Goal: Answer question/provide support: Share knowledge or assist other users

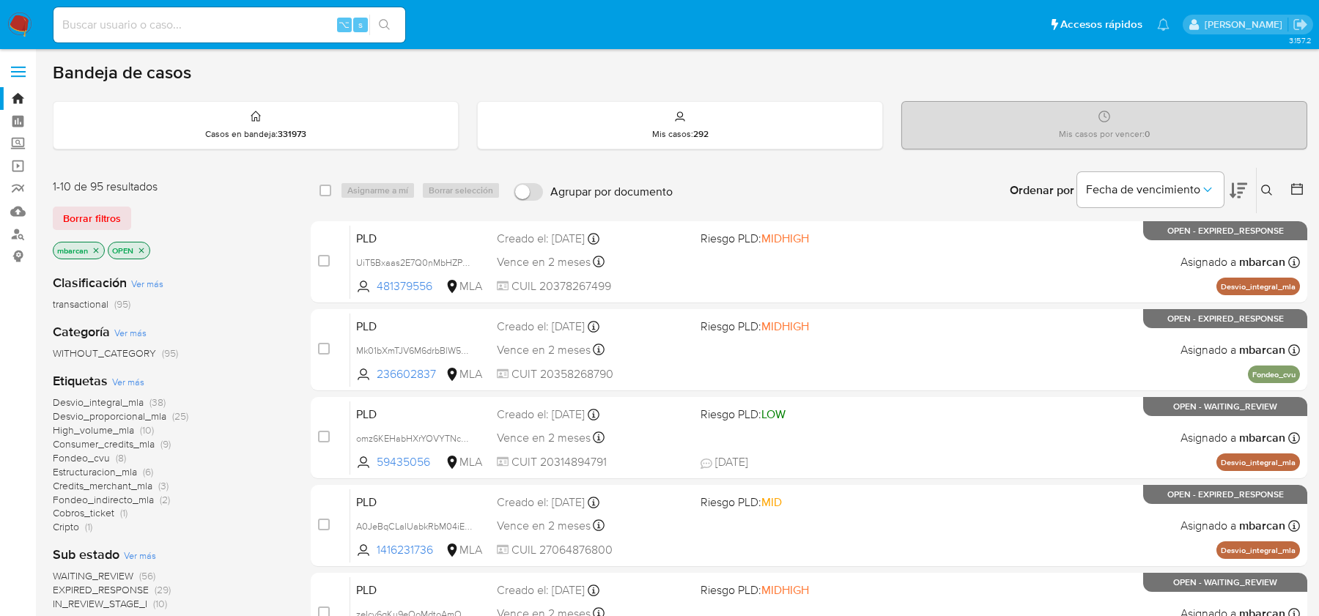
click at [1270, 190] on icon at bounding box center [1267, 191] width 12 height 12
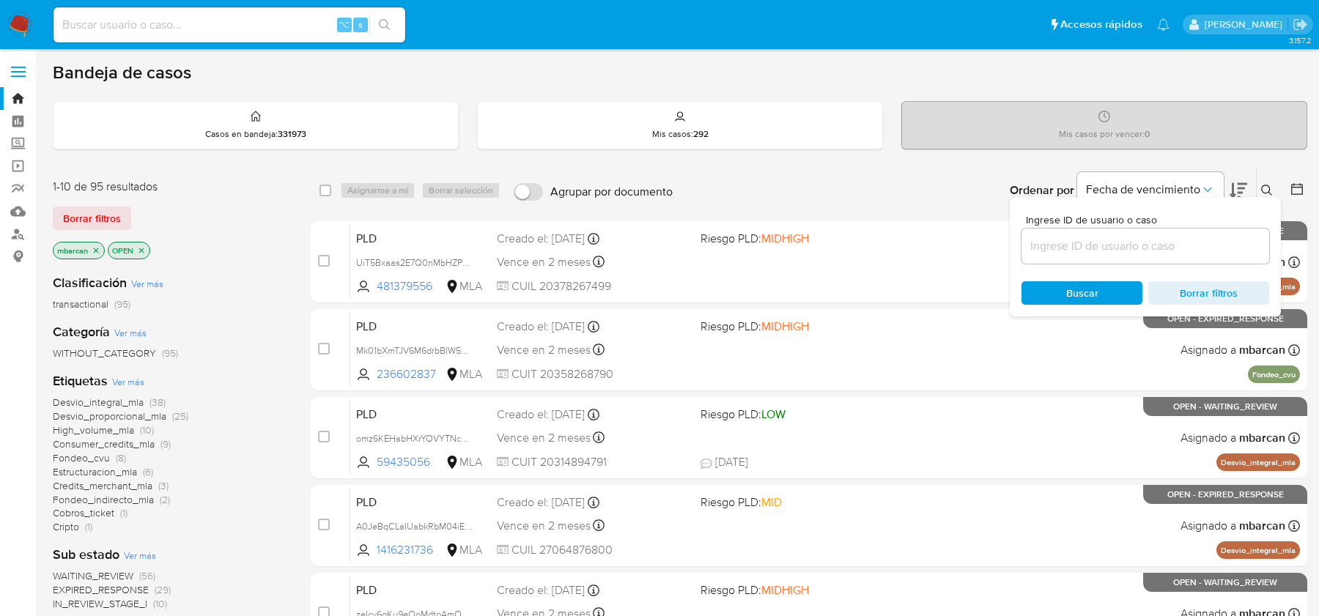
click at [1153, 248] on input at bounding box center [1146, 246] width 248 height 19
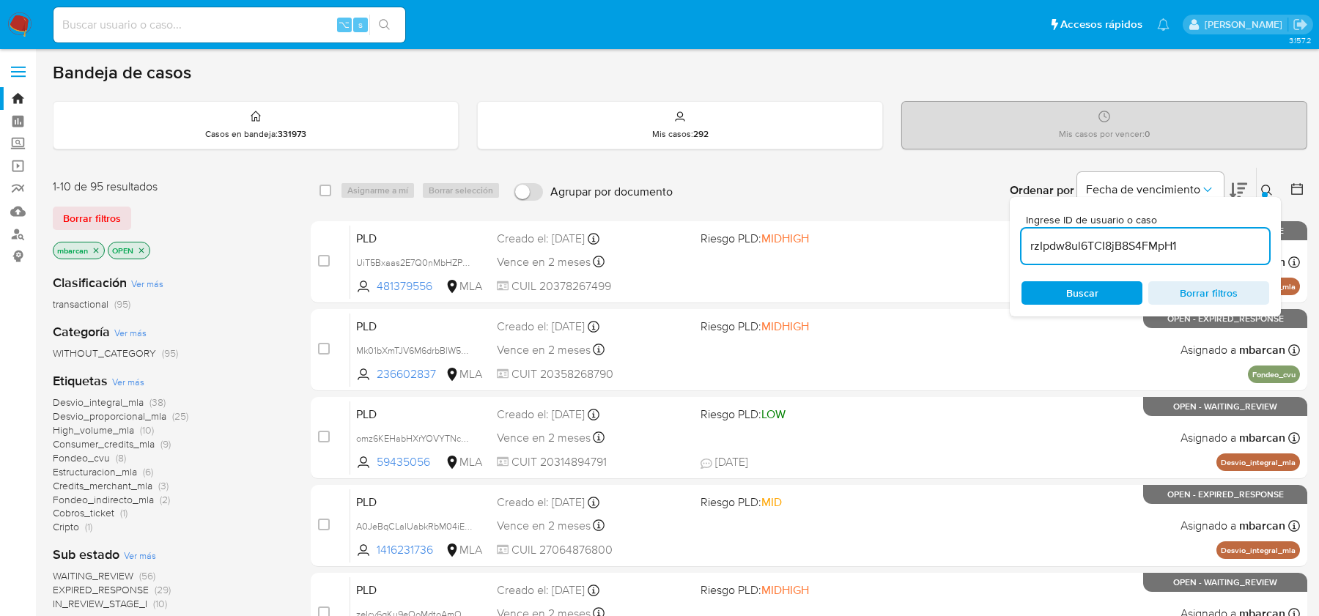
type input "rzIpdw8ul6TCI8jB8S4FMpH1"
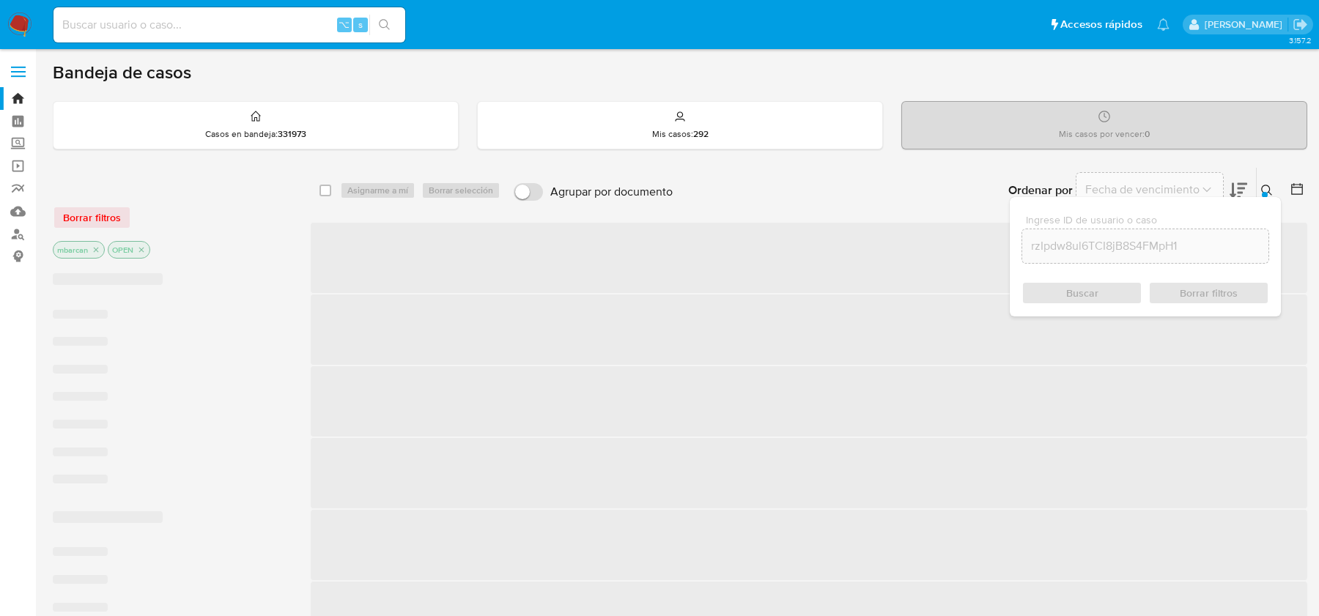
click at [1264, 182] on button at bounding box center [1269, 191] width 24 height 18
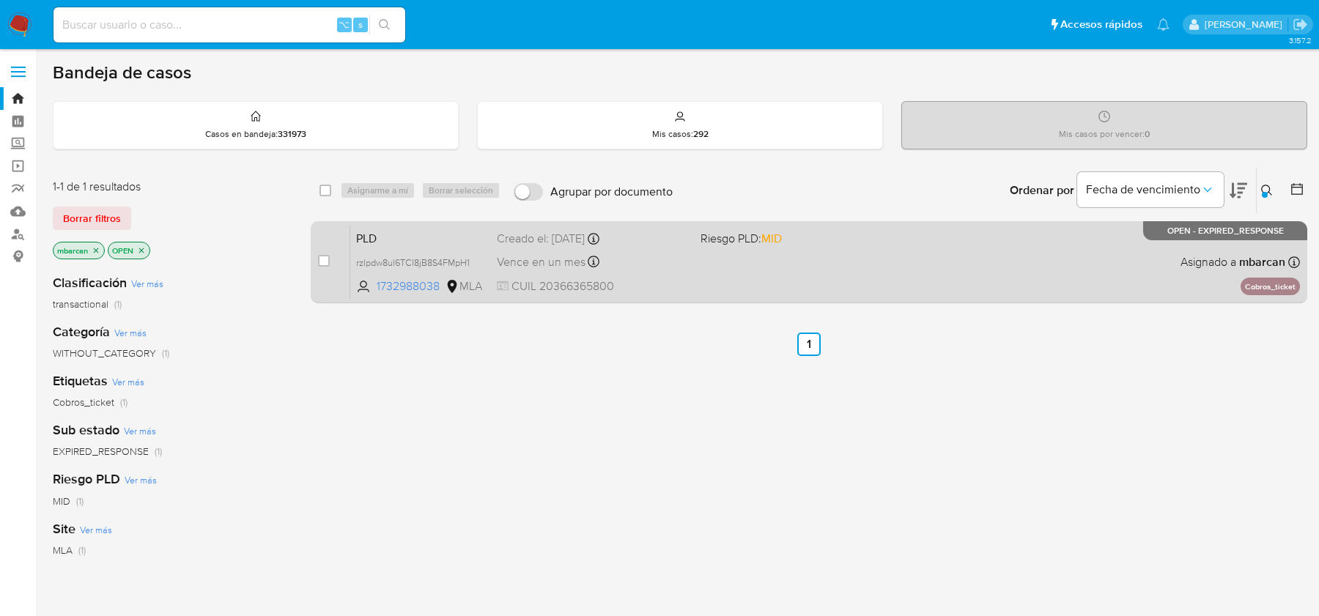
click at [326, 257] on input "checkbox" at bounding box center [324, 261] width 12 height 12
checkbox input "true"
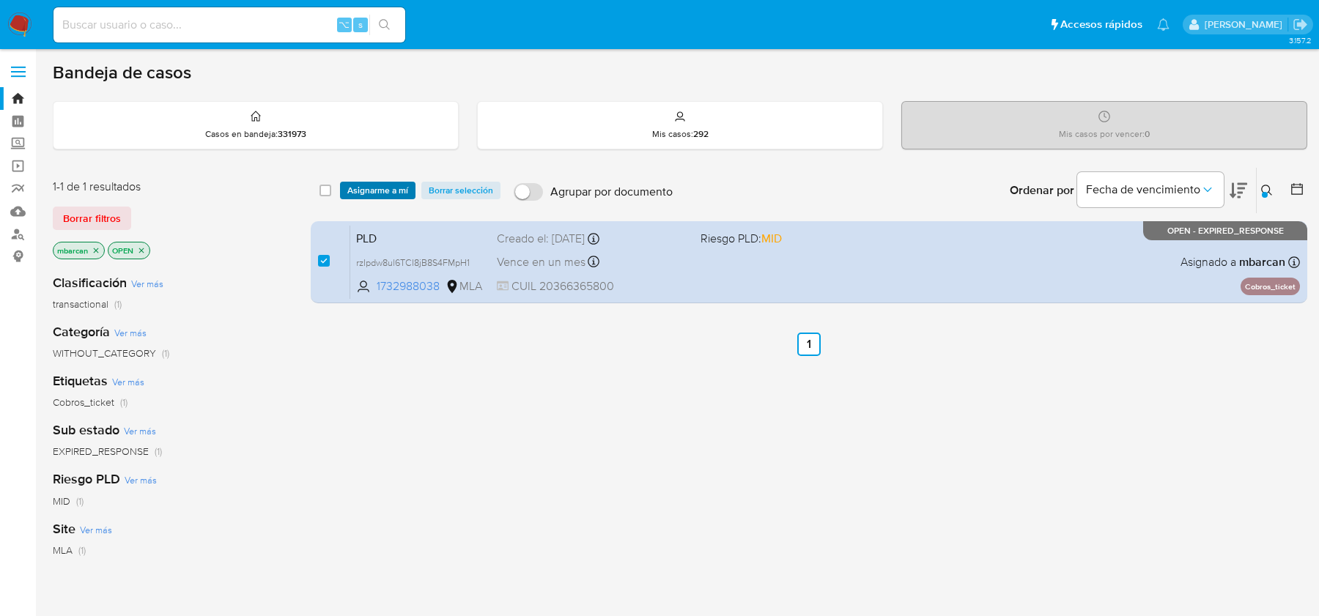
click at [372, 191] on span "Asignarme a mí" at bounding box center [377, 190] width 61 height 15
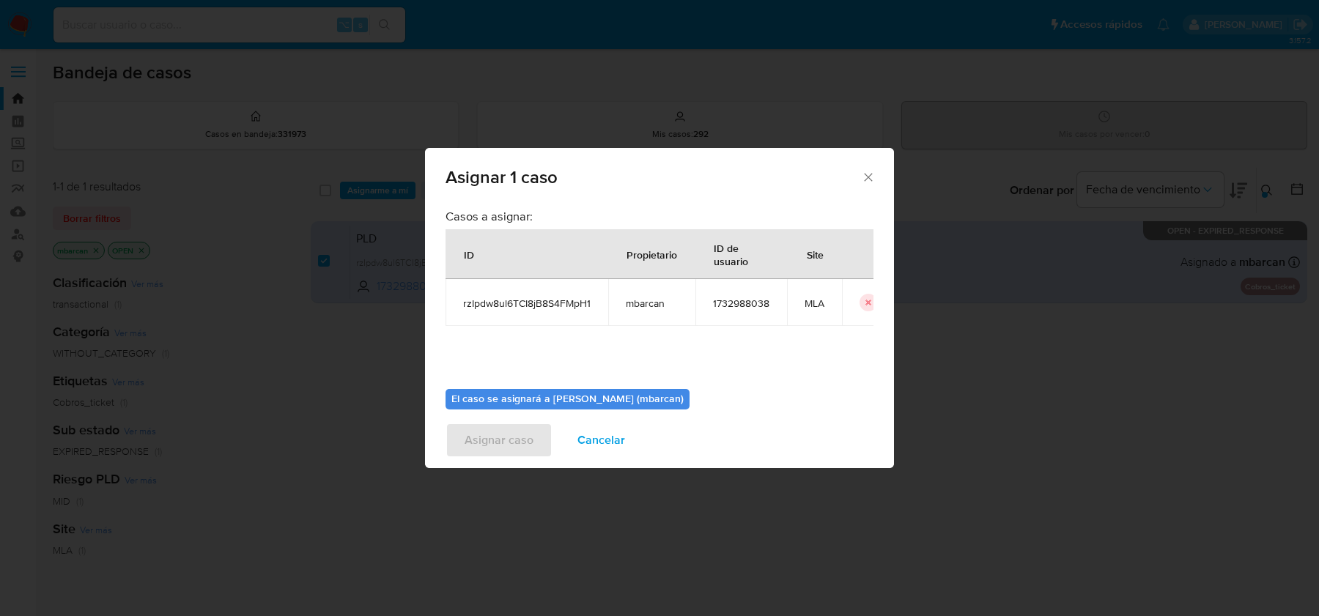
scroll to position [75, 0]
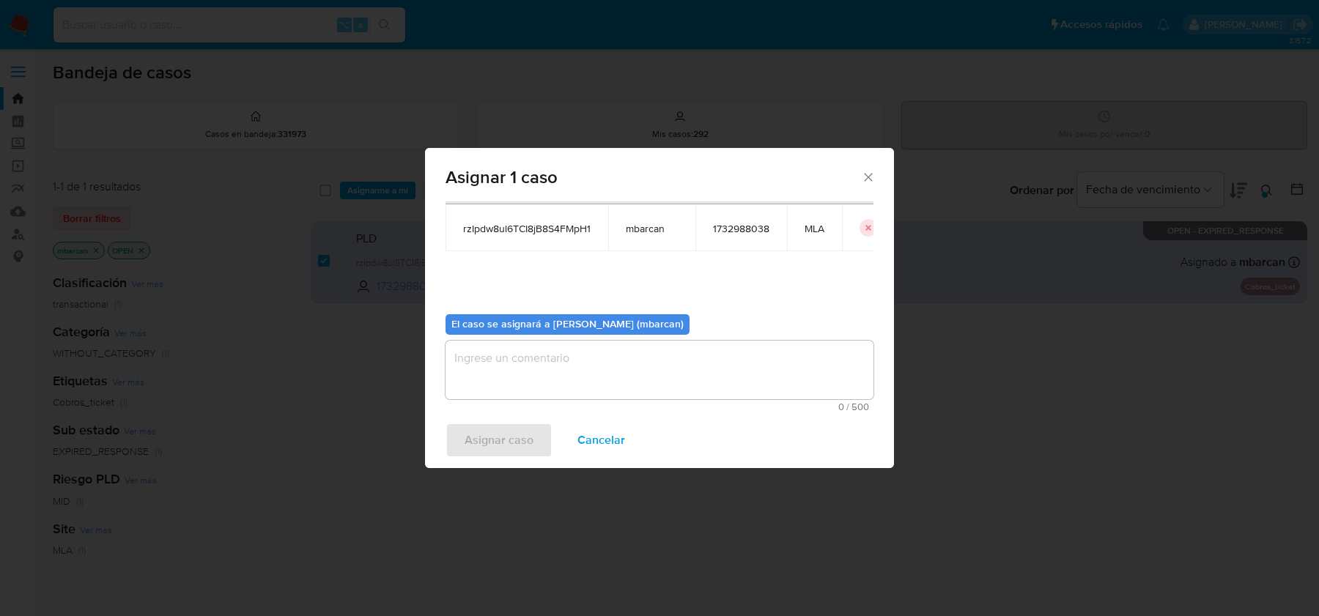
click at [540, 358] on textarea "assign-modal" at bounding box center [660, 370] width 428 height 59
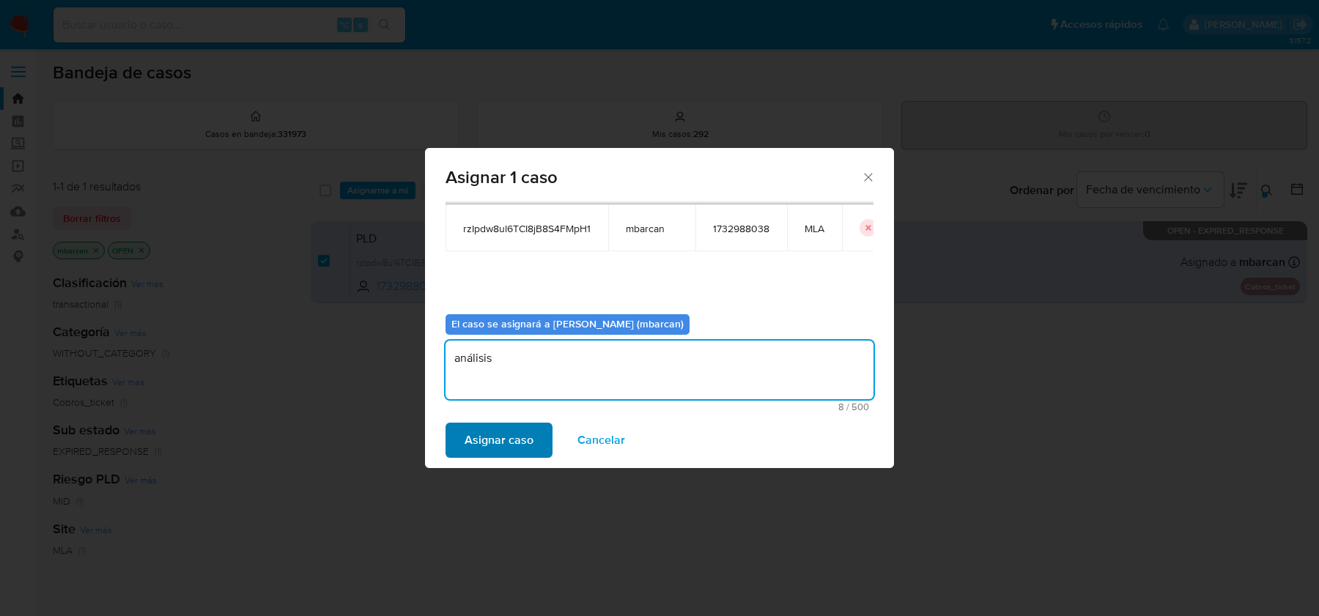
type textarea "análisis"
click at [489, 442] on span "Asignar caso" at bounding box center [499, 440] width 69 height 32
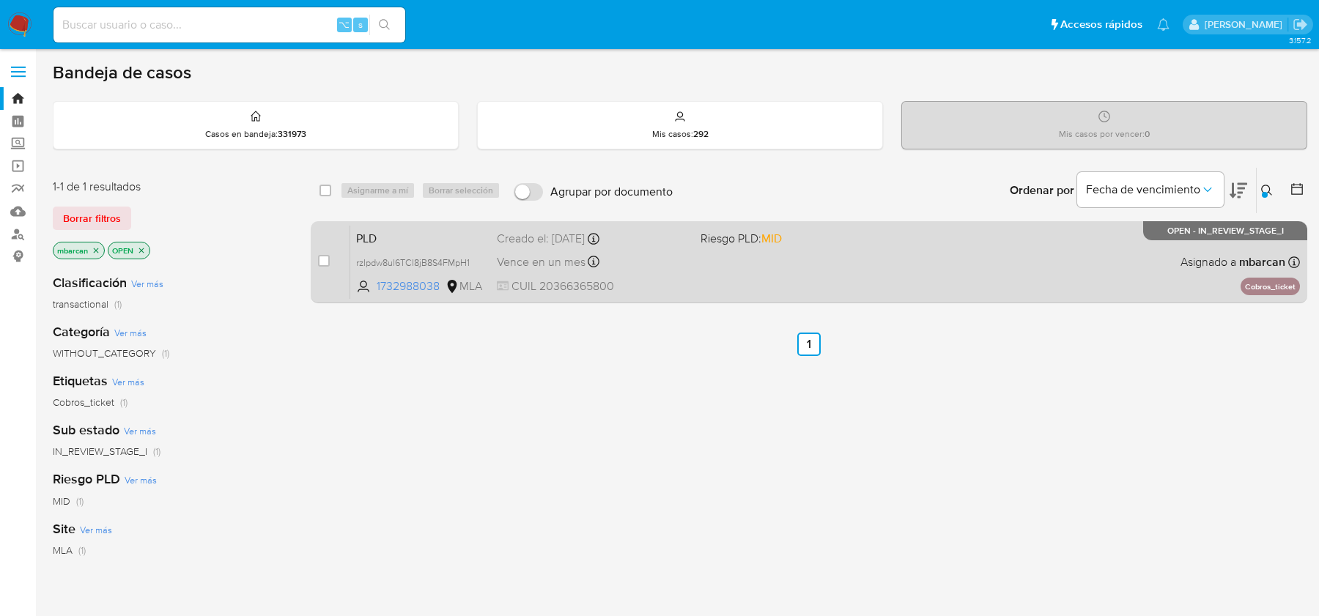
click at [408, 241] on span "PLD" at bounding box center [420, 237] width 129 height 19
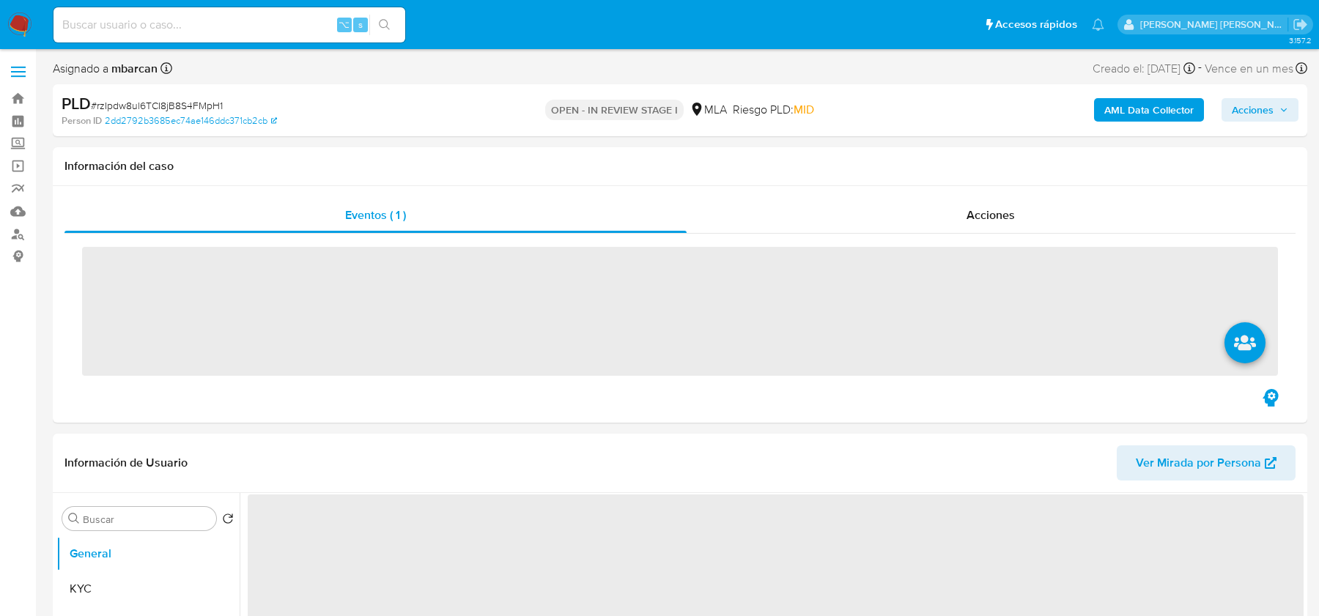
click at [196, 108] on span "# rzIpdw8ul6TCI8jB8S4FMpH1" at bounding box center [157, 105] width 132 height 15
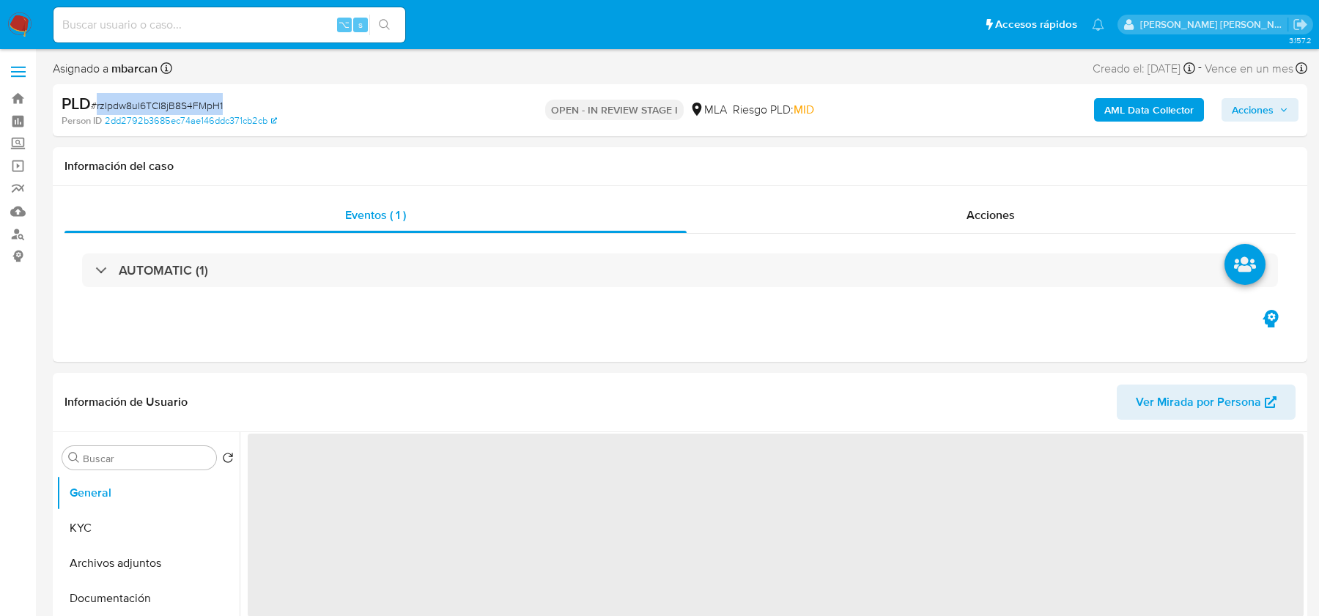
click at [196, 108] on span "# rzIpdw8ul6TCI8jB8S4FMpH1" at bounding box center [157, 105] width 132 height 15
copy span "rzIpdw8ul6TCI8jB8S4FMpH1"
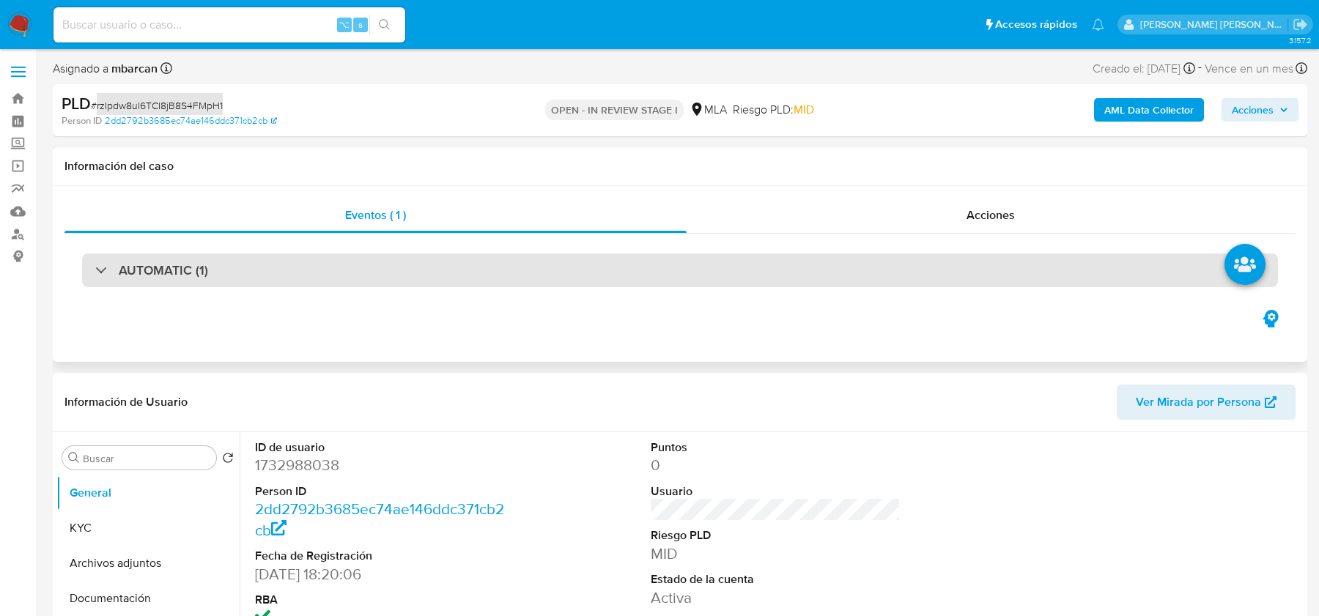
select select "10"
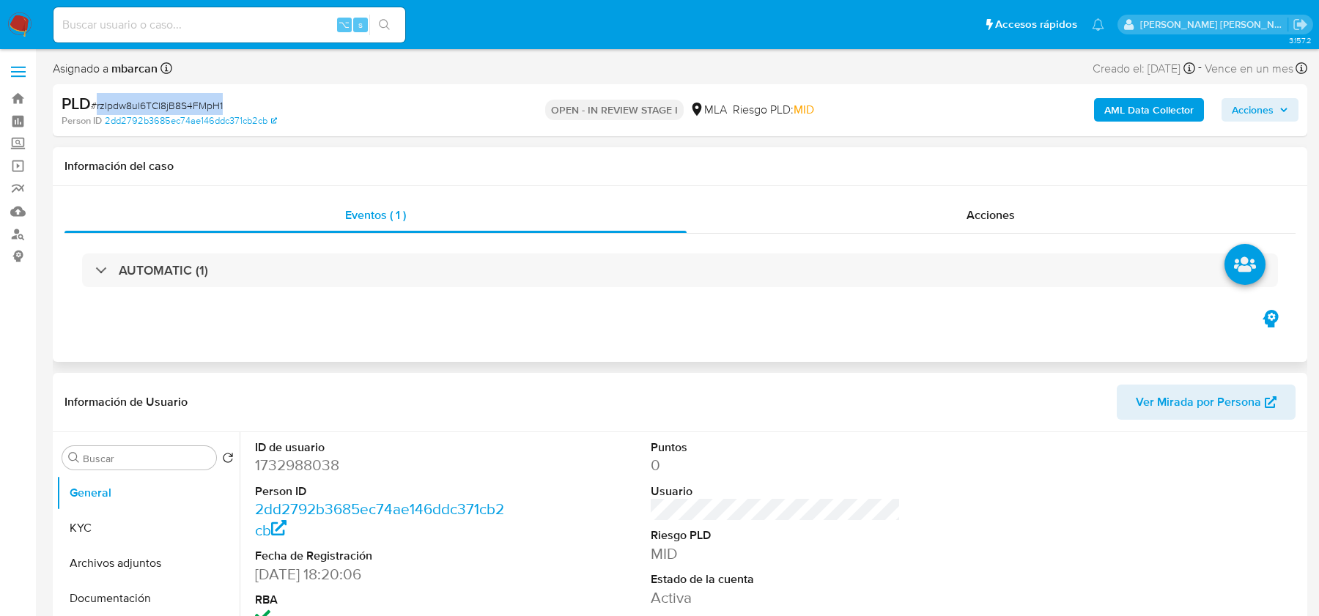
copy span "rzIpdw8ul6TCI8jB8S4FMpH1"
click at [296, 455] on dd "1732988038" at bounding box center [379, 465] width 249 height 21
copy dd "1732988038"
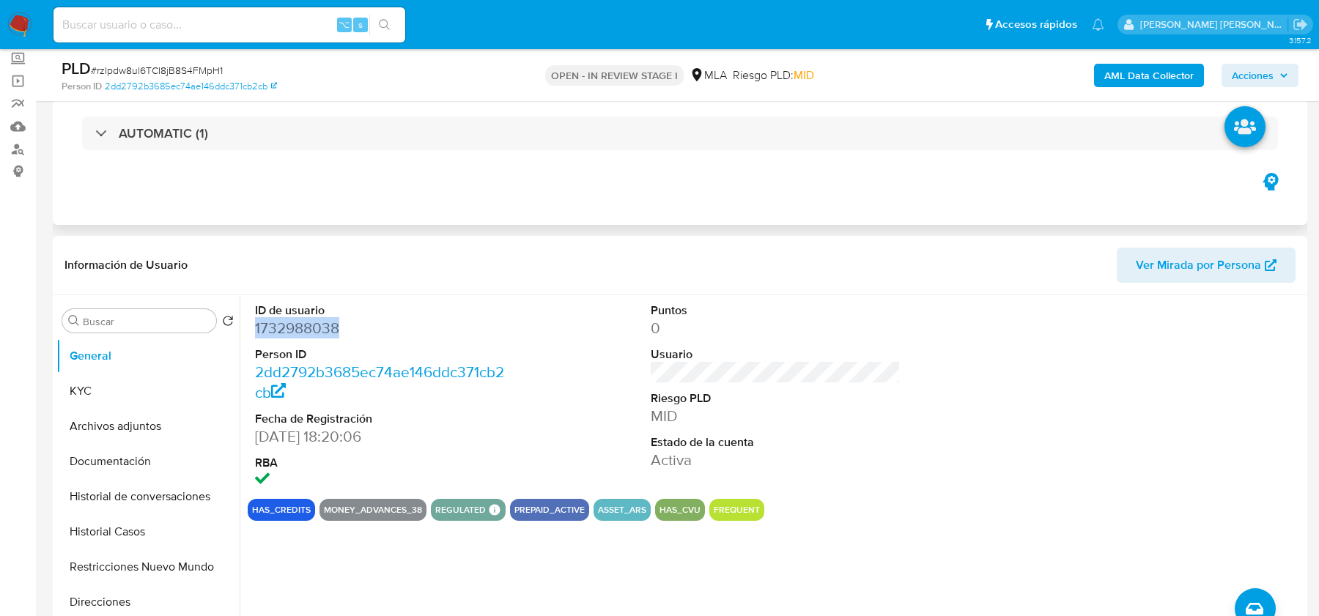
scroll to position [229, 0]
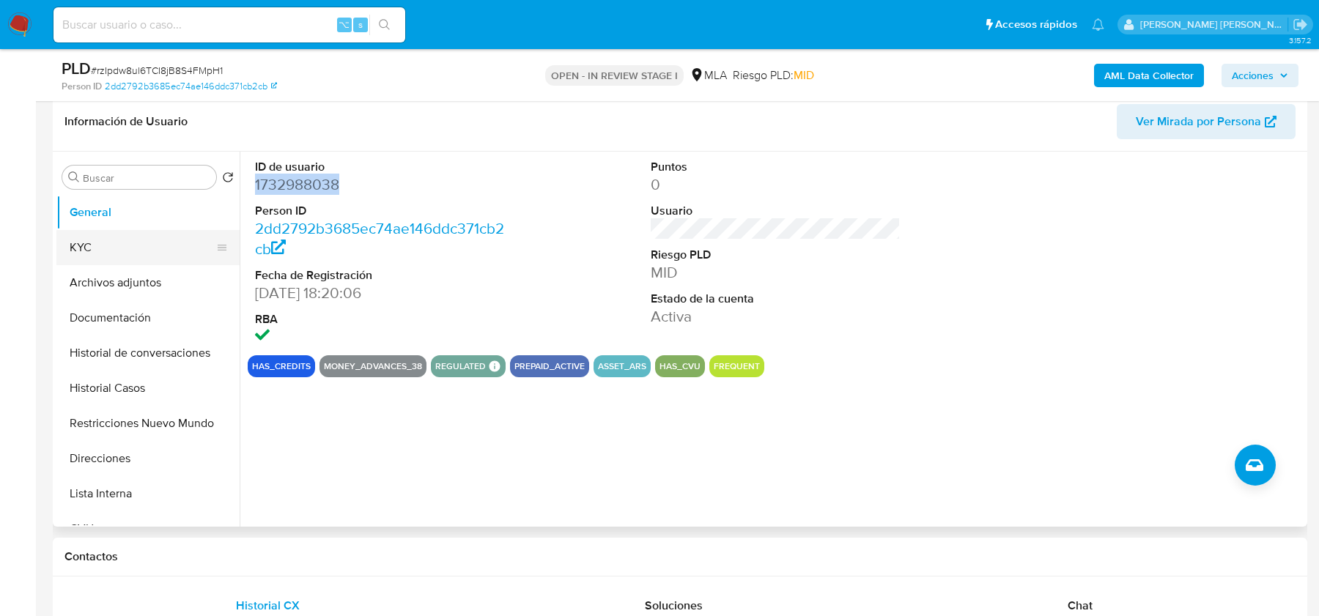
click at [144, 245] on button "KYC" at bounding box center [142, 247] width 172 height 35
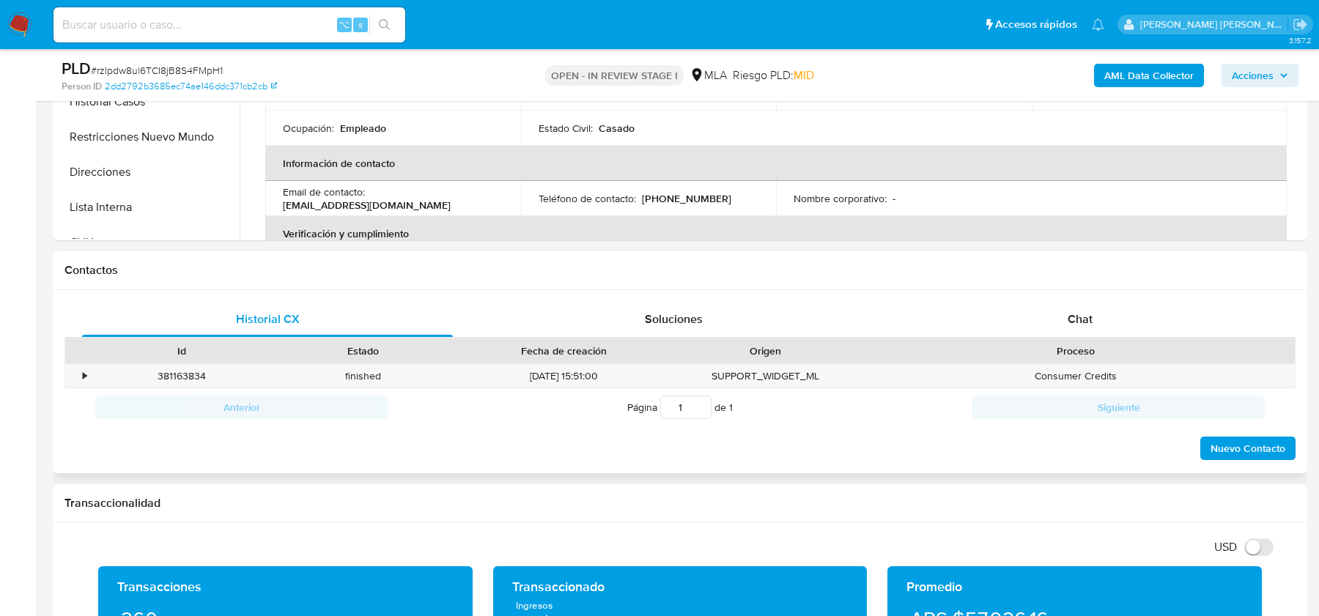
scroll to position [625, 0]
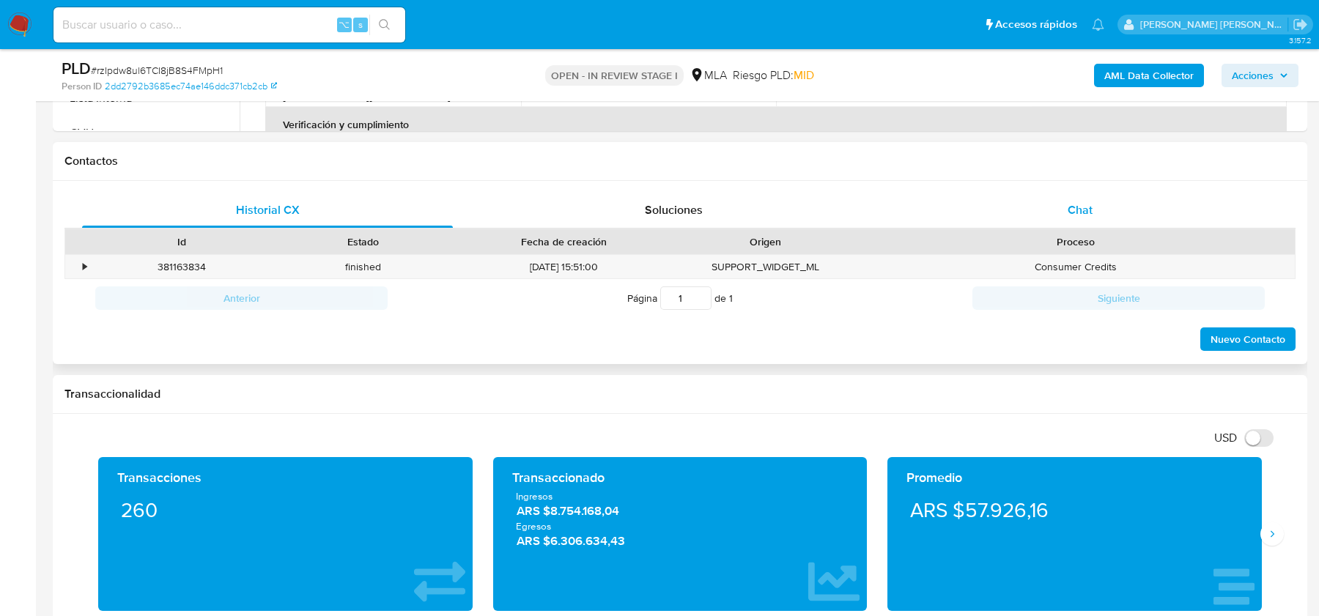
click at [1058, 202] on div "Chat" at bounding box center [1080, 210] width 371 height 35
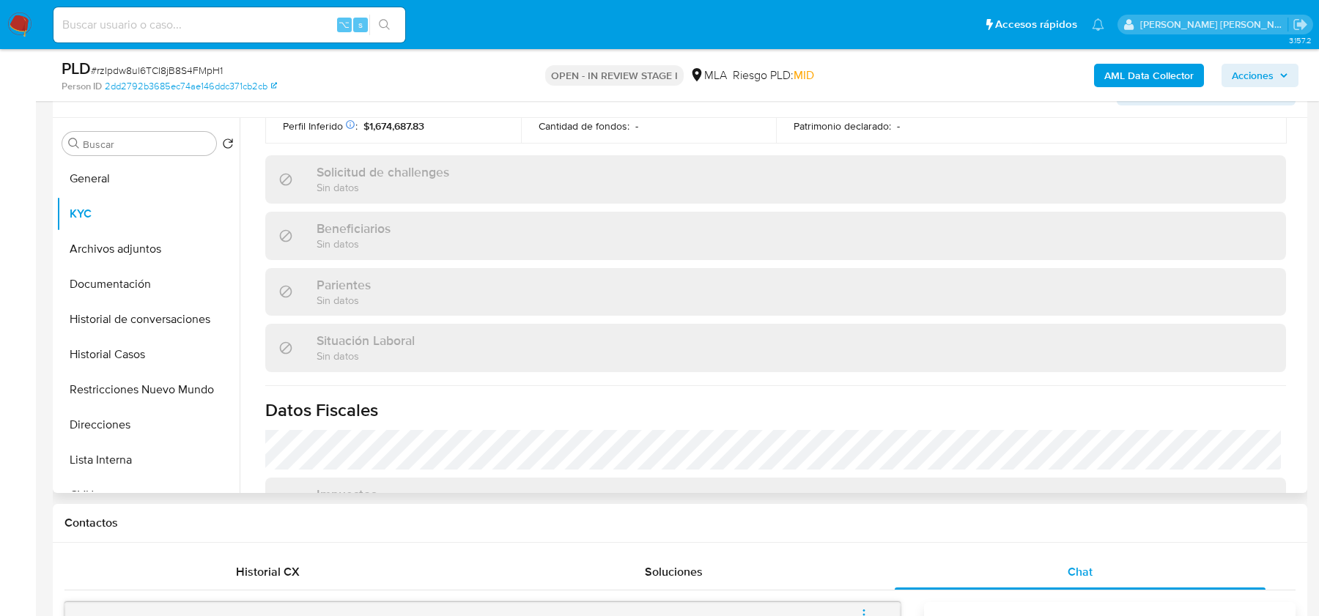
scroll to position [0, 0]
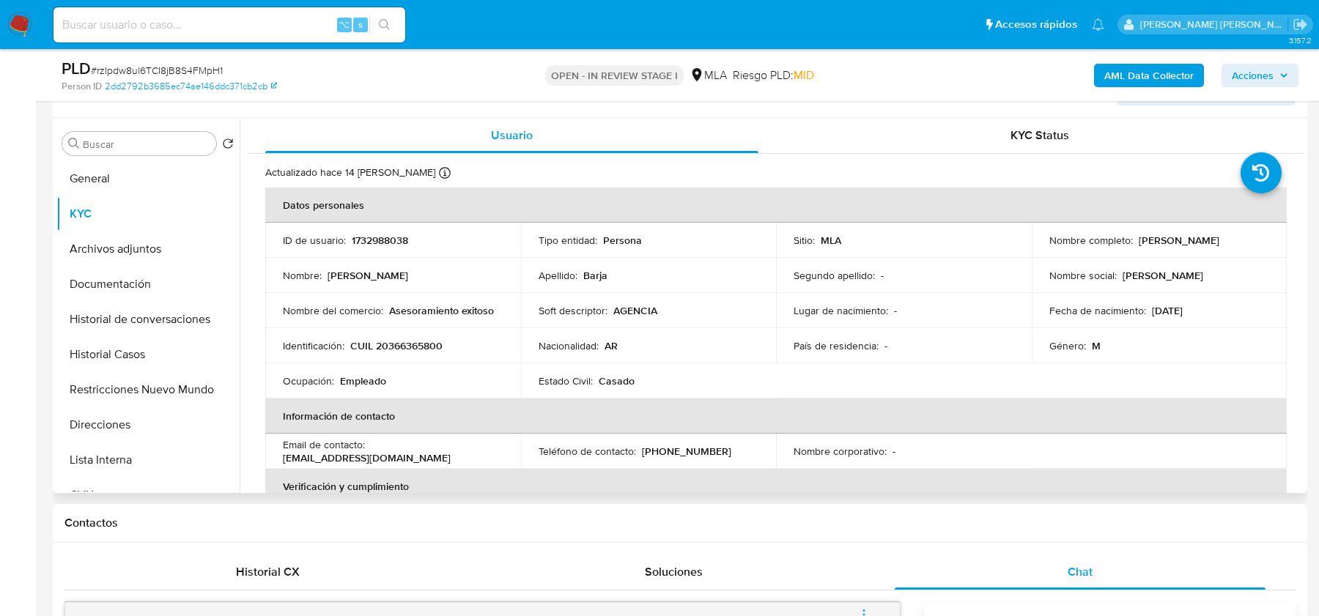
click at [394, 339] on p "CUIL 20366365800" at bounding box center [396, 345] width 92 height 13
copy p "20366365800"
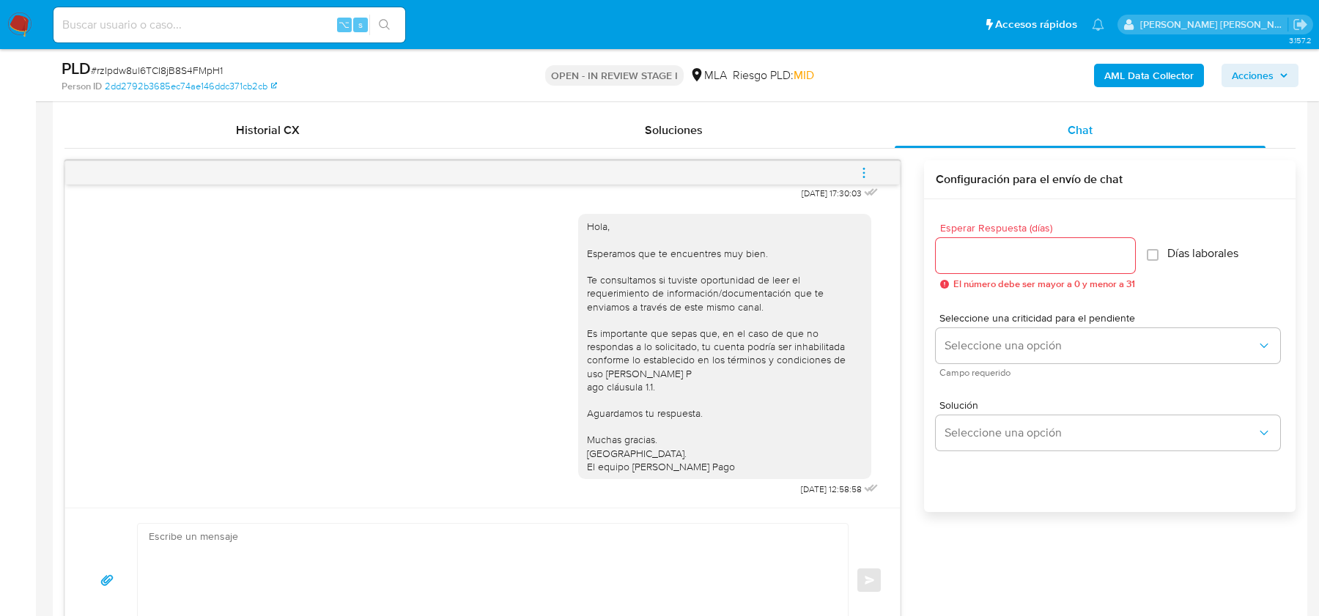
scroll to position [751, 0]
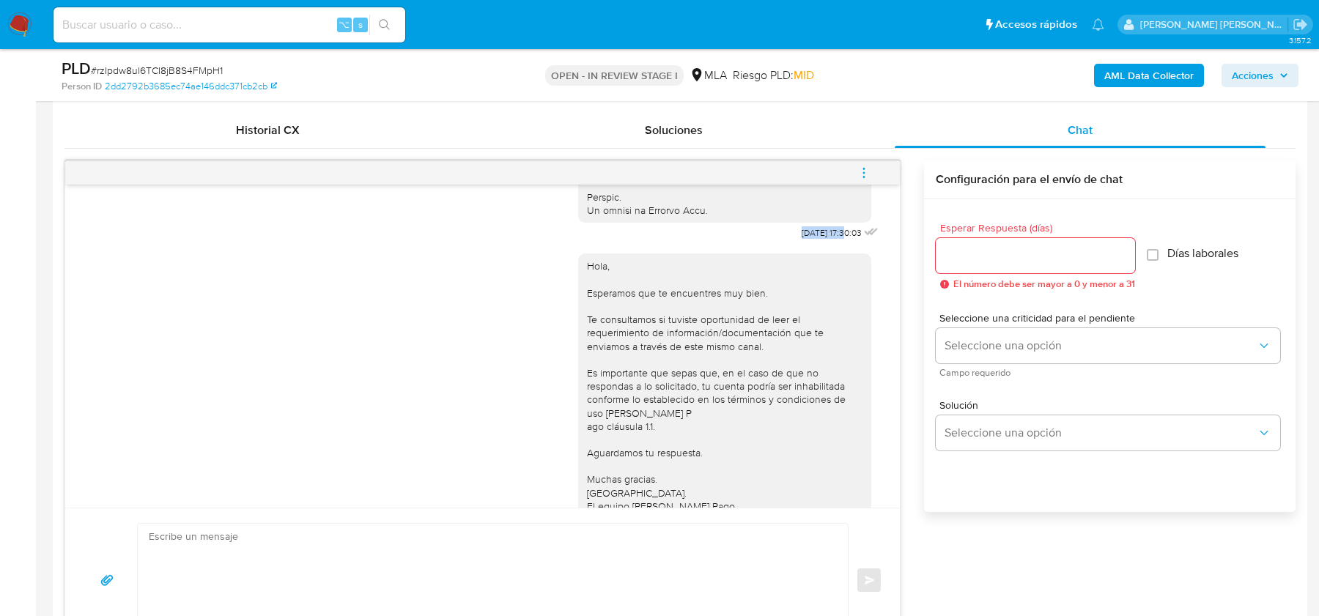
drag, startPoint x: 783, startPoint y: 257, endPoint x: 830, endPoint y: 257, distance: 46.9
copy span "[DATE]"
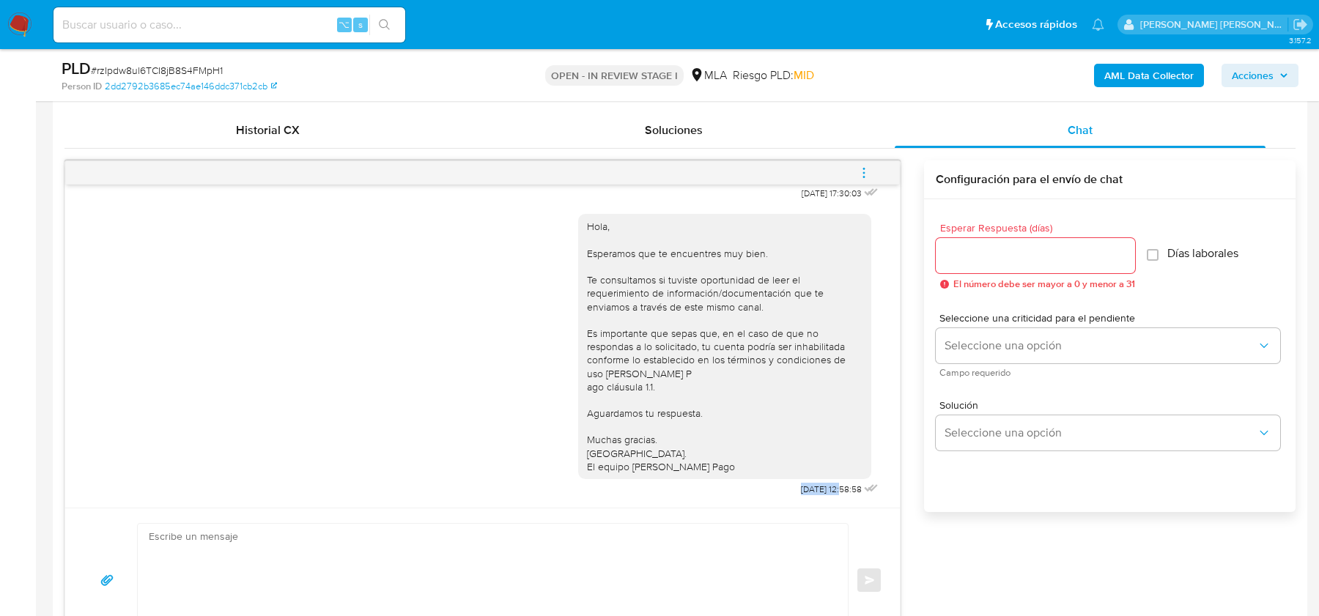
drag, startPoint x: 779, startPoint y: 485, endPoint x: 828, endPoint y: 485, distance: 48.4
click at [828, 485] on div "Hola, Esperamos que te encuentres muy bien. Te consultamos si tuviste oportunid…" at bounding box center [729, 352] width 303 height 296
copy span "22/08/2025"
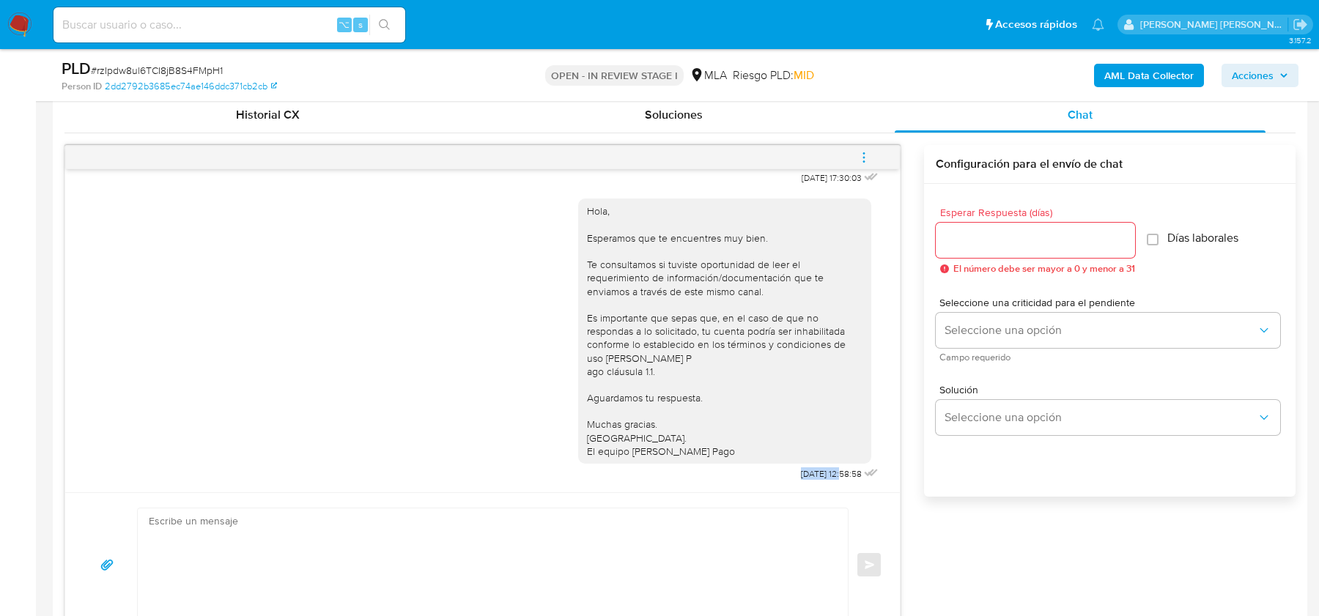
click at [807, 471] on span "22/08/2025 12:58:58" at bounding box center [831, 474] width 61 height 12
click at [863, 152] on icon "menu-action" at bounding box center [863, 152] width 1 height 1
click at [751, 126] on li "Cerrar conversación" at bounding box center [765, 127] width 150 height 26
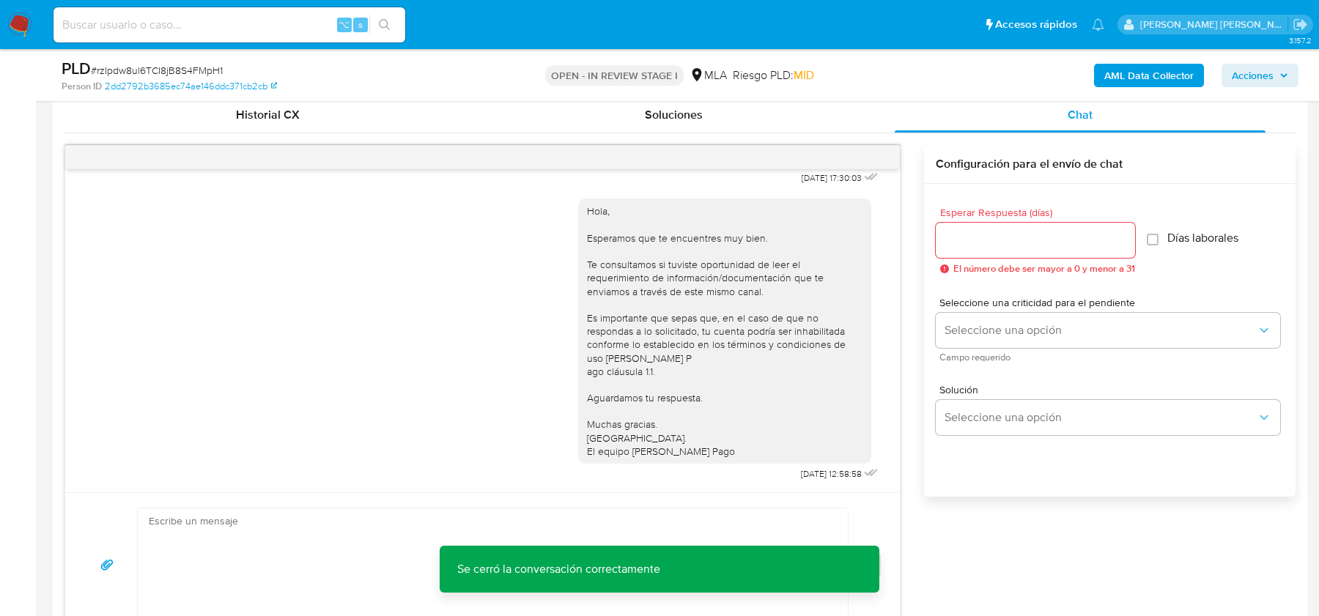
scroll to position [2570, 0]
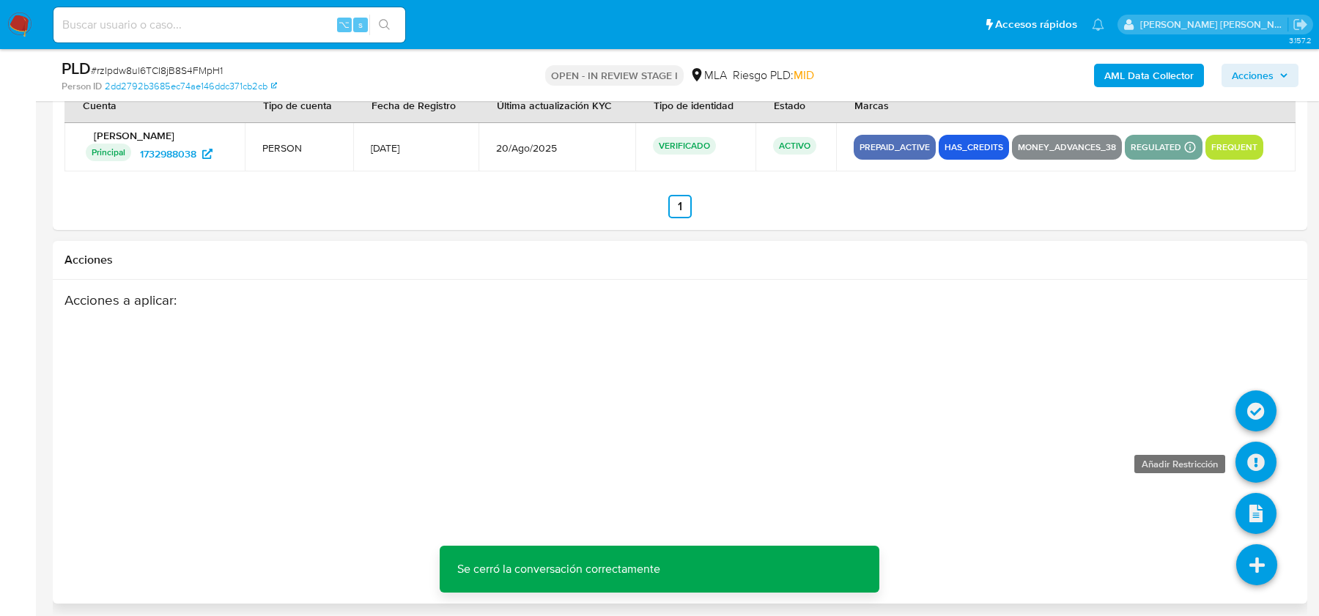
click at [1254, 450] on icon at bounding box center [1256, 462] width 41 height 41
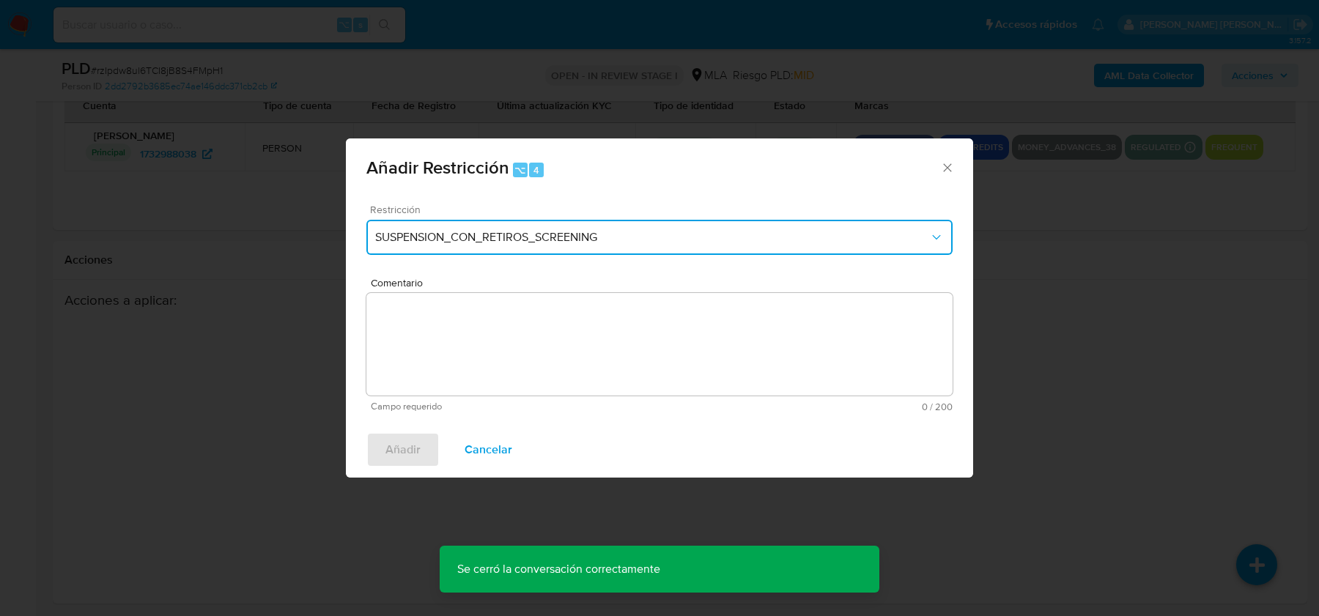
click at [457, 240] on span "SUSPENSION_CON_RETIROS_SCREENING" at bounding box center [652, 237] width 554 height 15
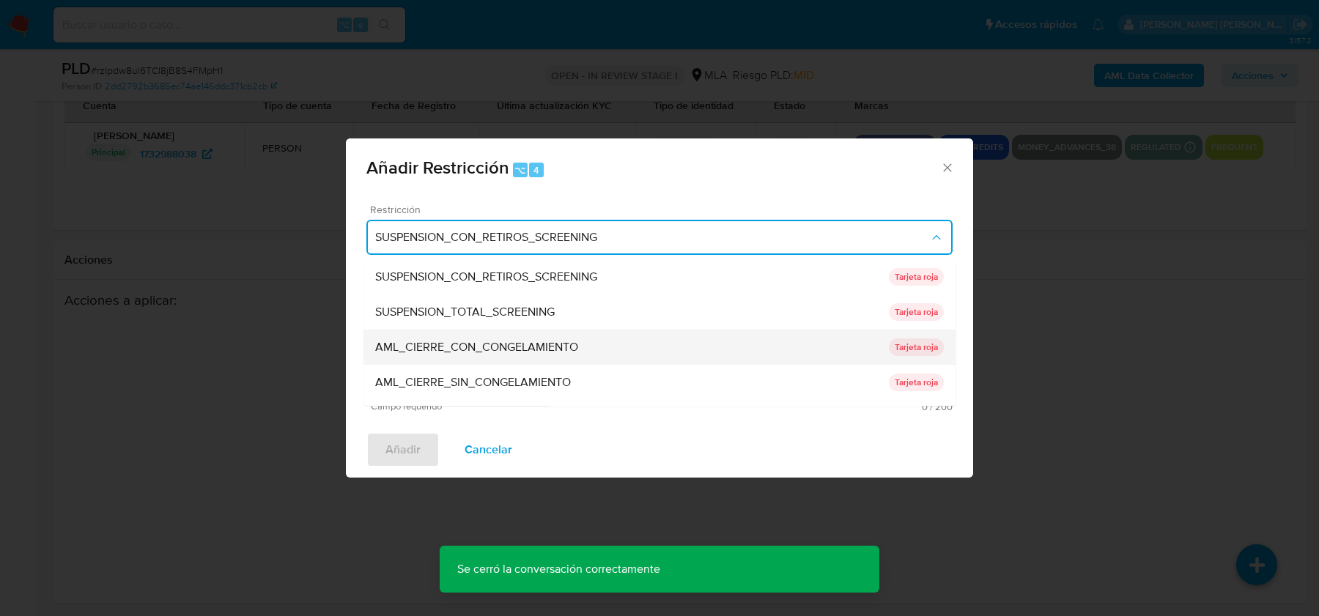
scroll to position [310, 0]
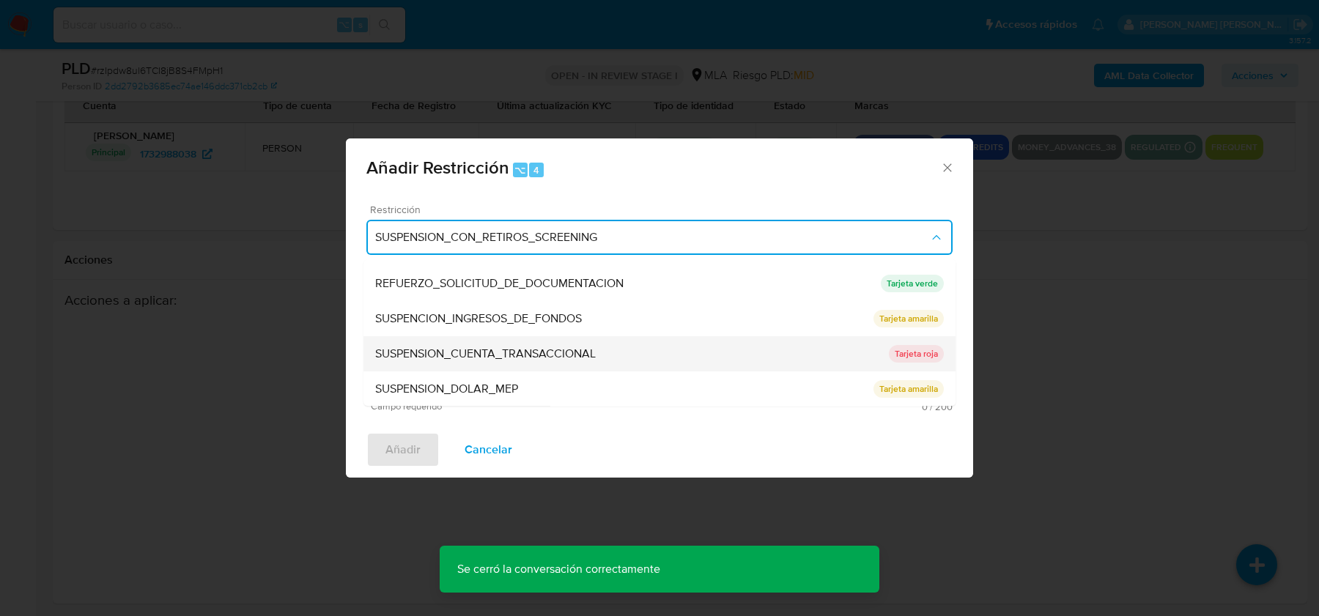
click at [468, 347] on span "SUSPENSION_CUENTA_TRANSACCIONAL" at bounding box center [485, 354] width 221 height 15
click at [468, 347] on textarea "Comentario" at bounding box center [660, 344] width 586 height 103
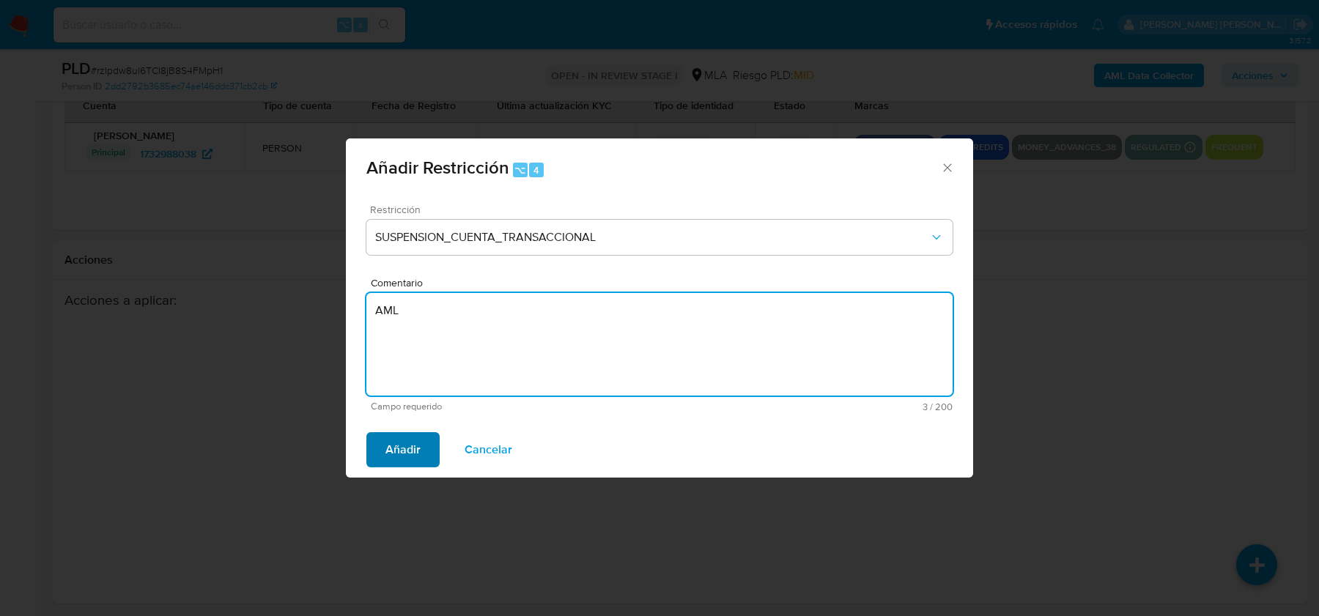
type textarea "AML"
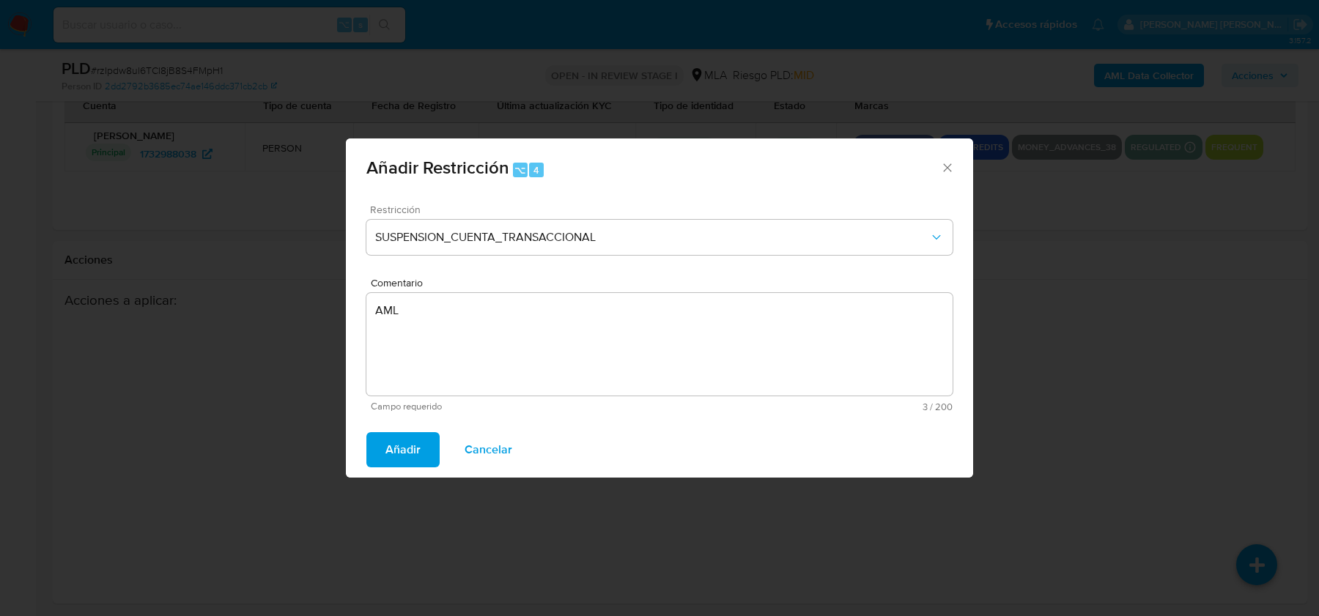
click at [399, 459] on span "Añadir" at bounding box center [403, 450] width 35 height 32
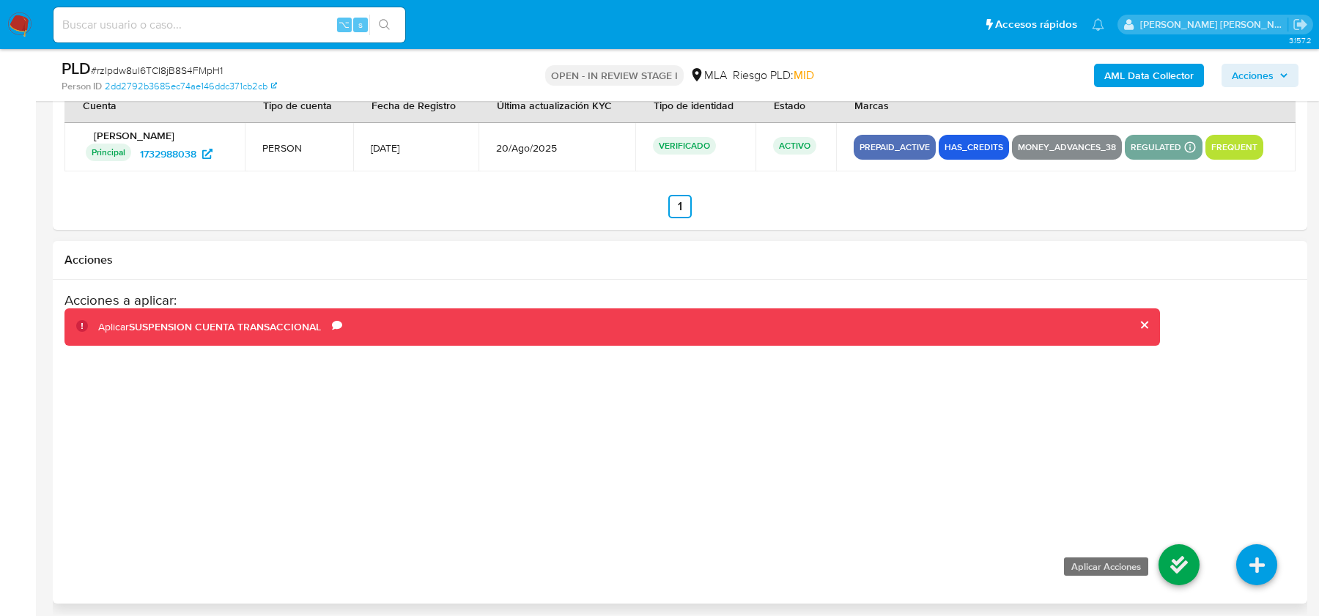
click at [1180, 564] on icon at bounding box center [1179, 565] width 41 height 41
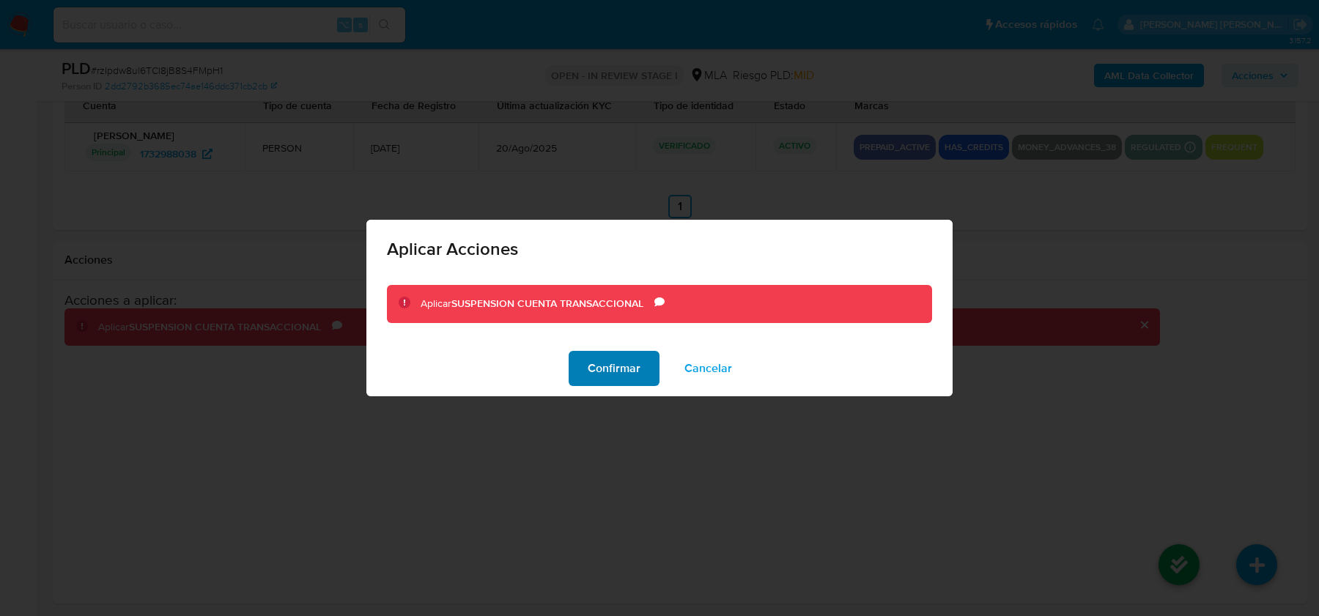
click at [610, 368] on span "Confirmar" at bounding box center [614, 369] width 53 height 32
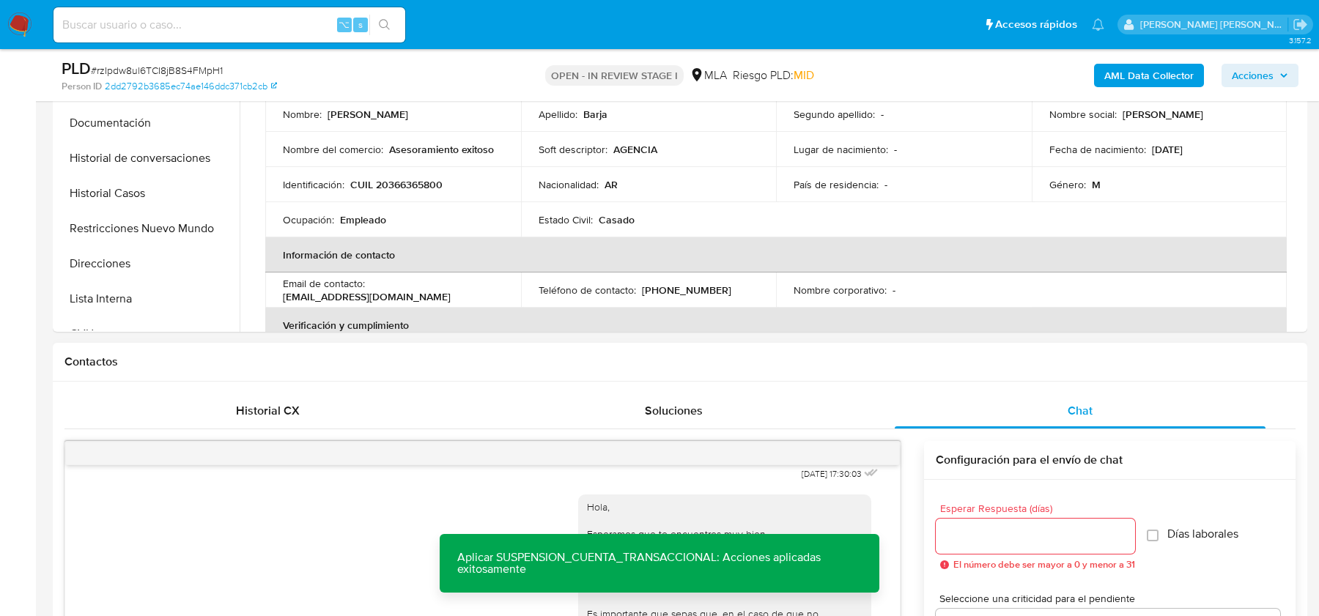
scroll to position [259, 0]
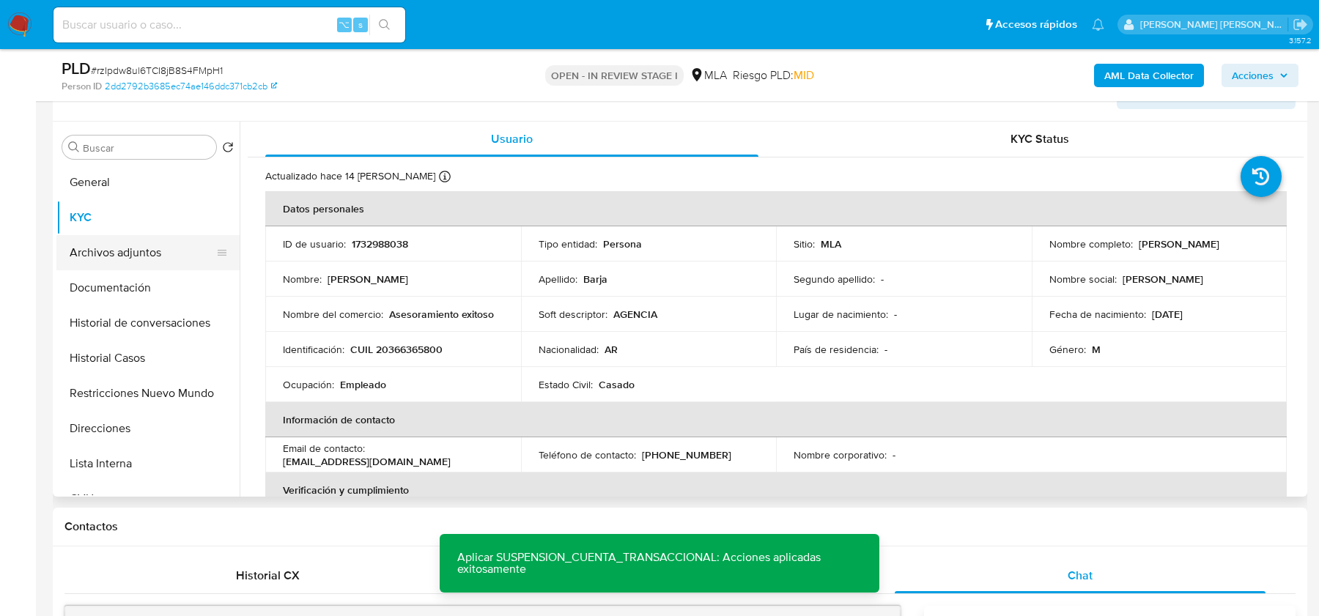
click at [121, 248] on button "Archivos adjuntos" at bounding box center [142, 252] width 172 height 35
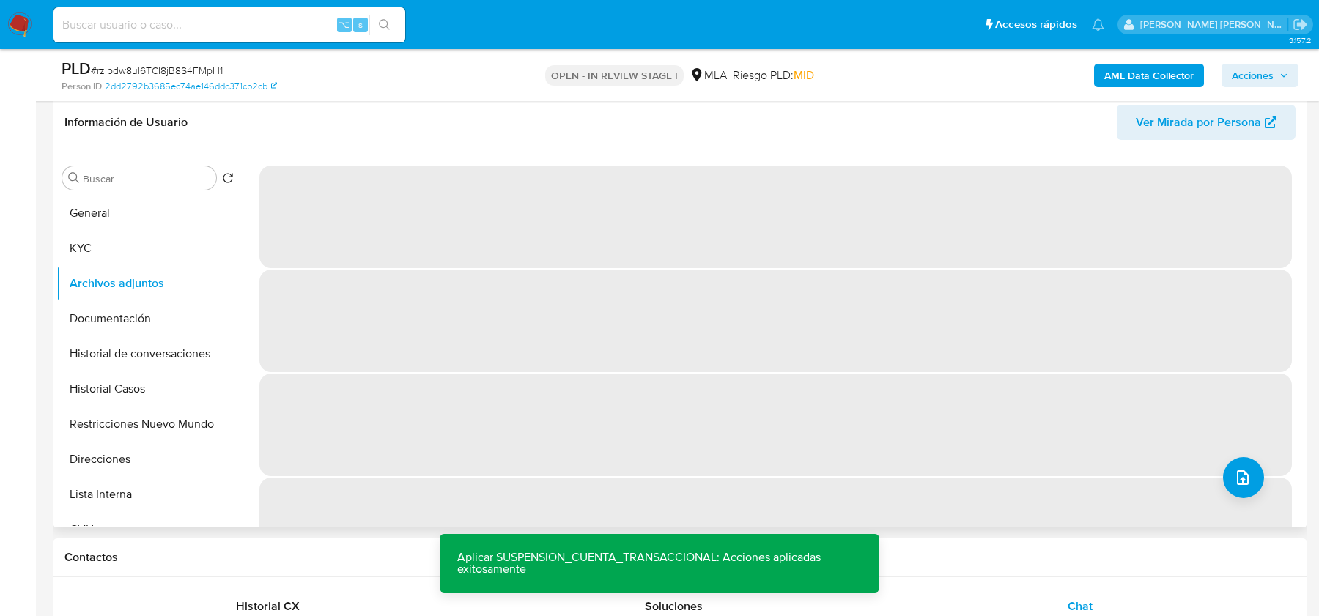
scroll to position [227, 0]
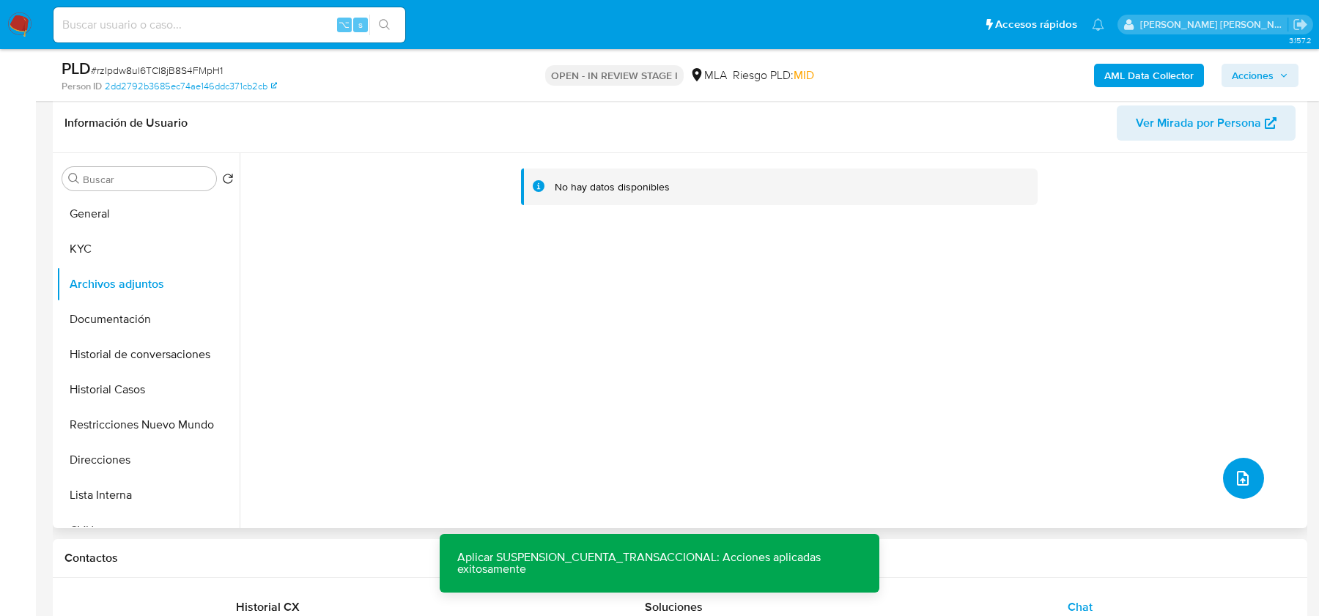
click at [1234, 486] on span "upload-file" at bounding box center [1243, 479] width 18 height 18
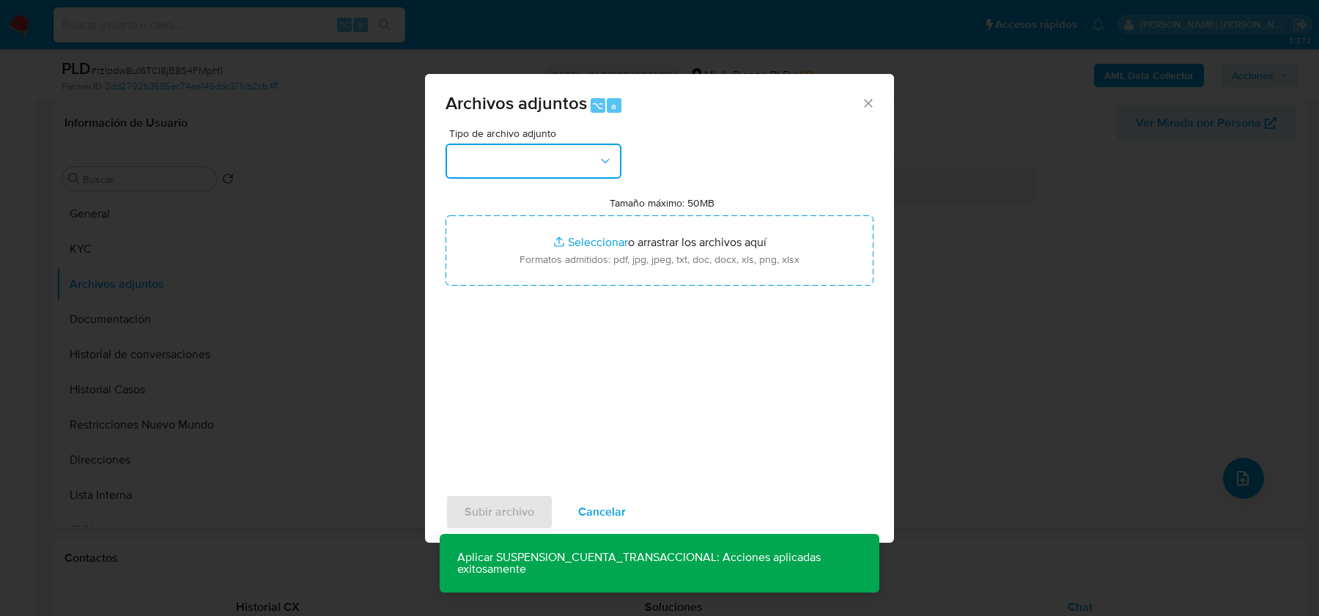
click at [564, 159] on button "button" at bounding box center [534, 161] width 176 height 35
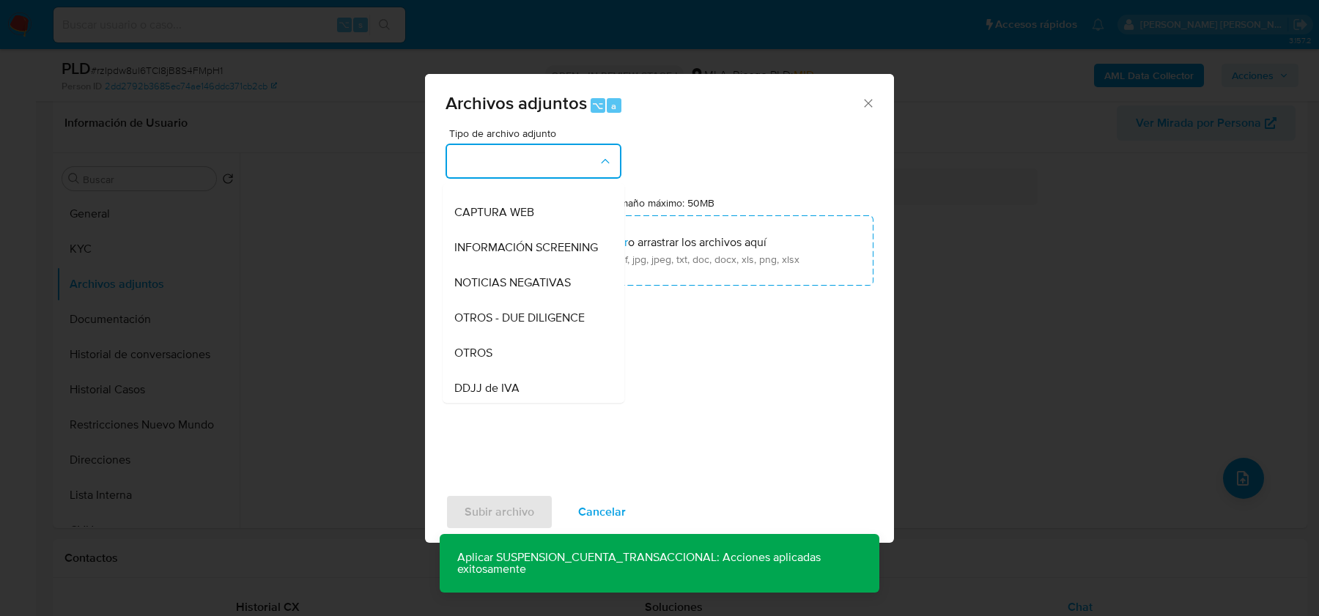
scroll to position [130, 0]
click at [501, 337] on div "OTROS" at bounding box center [529, 352] width 150 height 35
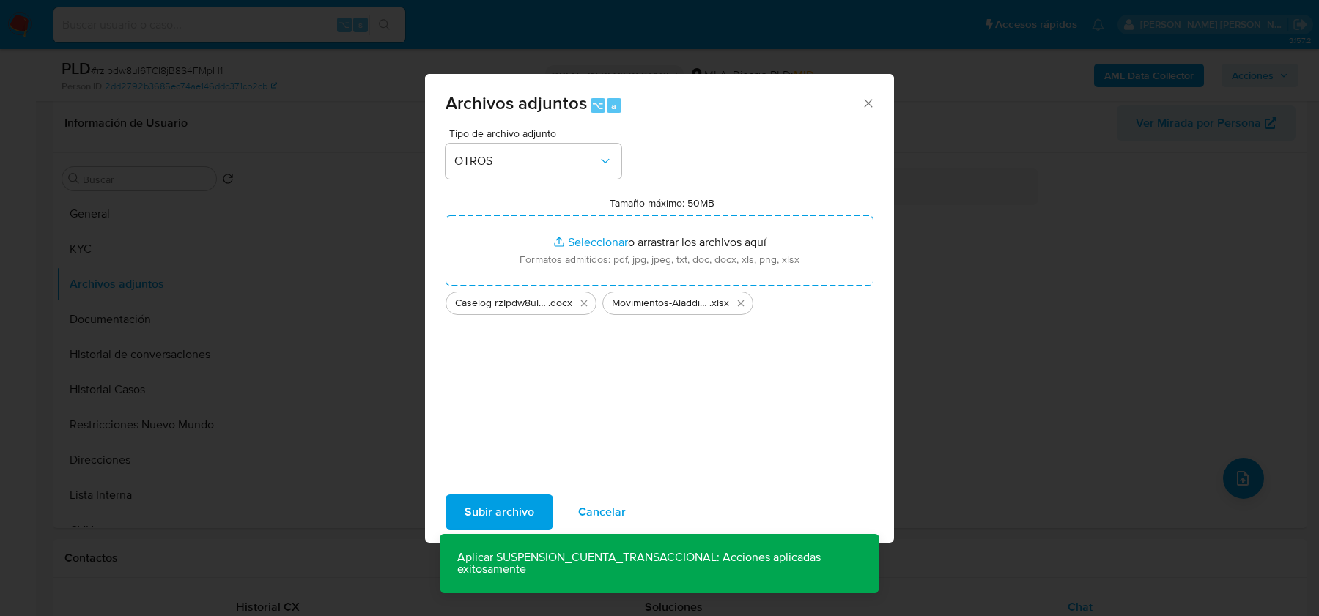
click at [491, 508] on span "Subir archivo" at bounding box center [500, 512] width 70 height 32
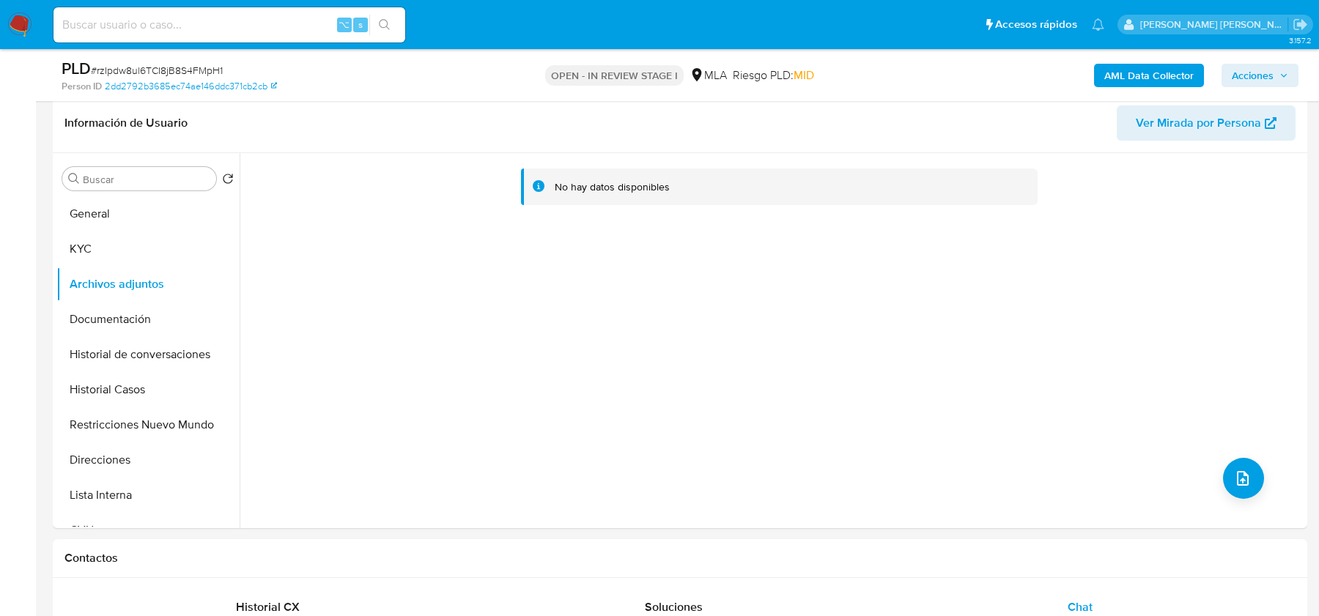
click at [1163, 79] on b "AML Data Collector" at bounding box center [1149, 75] width 89 height 23
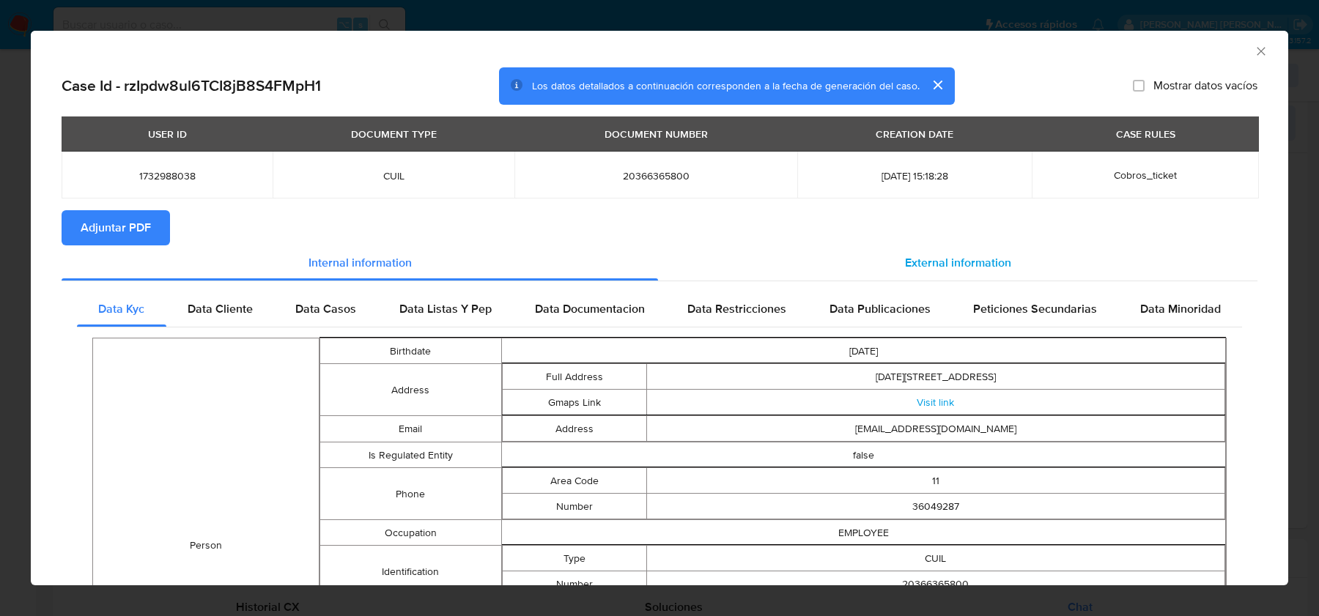
click at [915, 263] on span "External information" at bounding box center [958, 262] width 106 height 17
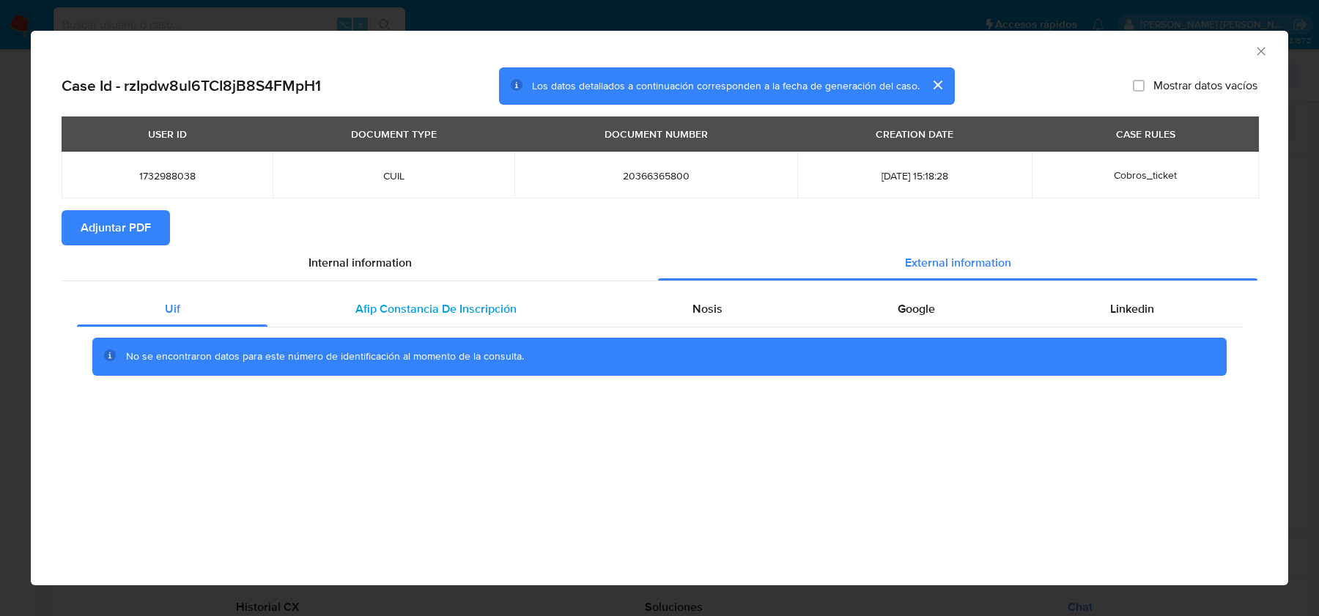
click at [421, 312] on span "Afip Constancia De Inscripción" at bounding box center [436, 309] width 161 height 17
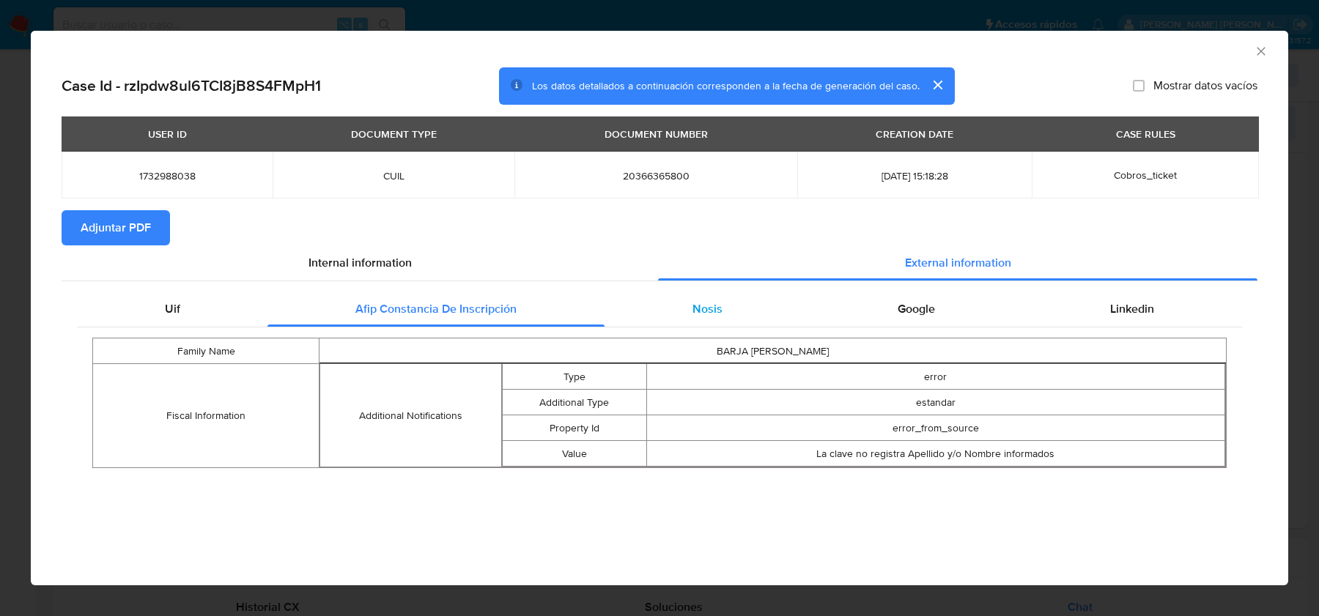
click at [715, 296] on div "Nosis" at bounding box center [707, 309] width 205 height 35
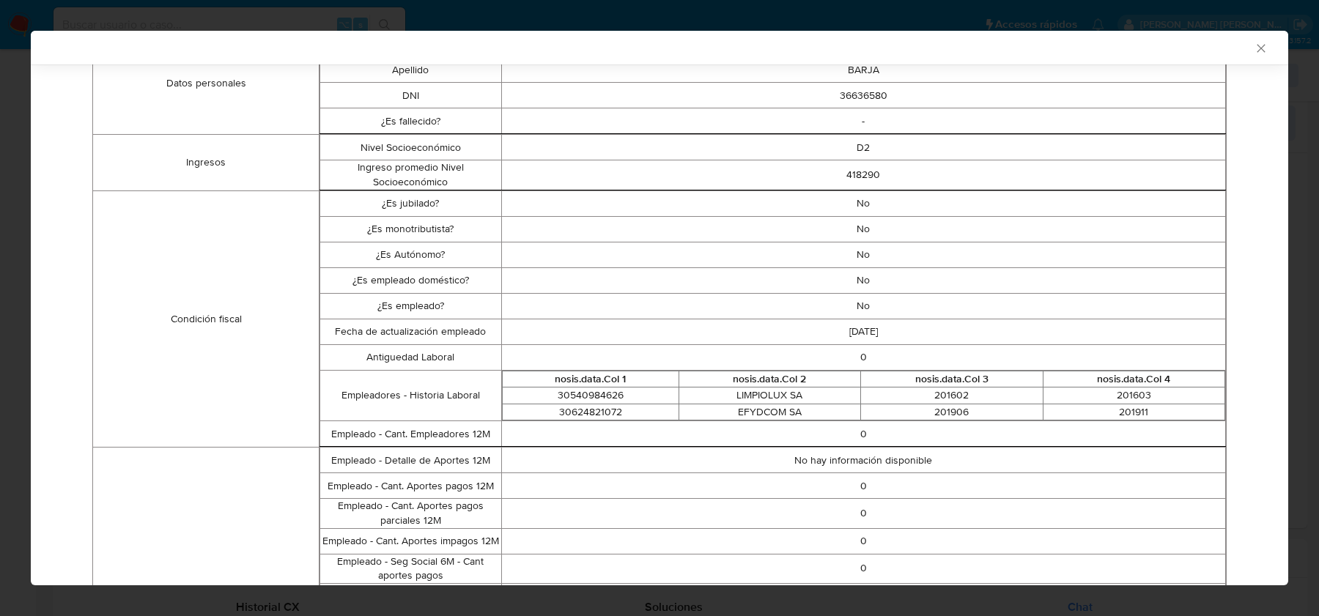
scroll to position [73, 0]
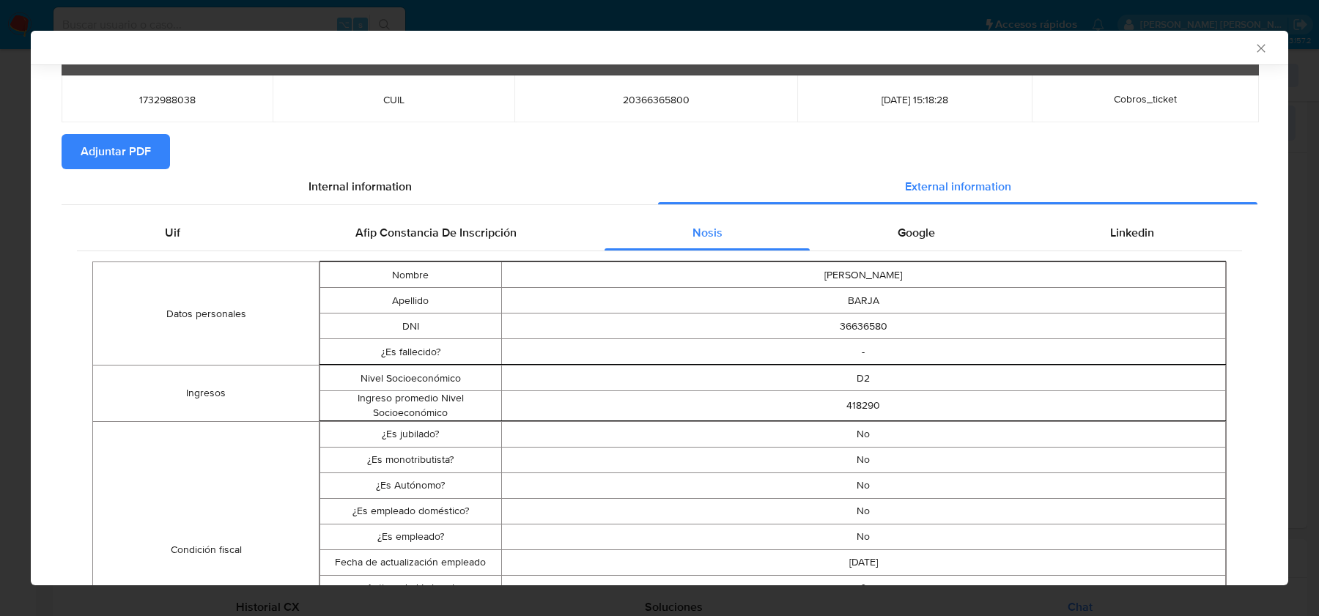
click at [934, 225] on span "Google" at bounding box center [916, 232] width 37 height 17
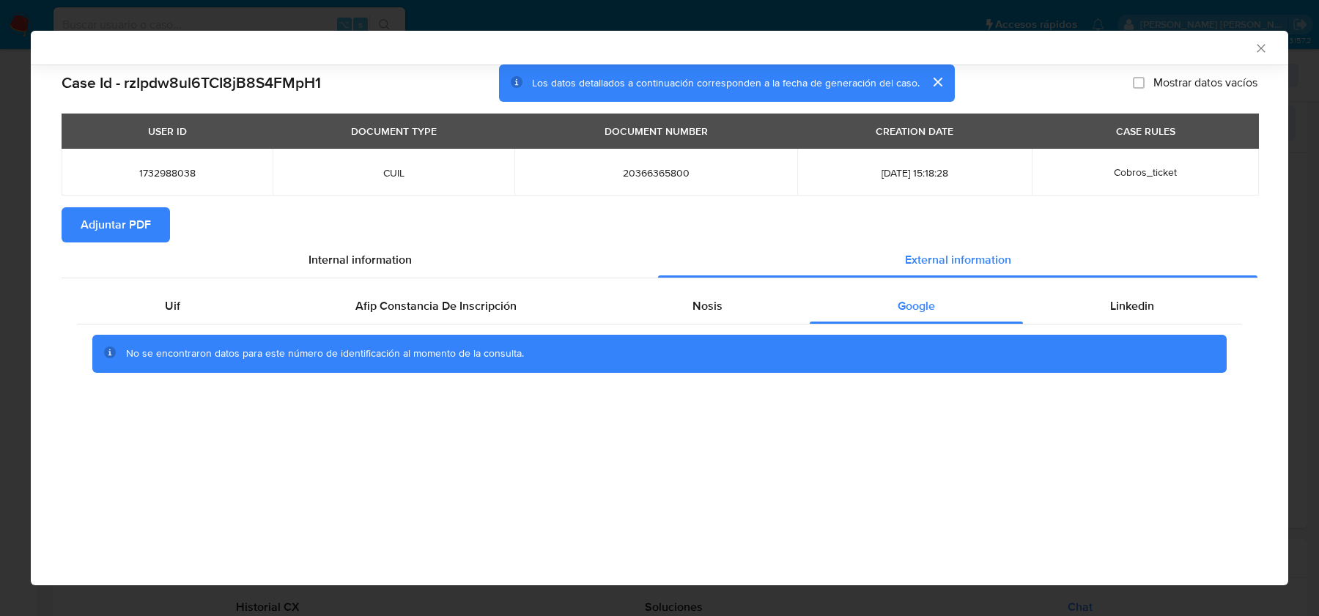
scroll to position [0, 0]
drag, startPoint x: 1116, startPoint y: 304, endPoint x: 371, endPoint y: 308, distance: 744.7
click at [371, 308] on div "Uif Afip Constancia De Inscripción Nosis Google Linkedin" at bounding box center [659, 306] width 1165 height 35
click at [371, 308] on span "Afip Constancia De Inscripción" at bounding box center [436, 306] width 161 height 17
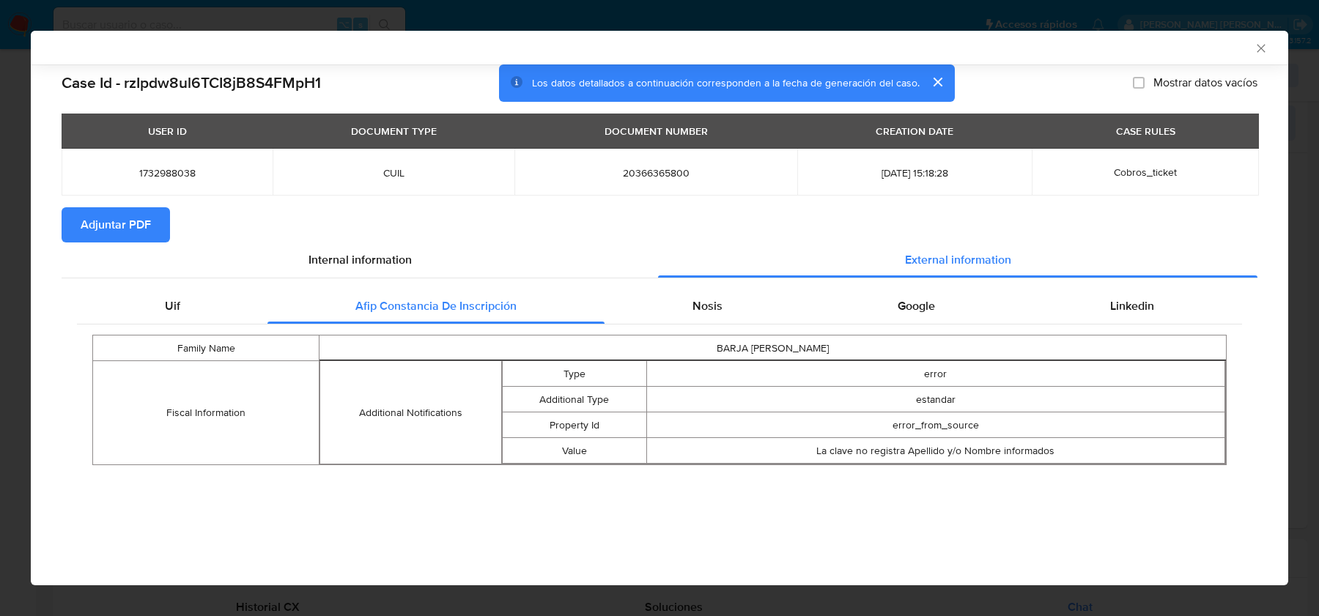
click at [162, 229] on button "Adjuntar PDF" at bounding box center [116, 224] width 108 height 35
click at [1256, 54] on icon "Cerrar ventana" at bounding box center [1261, 48] width 15 height 15
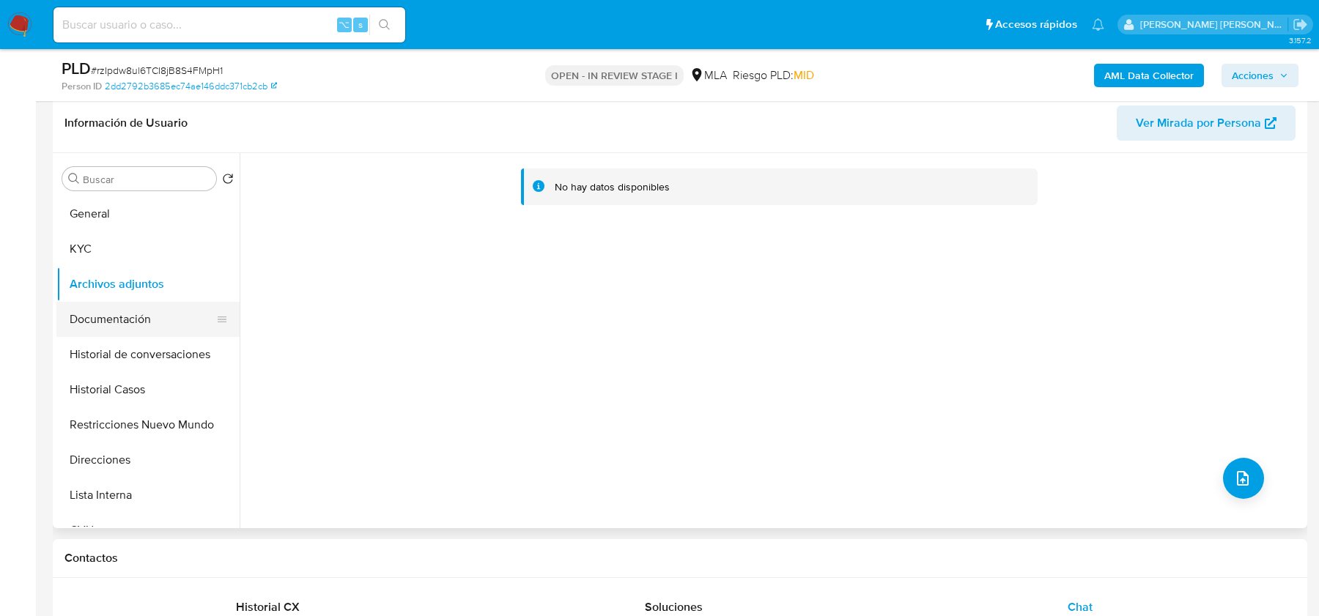
click at [130, 324] on button "Documentación" at bounding box center [142, 319] width 172 height 35
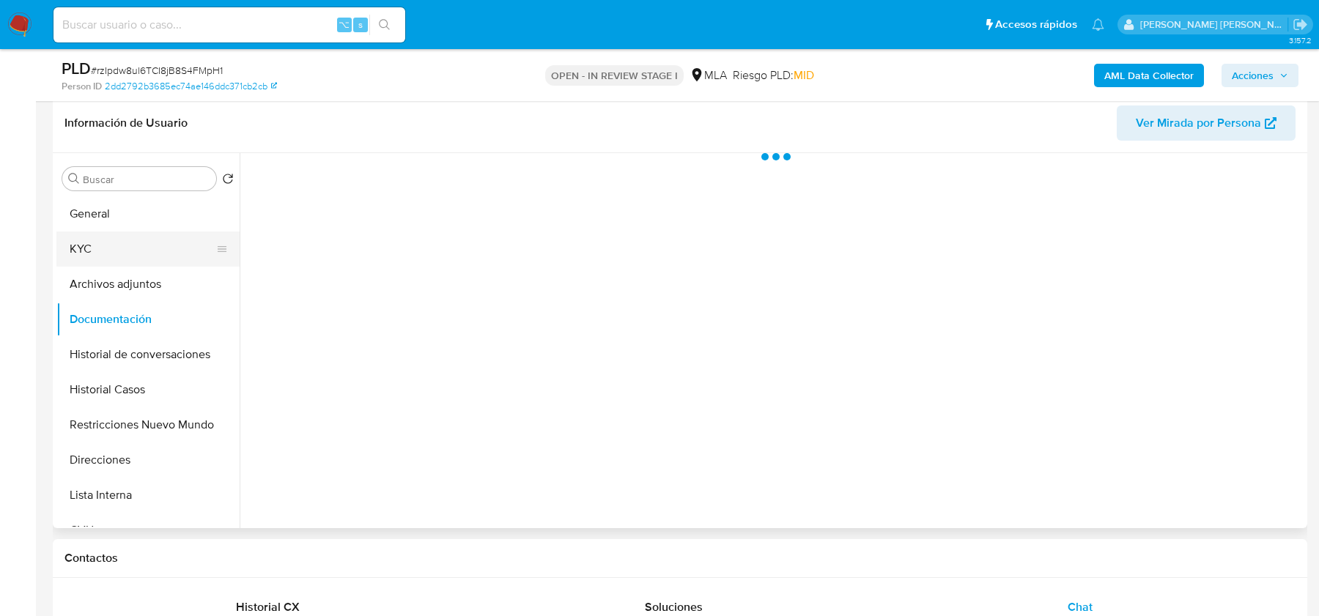
click at [130, 262] on button "KYC" at bounding box center [142, 249] width 172 height 35
click at [130, 304] on button "Documentación" at bounding box center [142, 319] width 172 height 35
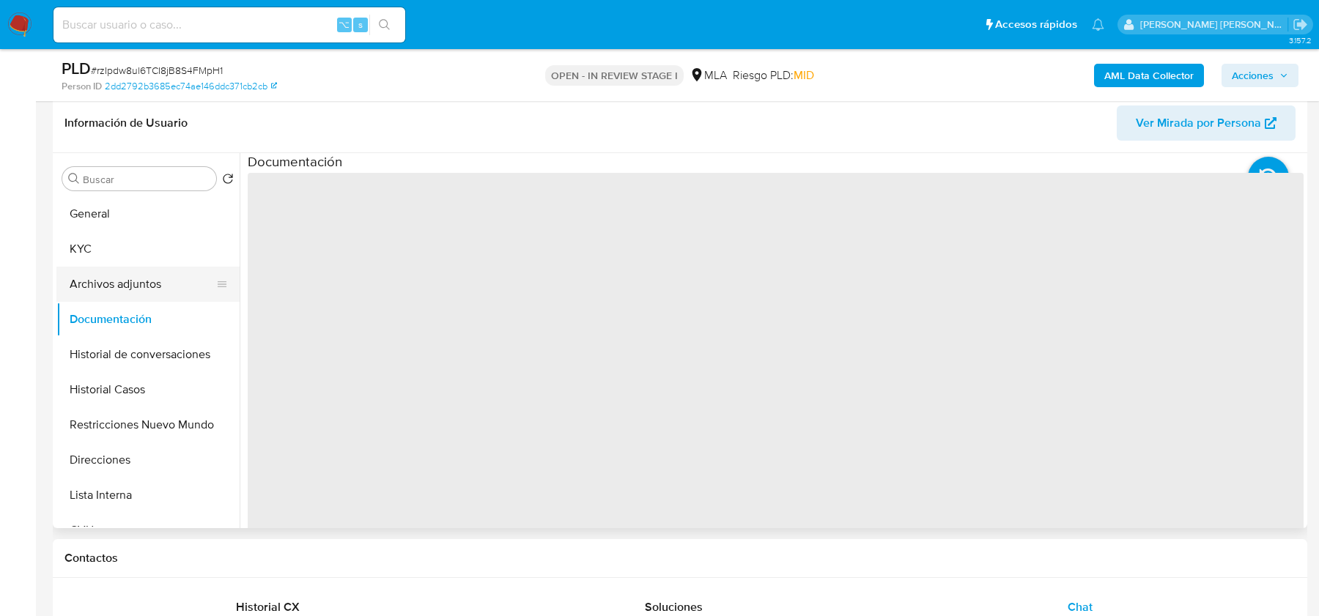
click at [130, 291] on button "Archivos adjuntos" at bounding box center [142, 284] width 172 height 35
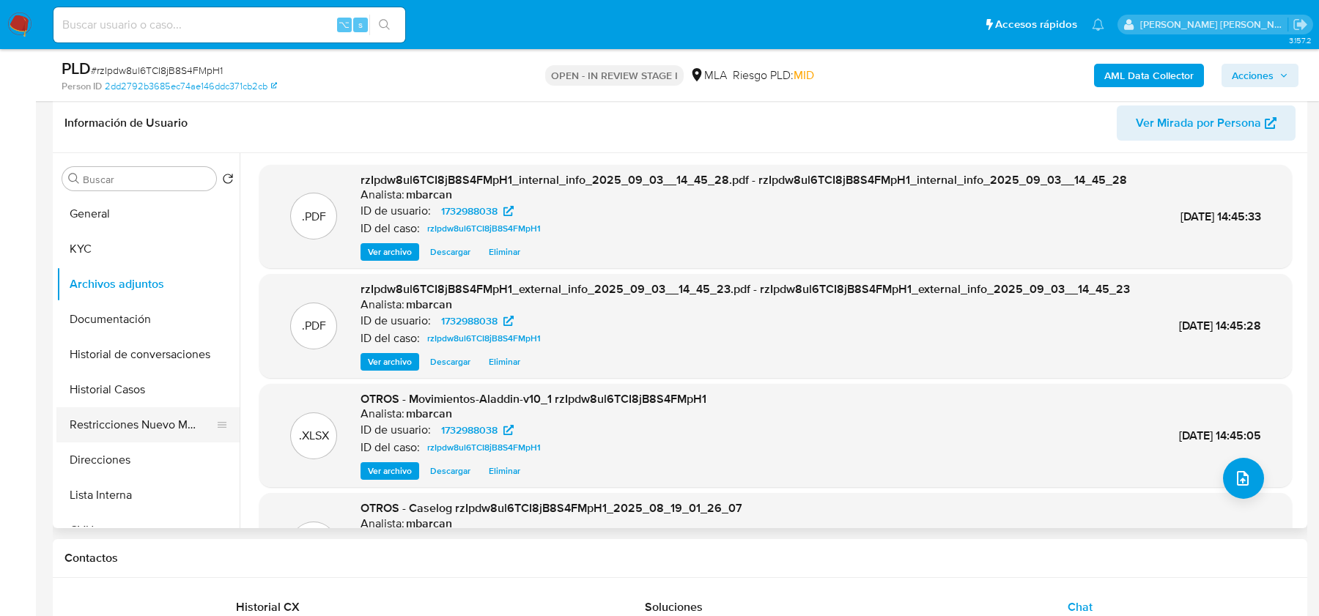
click at [131, 417] on button "Restricciones Nuevo Mundo" at bounding box center [142, 425] width 172 height 35
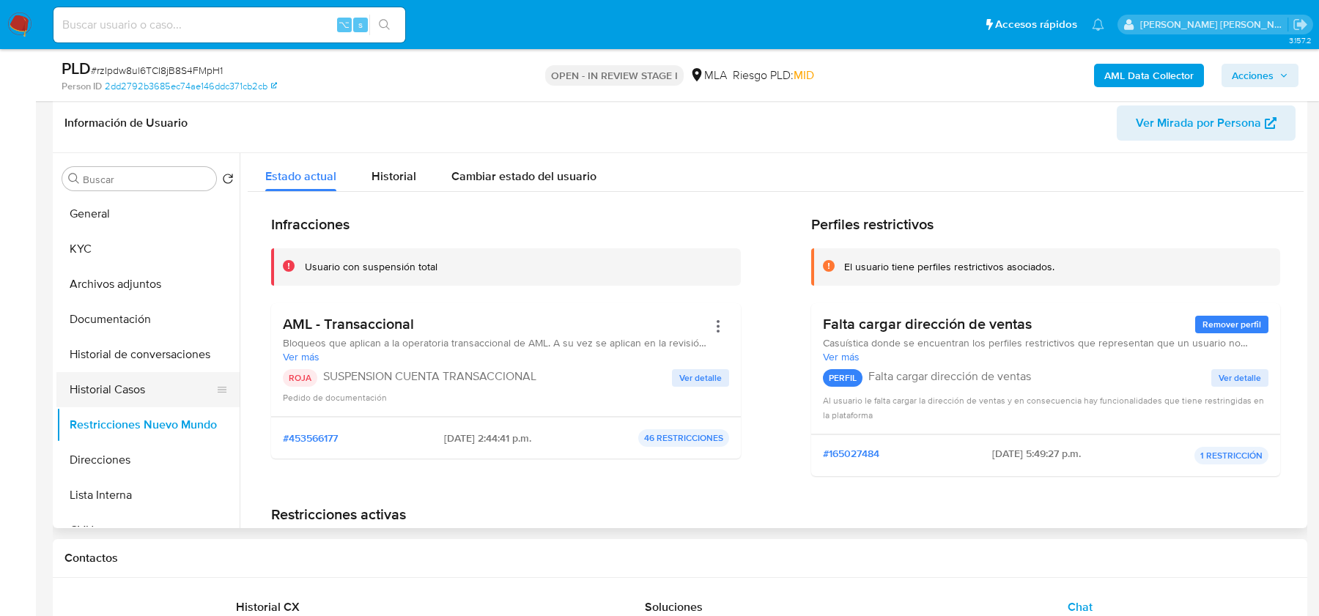
click at [113, 385] on button "Historial Casos" at bounding box center [142, 389] width 172 height 35
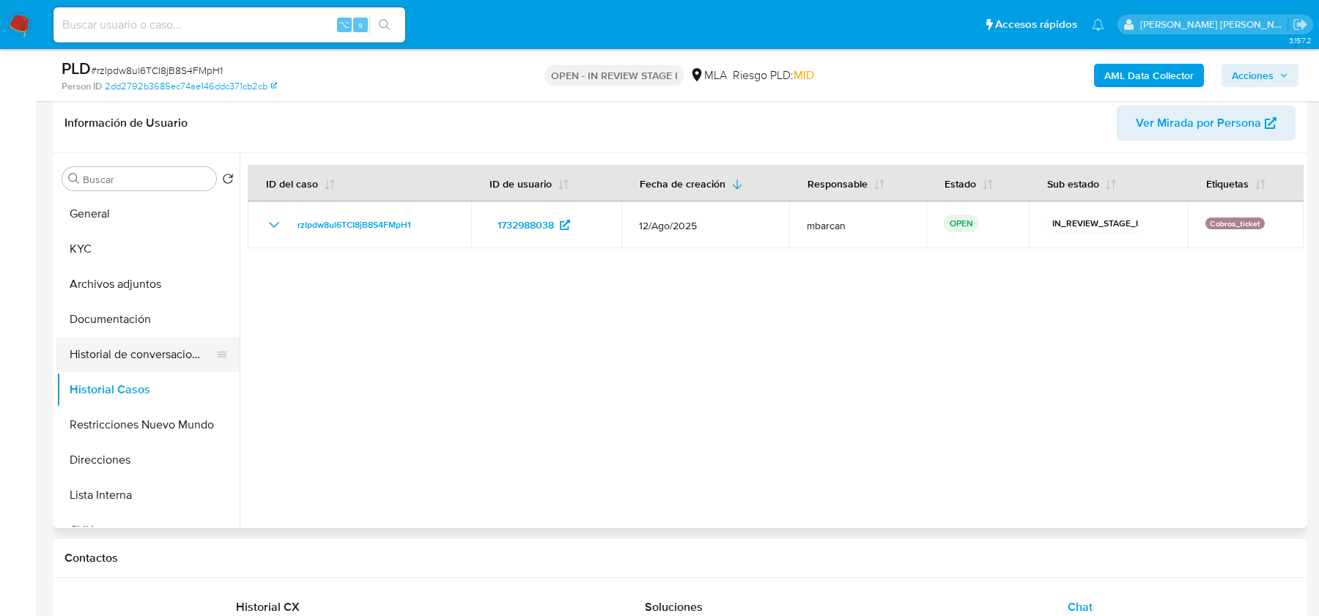
click at [119, 347] on button "Historial de conversaciones" at bounding box center [142, 354] width 172 height 35
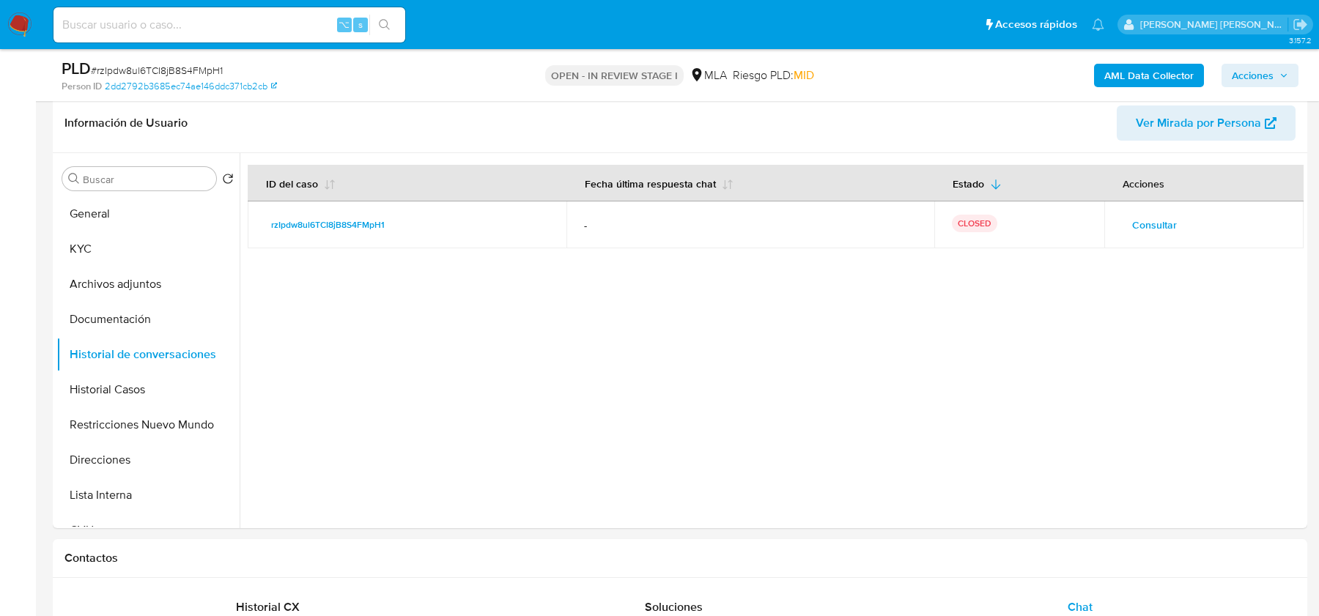
click at [1253, 73] on span "Acciones" at bounding box center [1253, 75] width 42 height 23
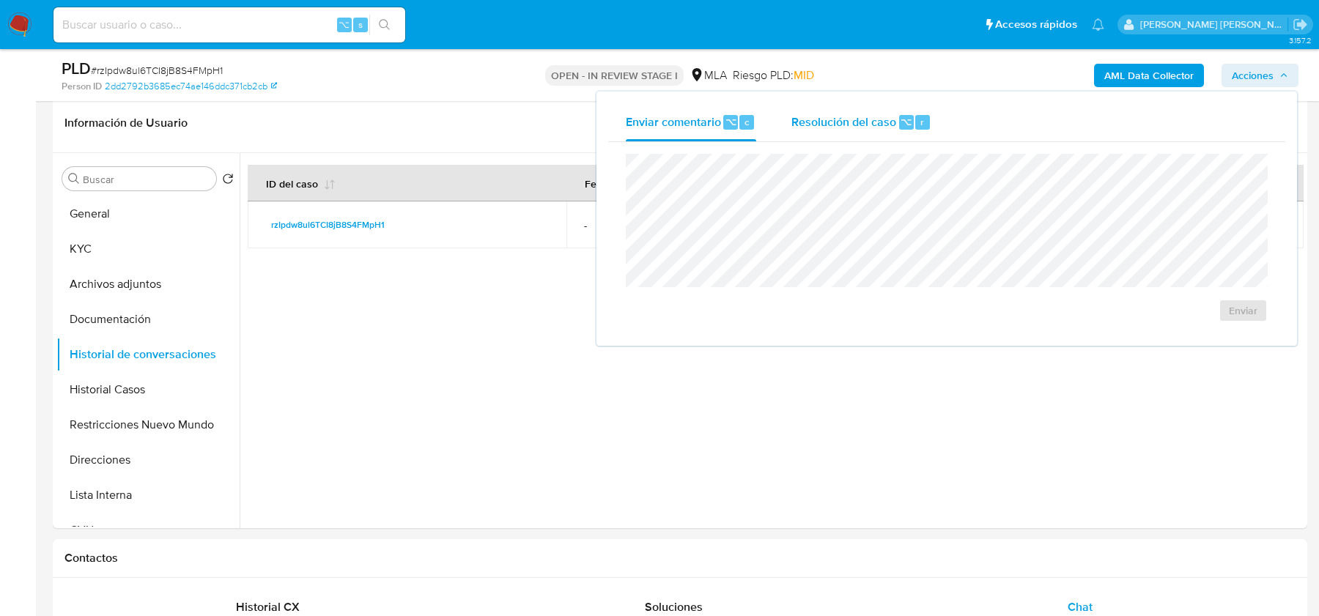
click at [796, 138] on div "Resolución del caso ⌥ r" at bounding box center [862, 122] width 140 height 38
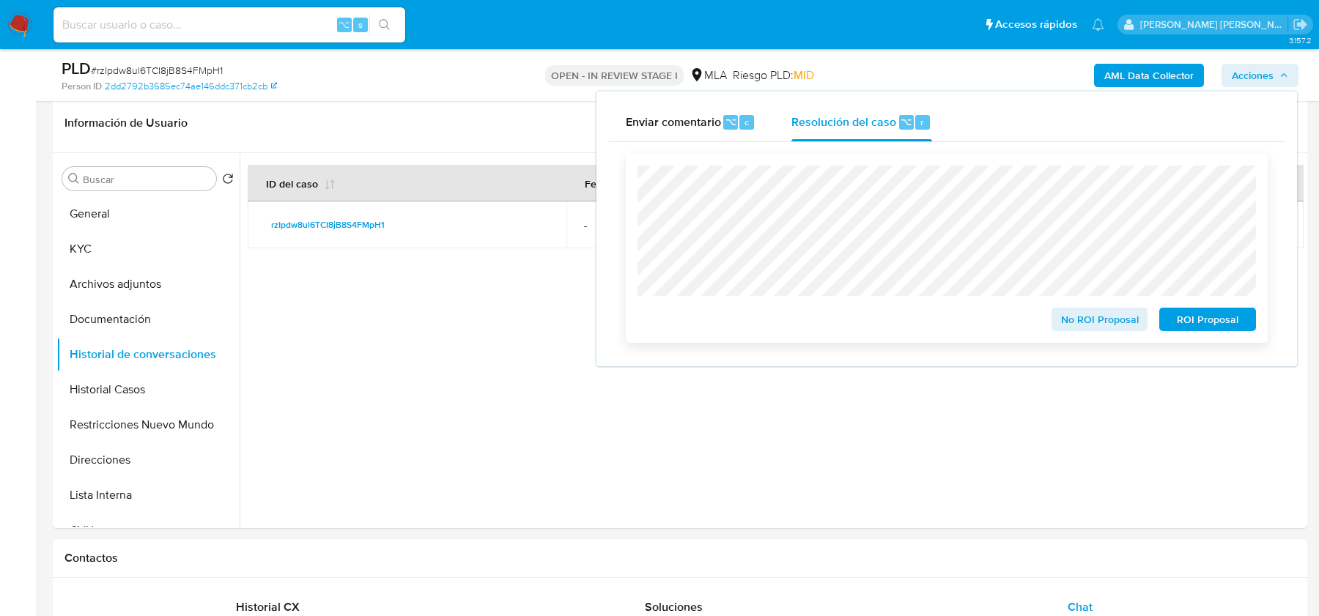
click at [1249, 314] on button "ROI Proposal" at bounding box center [1208, 319] width 97 height 23
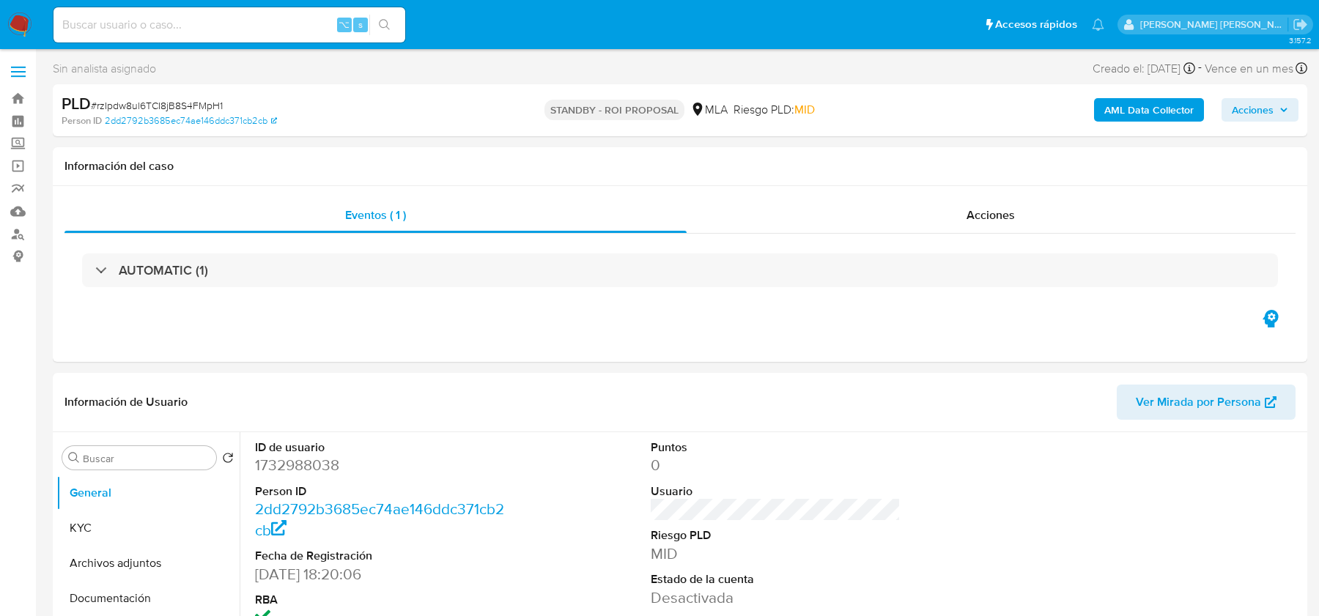
select select "10"
click at [18, 25] on img at bounding box center [19, 24] width 25 height 25
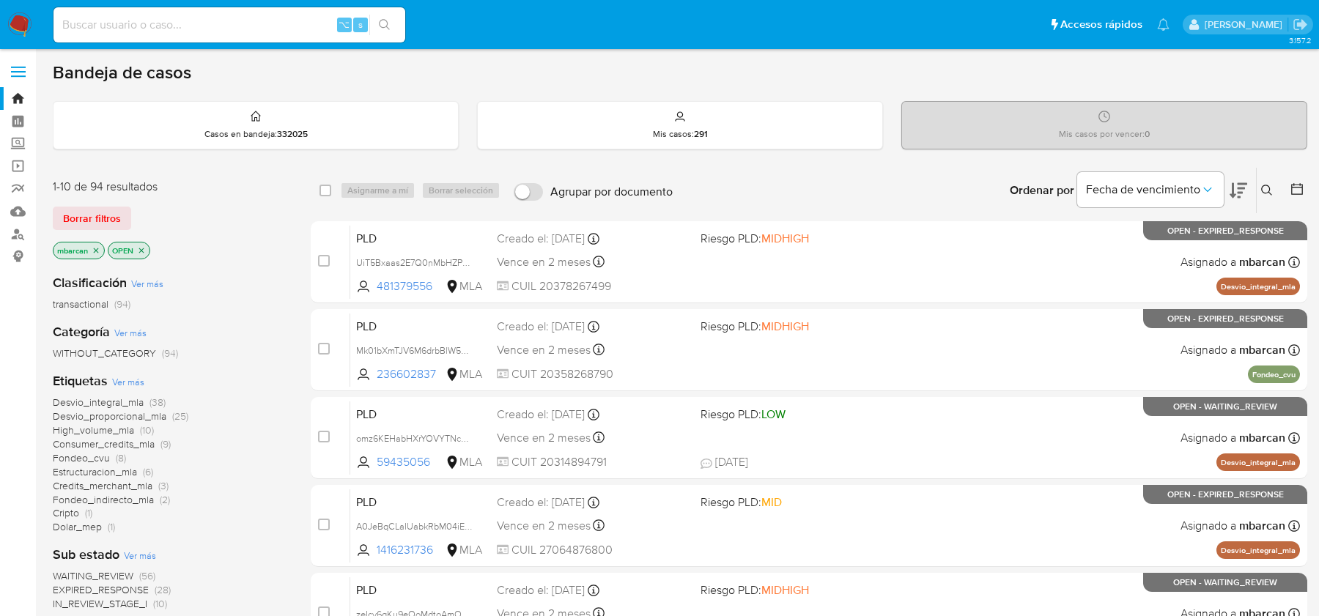
click at [1268, 189] on icon at bounding box center [1267, 191] width 12 height 12
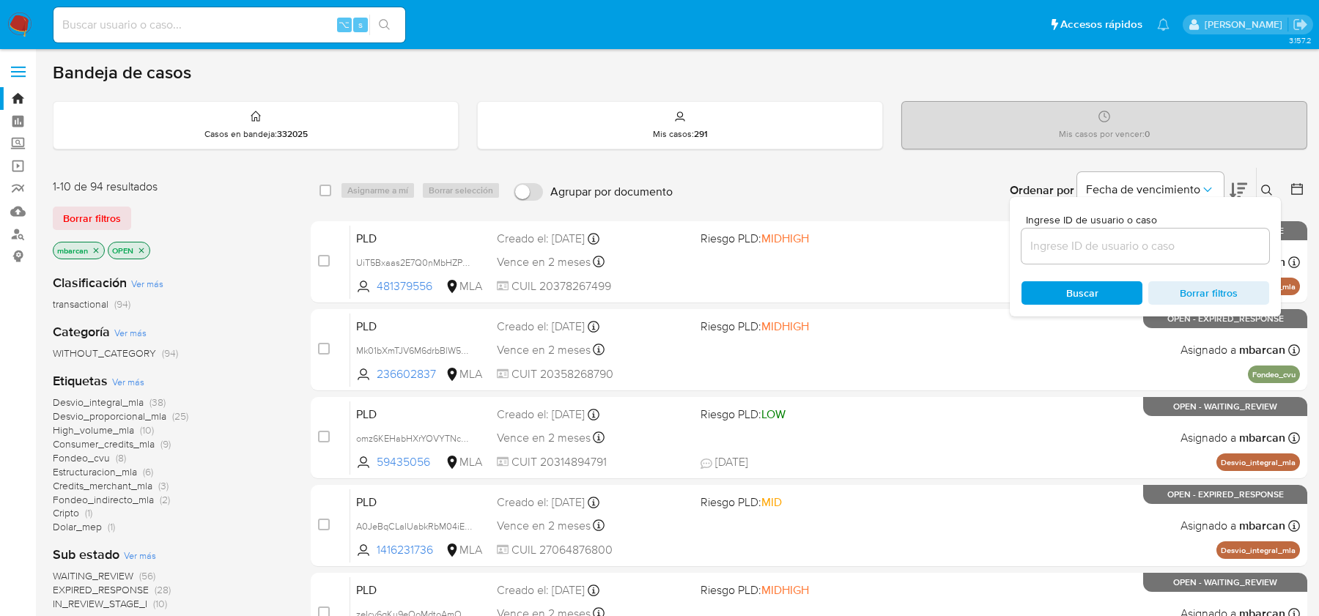
click at [1144, 244] on input at bounding box center [1146, 246] width 248 height 19
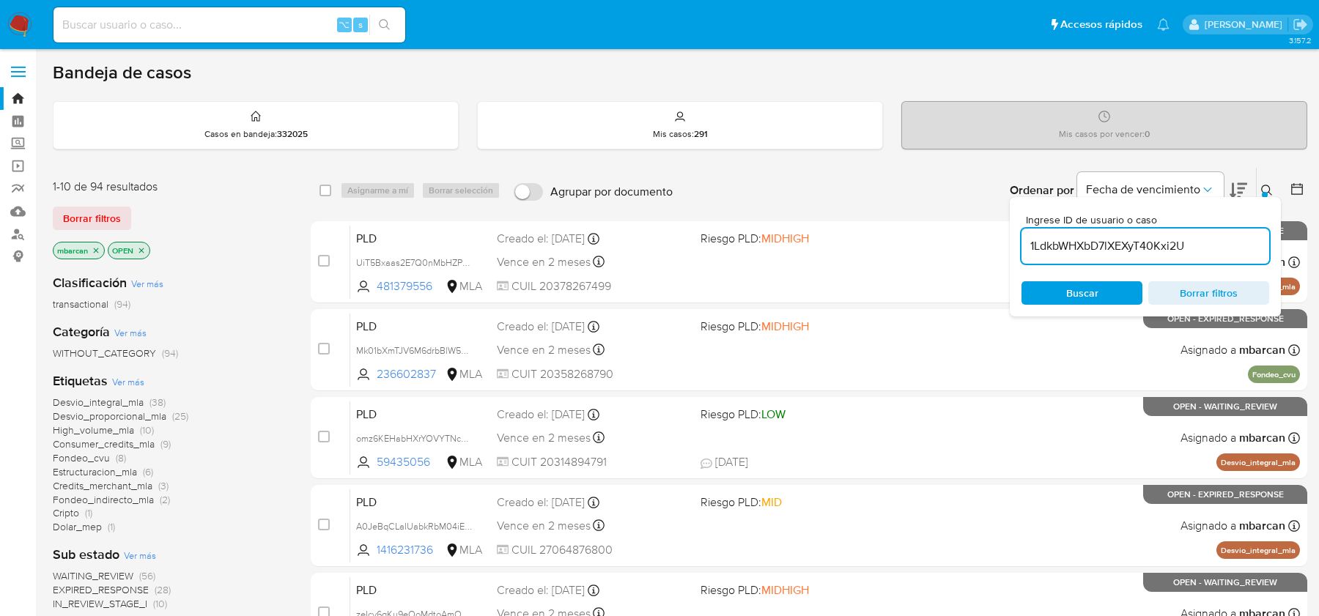
type input "1LdkbWHXbD7lXEXyT40Kxi2U"
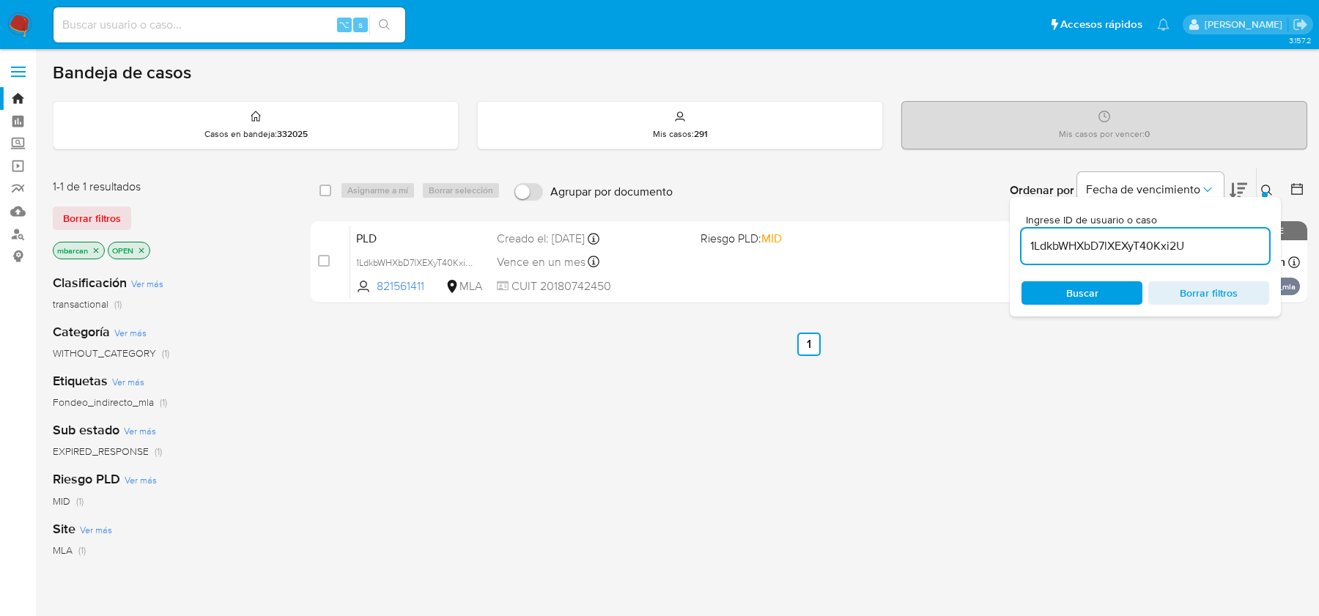
click at [1266, 190] on icon at bounding box center [1267, 191] width 12 height 12
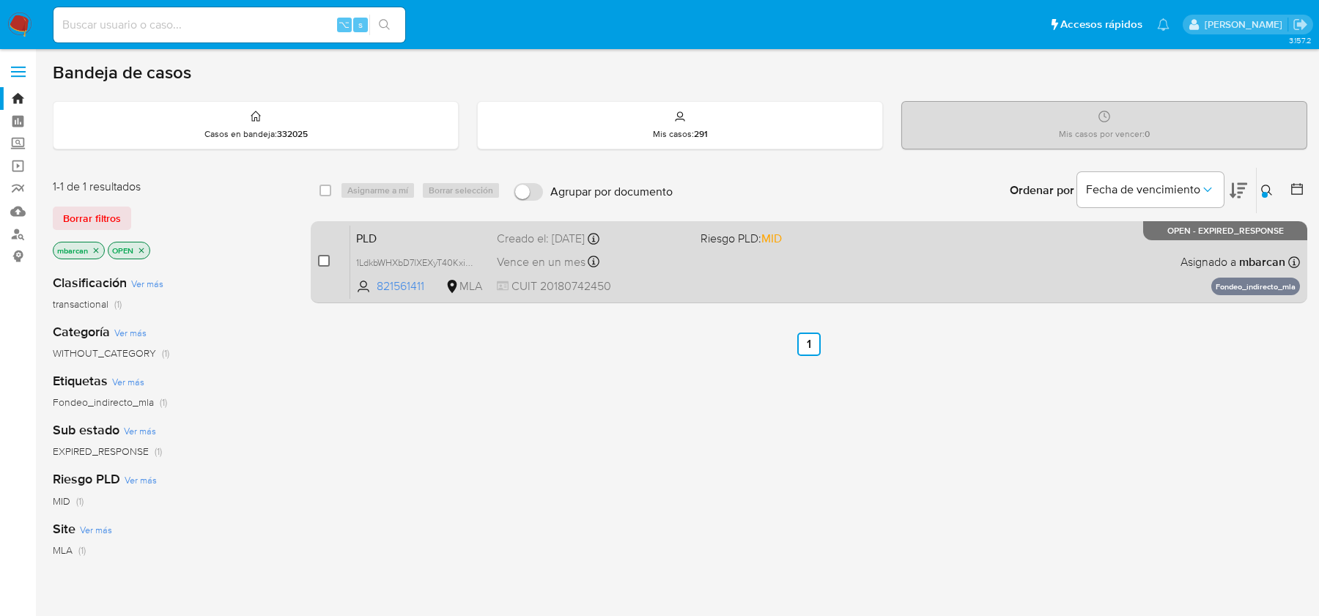
click at [328, 265] on input "checkbox" at bounding box center [324, 261] width 12 height 12
checkbox input "true"
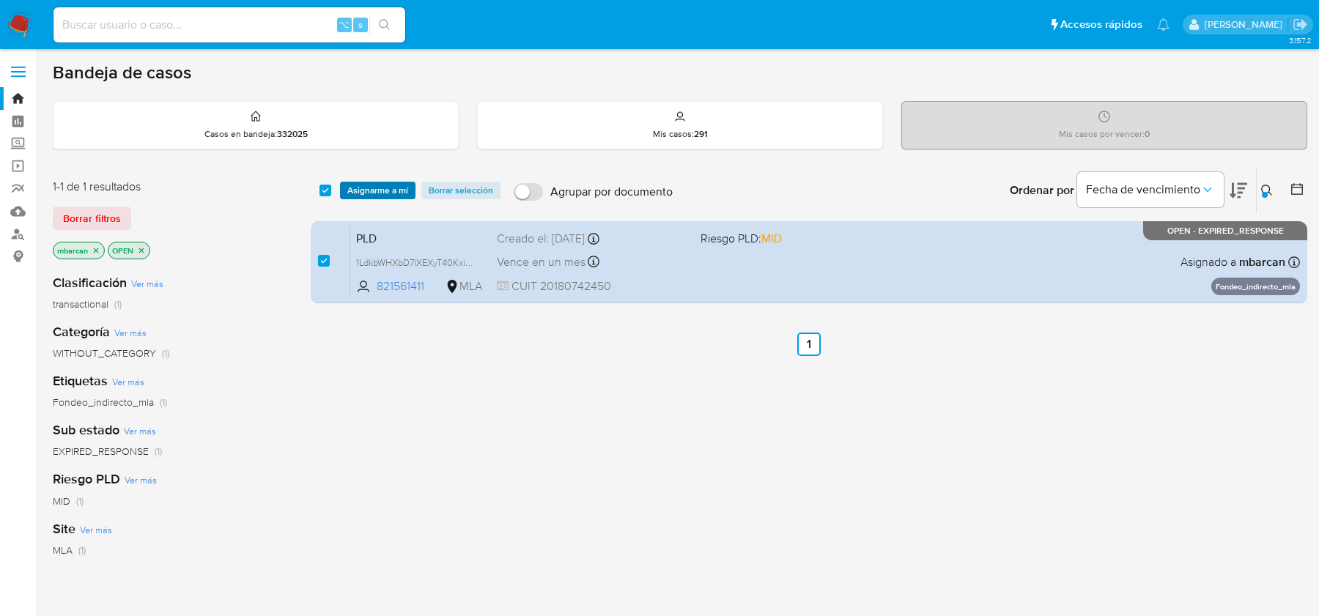
click at [385, 188] on span "Asignarme a mí" at bounding box center [377, 190] width 61 height 15
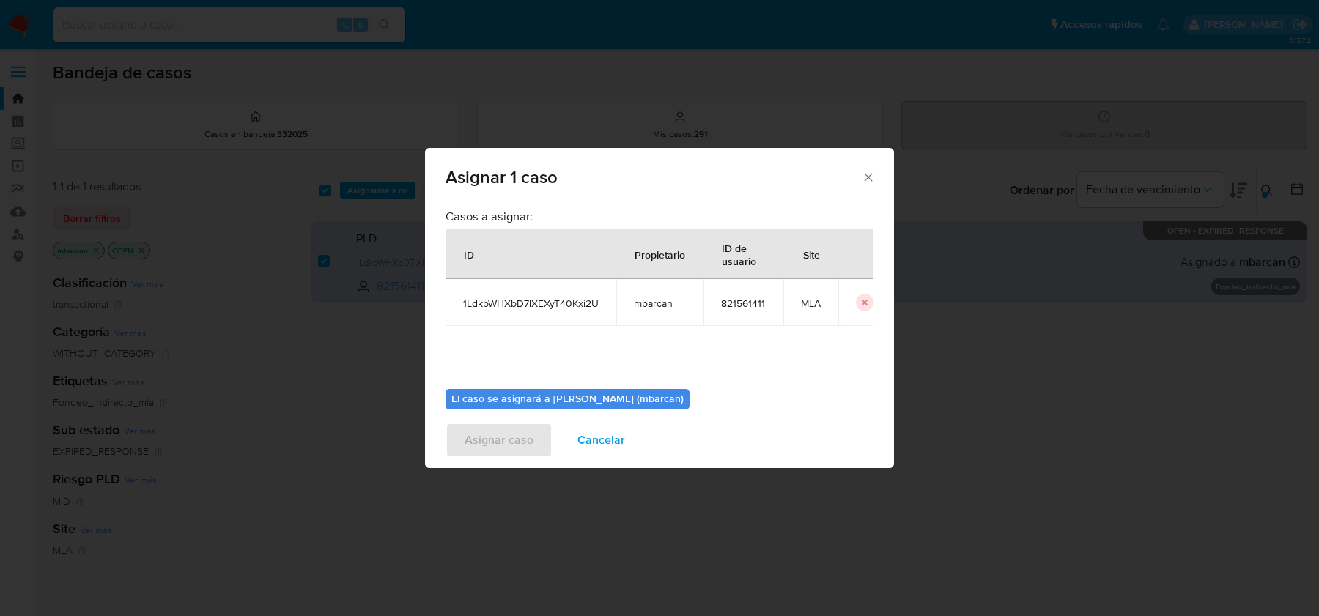
scroll to position [75, 0]
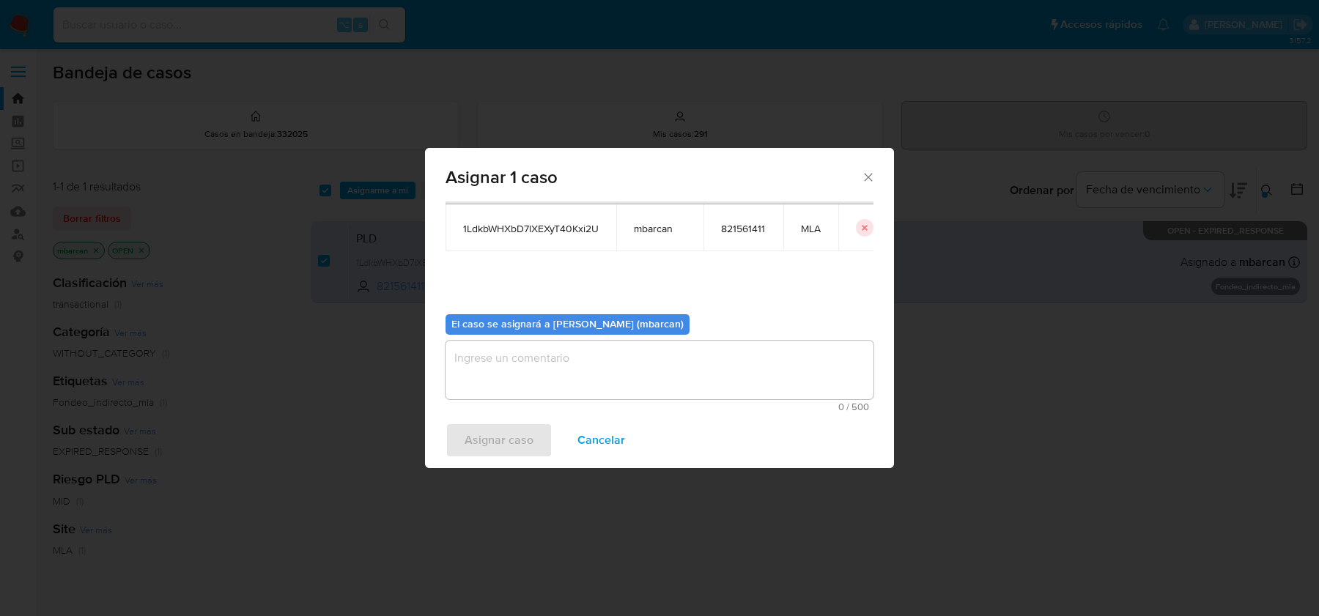
click at [565, 384] on textarea "assign-modal" at bounding box center [660, 370] width 428 height 59
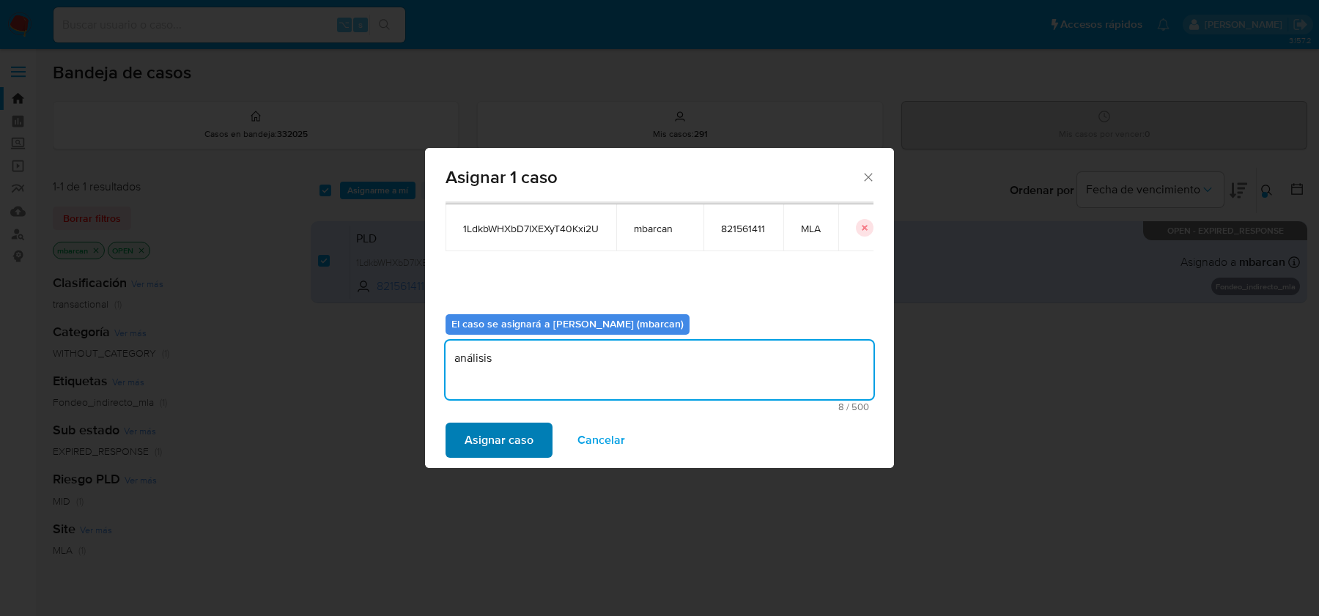
type textarea "análisis"
click at [482, 442] on span "Asignar caso" at bounding box center [499, 440] width 69 height 32
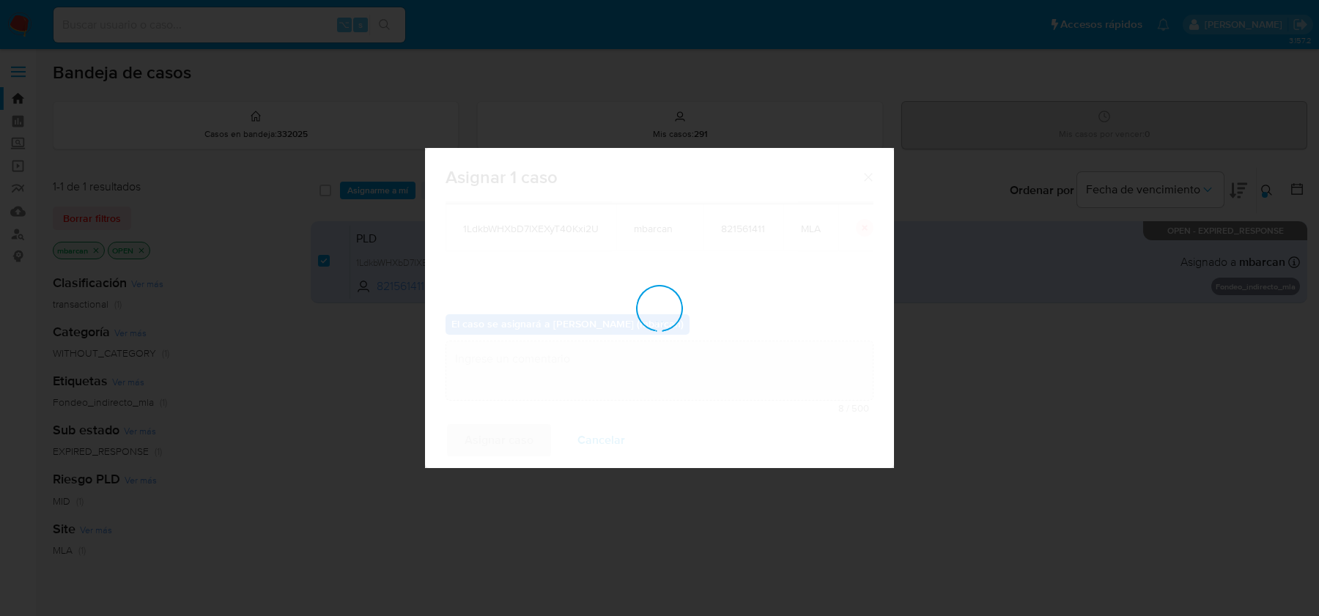
checkbox input "false"
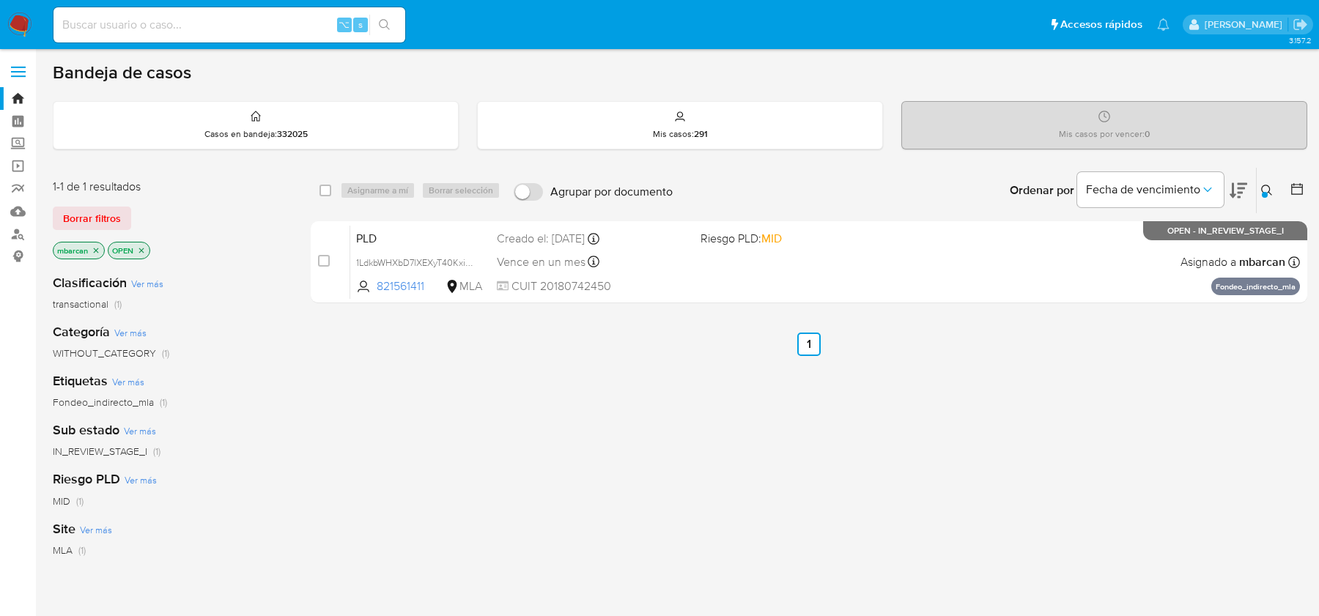
click at [423, 202] on div "select-all-cases-checkbox Asignarme a mí Borrar selección Agrupar por documento…" at bounding box center [809, 190] width 997 height 45
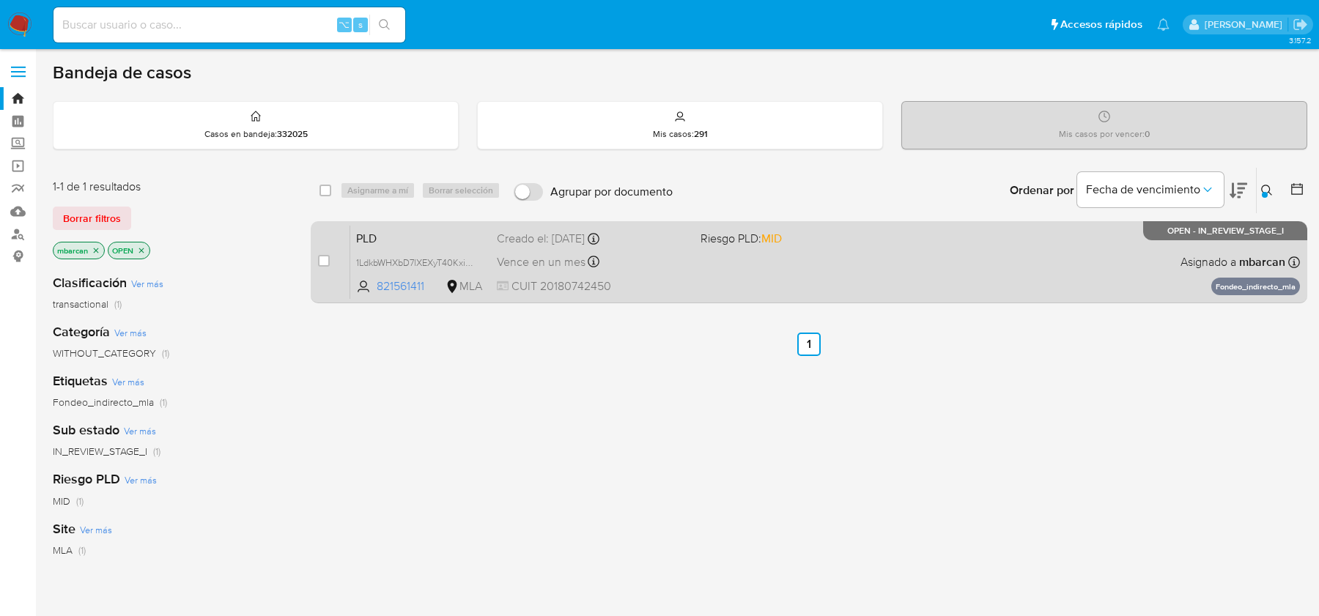
click at [411, 244] on span "PLD" at bounding box center [420, 237] width 129 height 19
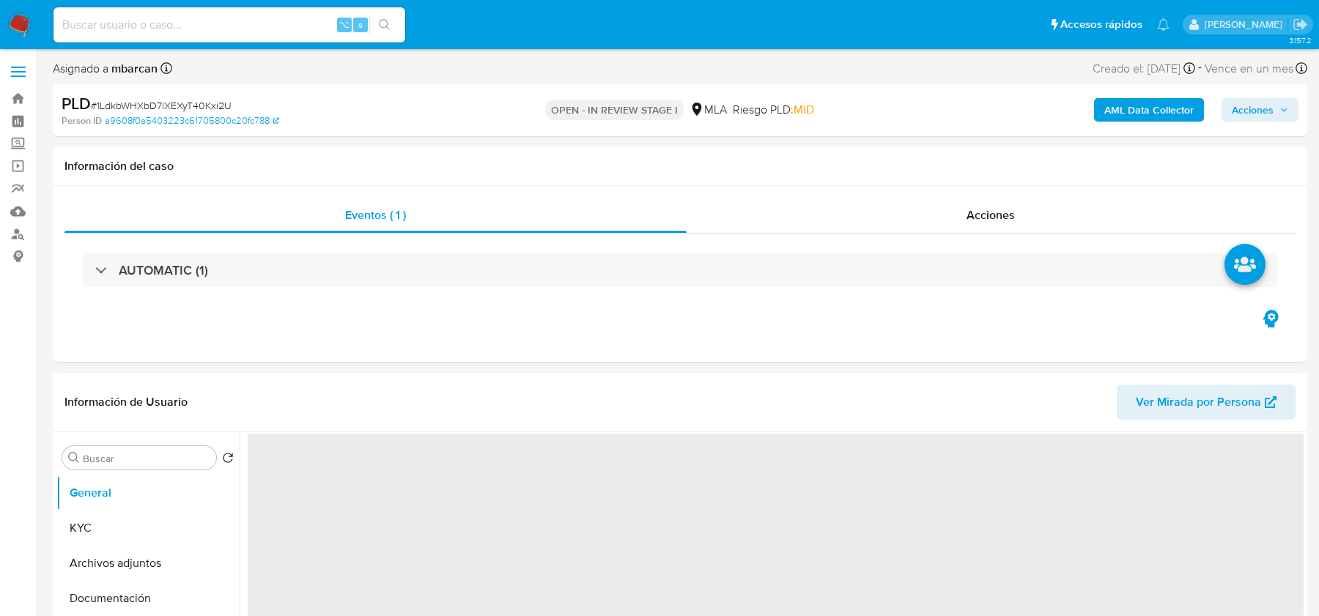
click at [176, 98] on span "# 1LdkbWHXbD7lXEXyT40Kxi2U" at bounding box center [161, 105] width 141 height 15
copy span "1LdkbWHXbD7lXEXyT40Kxi2U"
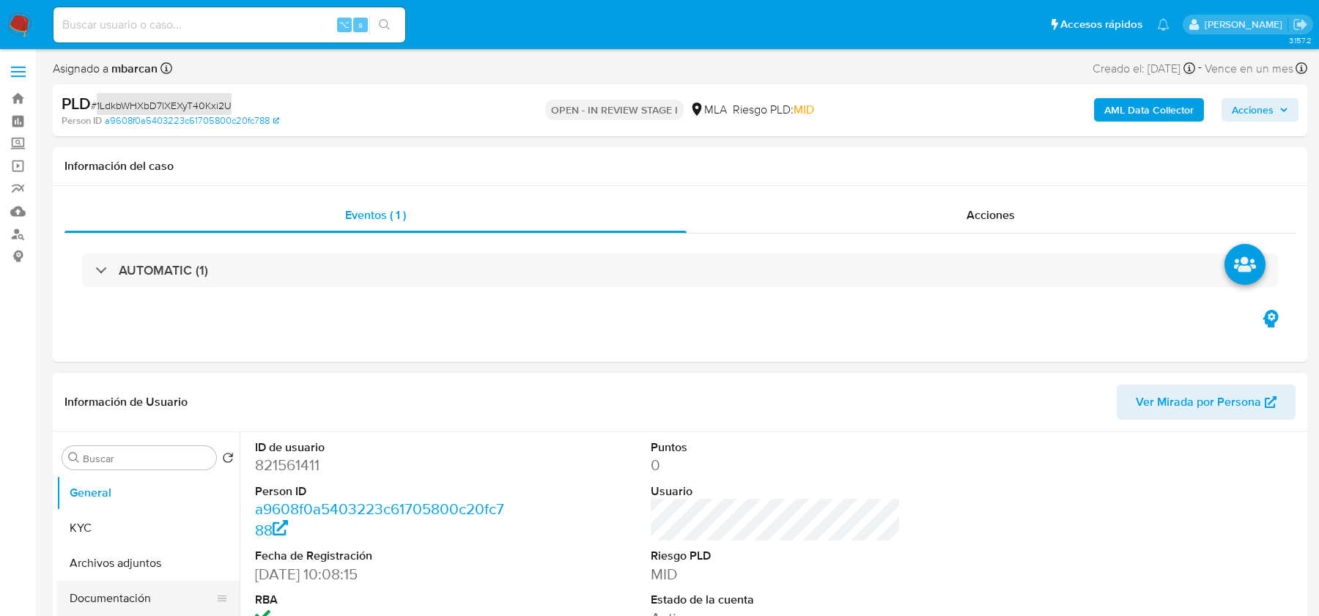
select select "10"
copy span "1LdkbWHXbD7lXEXyT40Kxi2U"
click at [281, 458] on dd "821561411" at bounding box center [379, 465] width 249 height 21
copy dd "821561411"
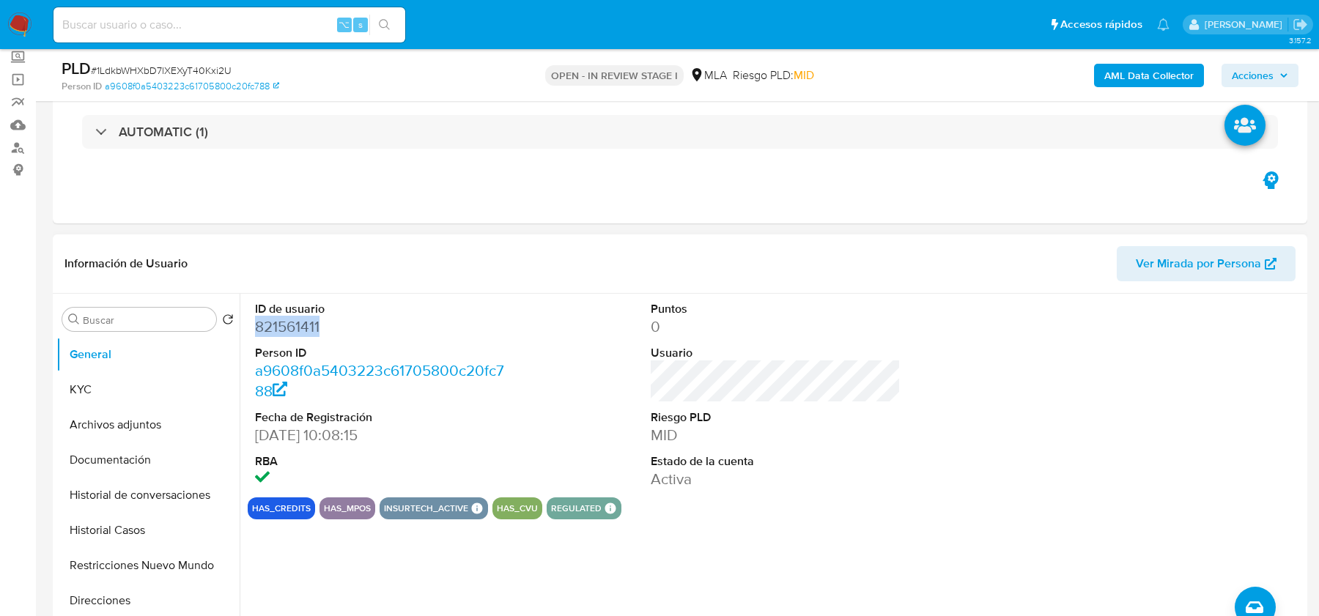
scroll to position [184, 0]
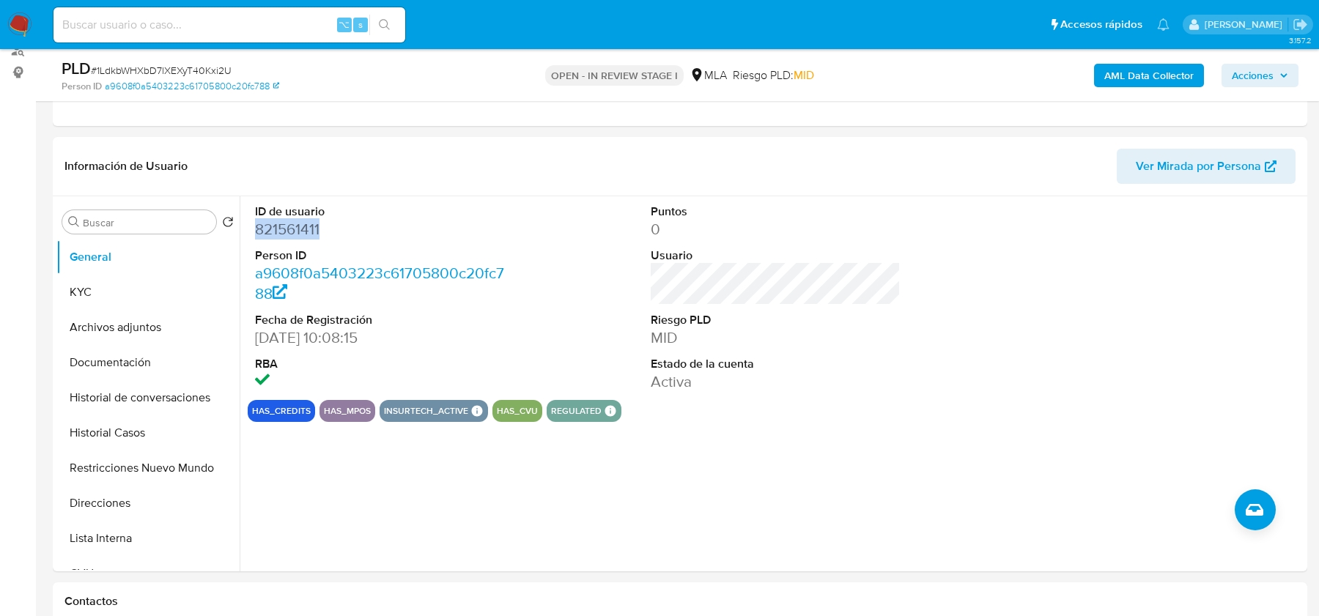
click at [1137, 75] on b "AML Data Collector" at bounding box center [1149, 75] width 89 height 23
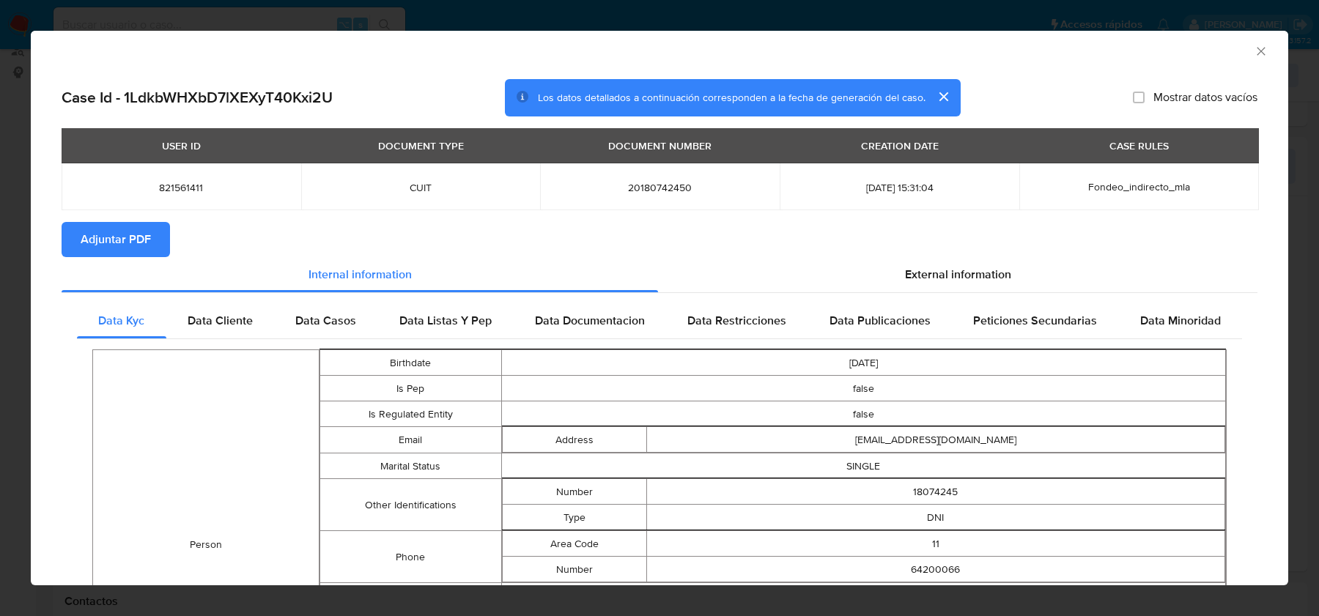
click at [1268, 50] on div "AML Data Collector" at bounding box center [660, 49] width 1258 height 37
click at [1256, 49] on icon "Cerrar ventana" at bounding box center [1261, 51] width 15 height 15
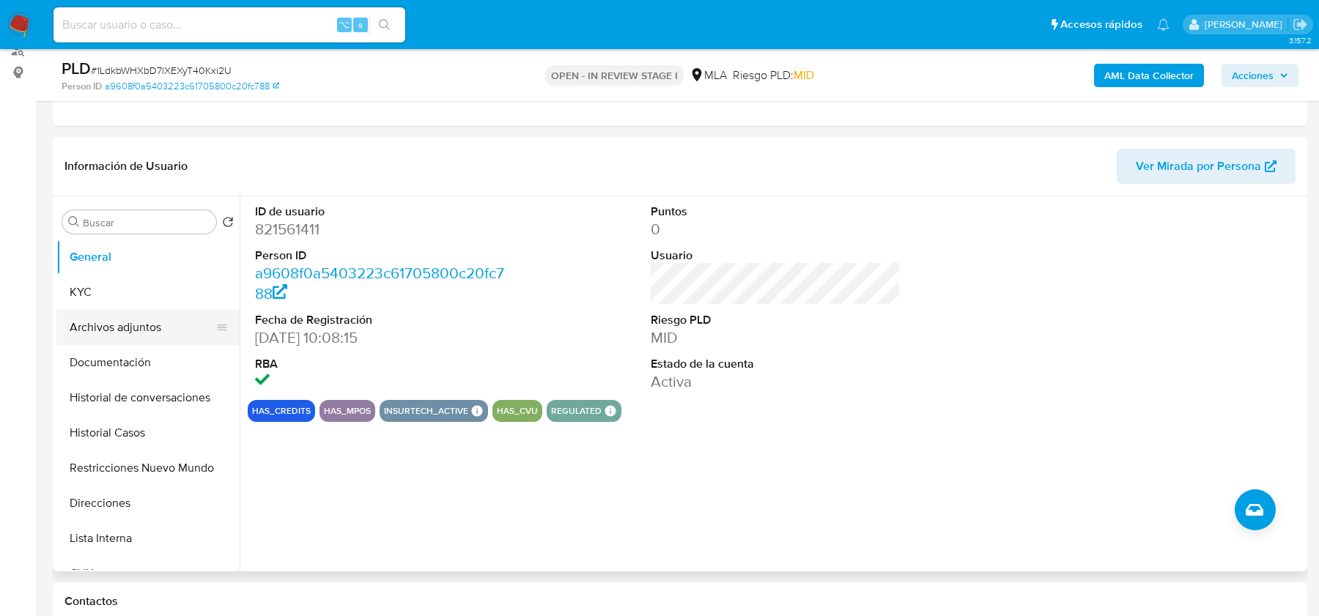
click at [136, 310] on button "Archivos adjuntos" at bounding box center [142, 327] width 172 height 35
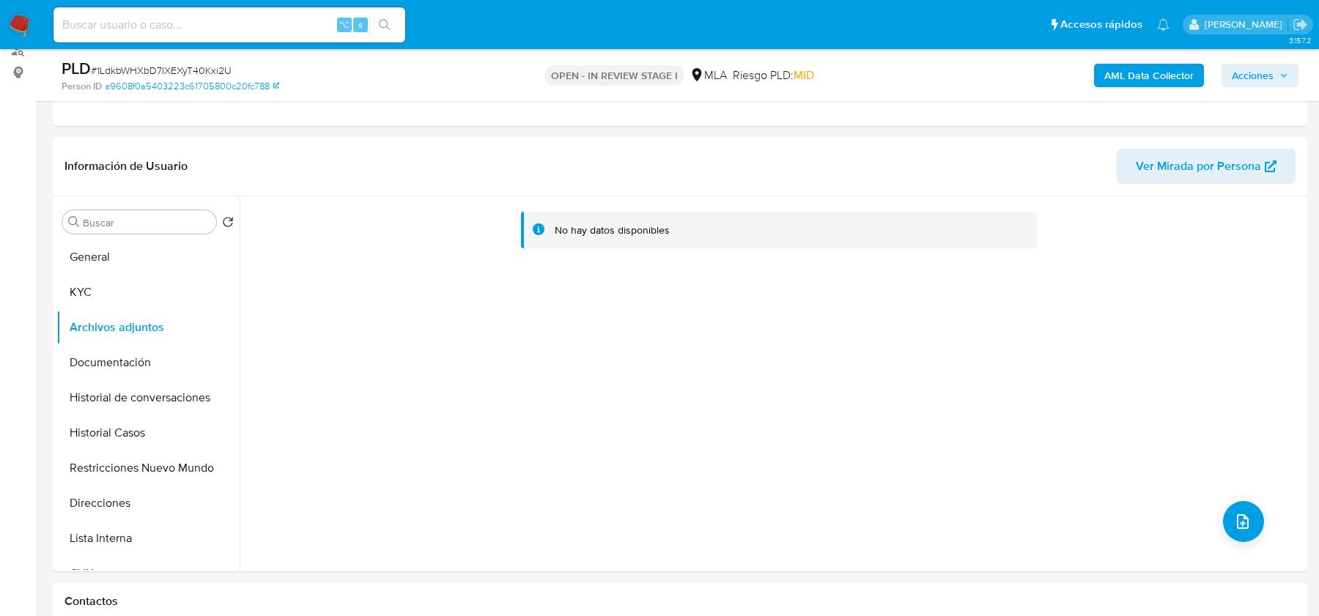
click at [1116, 70] on b "AML Data Collector" at bounding box center [1149, 75] width 89 height 23
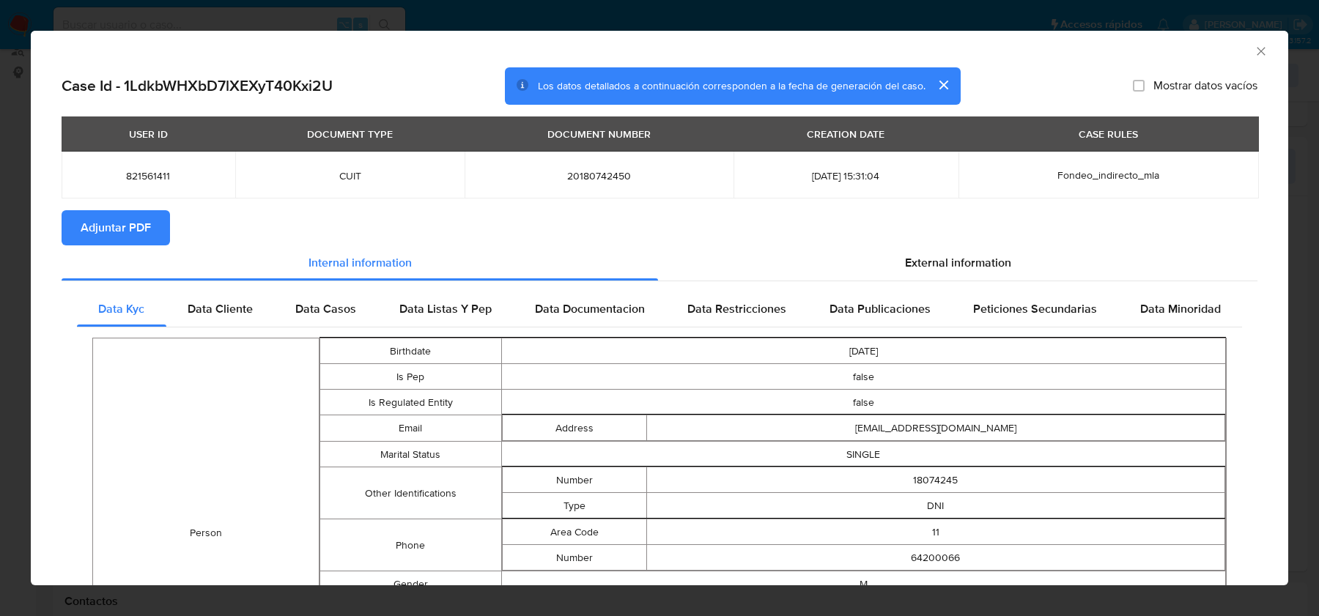
click at [151, 231] on button "Adjuntar PDF" at bounding box center [116, 227] width 108 height 35
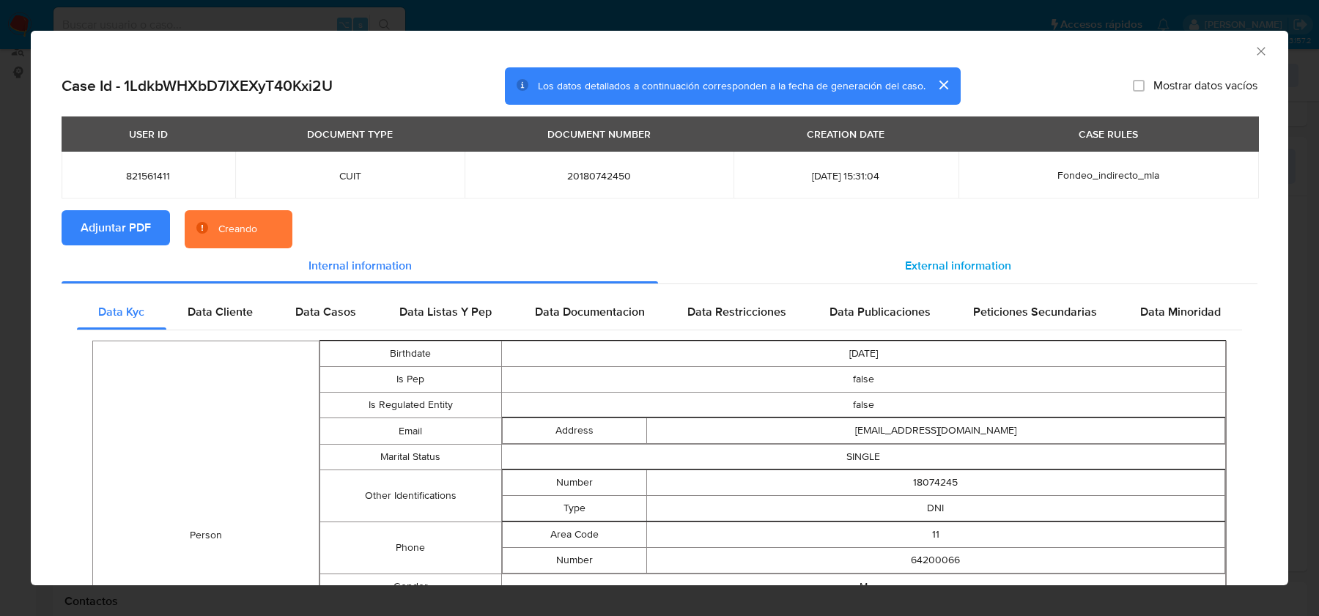
click at [930, 254] on div "External information" at bounding box center [958, 265] width 600 height 35
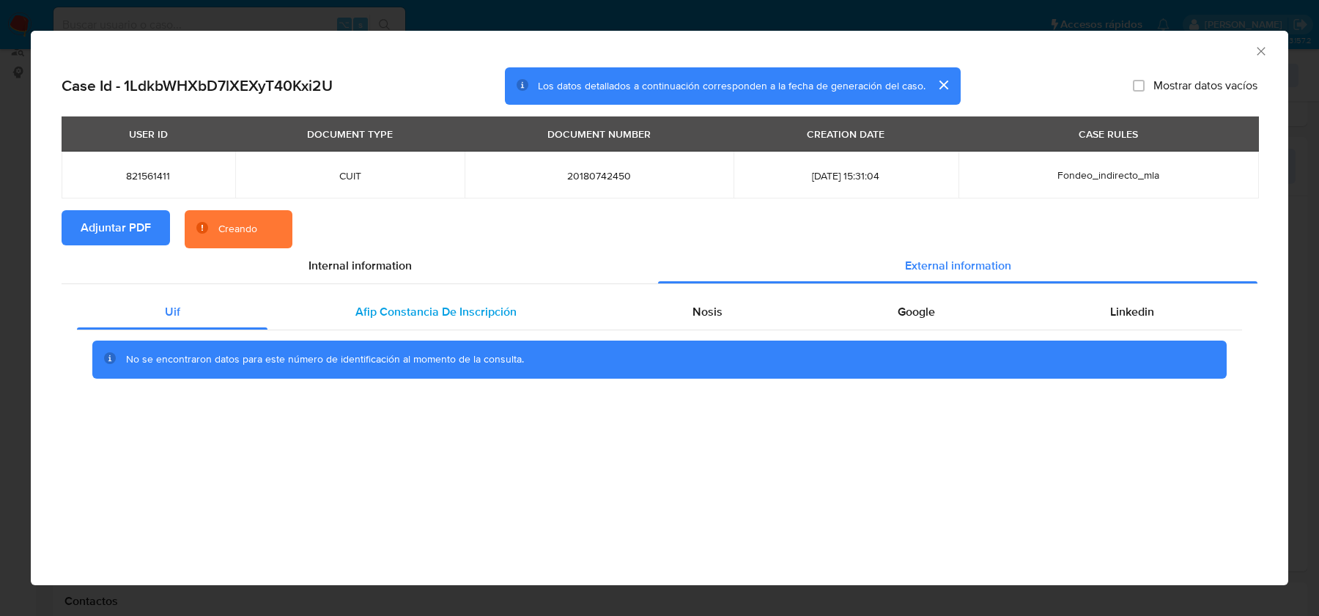
click at [331, 323] on div "Afip Constancia De Inscripción" at bounding box center [436, 312] width 336 height 35
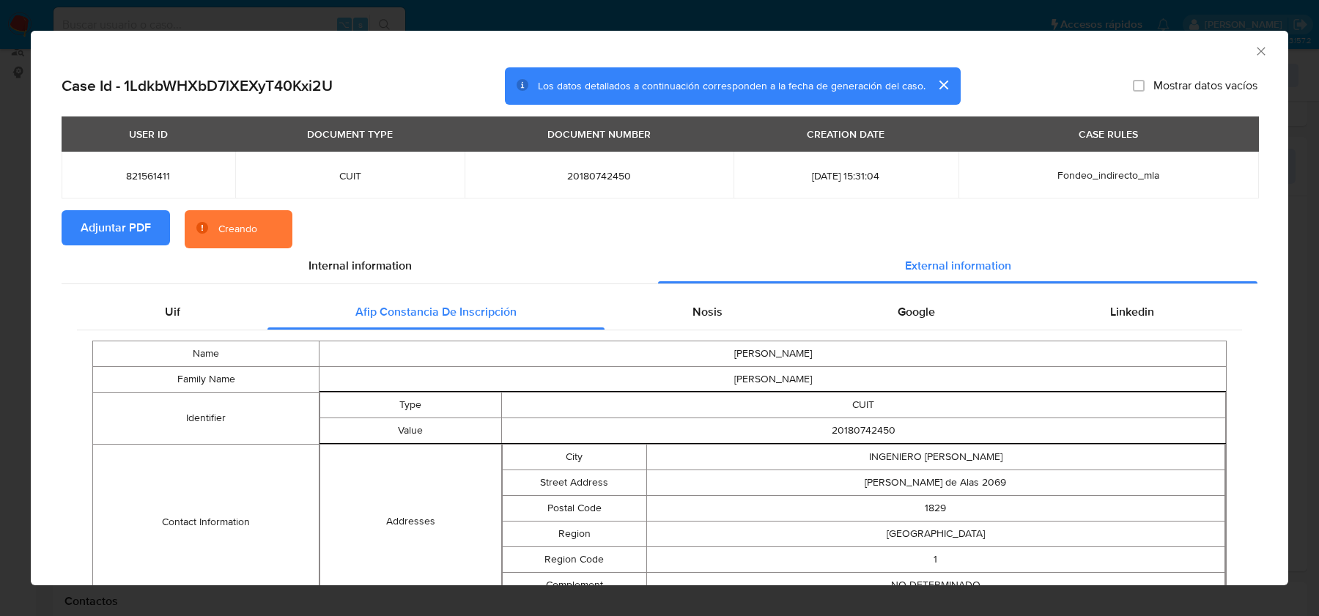
scroll to position [88, 0]
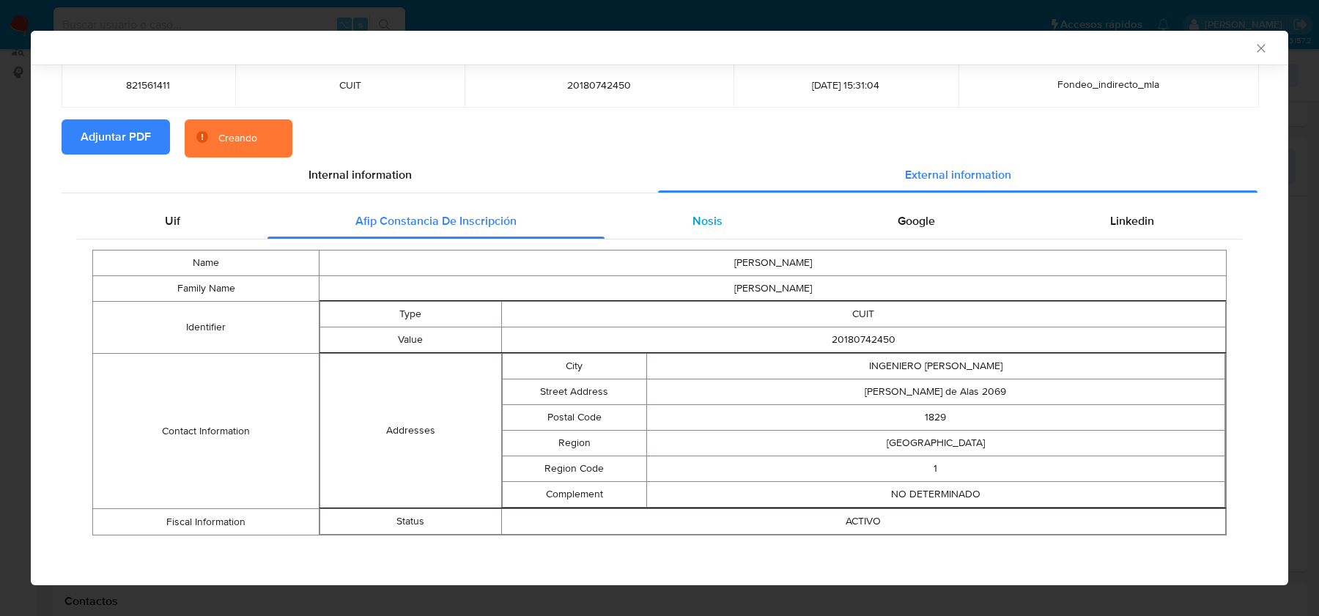
click at [677, 212] on div "Nosis" at bounding box center [707, 221] width 205 height 35
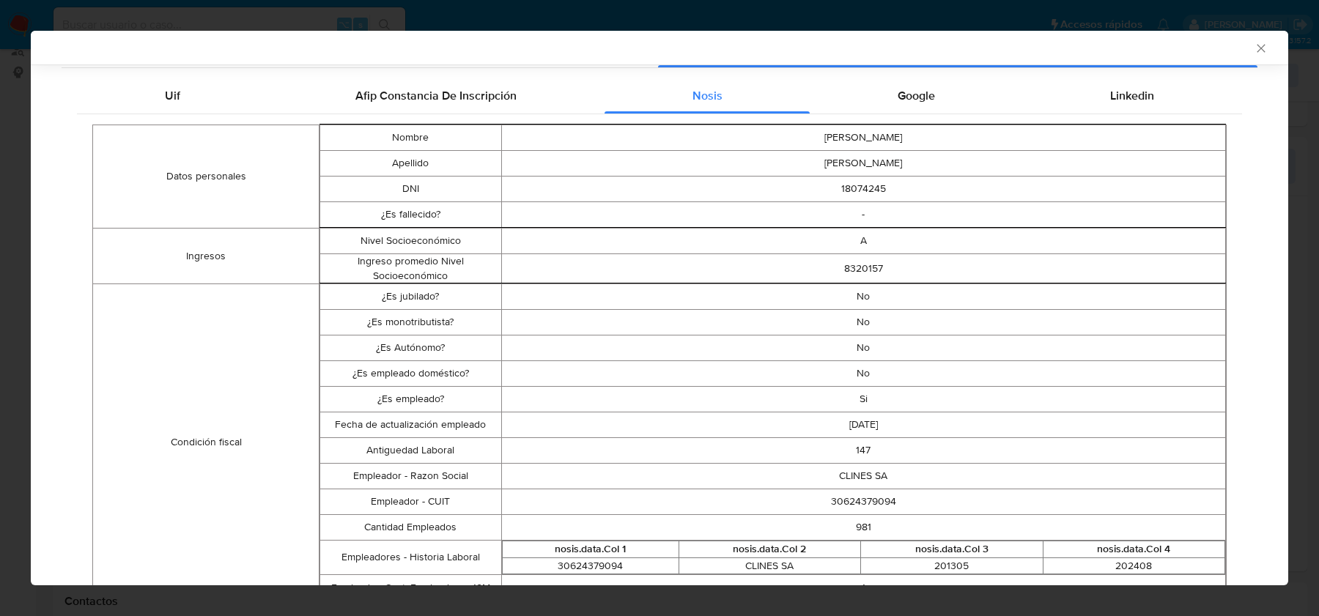
scroll to position [216, 0]
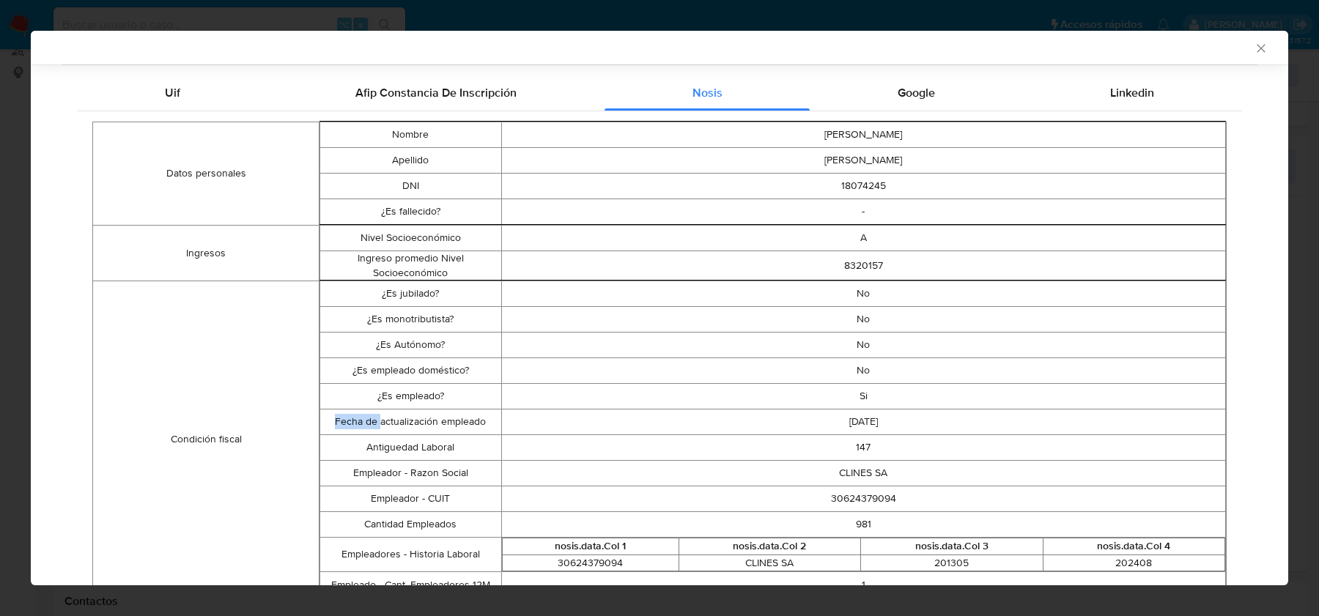
drag, startPoint x: 865, startPoint y: 390, endPoint x: 375, endPoint y: 424, distance: 491.6
click at [375, 424] on tbody "¿Es jubilado? No ¿Es monotributista? No ¿Es Autónomo? No ¿Es empleado doméstico…" at bounding box center [773, 439] width 906 height 317
click at [861, 411] on td "2024-09-30" at bounding box center [863, 422] width 725 height 26
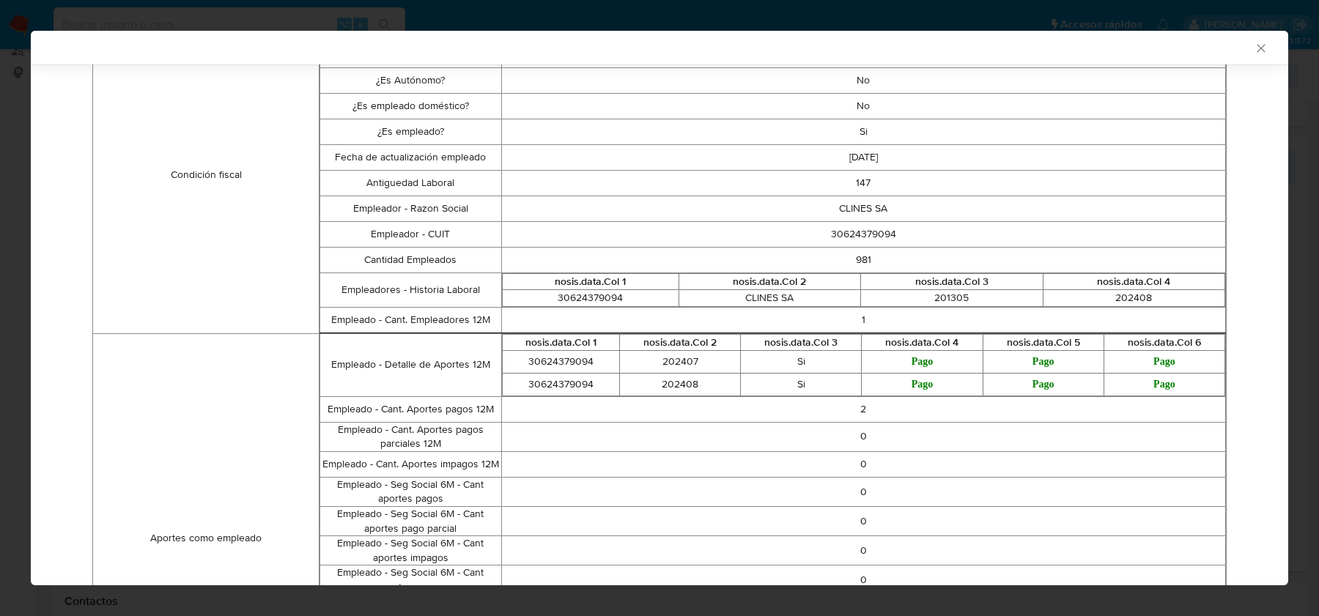
scroll to position [0, 0]
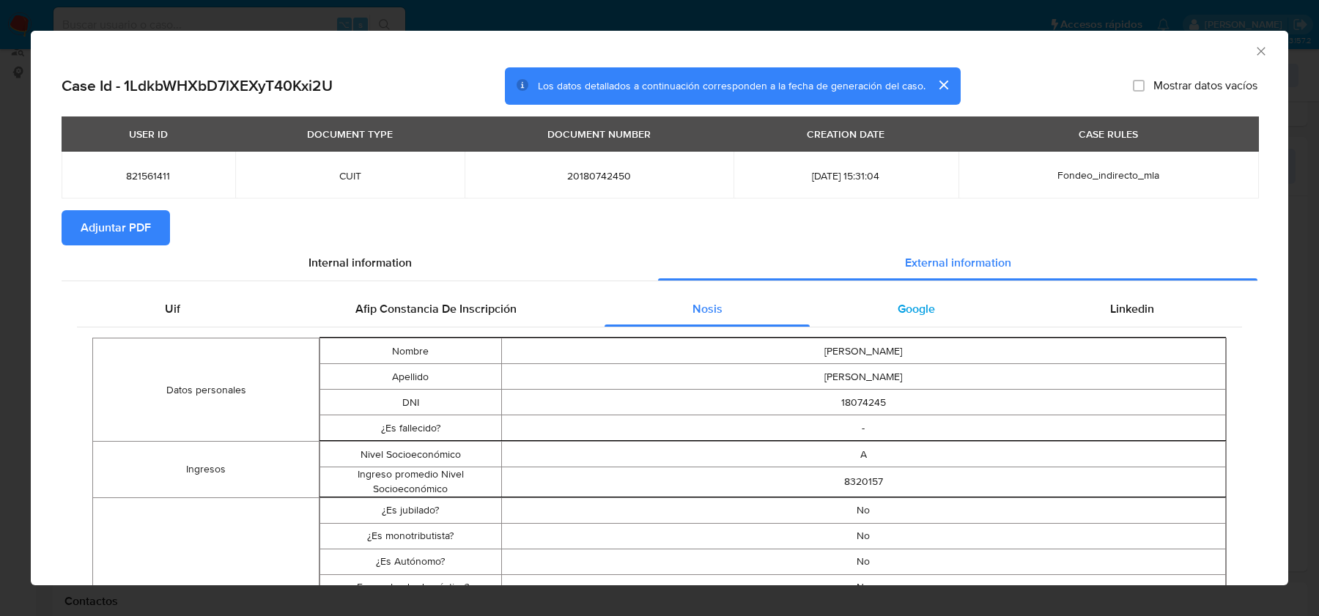
click at [918, 299] on div "Google" at bounding box center [916, 309] width 213 height 35
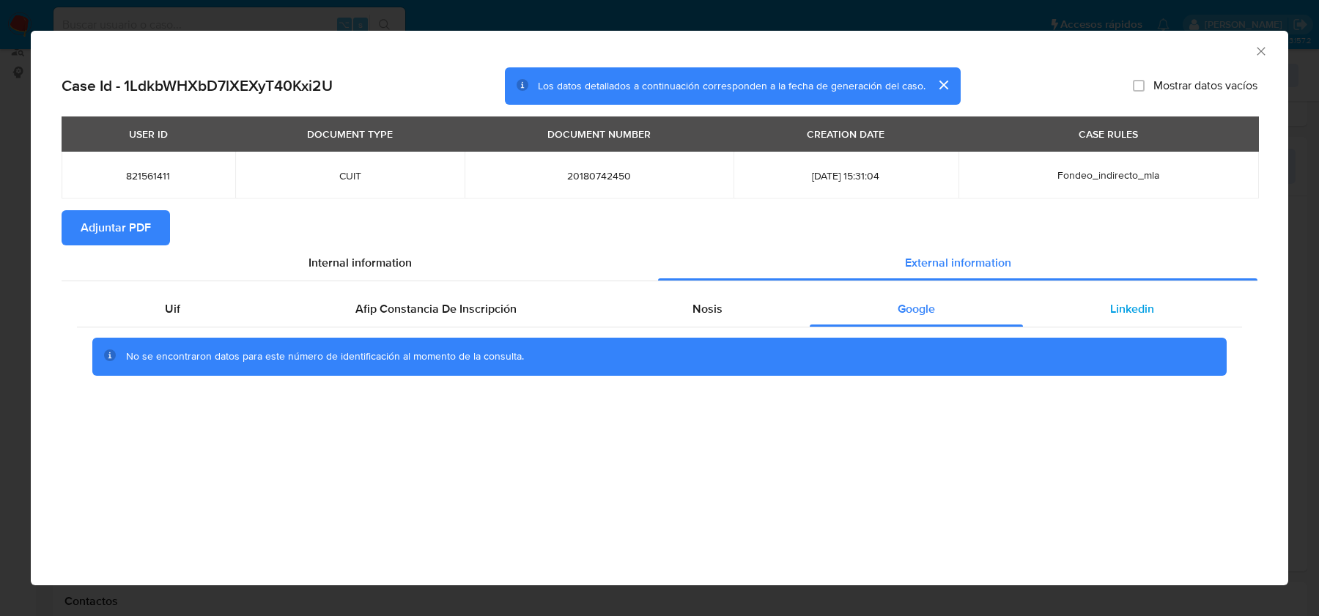
click at [1124, 301] on span "Linkedin" at bounding box center [1132, 309] width 44 height 17
click at [1258, 57] on icon "Cerrar ventana" at bounding box center [1261, 51] width 15 height 15
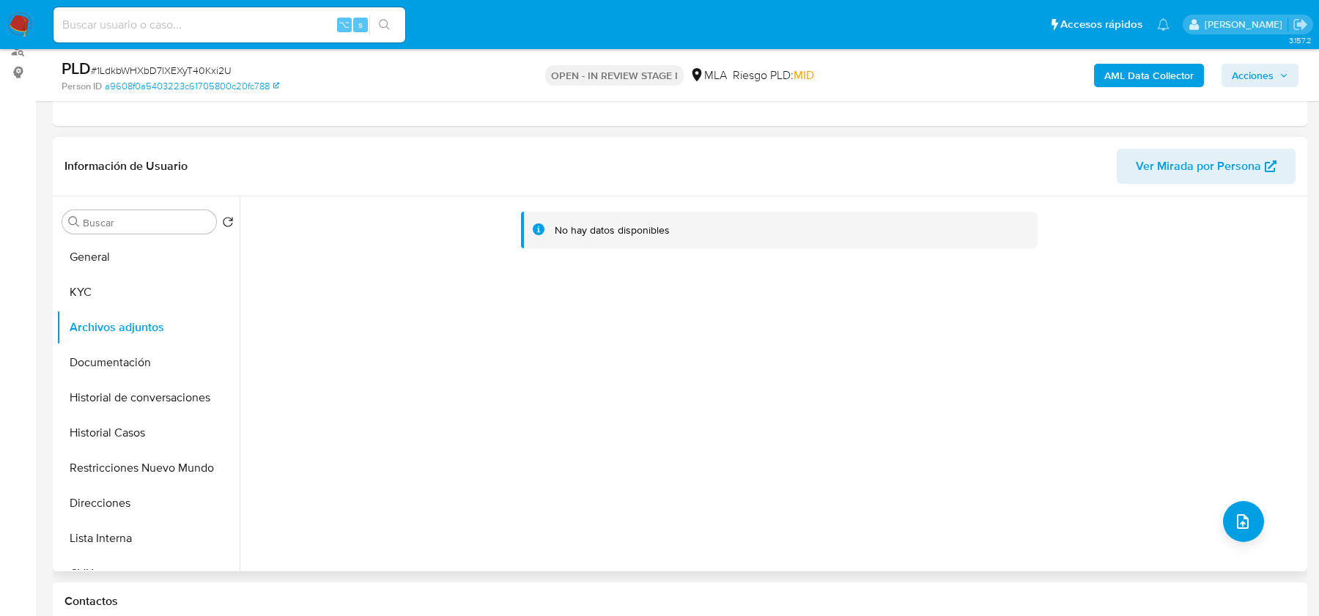
scroll to position [676, 0]
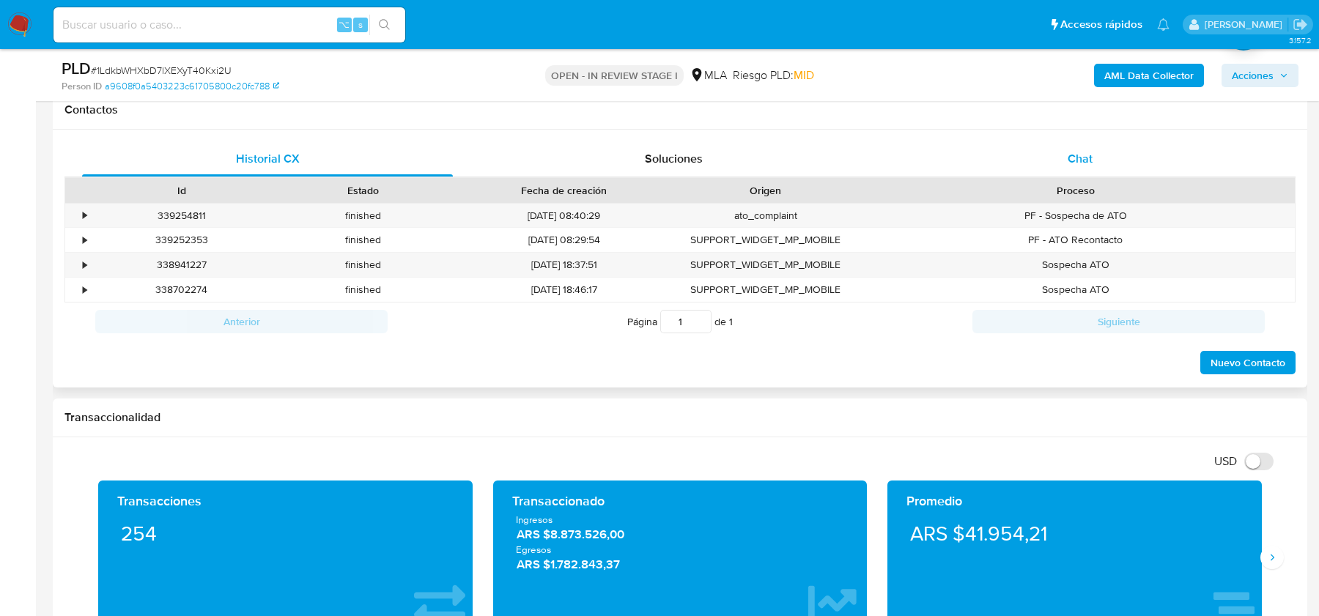
click at [1102, 152] on div "Chat" at bounding box center [1080, 158] width 371 height 35
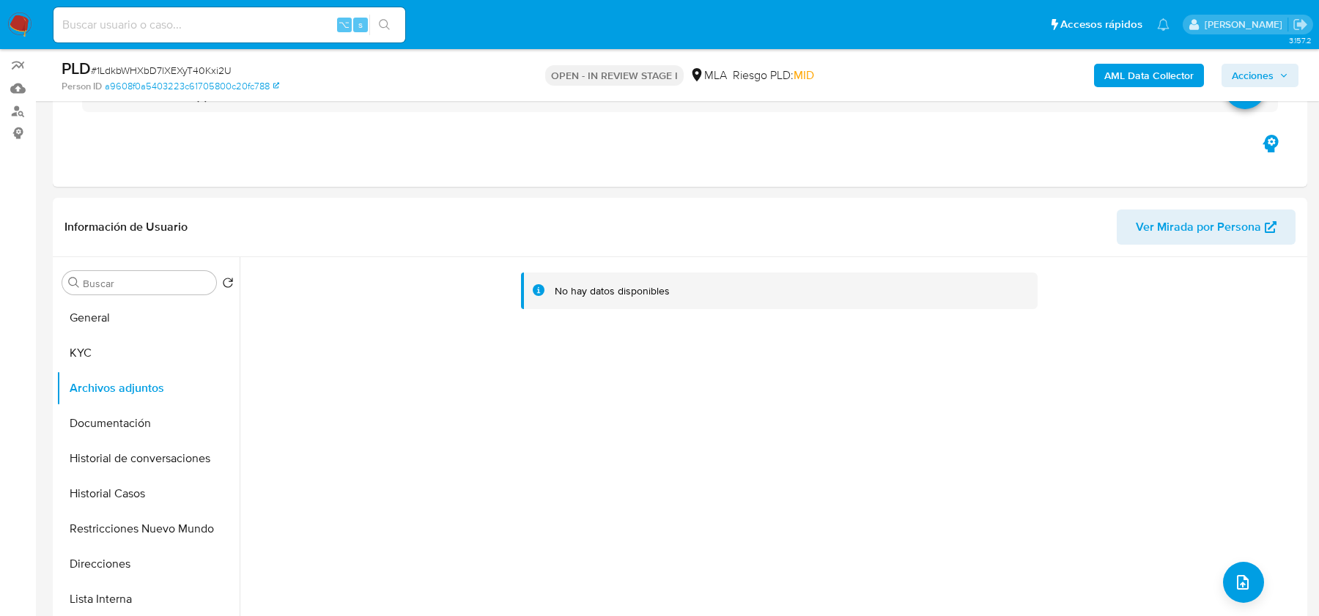
scroll to position [64, 0]
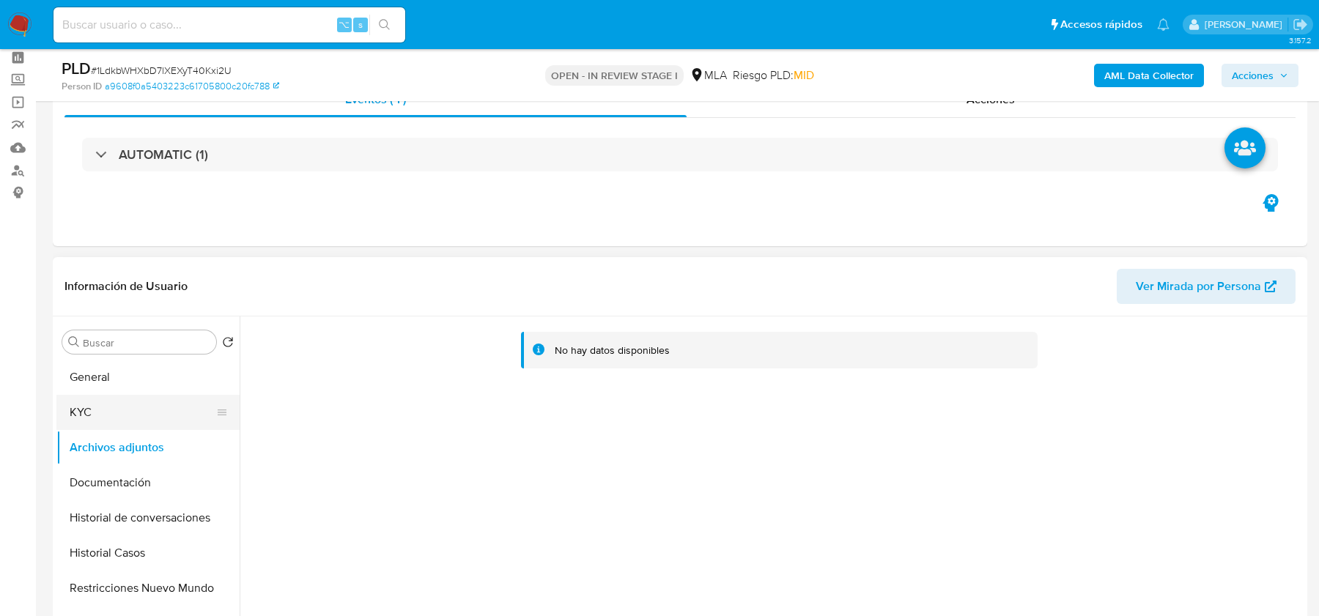
click at [105, 413] on button "KYC" at bounding box center [142, 412] width 172 height 35
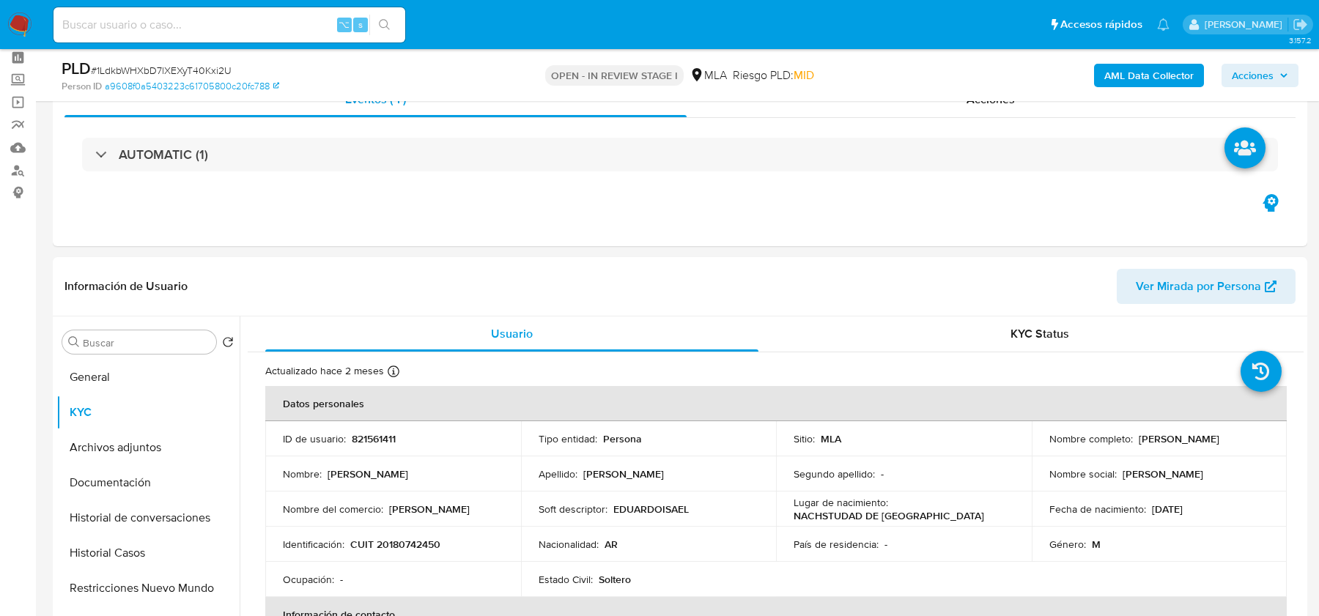
click at [1116, 74] on b "AML Data Collector" at bounding box center [1149, 75] width 89 height 23
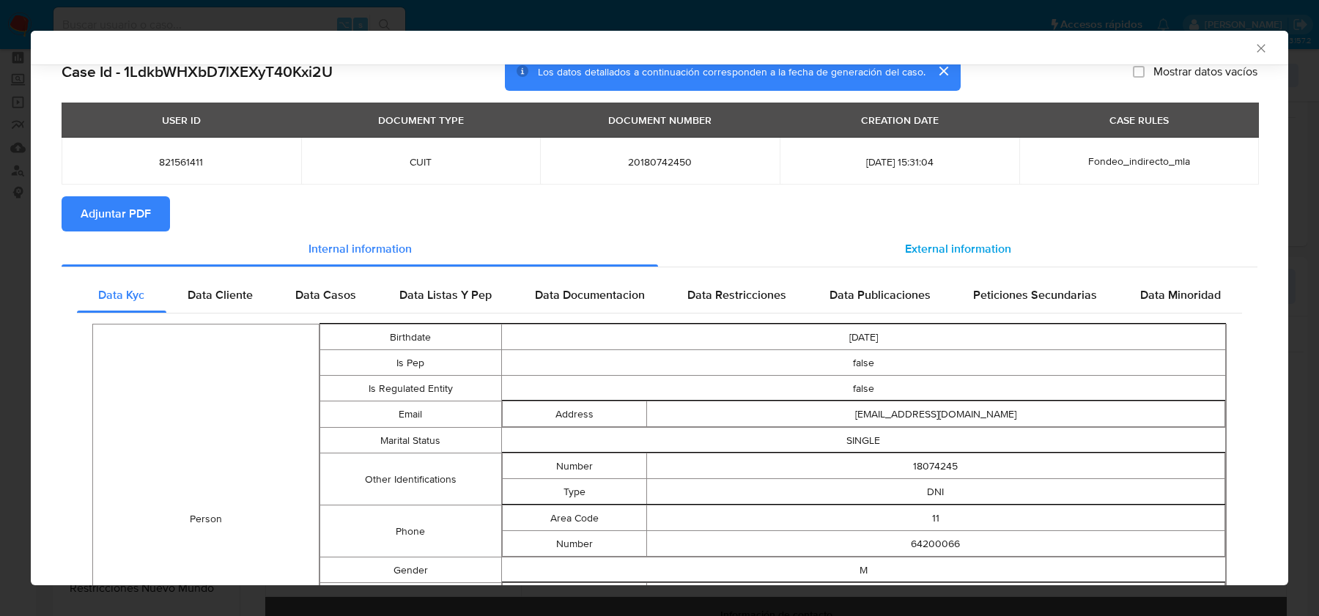
scroll to position [39, 0]
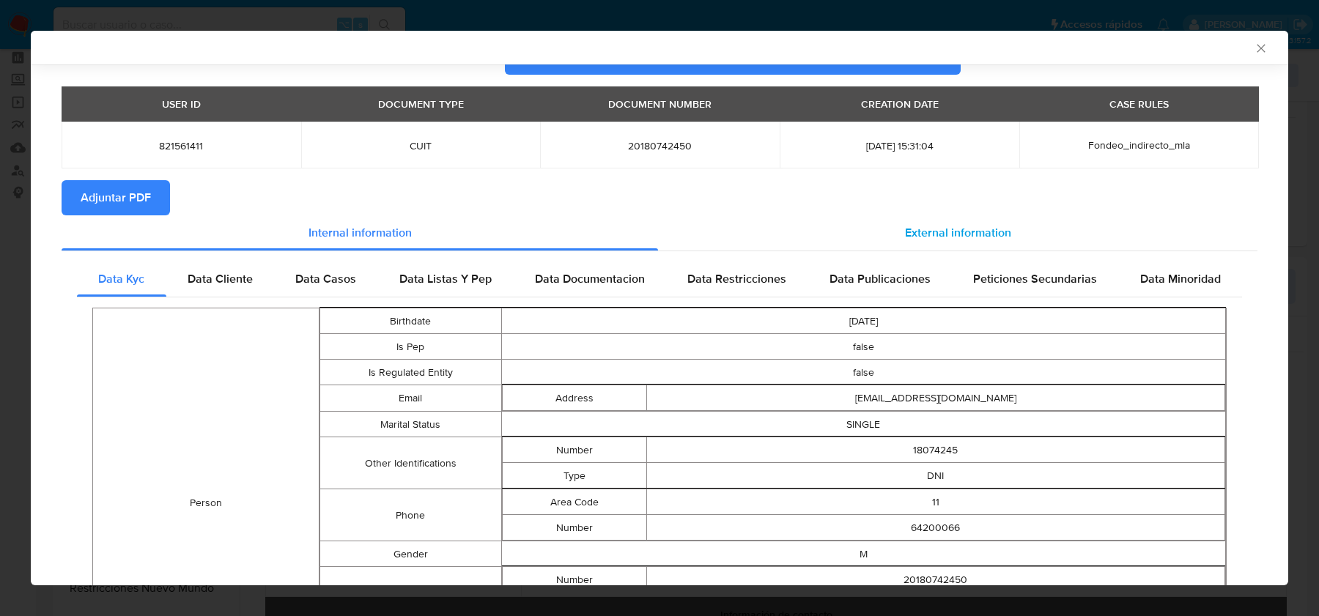
click at [866, 231] on div "External information" at bounding box center [958, 233] width 600 height 35
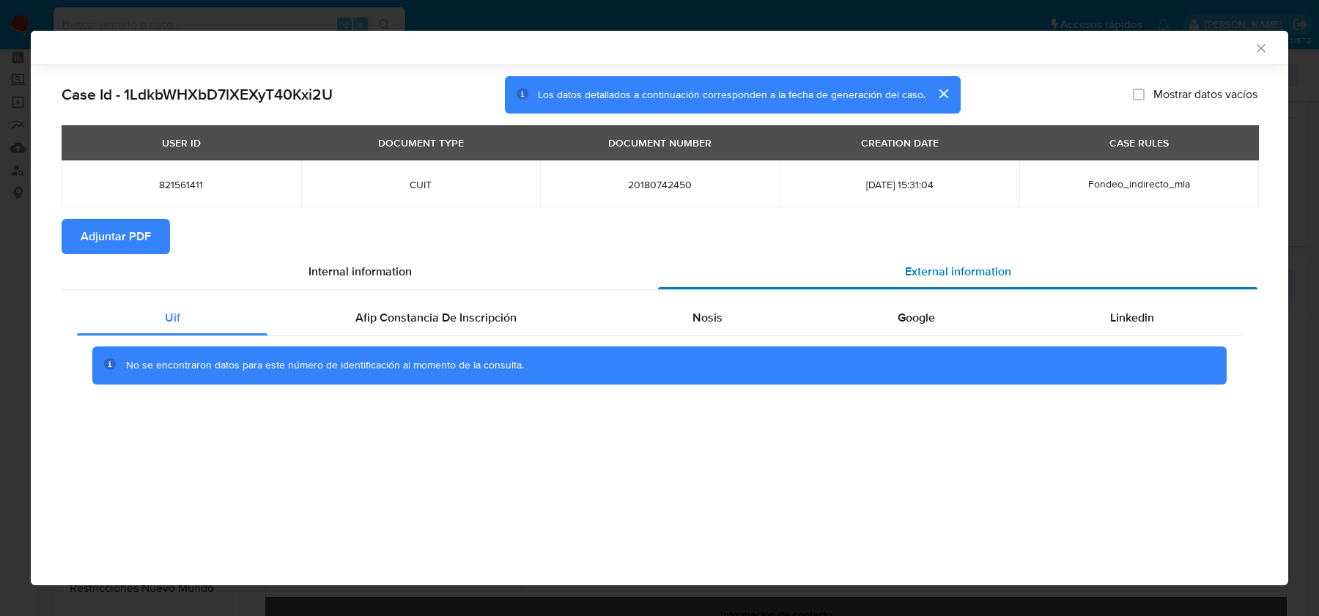
scroll to position [0, 0]
drag, startPoint x: 893, startPoint y: 330, endPoint x: 755, endPoint y: 327, distance: 137.8
click at [892, 330] on div "Google" at bounding box center [916, 318] width 213 height 35
click at [734, 327] on div "Nosis" at bounding box center [707, 318] width 205 height 35
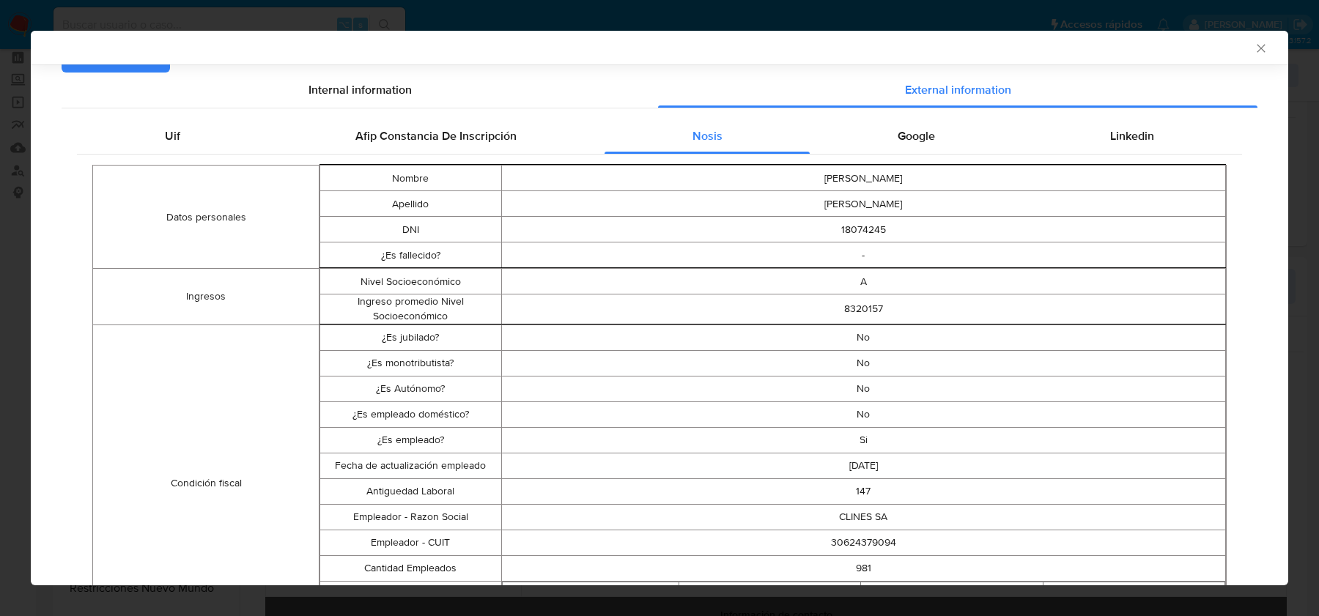
scroll to position [402, 0]
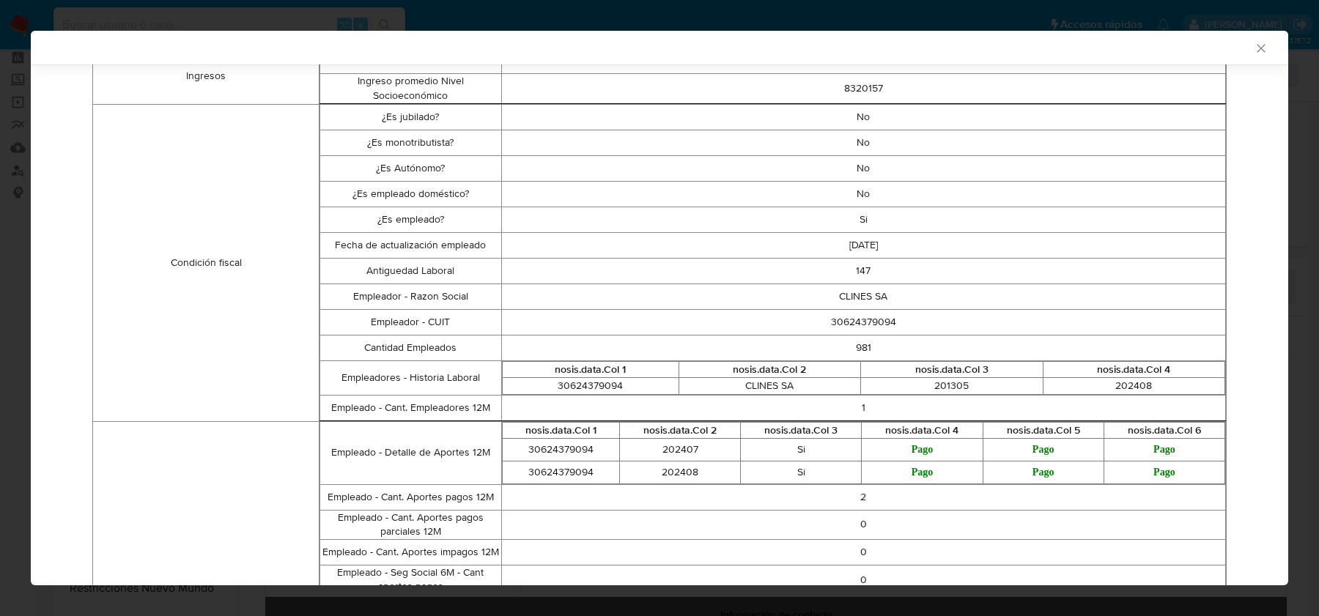
click at [860, 309] on td "30624379094" at bounding box center [863, 322] width 725 height 26
click at [860, 316] on td "30624379094" at bounding box center [863, 322] width 725 height 26
copy td "30624379094"
click at [1261, 49] on icon "Cerrar ventana" at bounding box center [1261, 48] width 15 height 15
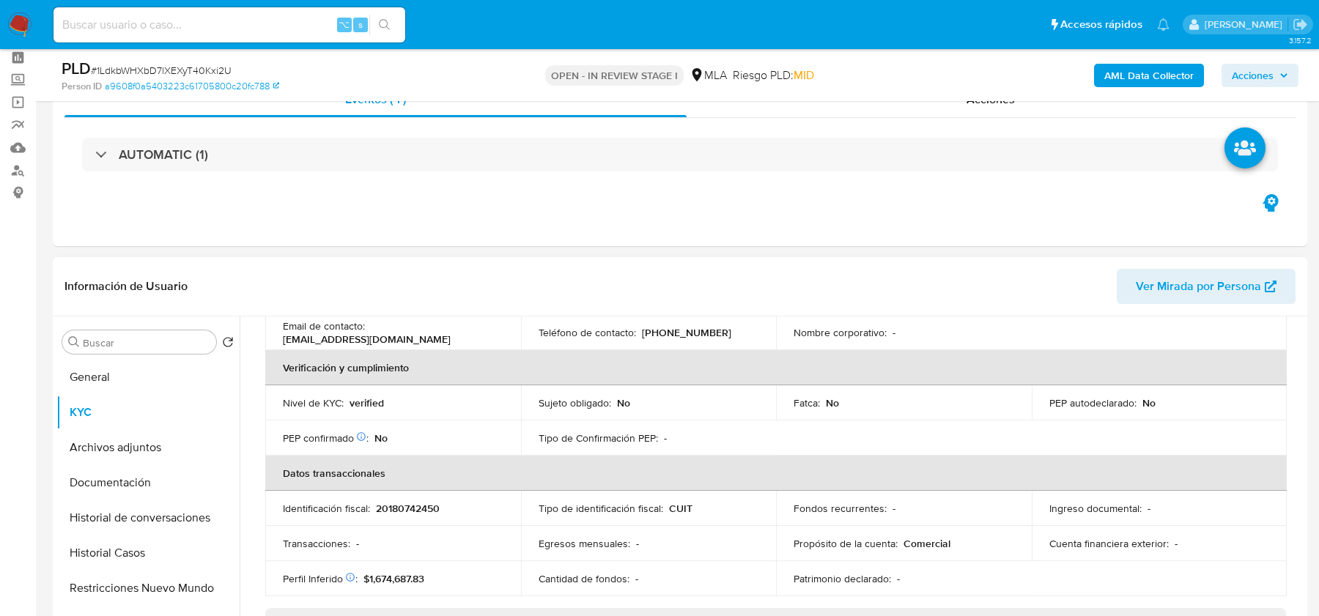
scroll to position [457, 0]
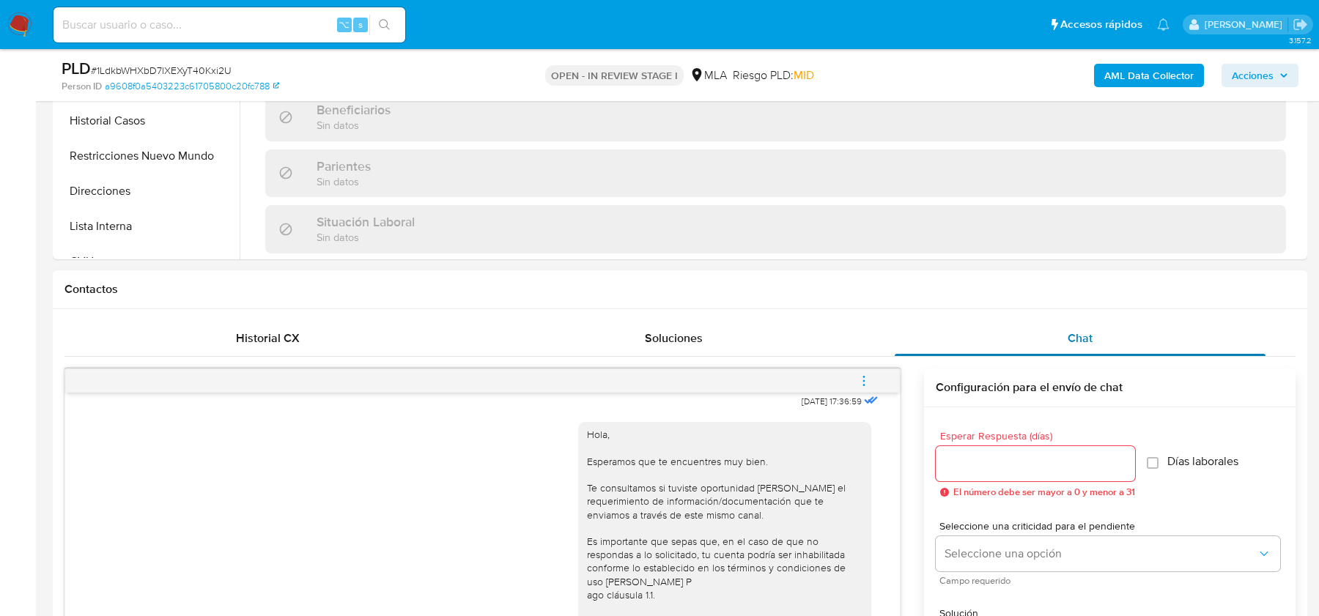
click at [1083, 330] on span "Chat" at bounding box center [1080, 338] width 25 height 17
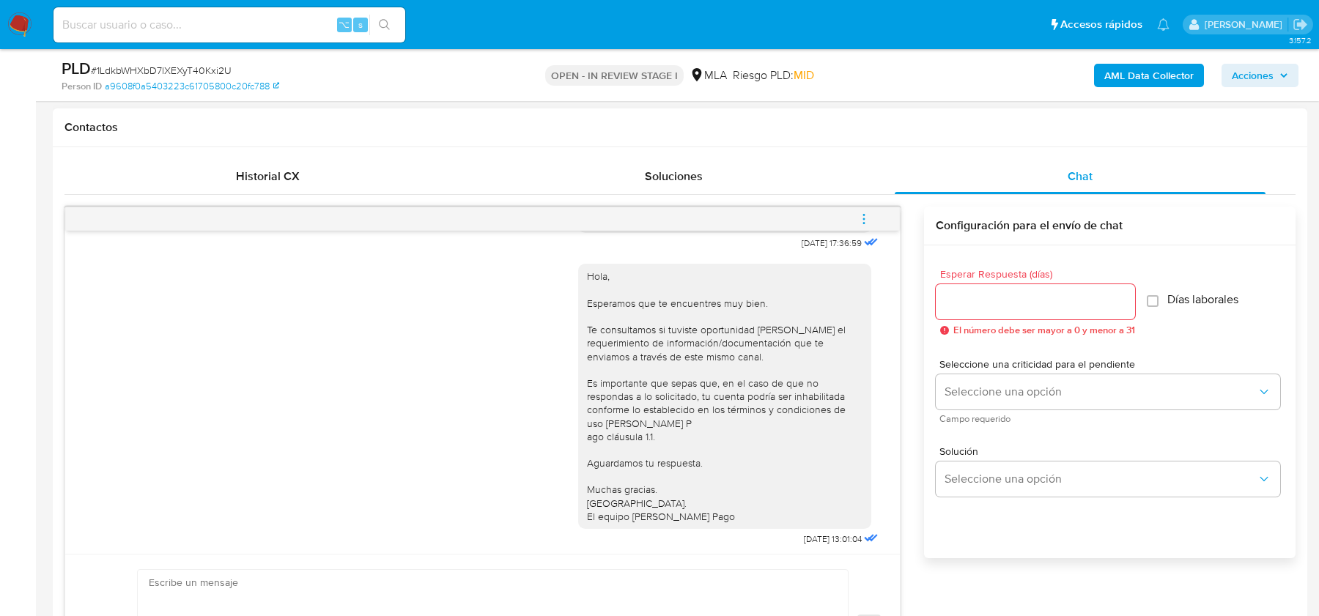
scroll to position [768, 0]
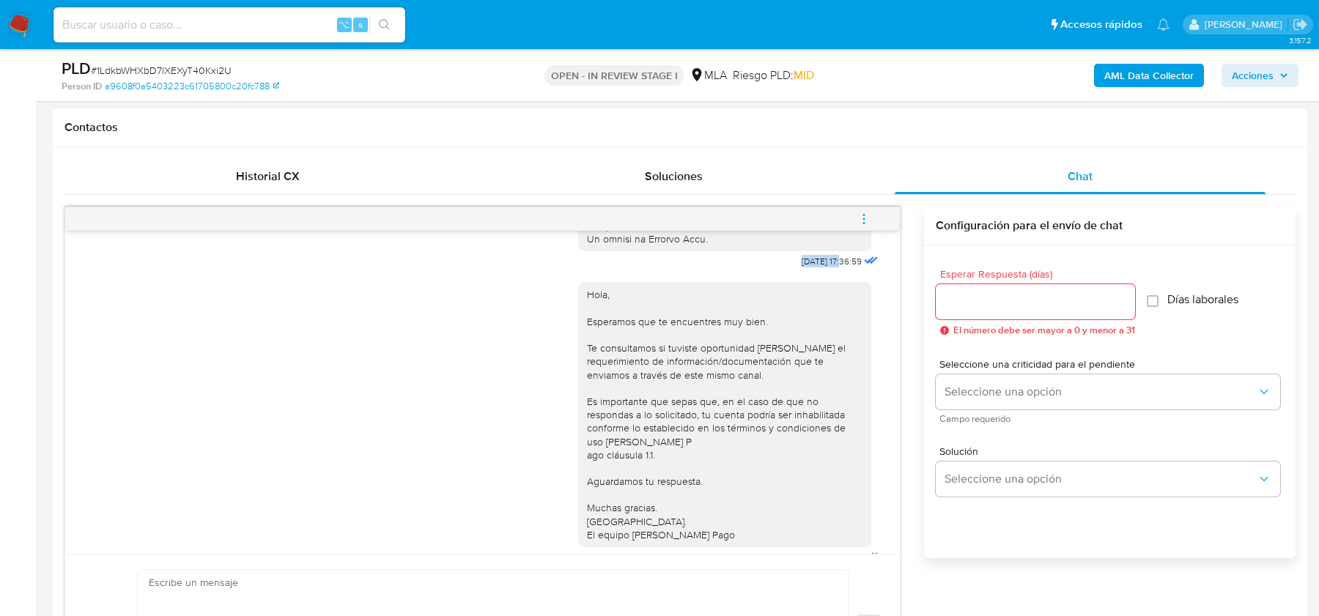
drag, startPoint x: 781, startPoint y: 291, endPoint x: 830, endPoint y: 291, distance: 48.4
copy span "18/08/2025"
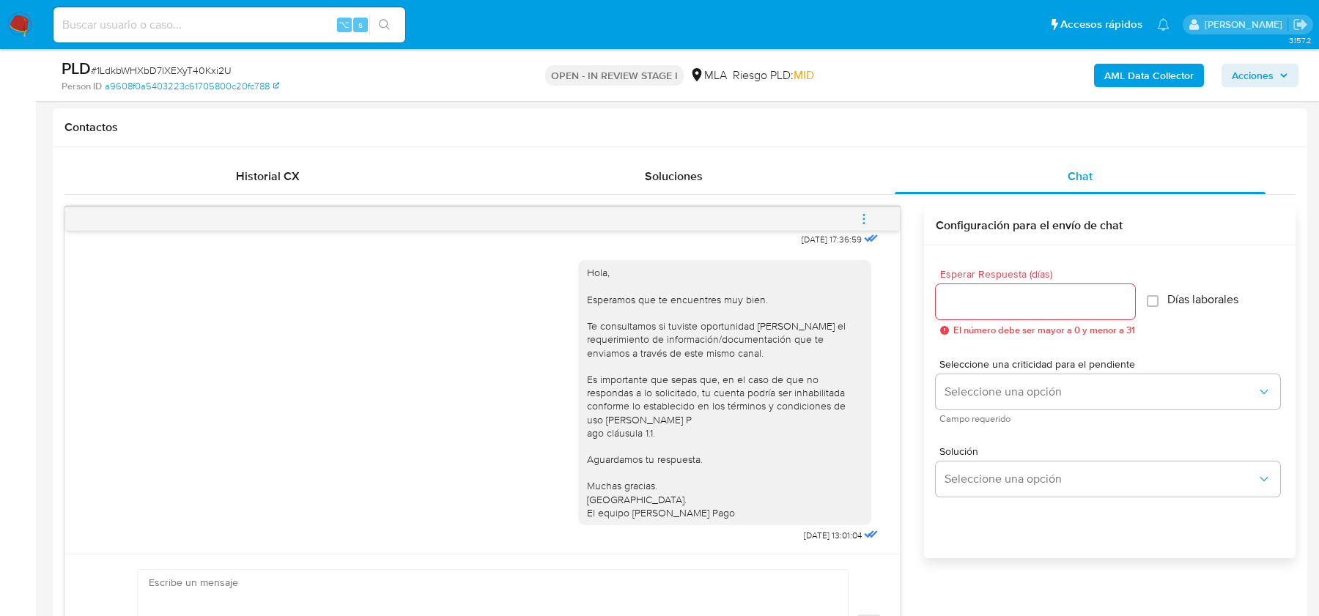
drag, startPoint x: 776, startPoint y: 531, endPoint x: 833, endPoint y: 537, distance: 57.6
click at [833, 537] on div "Hola, Esperamos que te encuentres muy bien. Te consultamos si tuviste oportunid…" at bounding box center [729, 398] width 303 height 296
drag, startPoint x: 833, startPoint y: 537, endPoint x: 770, endPoint y: 536, distance: 63.8
click at [770, 536] on div "Hola, Esperamos que te encuentres muy bien. Te consultamos si tuviste oportunid…" at bounding box center [729, 398] width 303 height 296
copy div "22/08/2025"
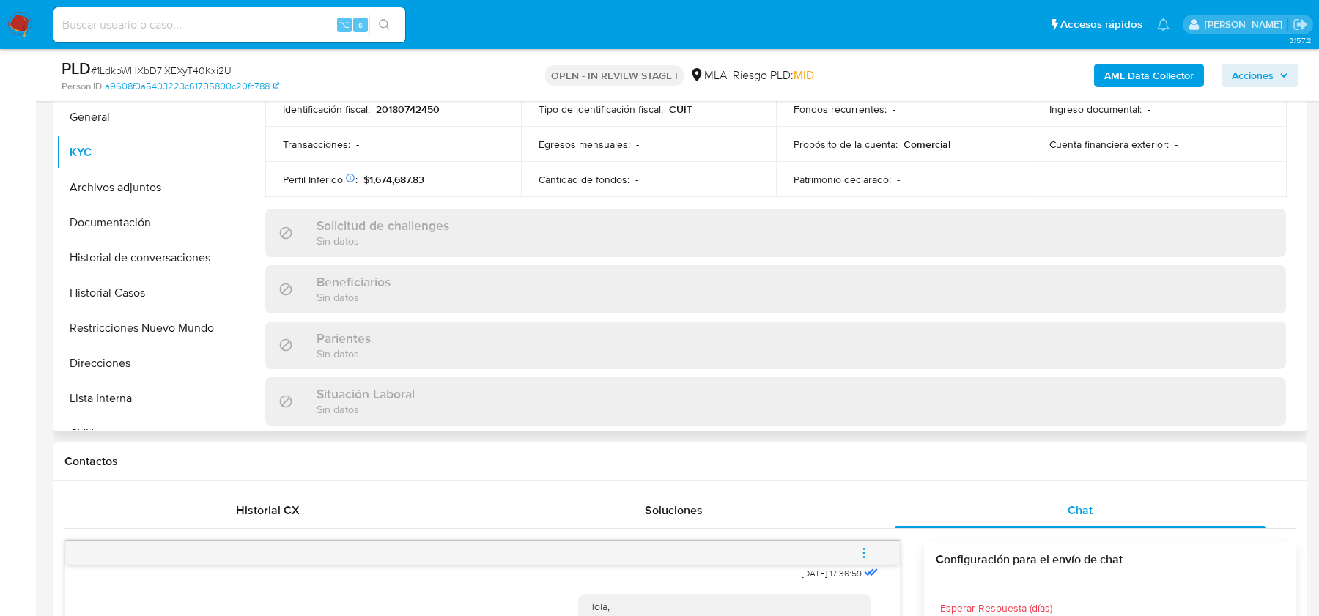
scroll to position [372, 0]
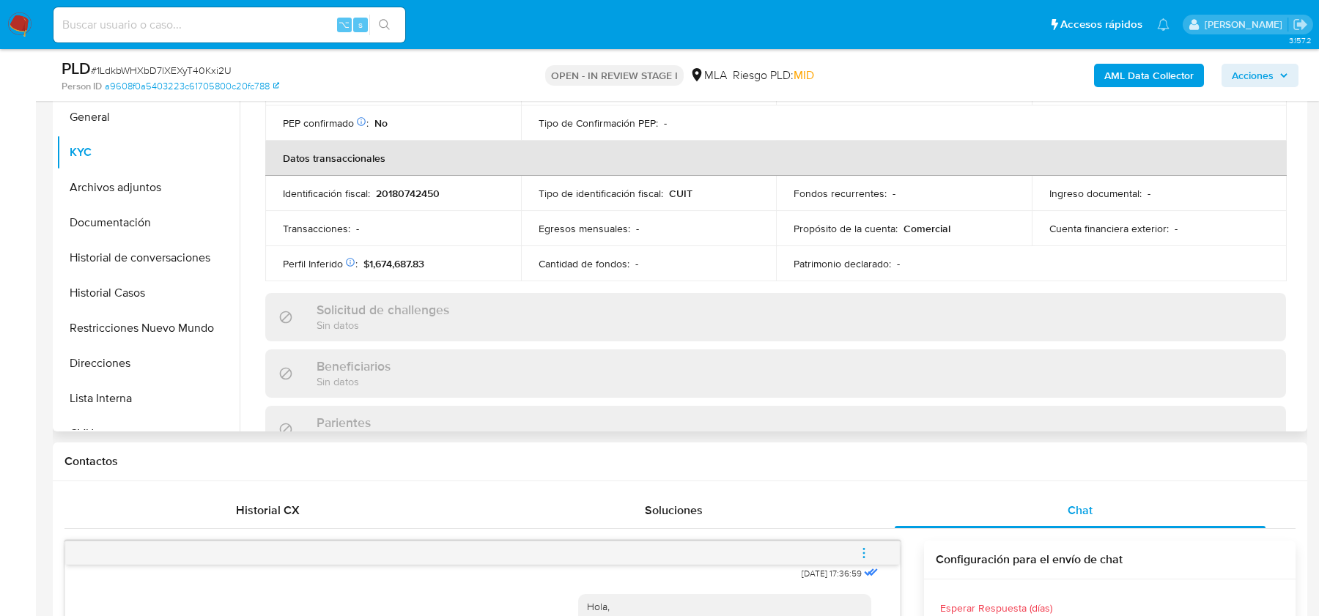
click at [405, 190] on p "20180742450" at bounding box center [408, 193] width 64 height 13
copy p "20180742450"
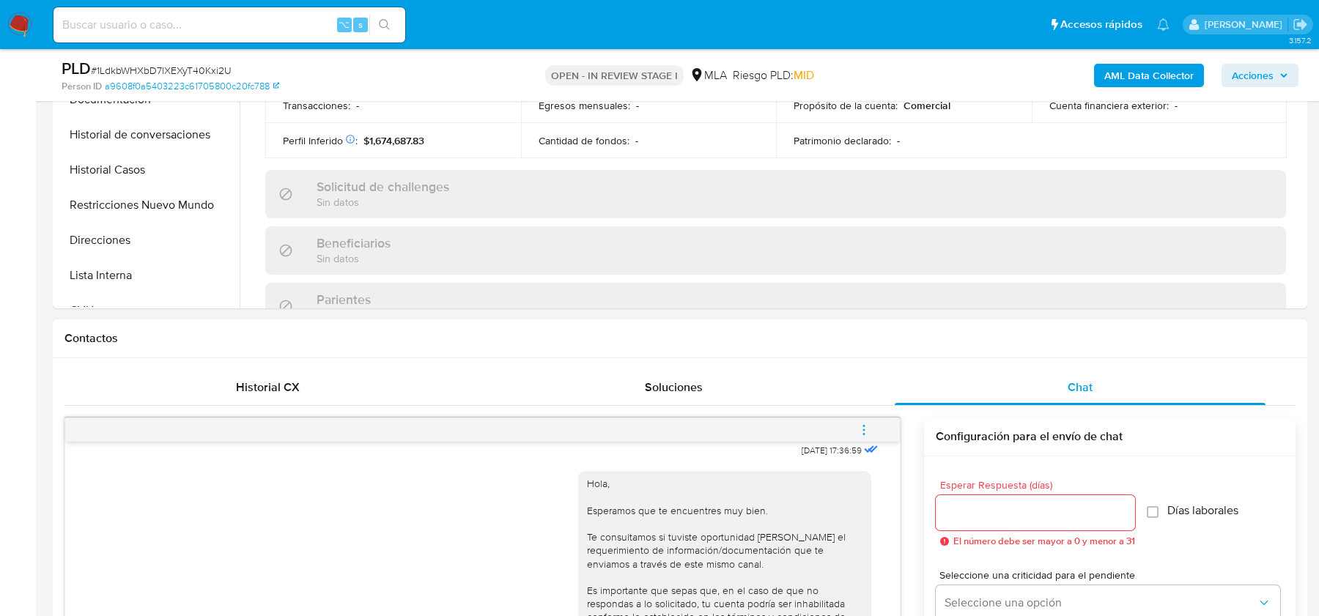
scroll to position [310, 0]
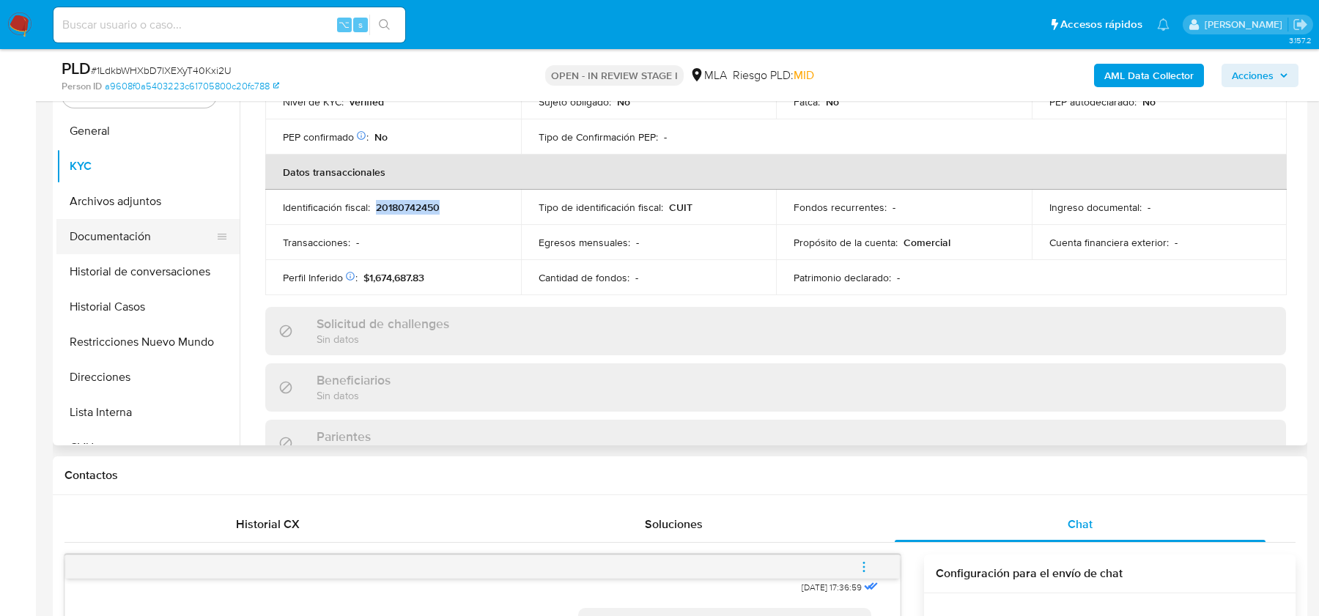
click at [111, 225] on button "Documentación" at bounding box center [142, 236] width 172 height 35
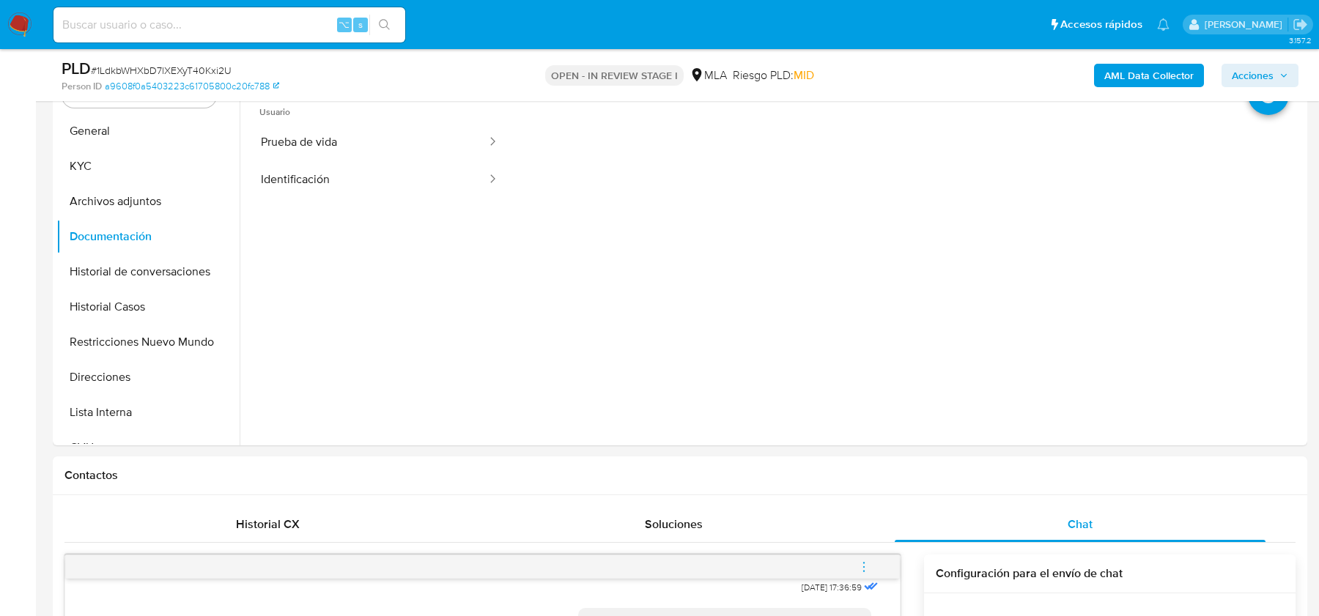
scroll to position [182, 0]
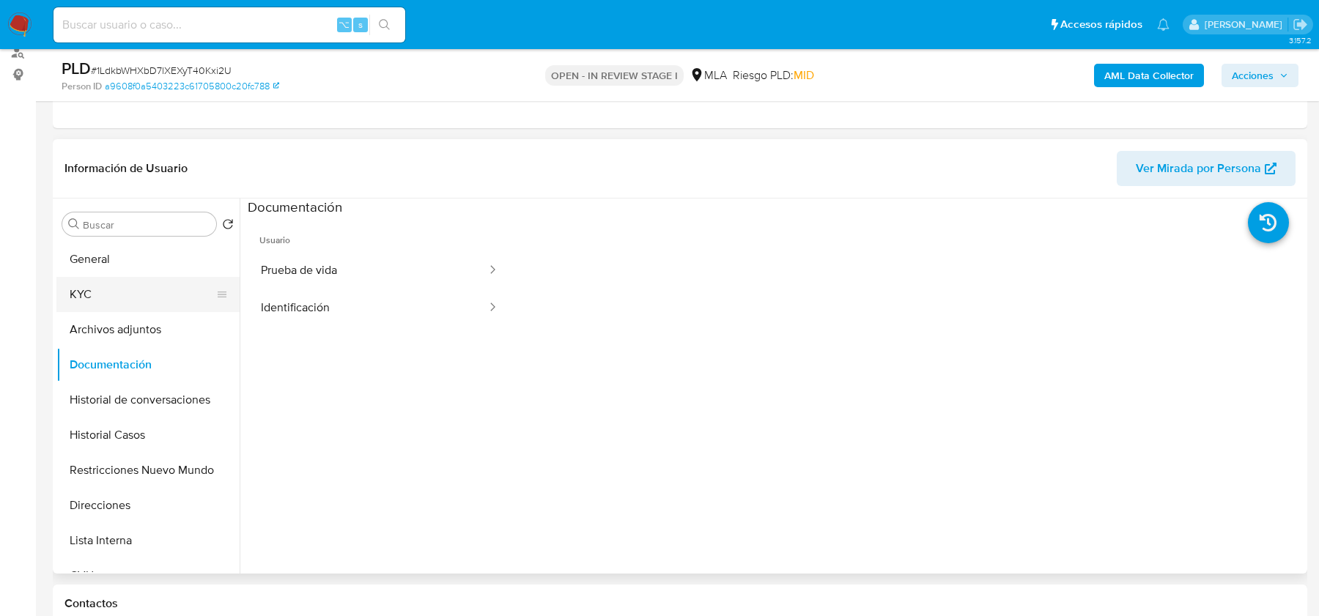
click at [154, 307] on button "KYC" at bounding box center [142, 294] width 172 height 35
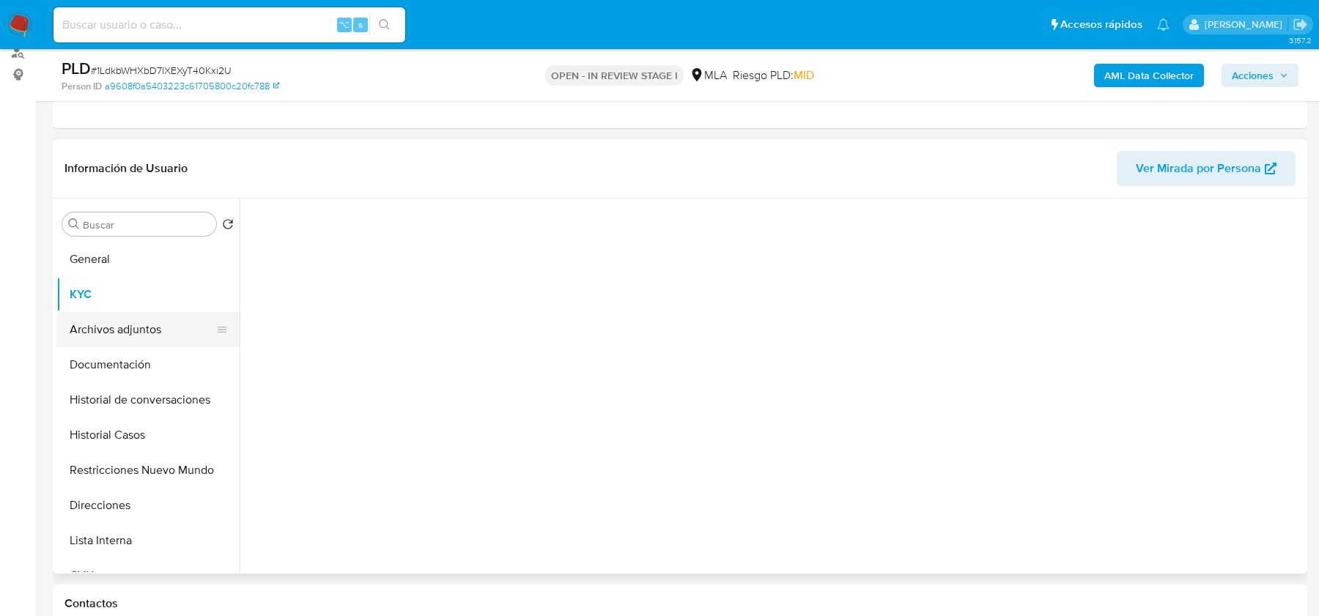
click at [147, 329] on button "Archivos adjuntos" at bounding box center [142, 329] width 172 height 35
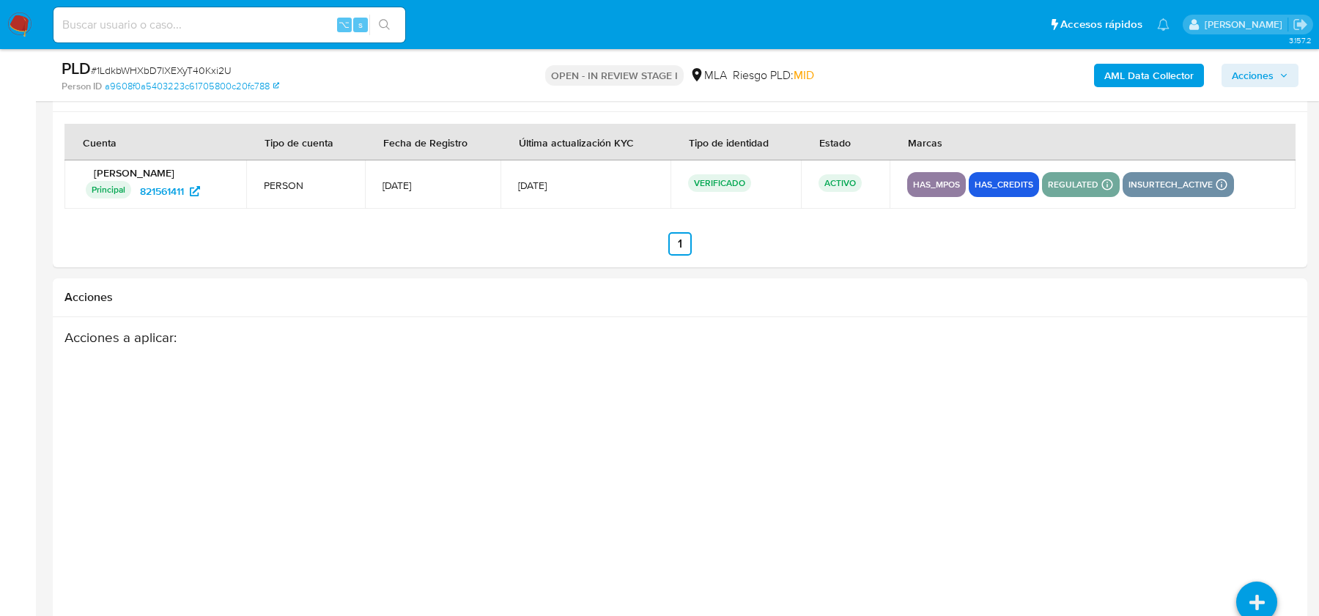
scroll to position [2625, 0]
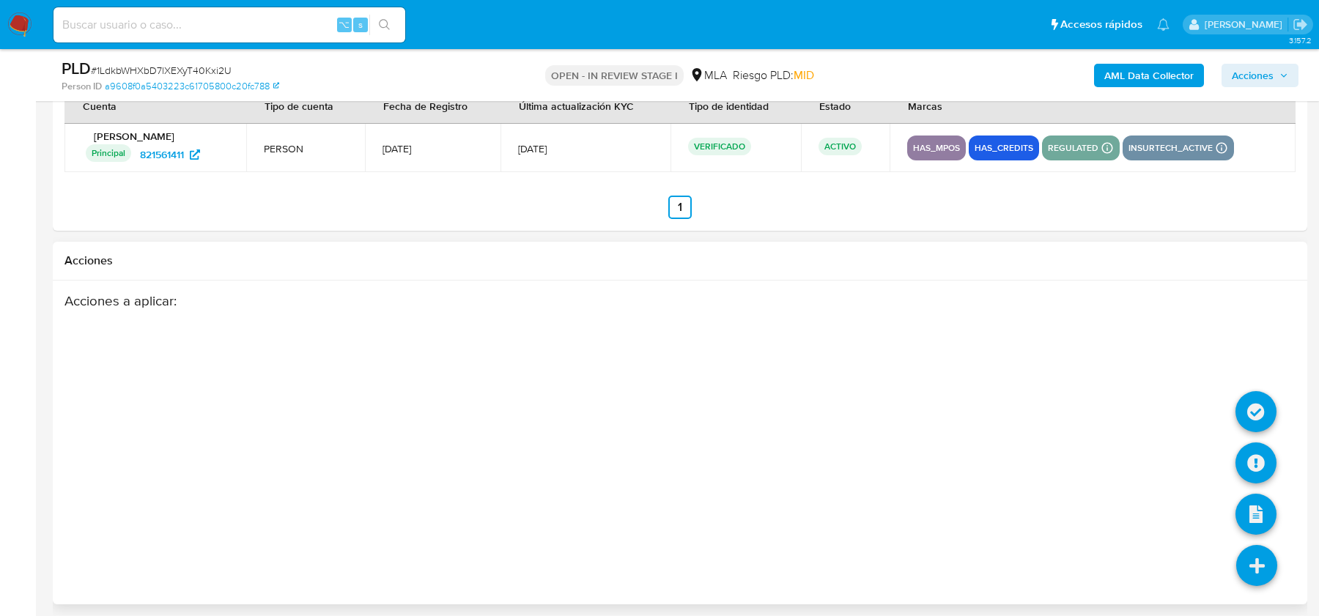
click at [1253, 560] on icon at bounding box center [1257, 565] width 41 height 41
click at [1261, 450] on icon at bounding box center [1256, 463] width 41 height 41
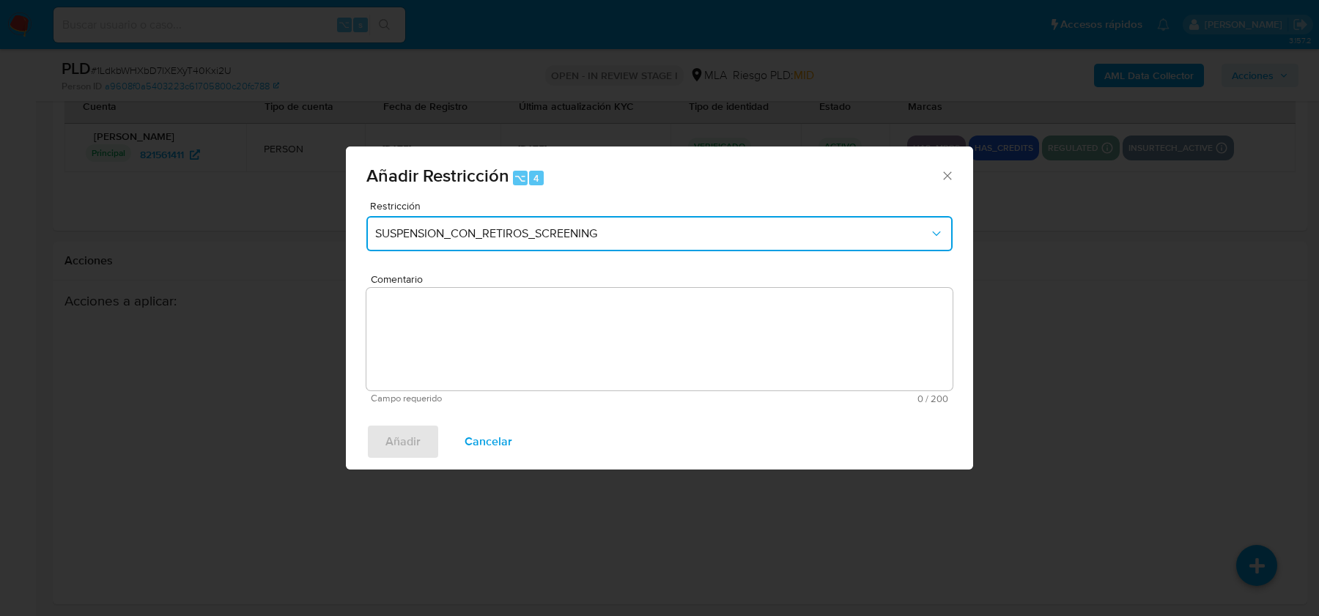
click at [515, 241] on button "SUSPENSION_CON_RETIROS_SCREENING" at bounding box center [660, 233] width 586 height 35
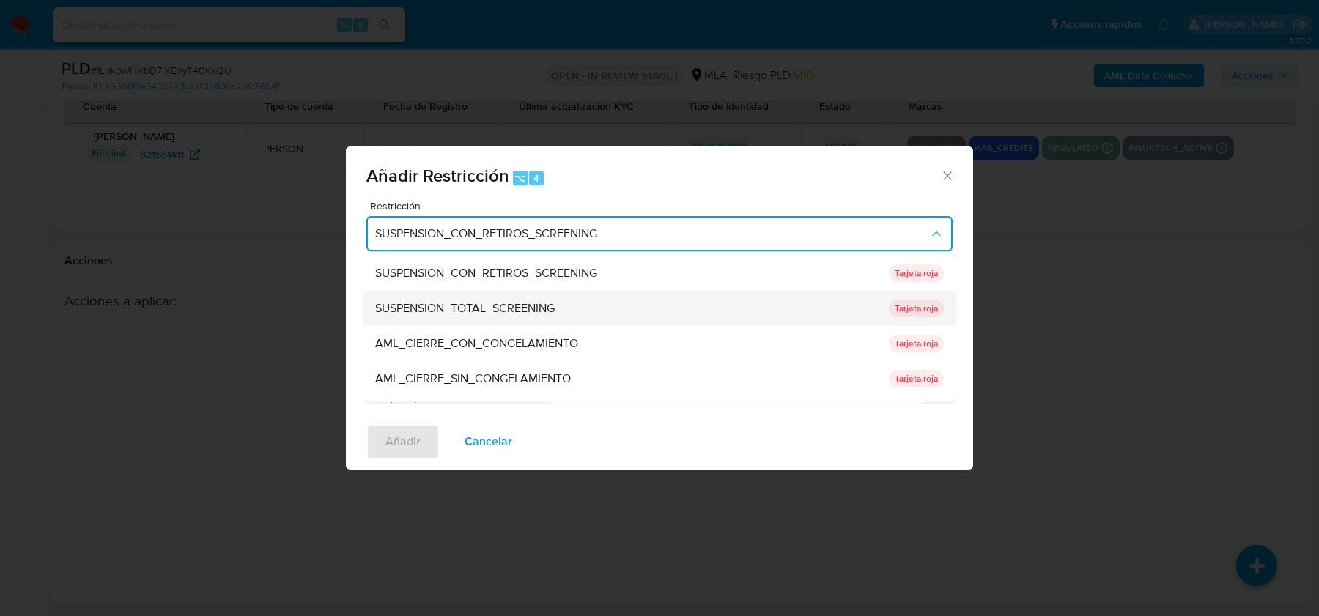
scroll to position [310, 0]
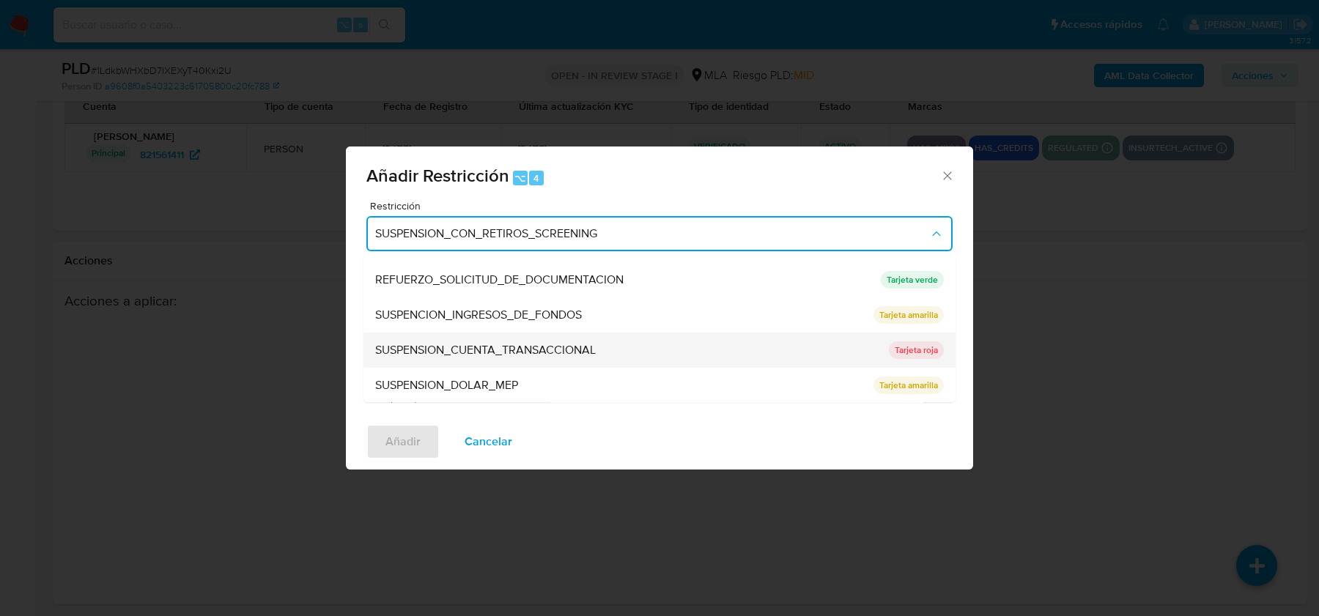
click at [474, 346] on span "SUSPENSION_CUENTA_TRANSACCIONAL" at bounding box center [485, 350] width 221 height 15
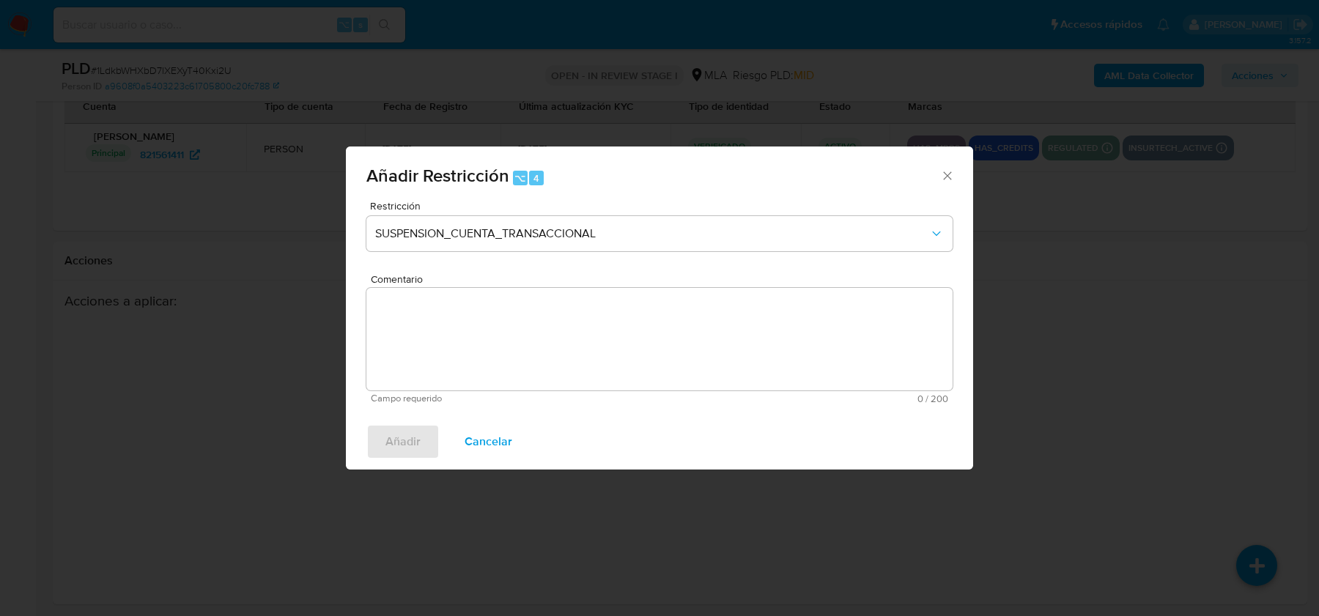
click at [474, 346] on textarea "Comentario" at bounding box center [660, 339] width 586 height 103
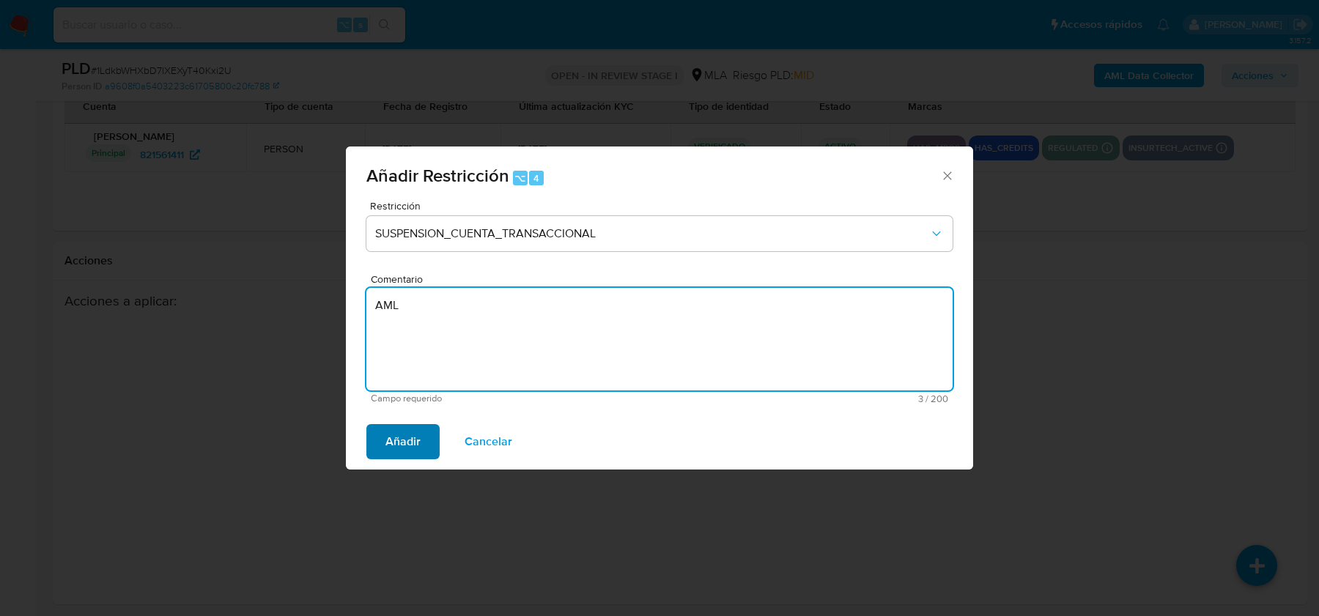
type textarea "AML"
click at [401, 430] on span "Añadir" at bounding box center [403, 442] width 35 height 32
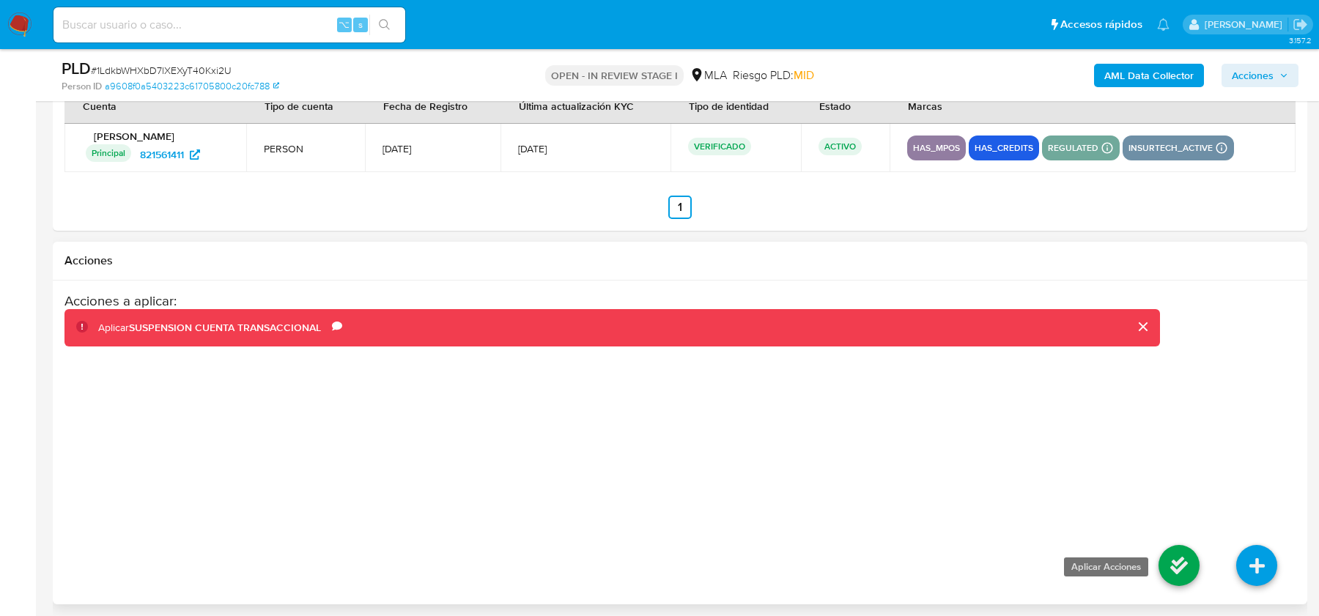
click at [1180, 571] on icon at bounding box center [1179, 565] width 41 height 41
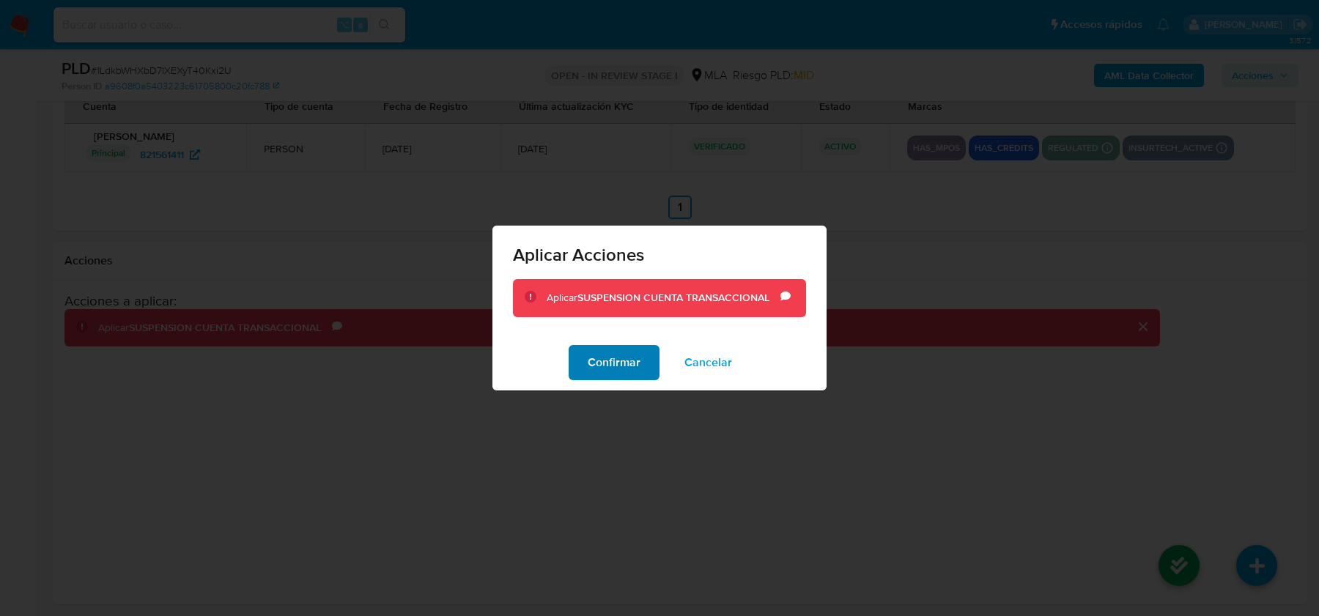
click at [629, 356] on span "Confirmar" at bounding box center [614, 363] width 53 height 32
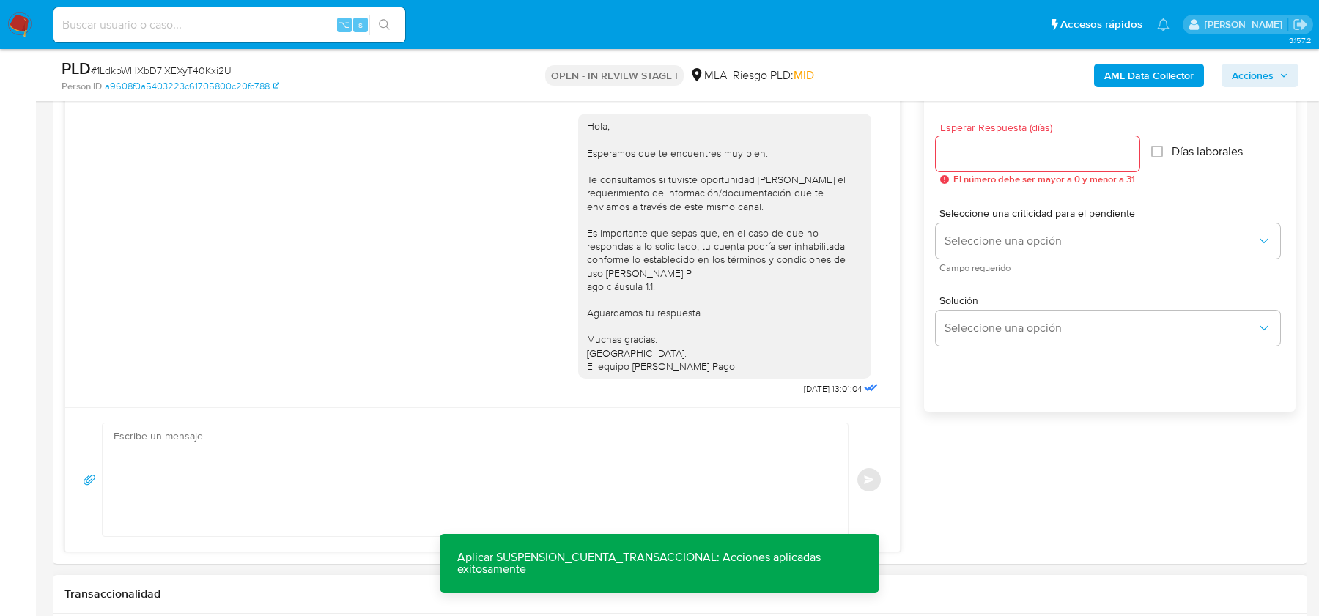
scroll to position [602, 0]
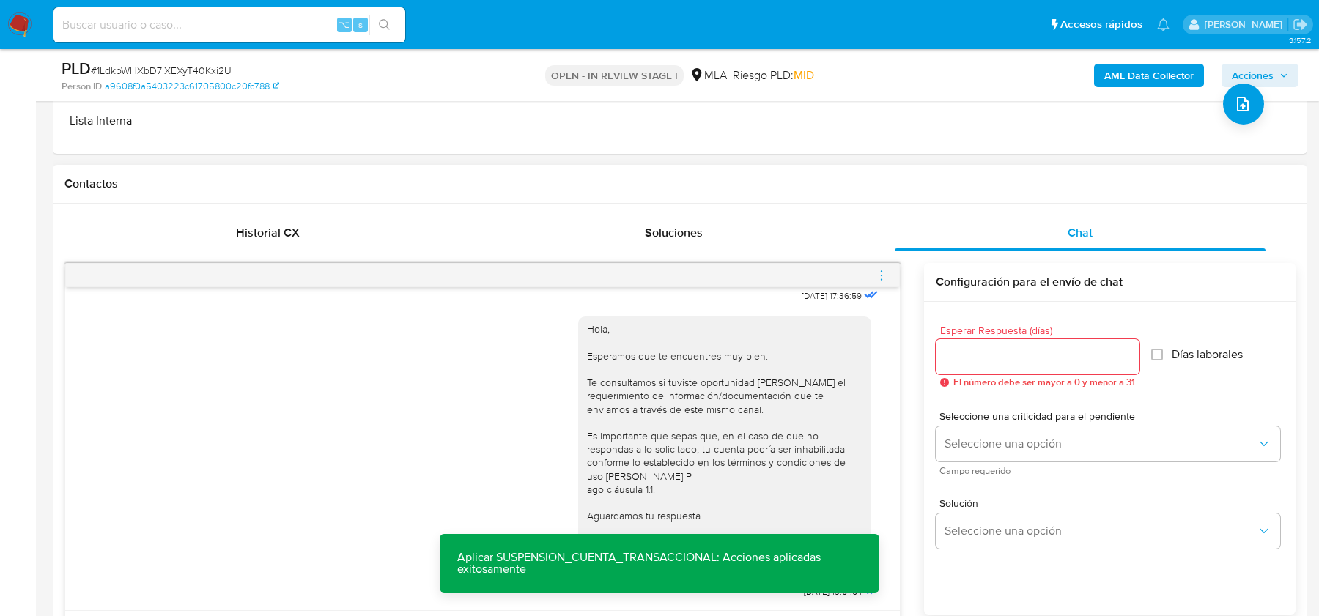
click at [888, 273] on icon "menu-action" at bounding box center [881, 275] width 13 height 13
click at [785, 248] on li "Cerrar conversación" at bounding box center [801, 245] width 150 height 26
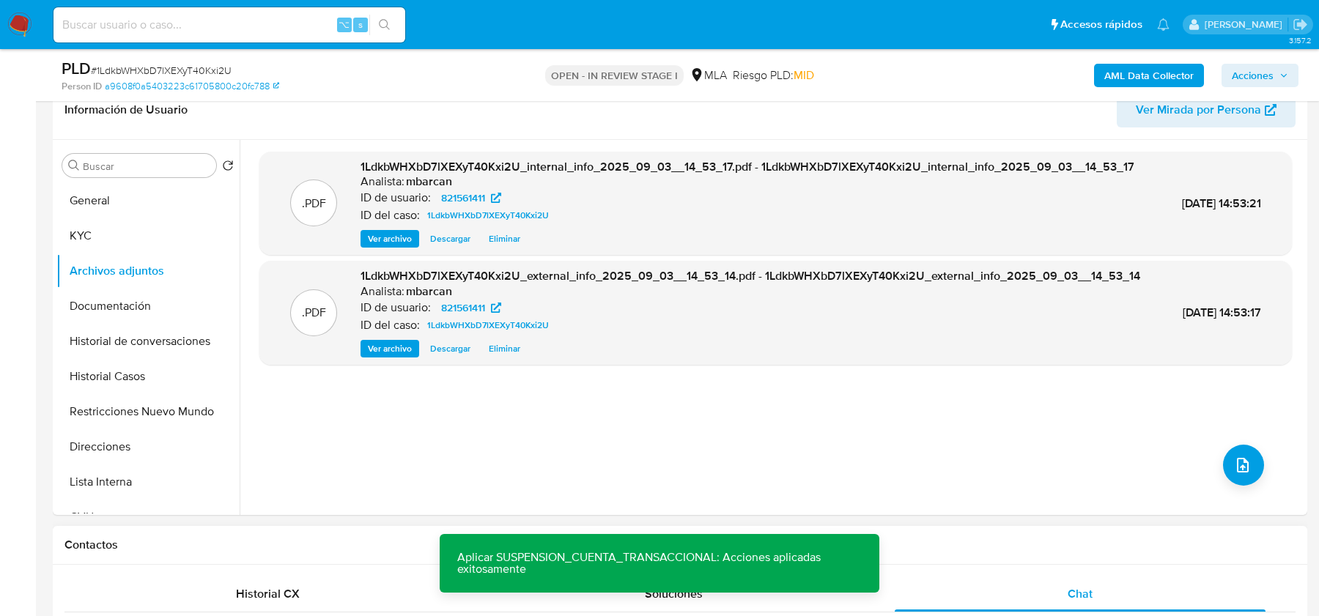
scroll to position [265, 0]
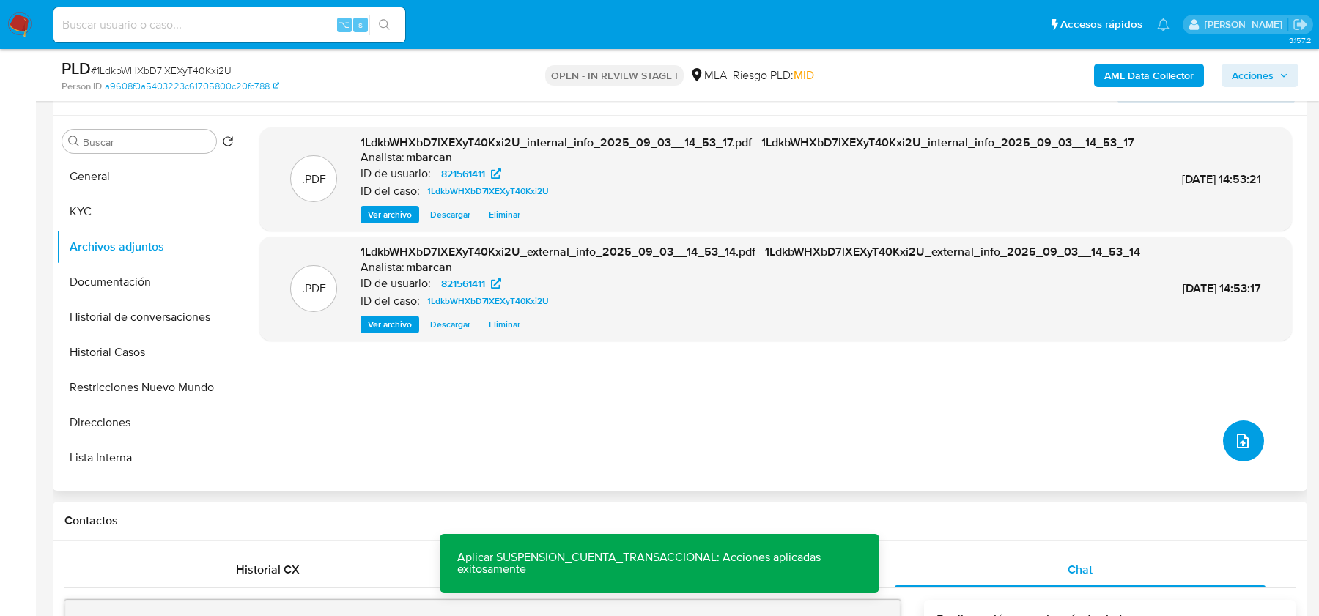
click at [1234, 444] on icon "upload-file" at bounding box center [1243, 441] width 18 height 18
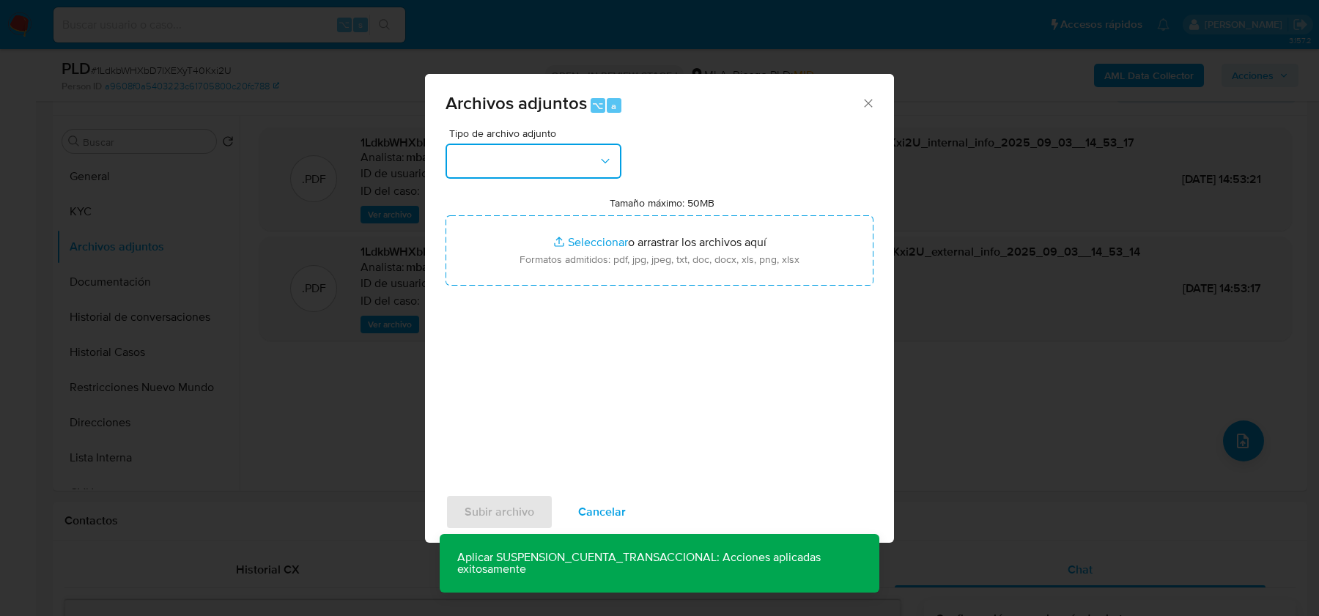
click at [555, 155] on button "button" at bounding box center [534, 161] width 176 height 35
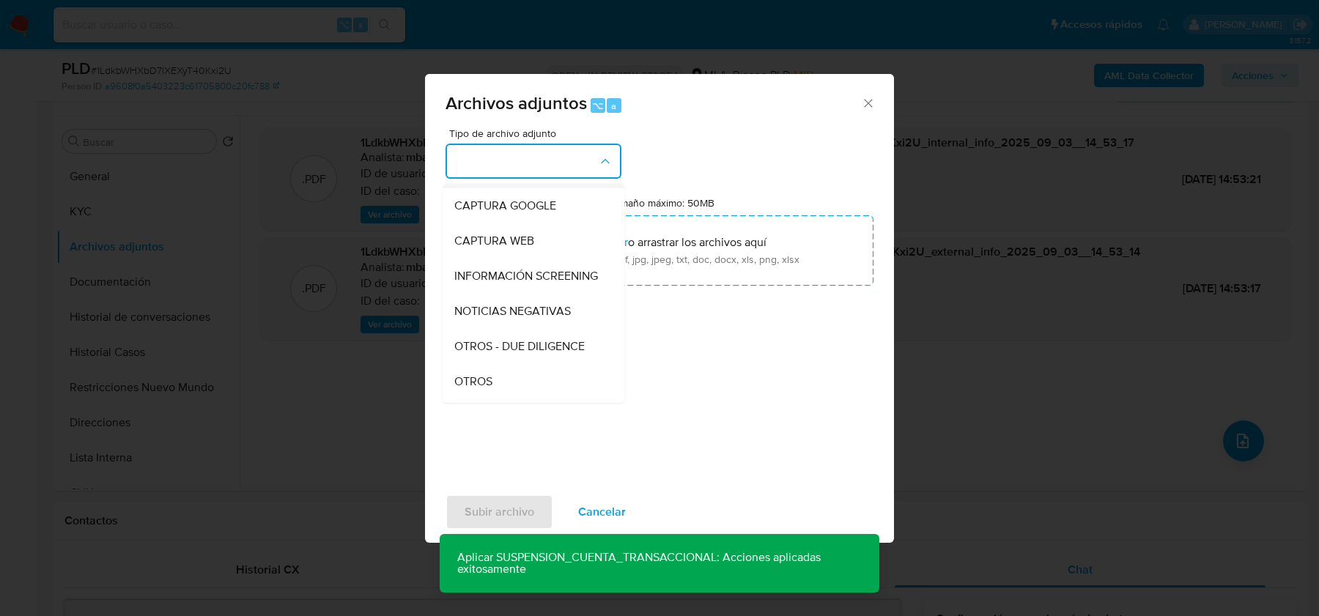
scroll to position [103, 0]
click at [496, 376] on div "OTROS" at bounding box center [529, 379] width 150 height 35
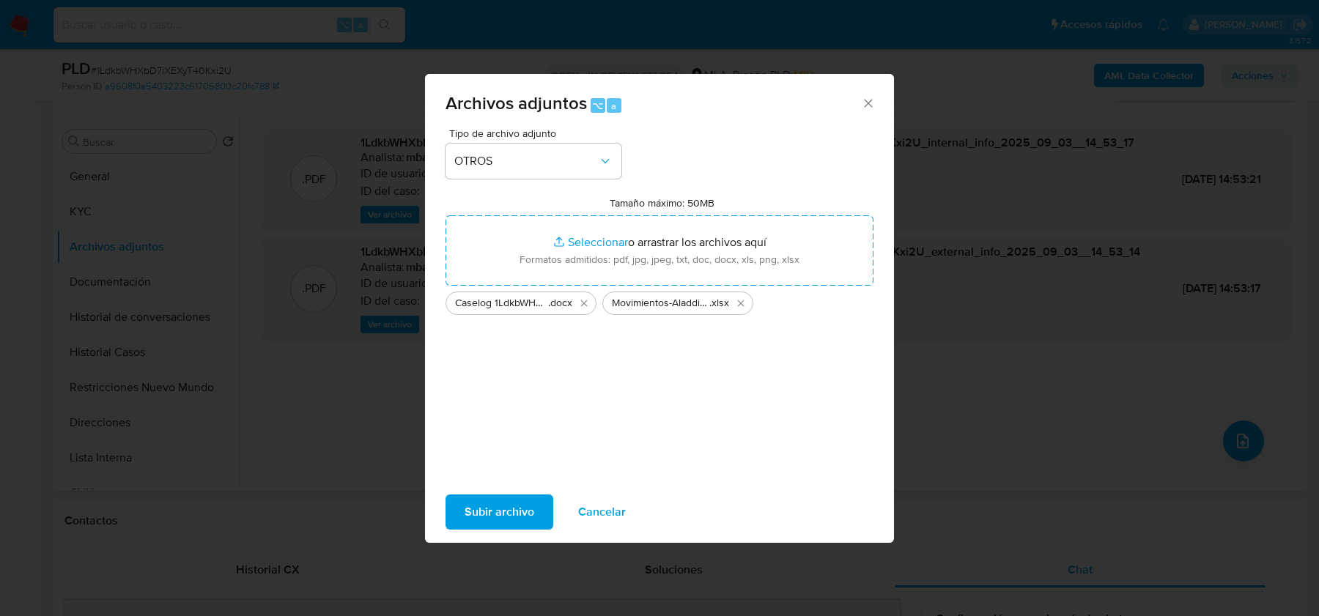
click at [498, 509] on span "Subir archivo" at bounding box center [500, 512] width 70 height 32
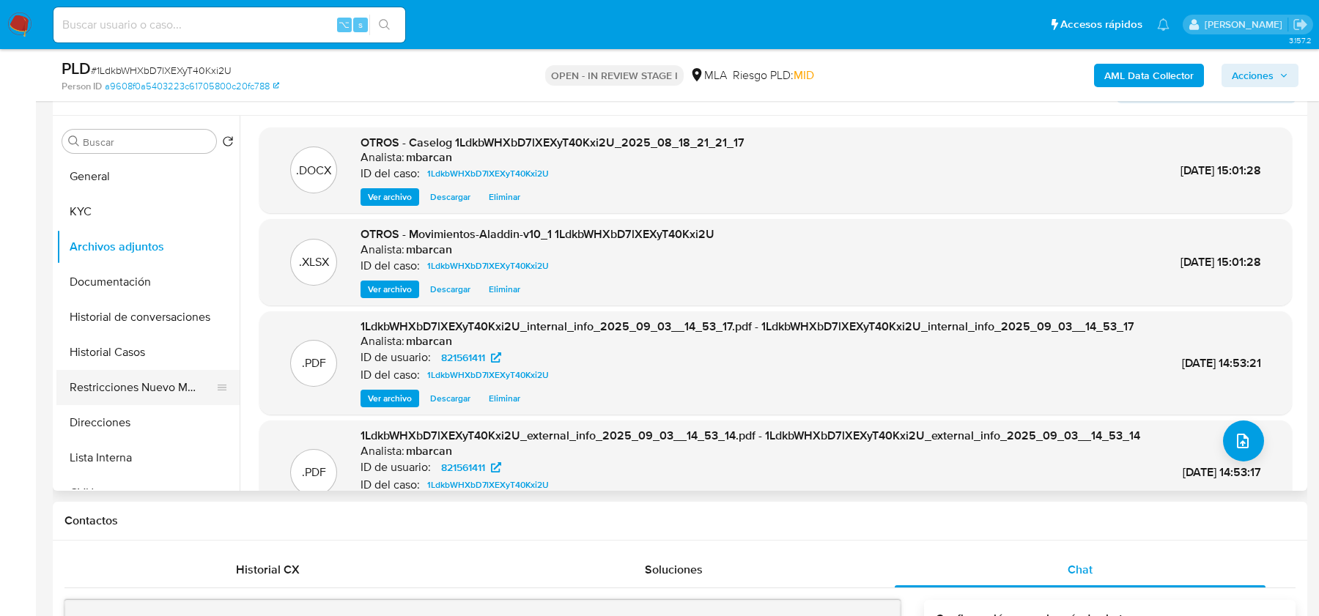
click at [105, 394] on button "Restricciones Nuevo Mundo" at bounding box center [142, 387] width 172 height 35
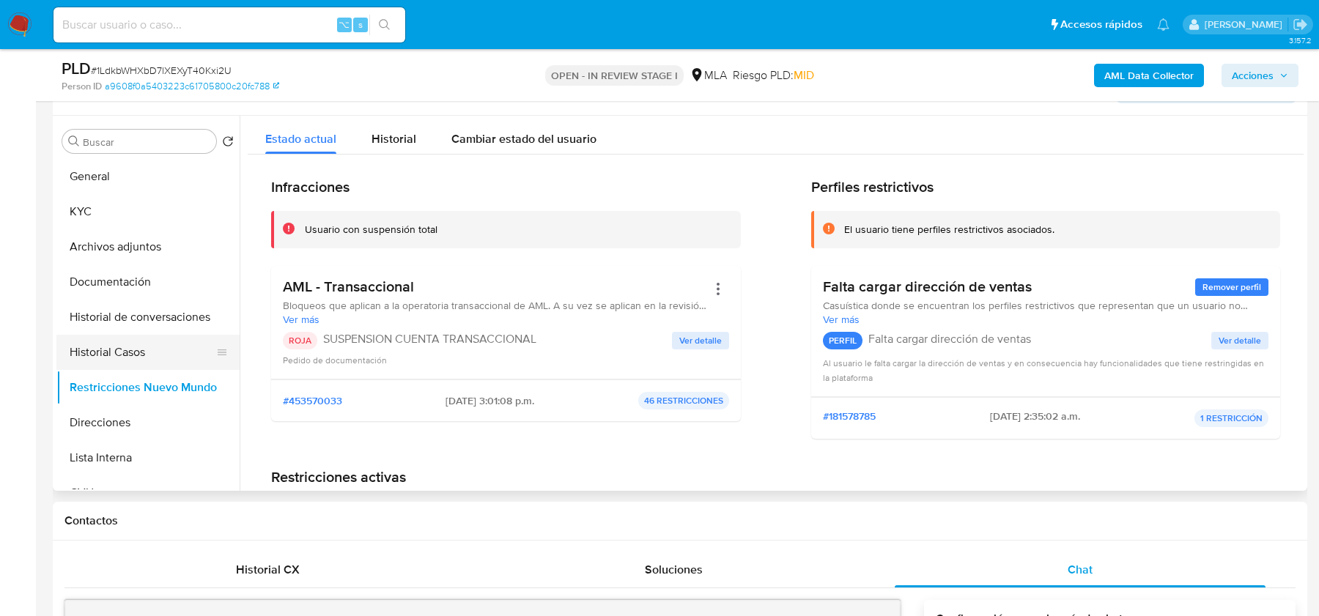
click at [114, 365] on button "Historial Casos" at bounding box center [142, 352] width 172 height 35
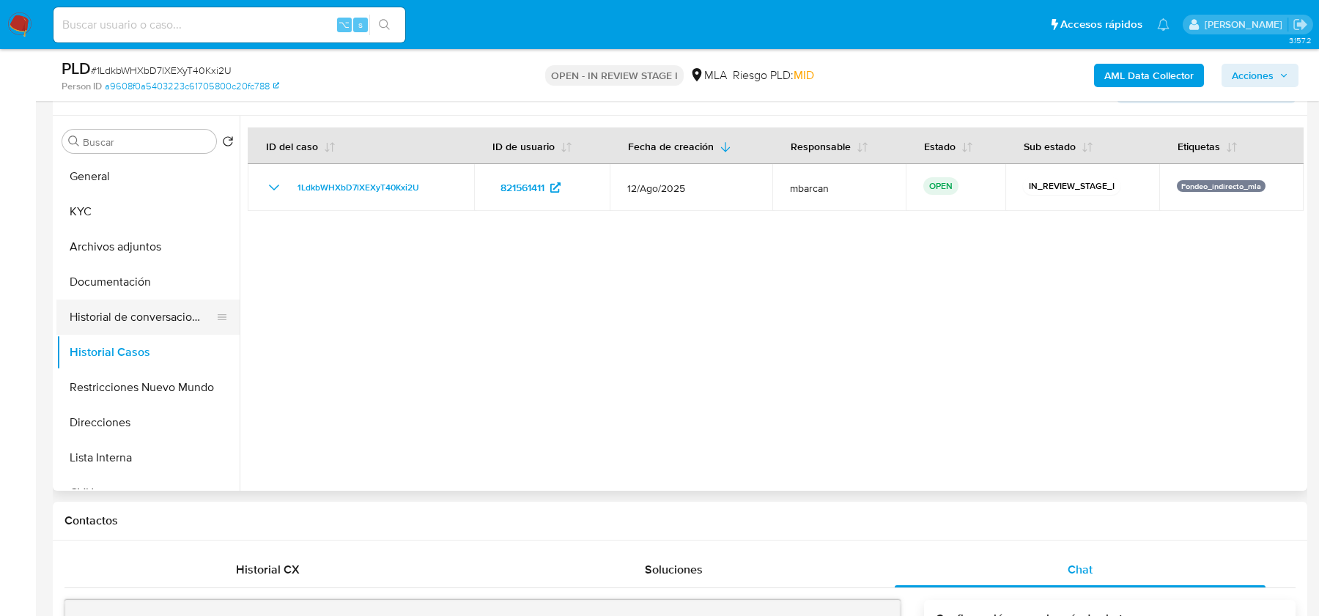
click at [122, 312] on button "Historial de conversaciones" at bounding box center [142, 317] width 172 height 35
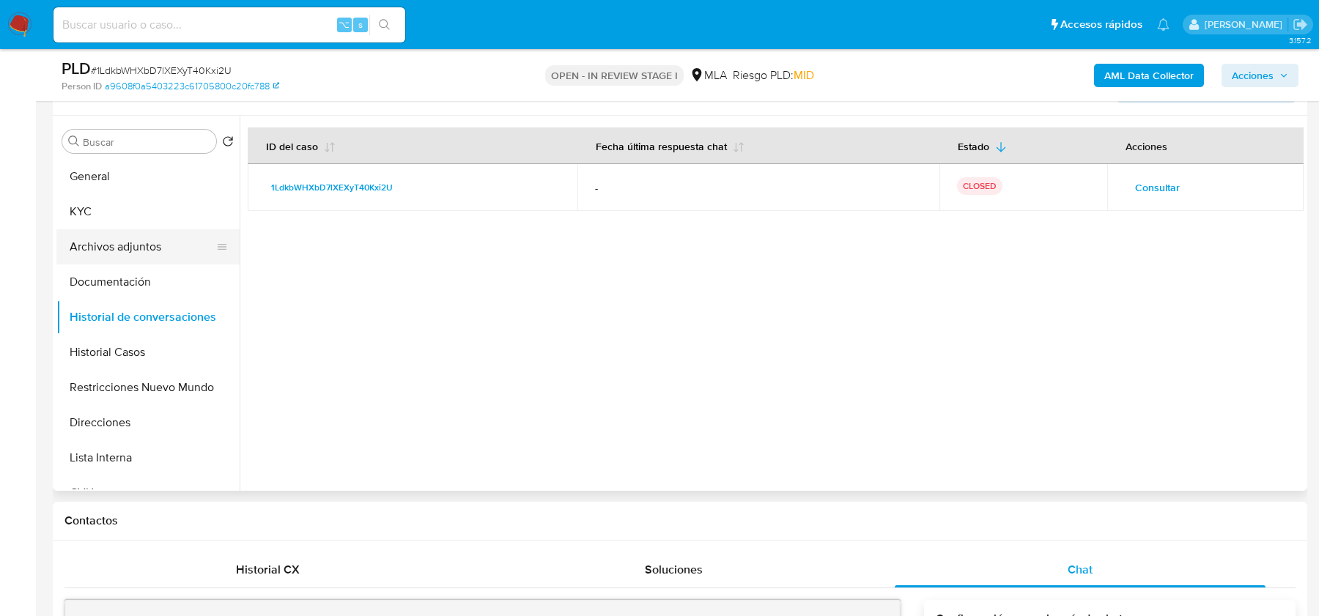
click at [116, 238] on button "Archivos adjuntos" at bounding box center [142, 246] width 172 height 35
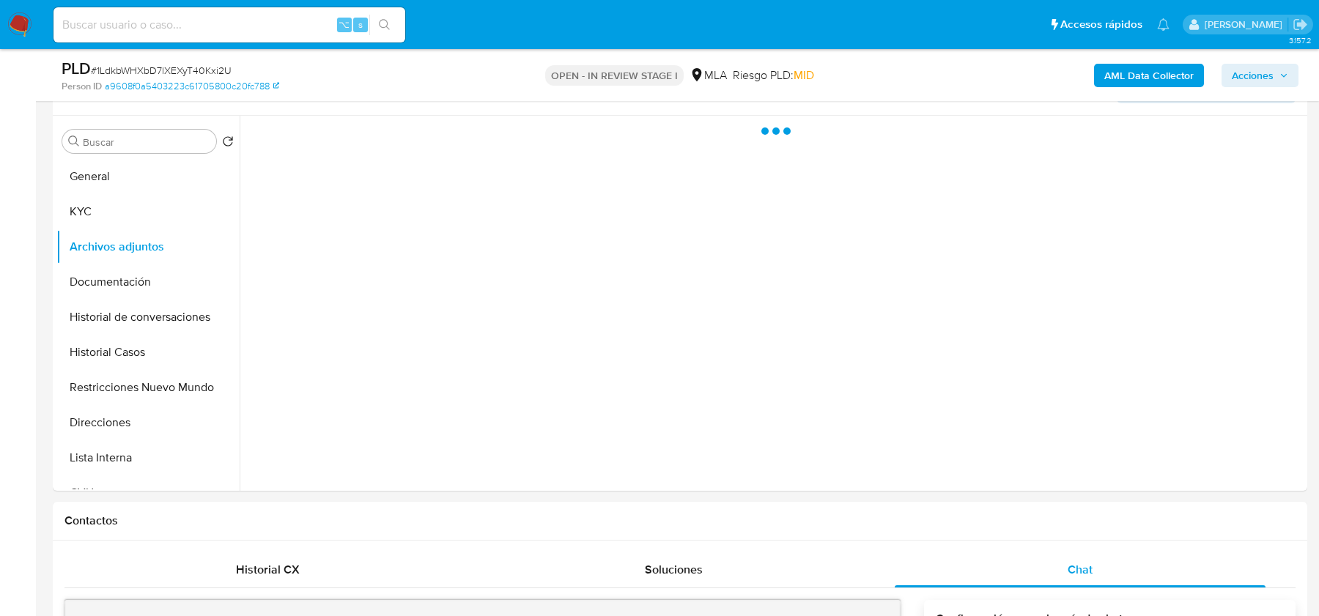
click at [1246, 70] on span "Acciones" at bounding box center [1253, 75] width 42 height 23
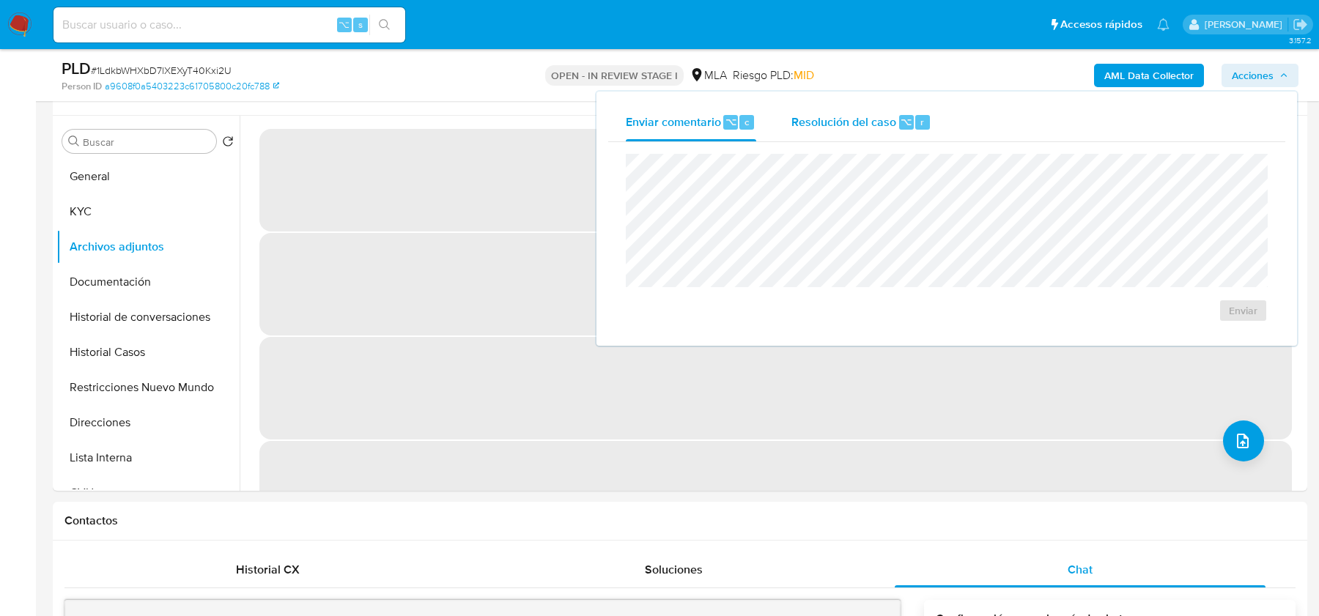
click at [866, 133] on div "Resolución del caso ⌥ r" at bounding box center [862, 122] width 140 height 38
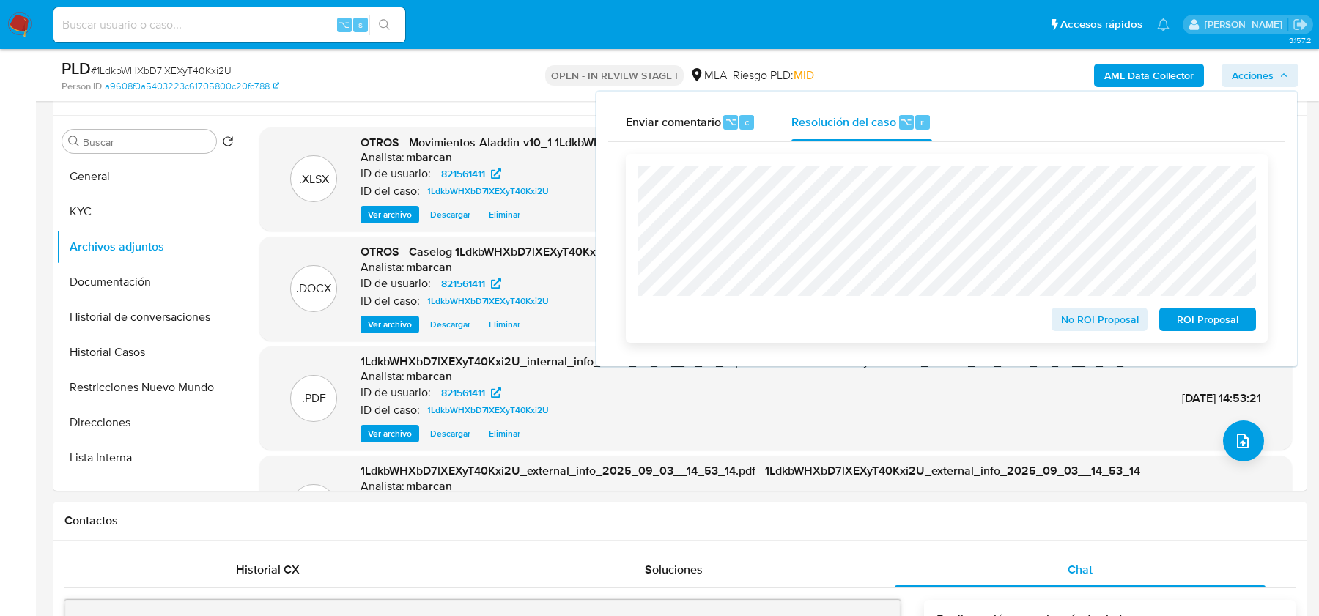
click at [1199, 309] on div "ROI Proposal" at bounding box center [1205, 316] width 103 height 29
click at [1199, 314] on span "ROI Proposal" at bounding box center [1208, 319] width 76 height 21
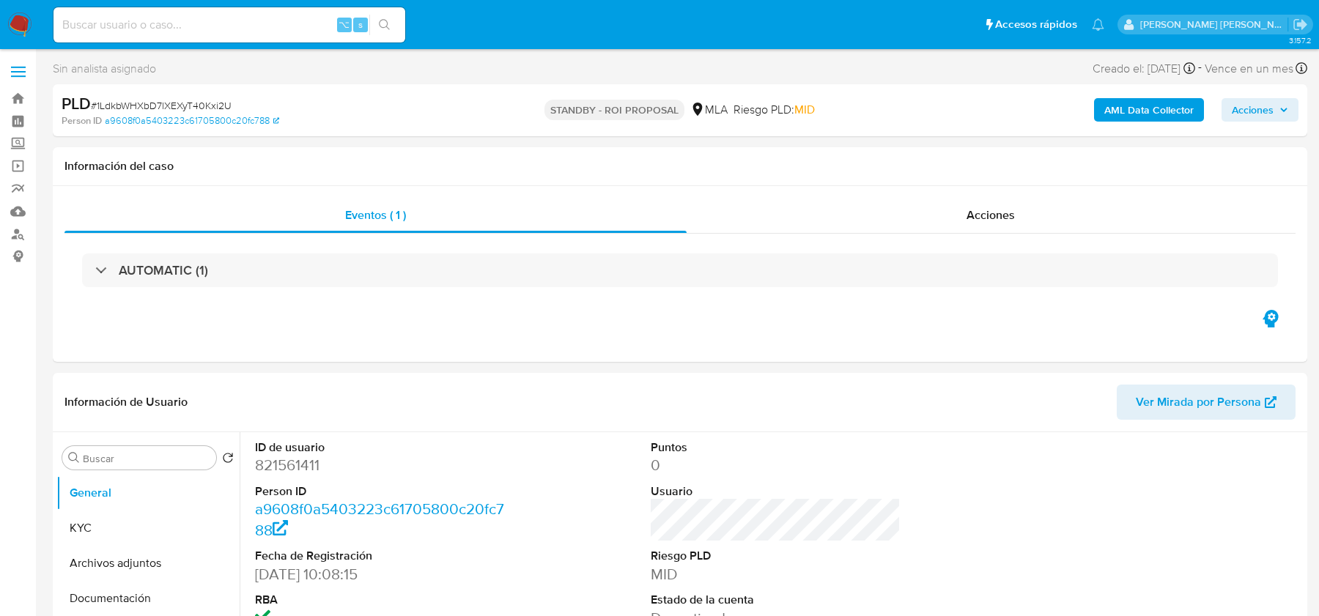
select select "10"
click at [25, 26] on img at bounding box center [19, 24] width 25 height 25
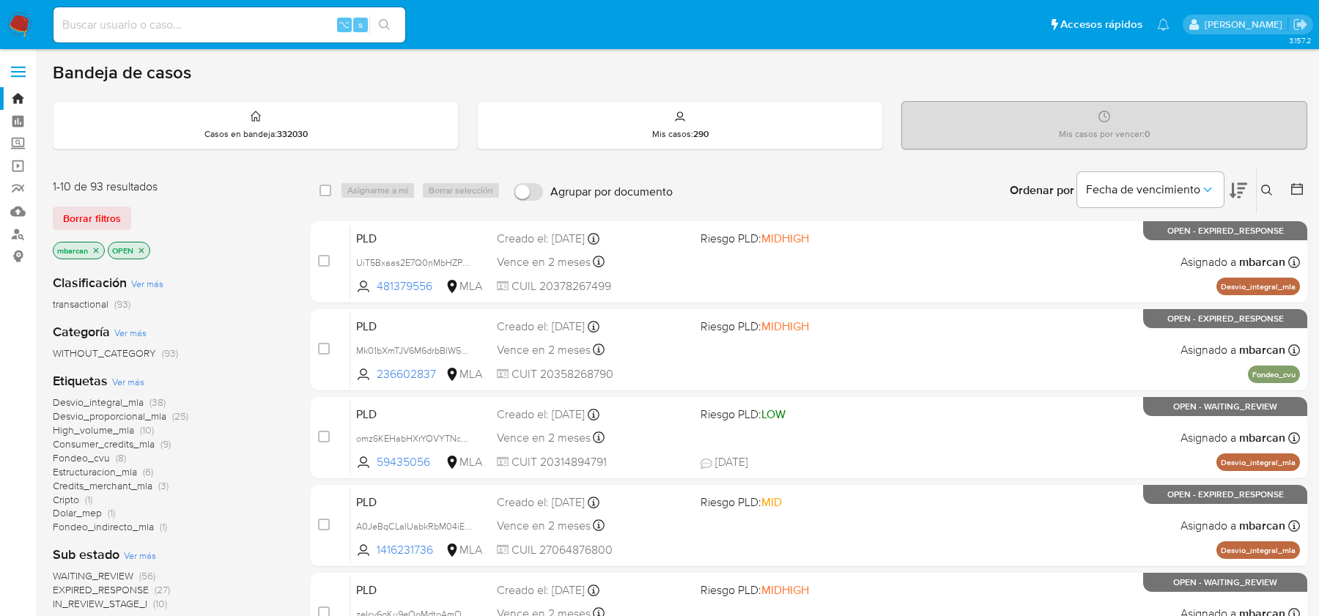
click at [1276, 189] on button at bounding box center [1269, 191] width 24 height 18
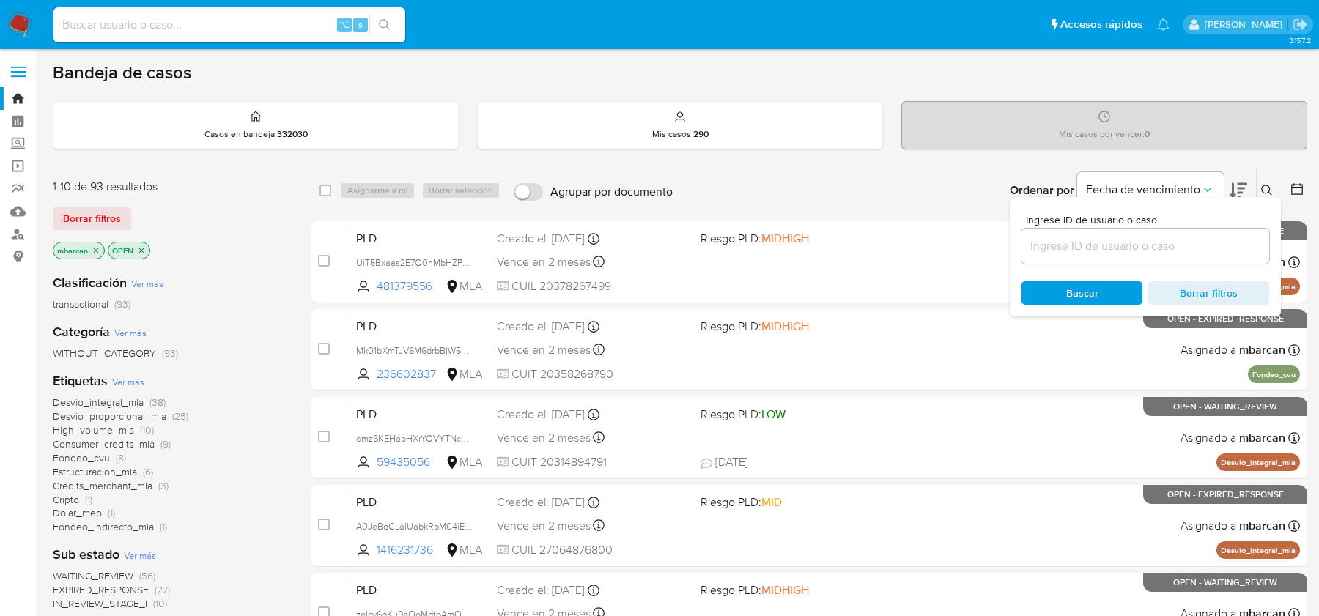
click at [1160, 248] on input at bounding box center [1146, 246] width 248 height 19
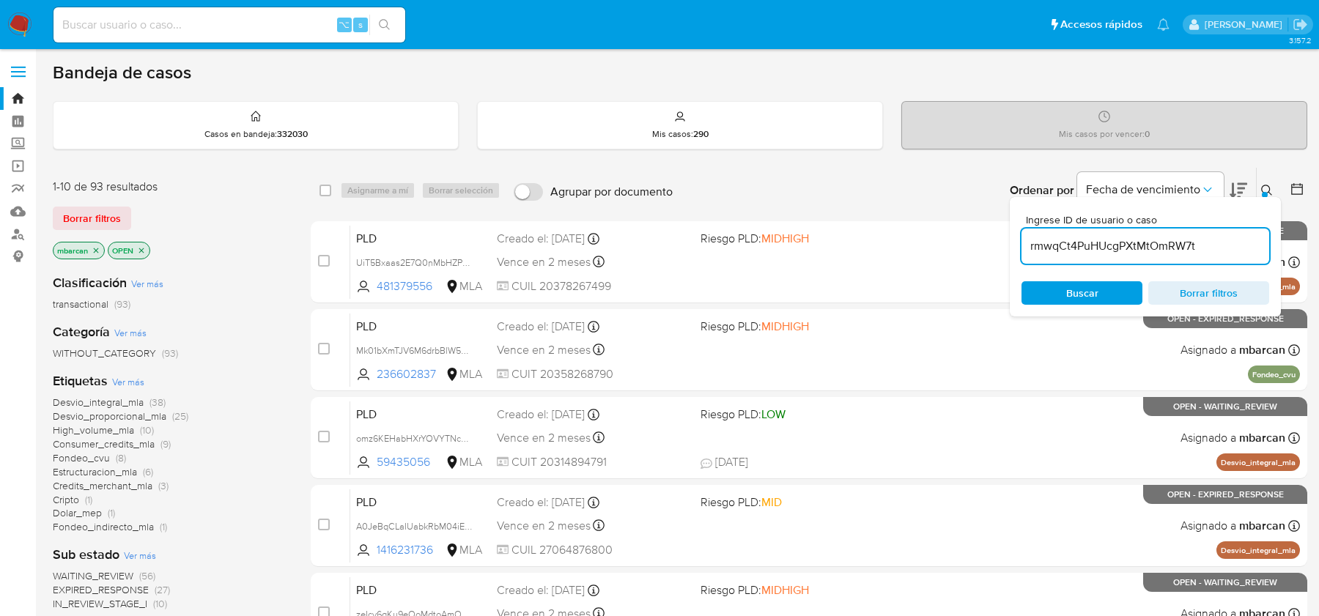
type input "rmwqCt4PuHUcgPXtMtOmRW7t"
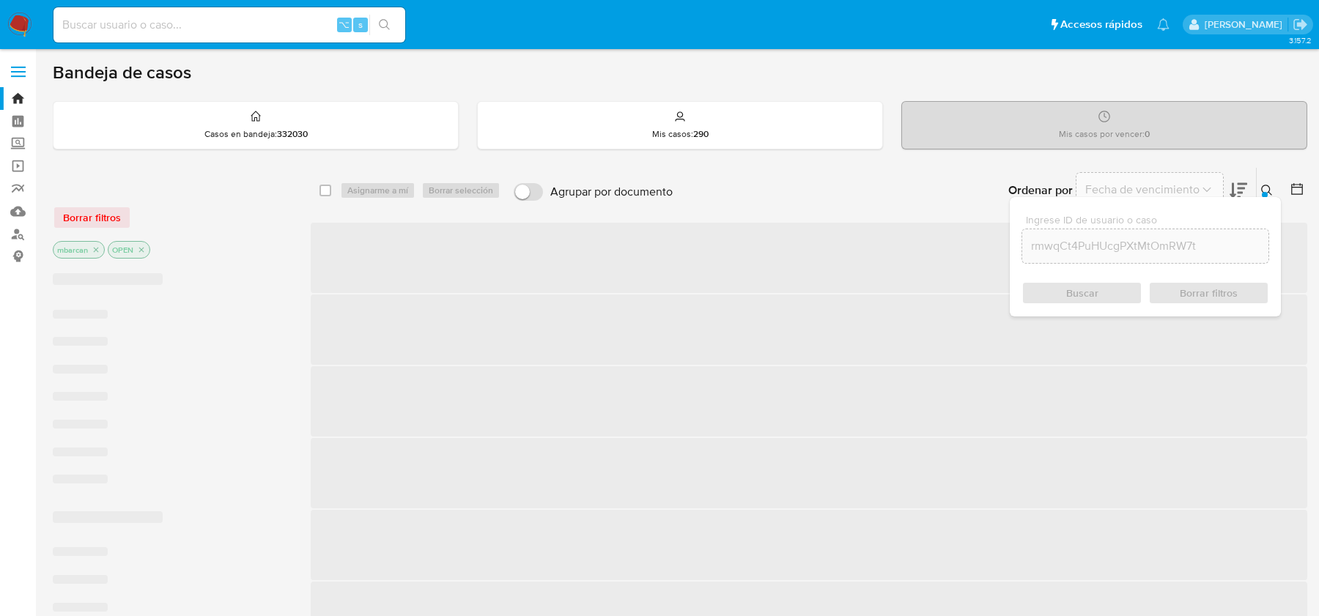
click at [1264, 186] on icon at bounding box center [1267, 191] width 12 height 12
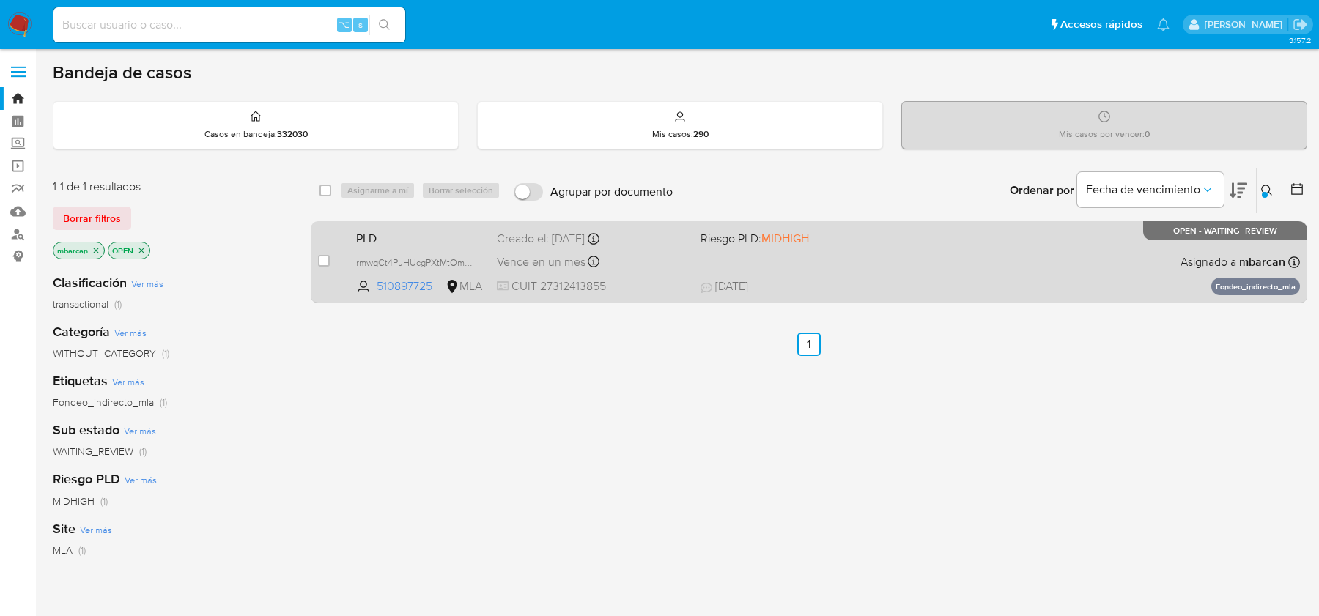
click at [331, 259] on div "case-item-checkbox No es posible asignar el caso" at bounding box center [334, 262] width 32 height 74
click at [322, 256] on input "checkbox" at bounding box center [324, 261] width 12 height 12
checkbox input "true"
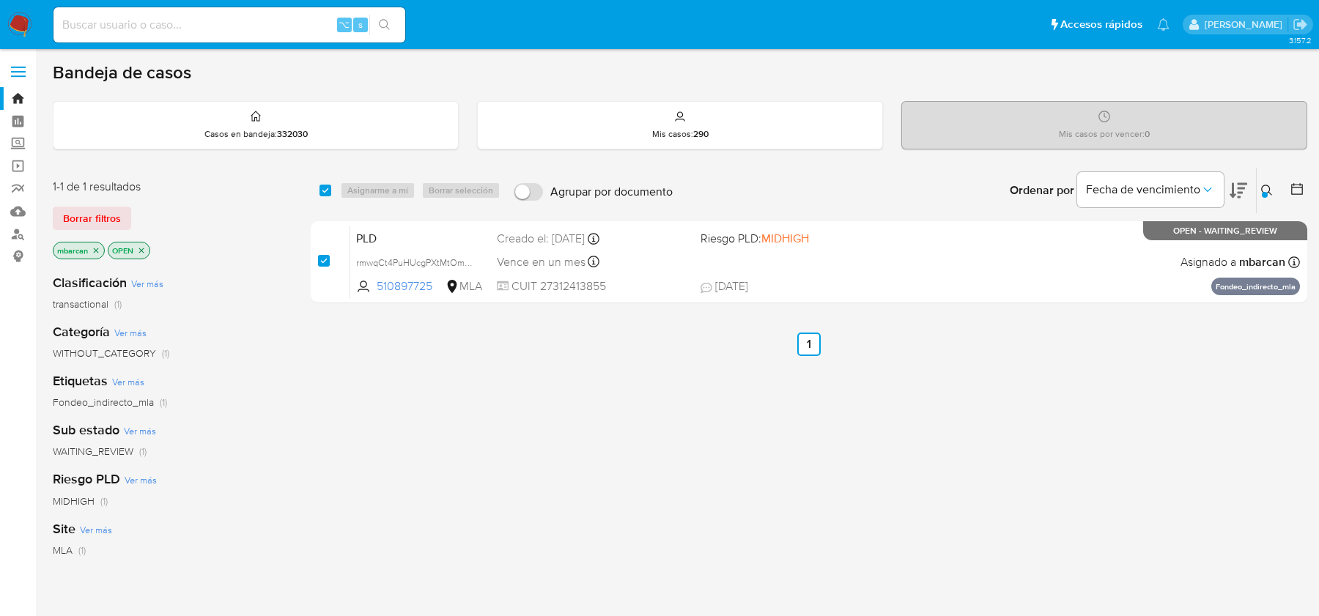
checkbox input "true"
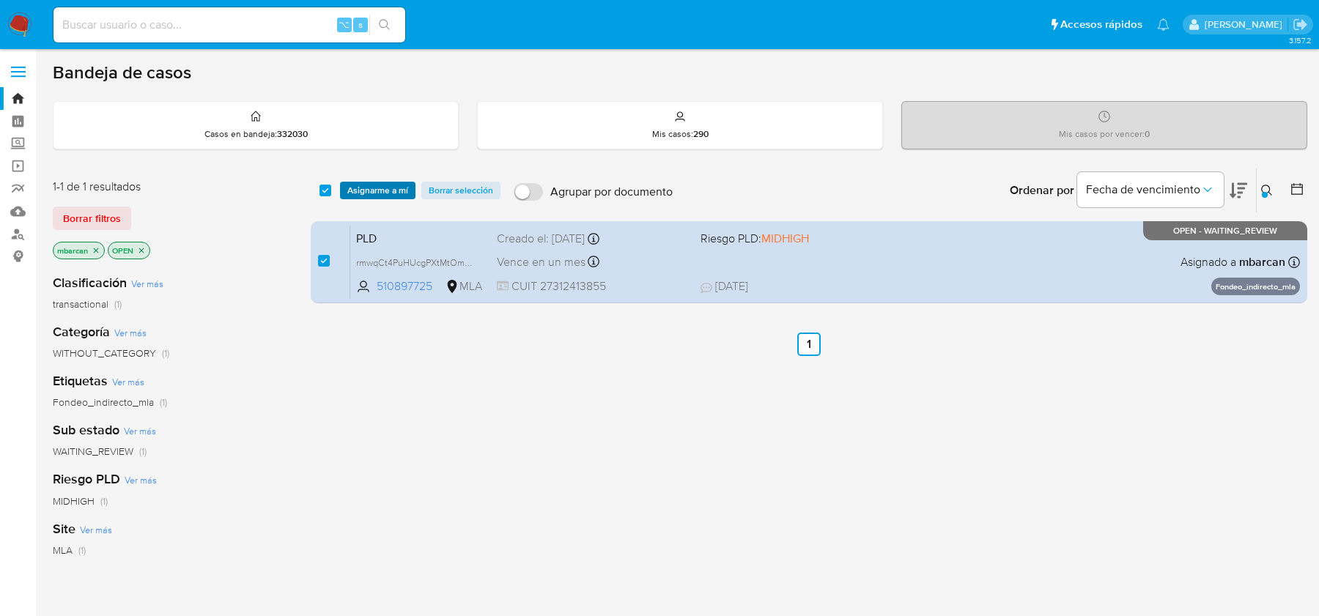
click at [375, 191] on span "Asignarme a mí" at bounding box center [377, 190] width 61 height 15
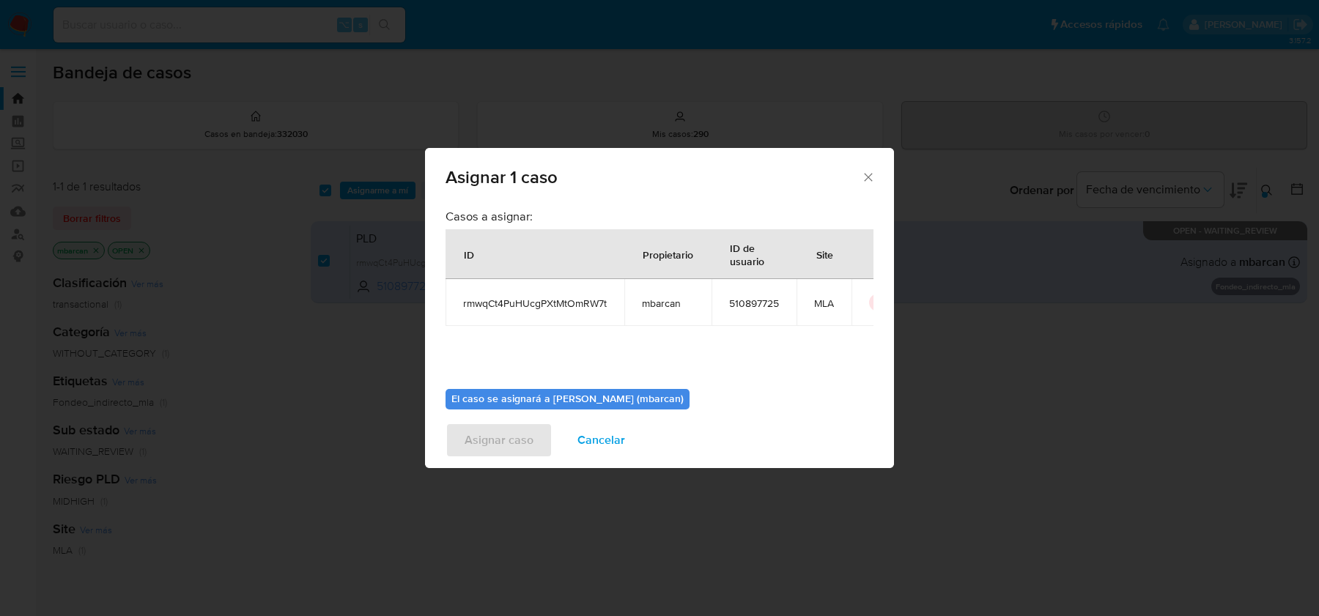
scroll to position [75, 0]
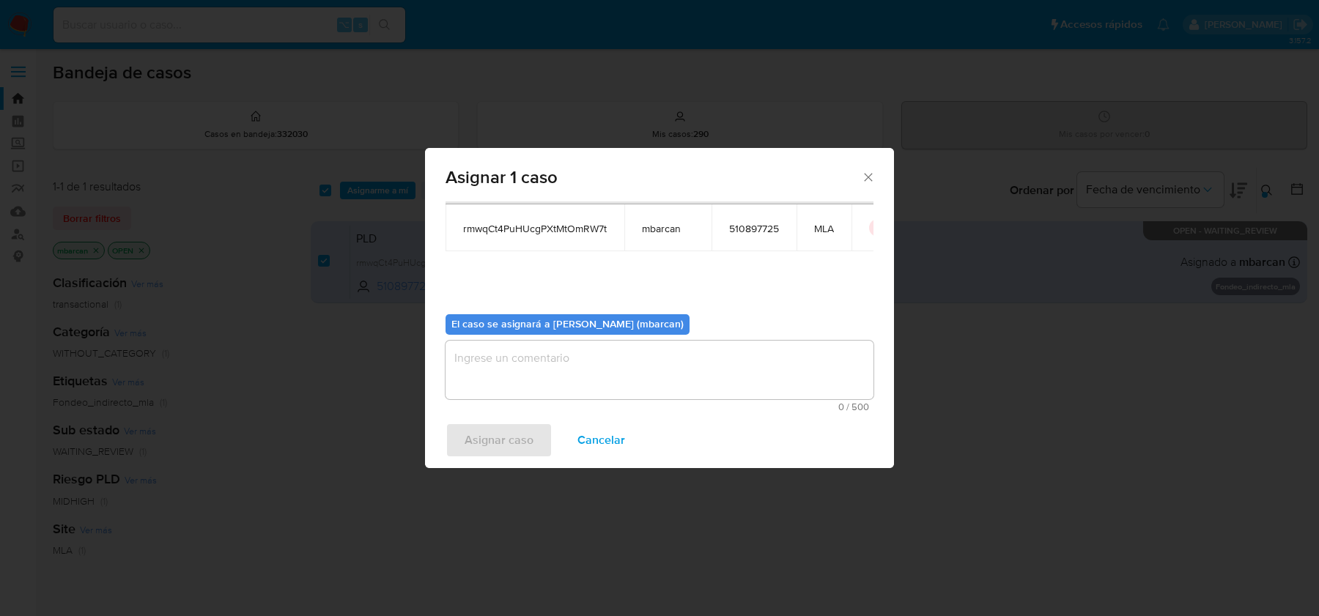
click at [584, 384] on textarea "assign-modal" at bounding box center [660, 370] width 428 height 59
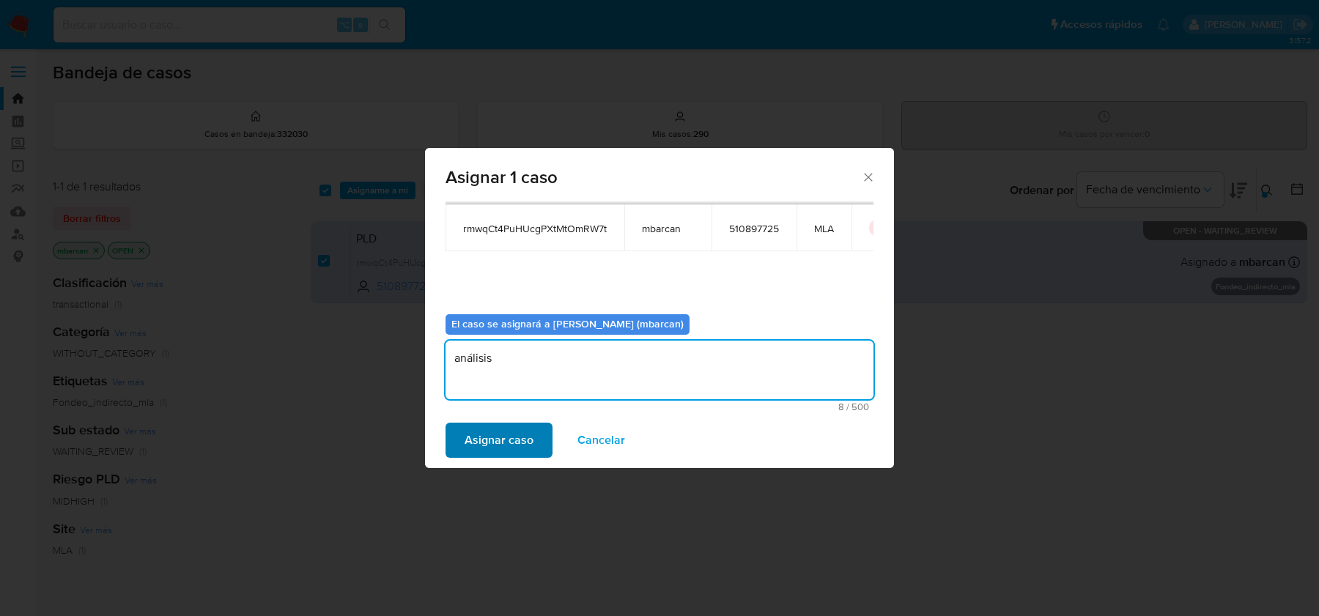
type textarea "análisis"
click at [517, 432] on span "Asignar caso" at bounding box center [499, 440] width 69 height 32
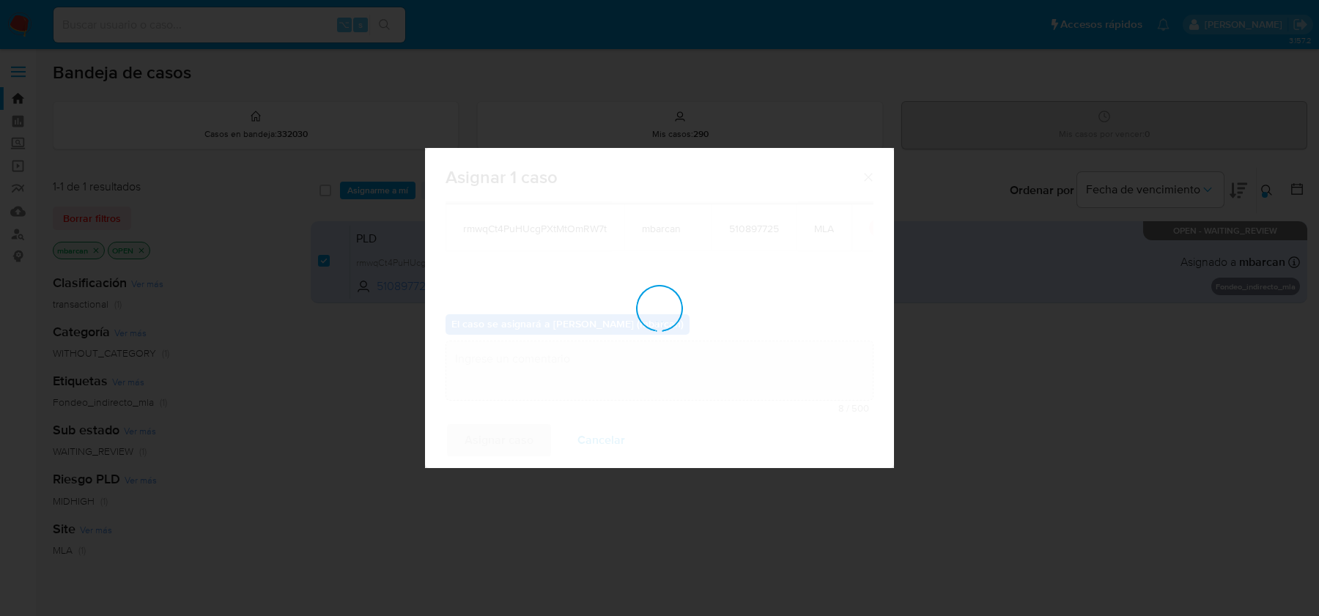
checkbox input "false"
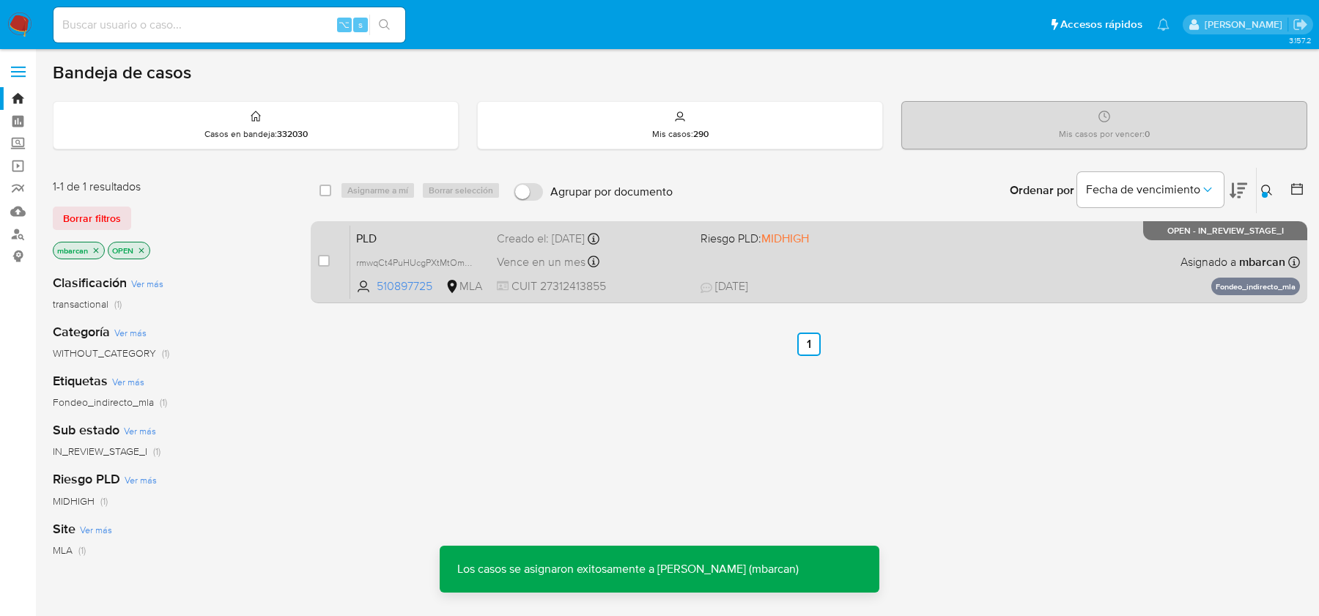
click at [432, 235] on span "PLD" at bounding box center [420, 237] width 129 height 19
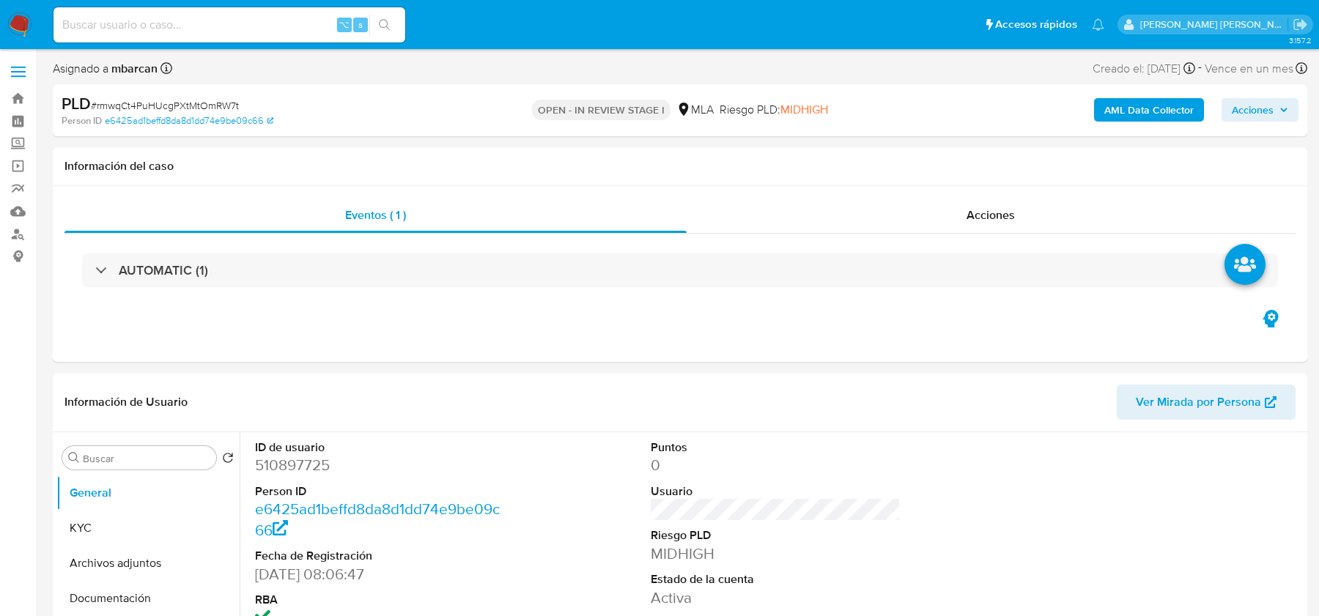
select select "10"
click at [166, 110] on span "# rmwqCt4PuHUcgPXtMtOmRW7t" at bounding box center [165, 105] width 148 height 15
click at [299, 461] on dd "510897725" at bounding box center [379, 465] width 249 height 21
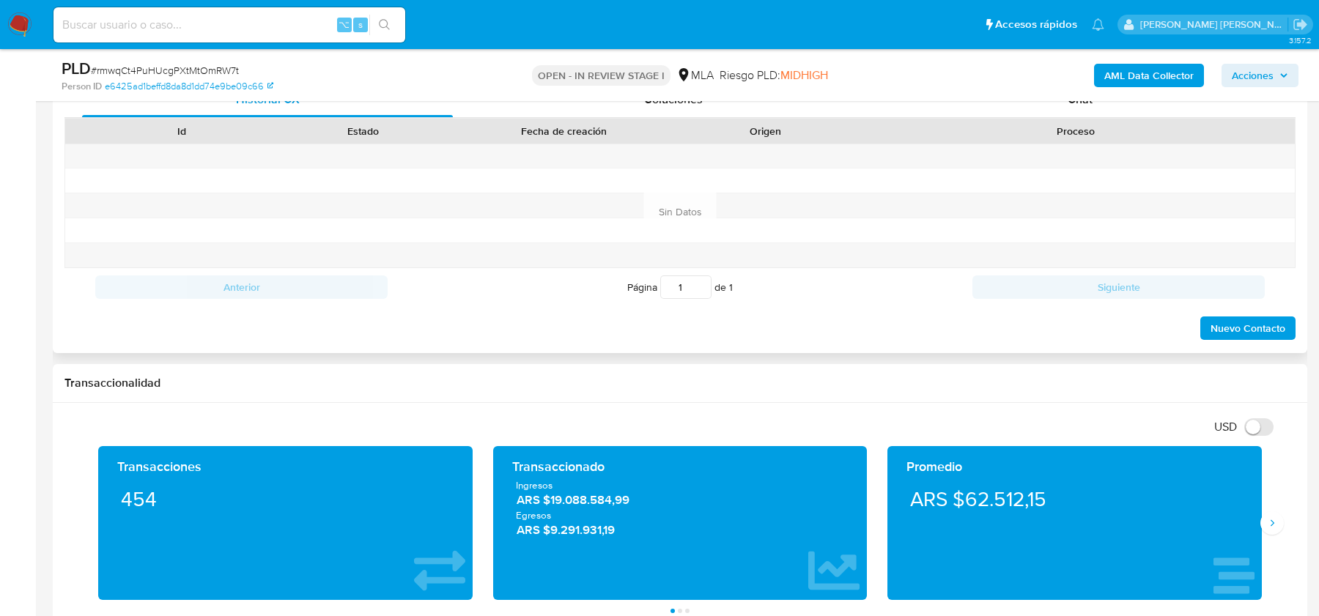
scroll to position [680, 0]
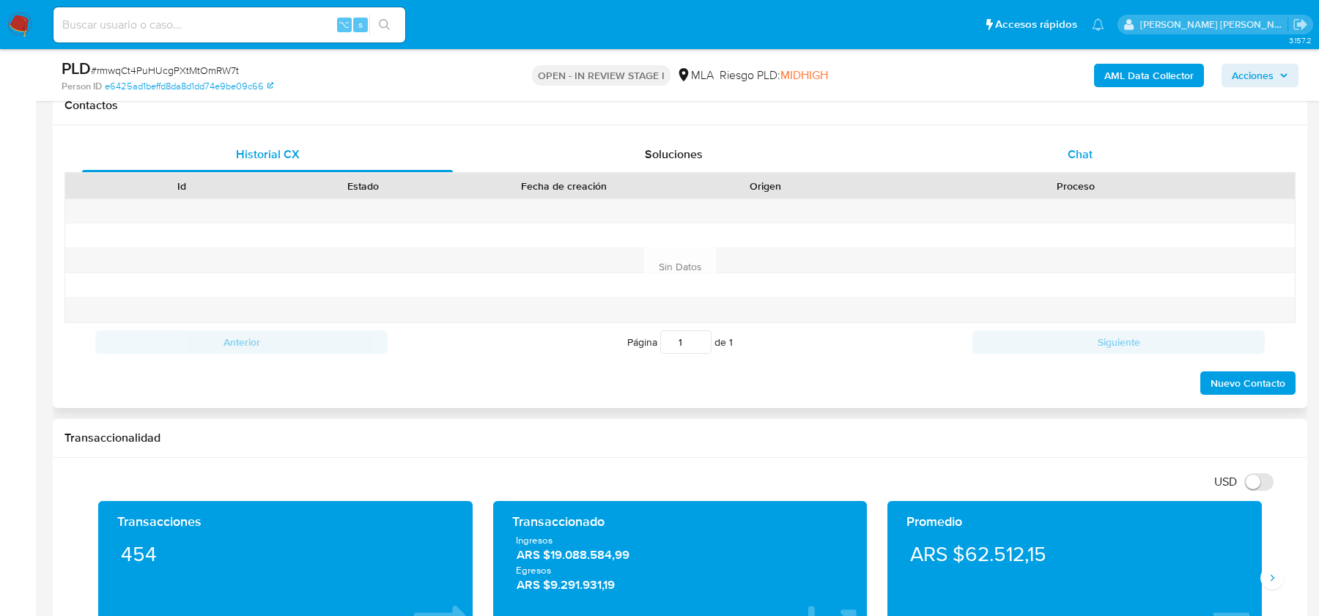
click at [1083, 150] on span "Chat" at bounding box center [1080, 154] width 25 height 17
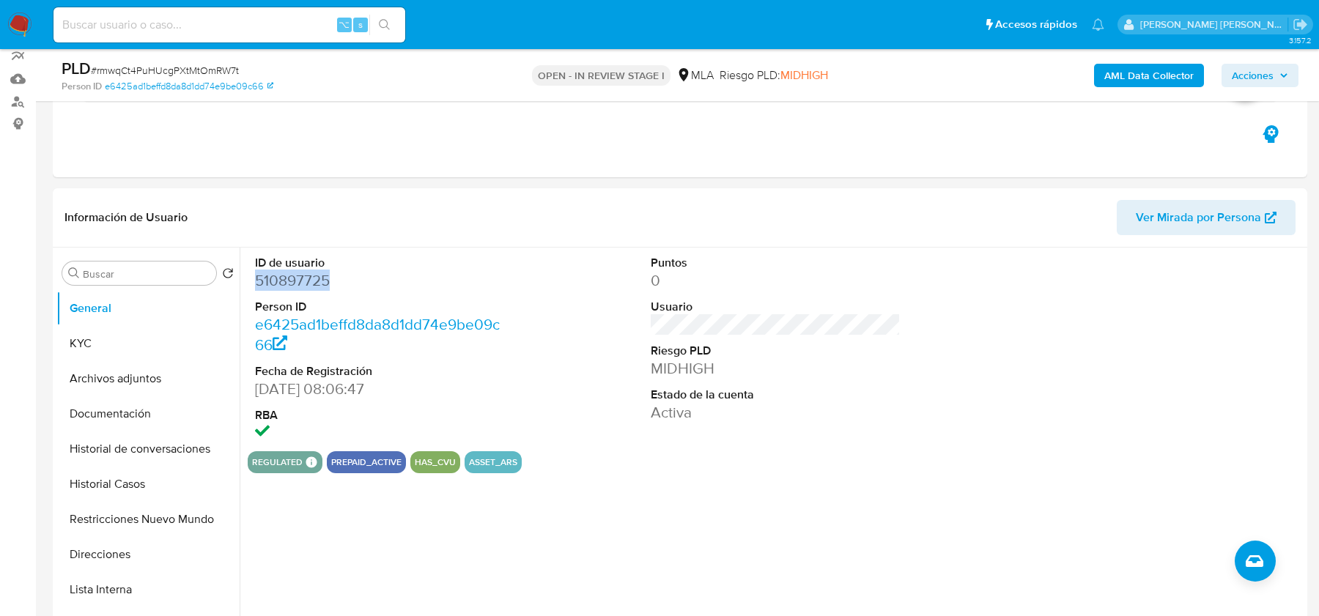
scroll to position [0, 0]
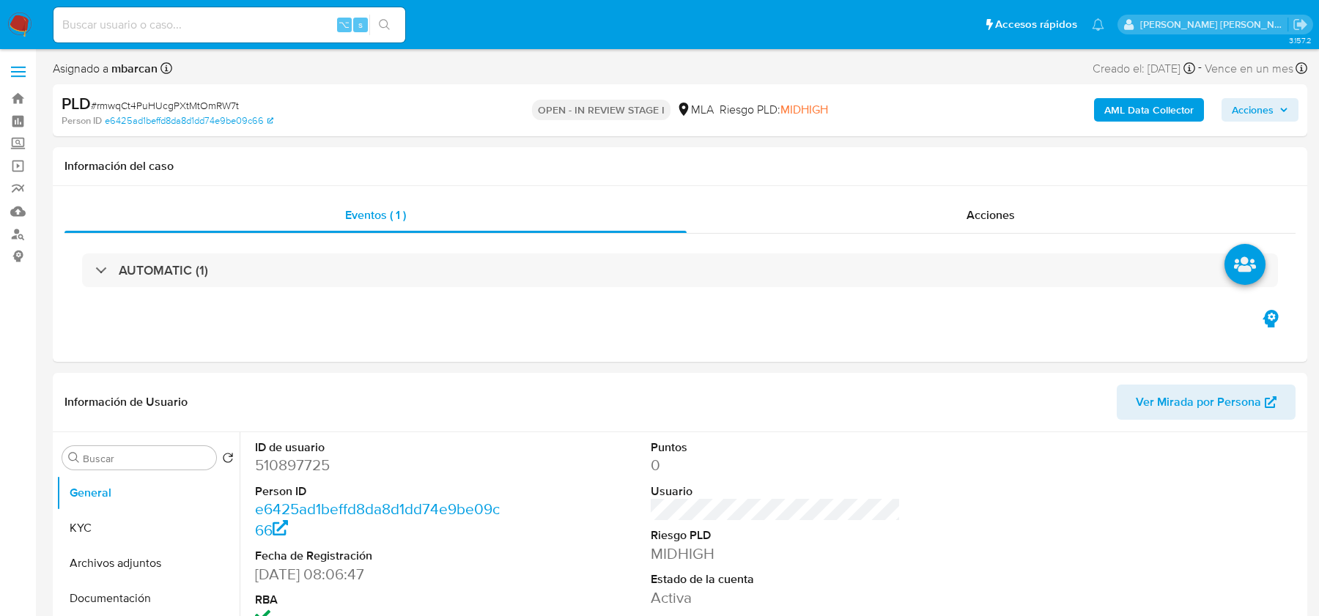
click at [1138, 122] on div "AML Data Collector Acciones" at bounding box center [1095, 110] width 408 height 34
click at [1138, 106] on b "AML Data Collector" at bounding box center [1149, 109] width 89 height 23
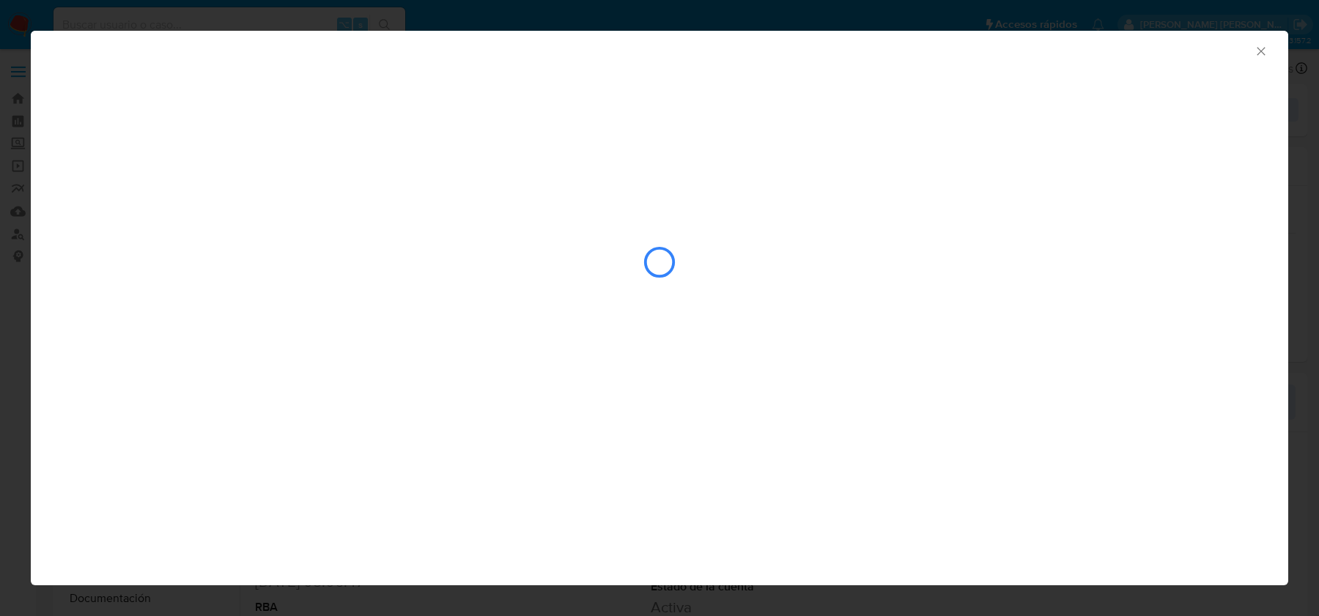
click at [699, 239] on div "closure-recommendation-modal" at bounding box center [660, 262] width 1196 height 147
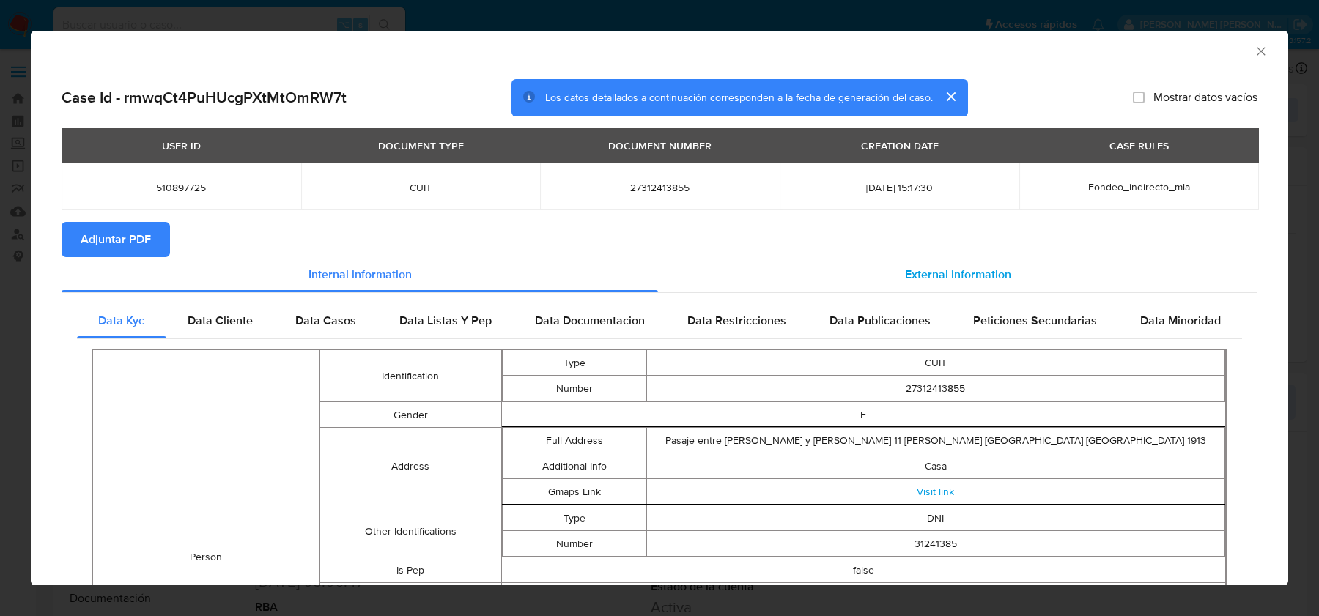
click at [829, 286] on div "External information" at bounding box center [958, 274] width 600 height 35
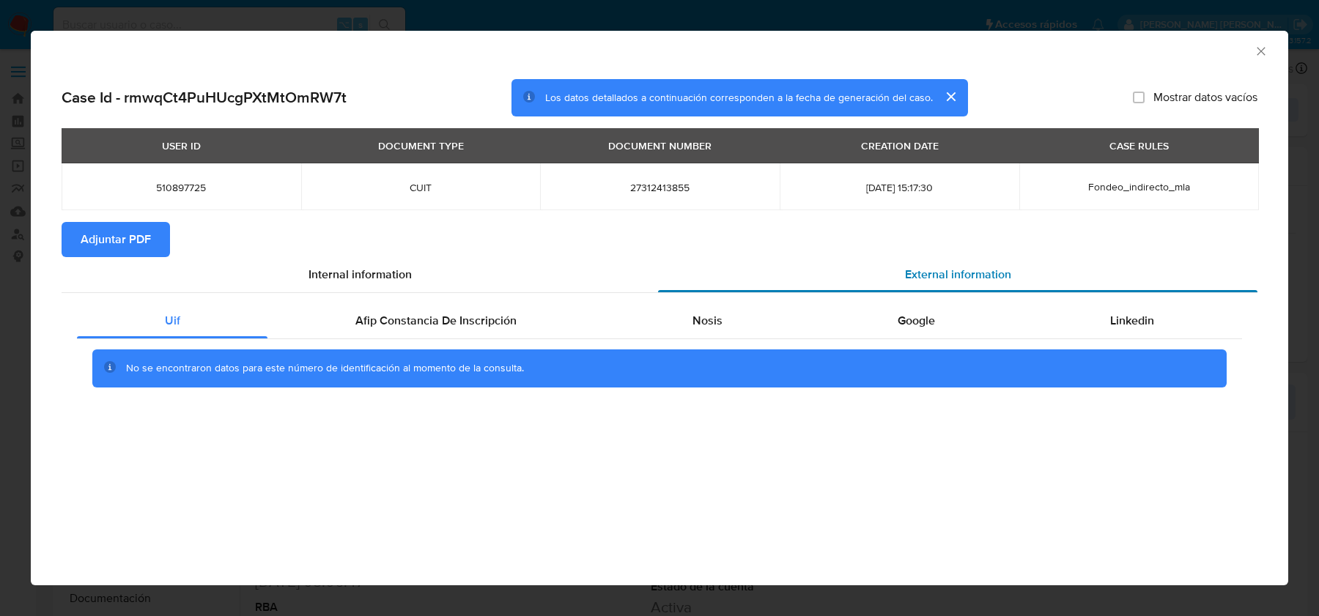
click at [829, 286] on div "External information" at bounding box center [958, 274] width 600 height 35
click at [164, 234] on button "Adjuntar PDF" at bounding box center [116, 239] width 108 height 35
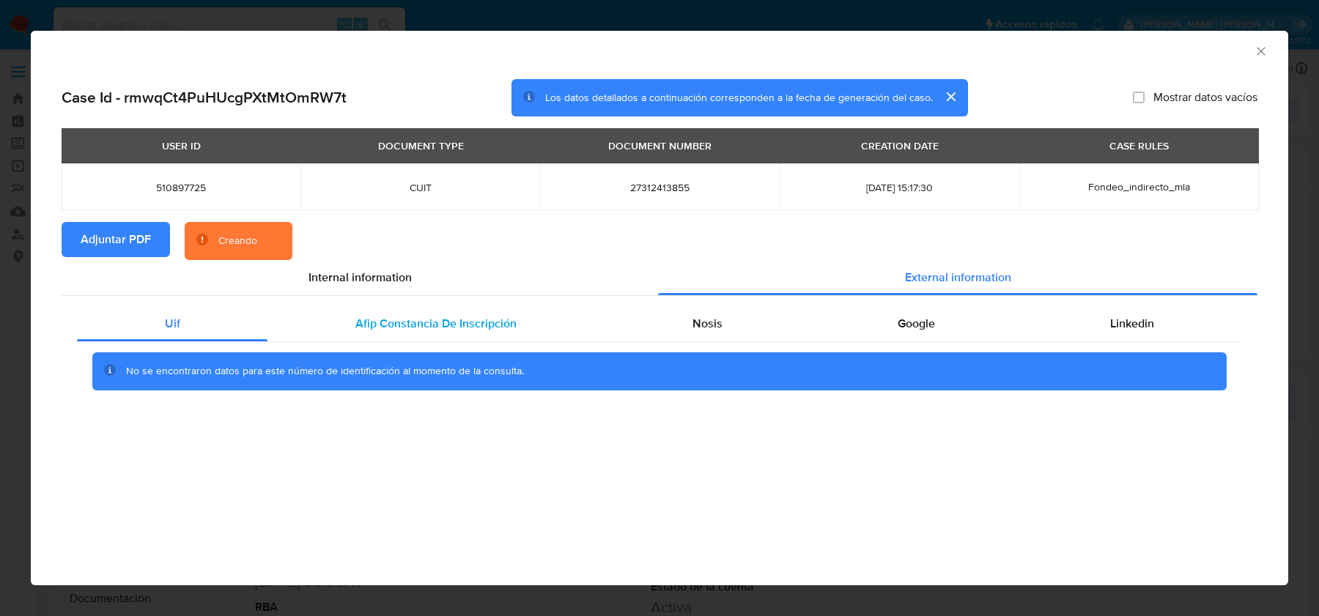
click at [498, 333] on div "Afip Constancia De Inscripción" at bounding box center [436, 323] width 336 height 35
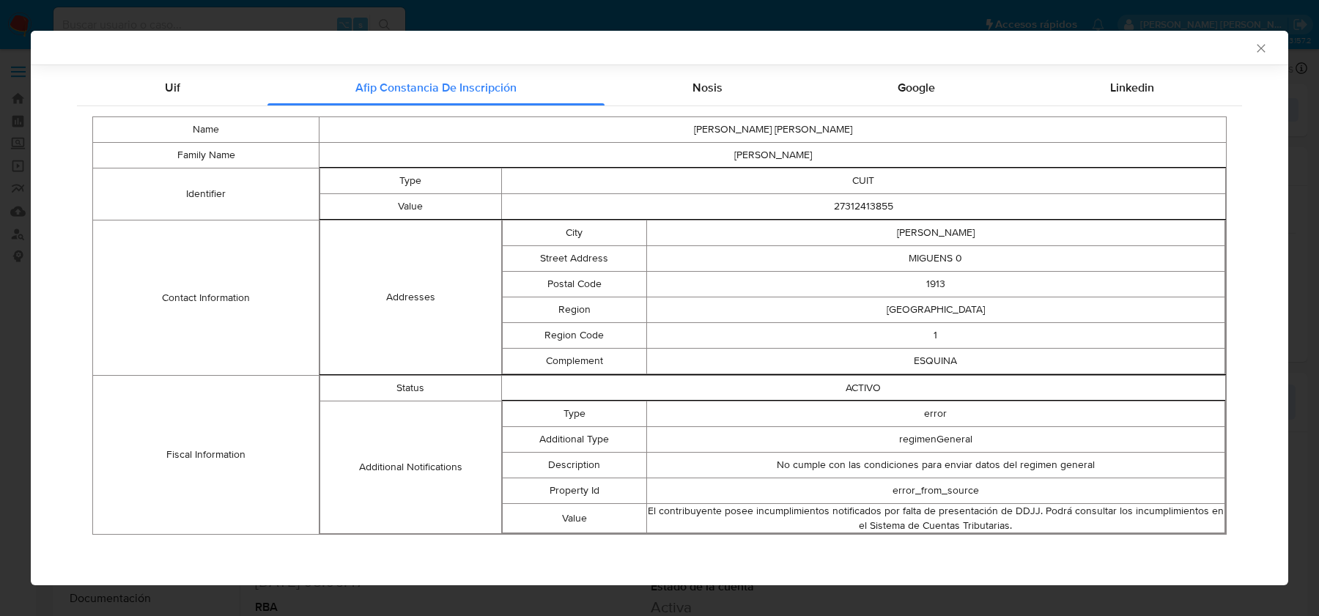
scroll to position [219, 0]
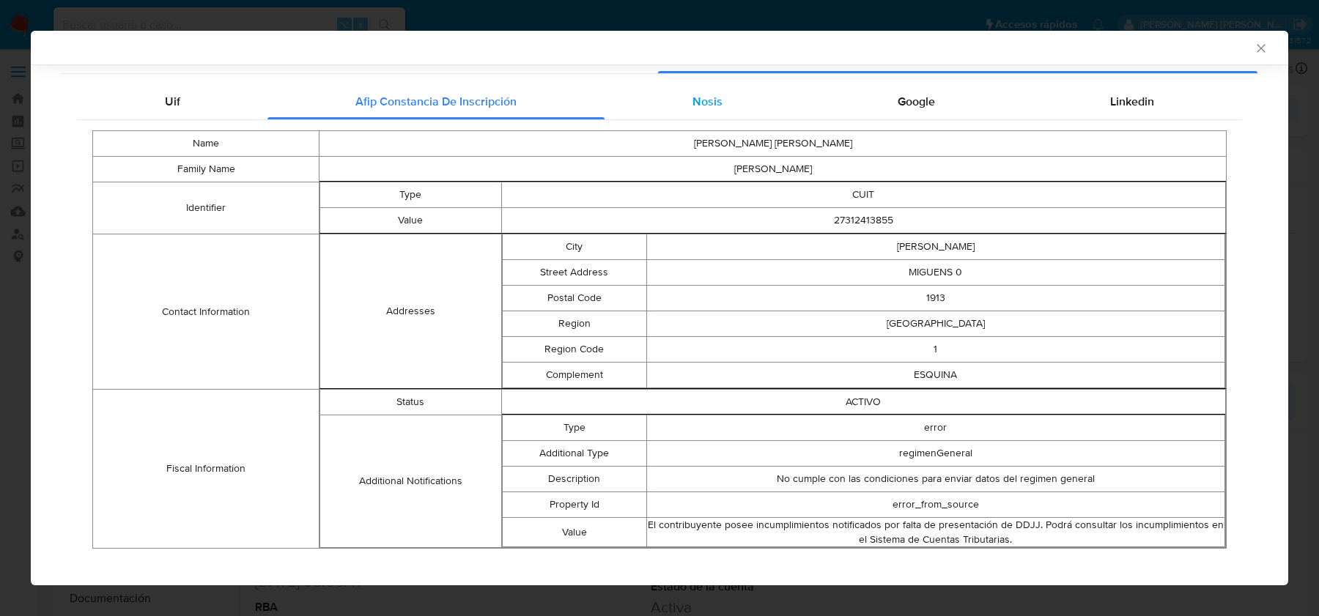
click at [715, 100] on span "Nosis" at bounding box center [708, 101] width 30 height 17
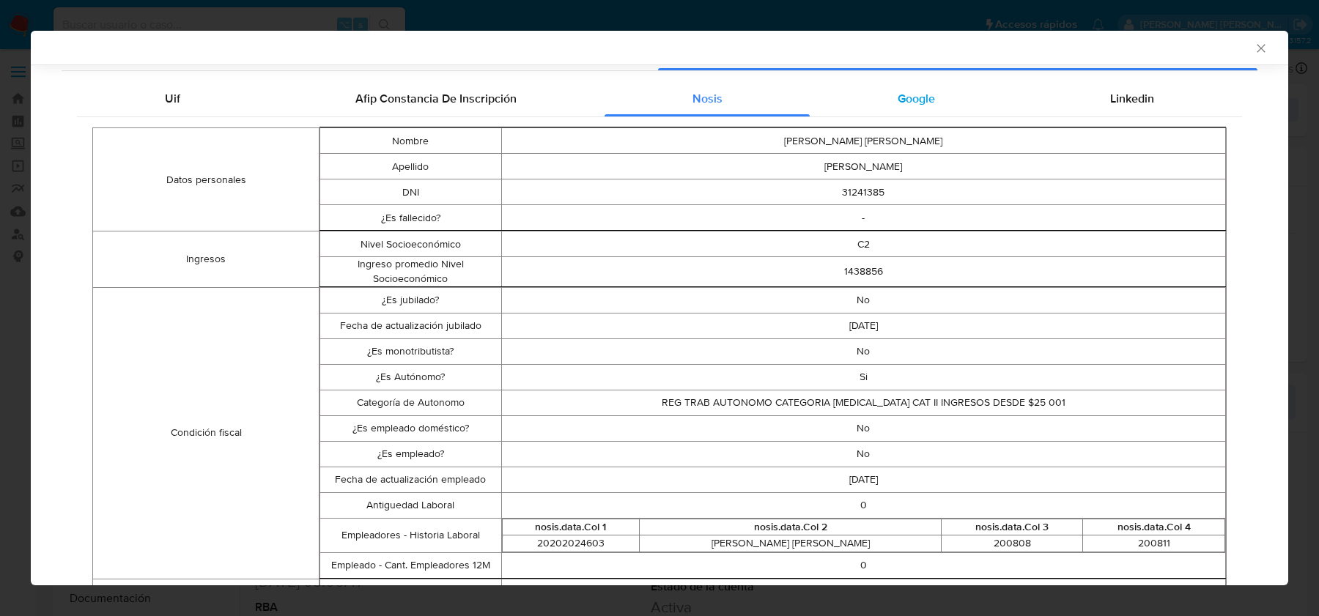
click at [887, 89] on div "Google" at bounding box center [916, 98] width 213 height 35
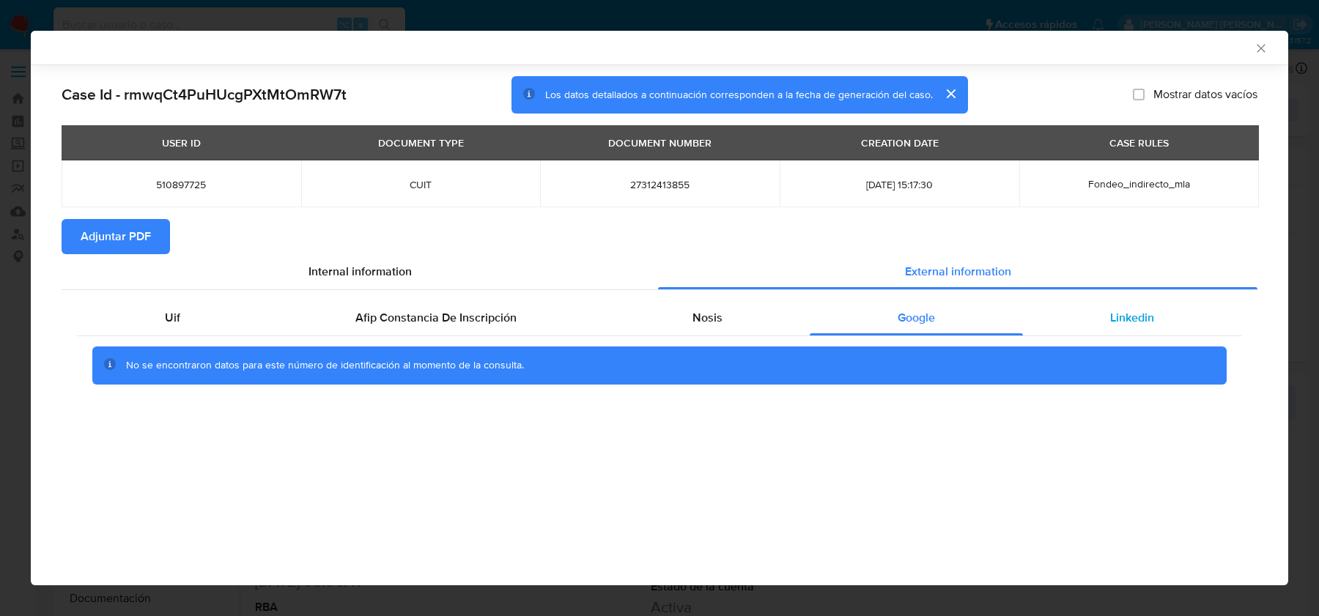
click at [1105, 304] on div "Linkedin" at bounding box center [1132, 318] width 219 height 35
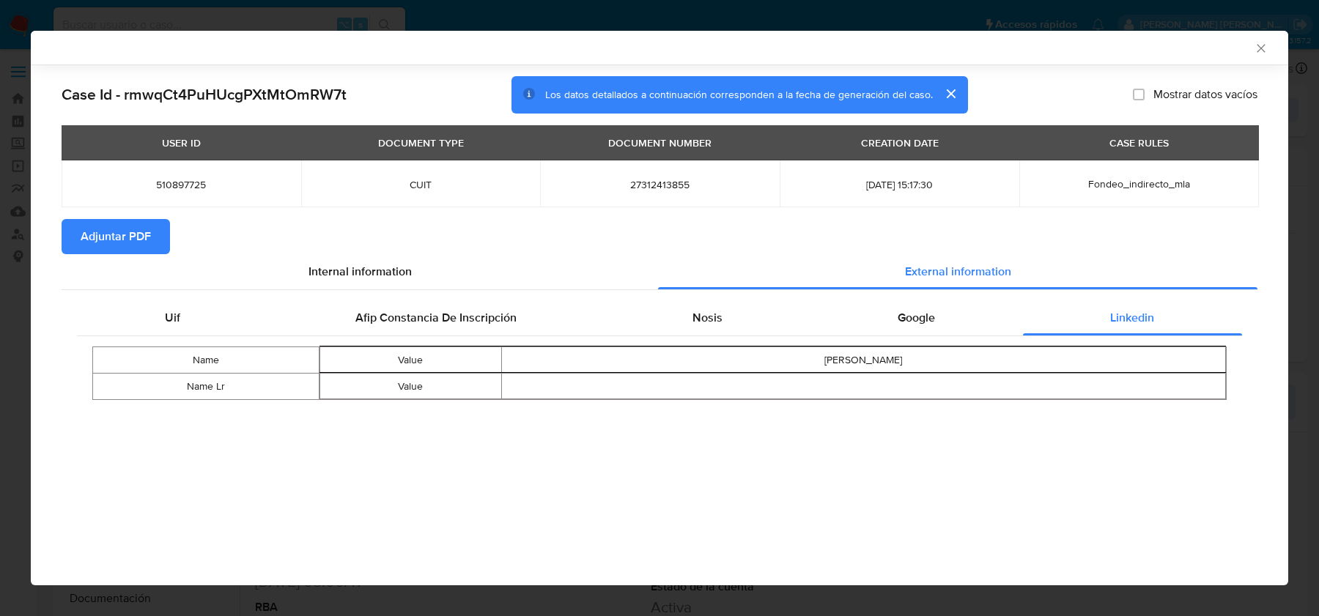
click at [1272, 55] on div "AML Data Collector" at bounding box center [660, 48] width 1258 height 34
click at [1264, 55] on icon "Cerrar ventana" at bounding box center [1261, 48] width 15 height 15
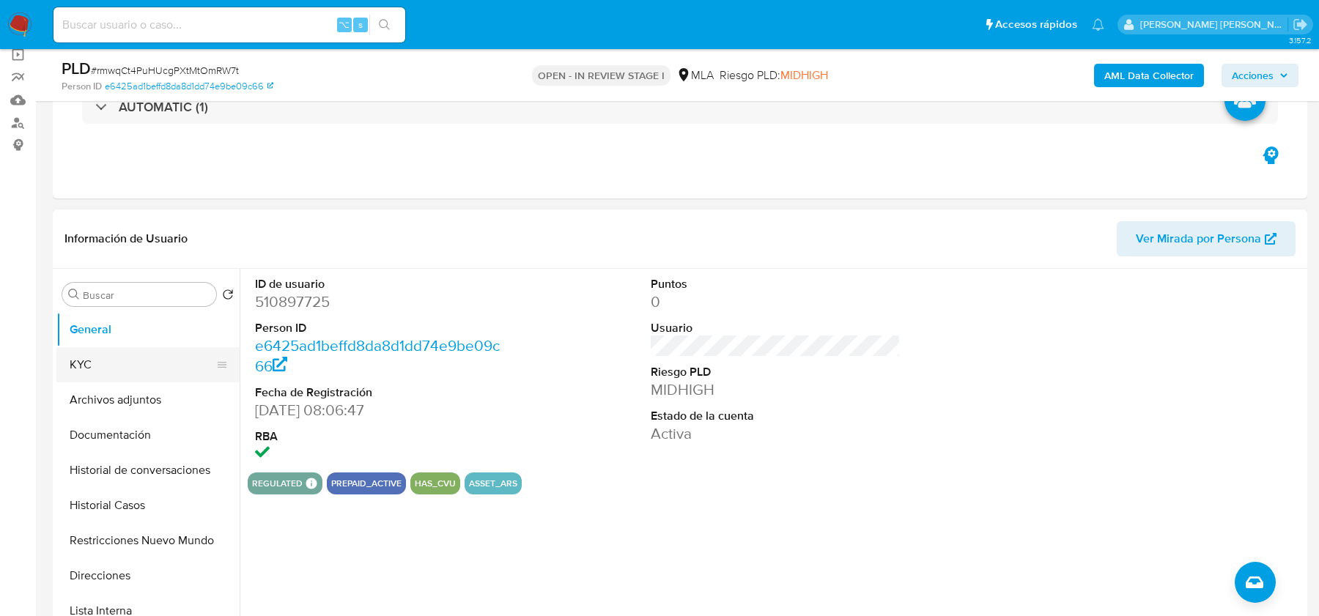
scroll to position [130, 0]
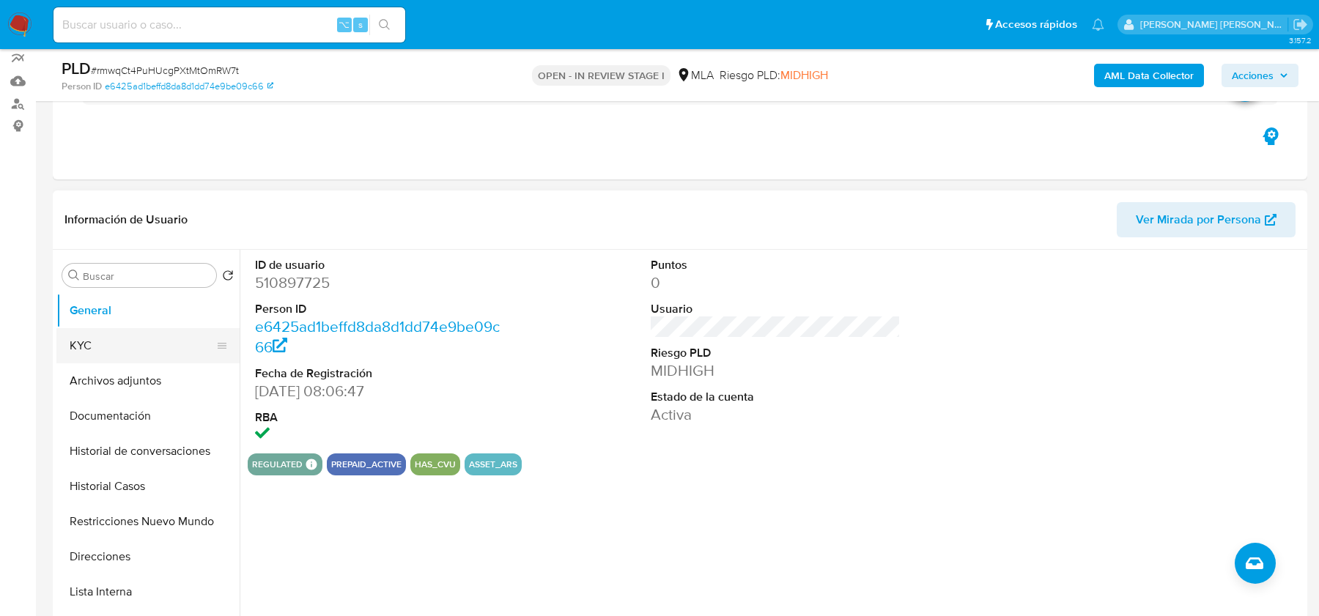
click at [125, 351] on button "KYC" at bounding box center [142, 345] width 172 height 35
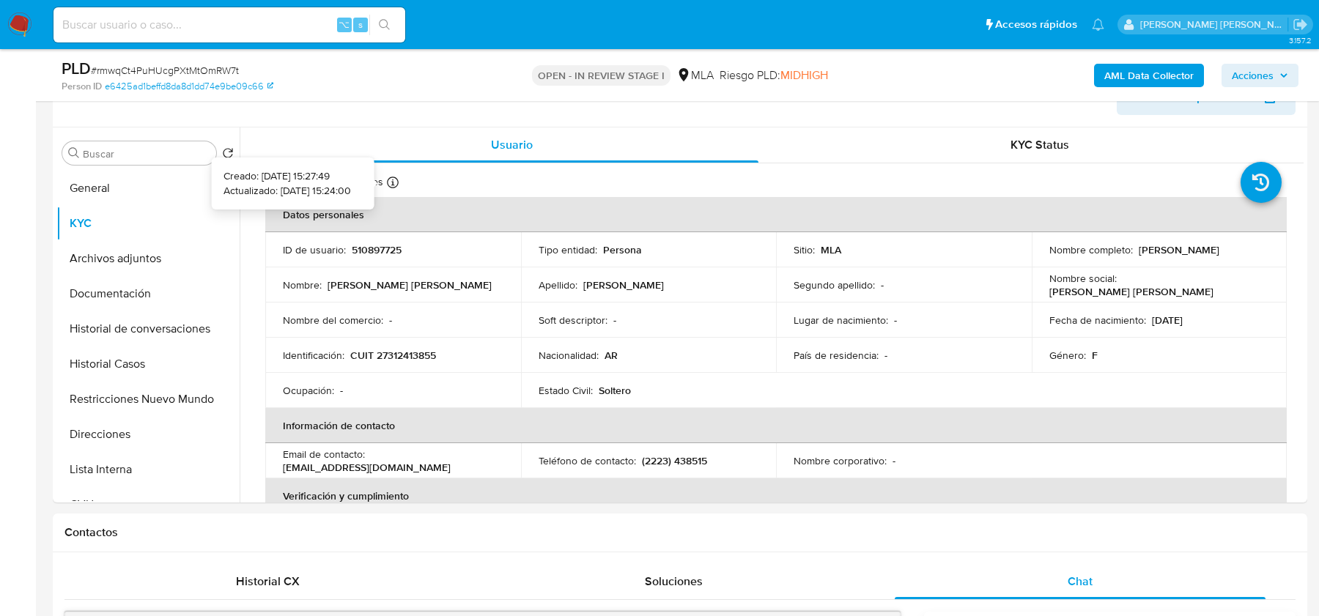
scroll to position [288, 0]
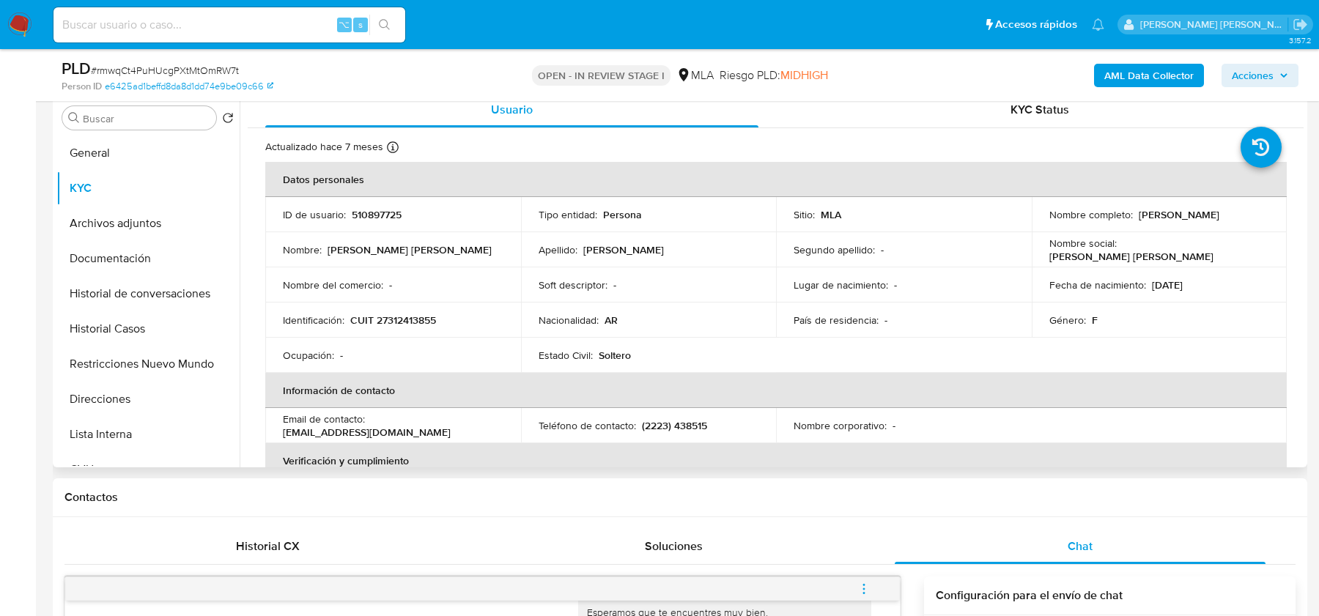
click at [405, 314] on p "CUIT 27312413855" at bounding box center [393, 320] width 86 height 13
copy p "27312413855"
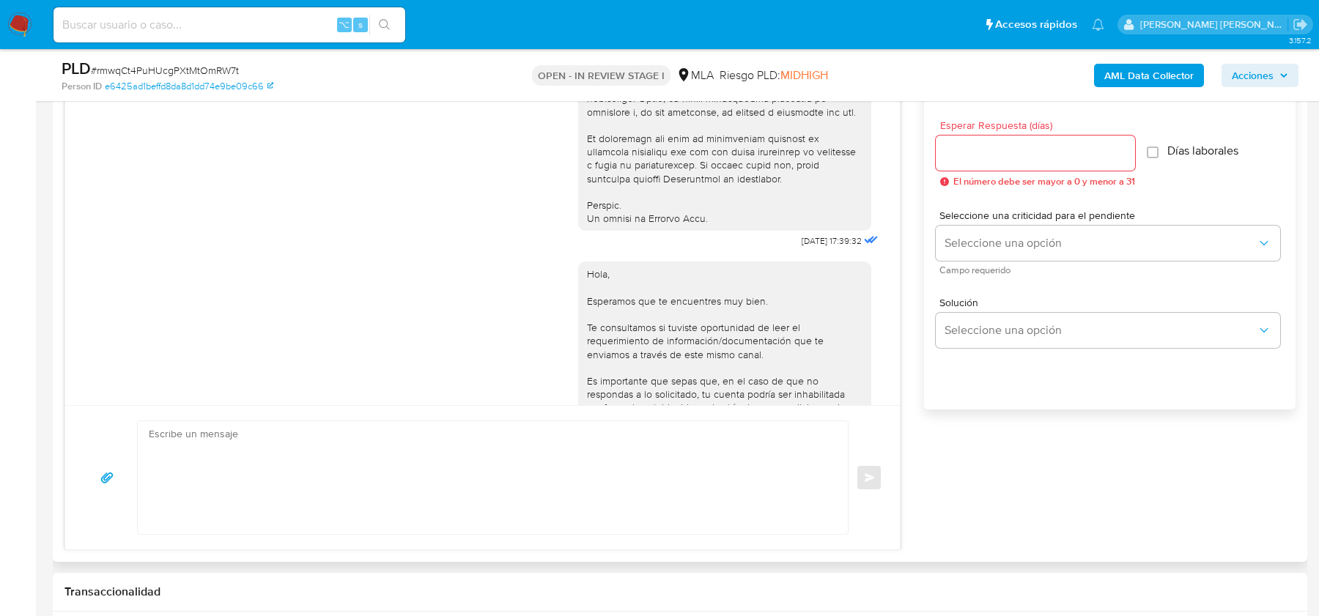
scroll to position [593, 0]
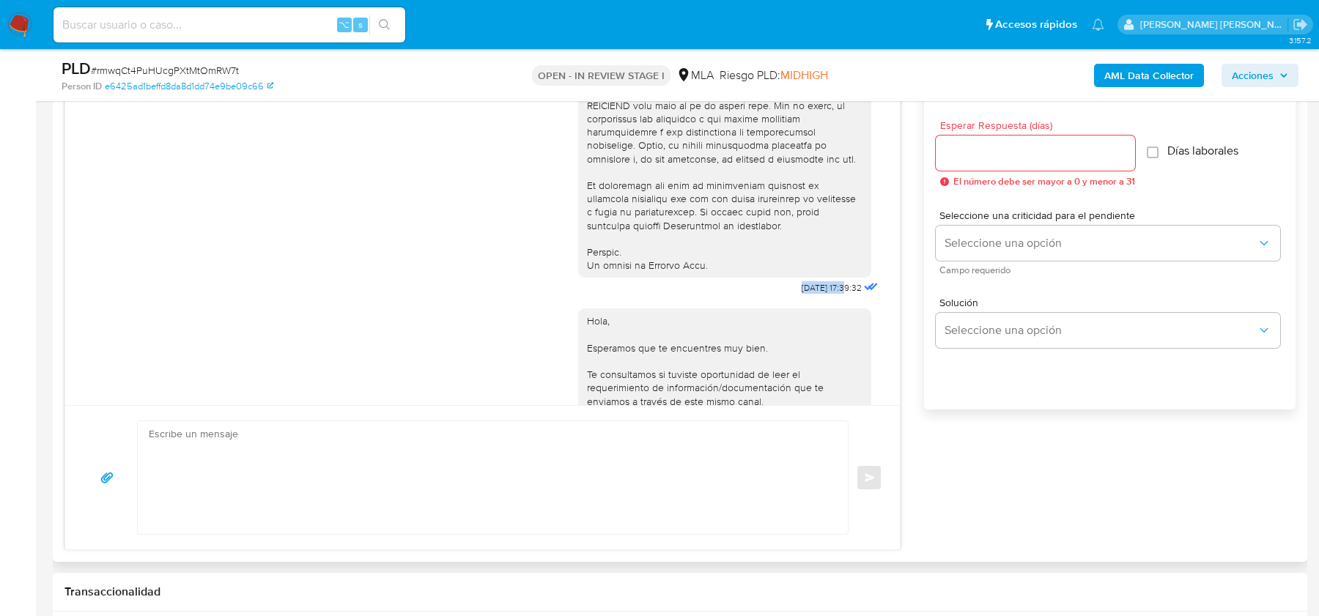
drag, startPoint x: 783, startPoint y: 314, endPoint x: 830, endPoint y: 313, distance: 47.7
copy span "18/08/2025"
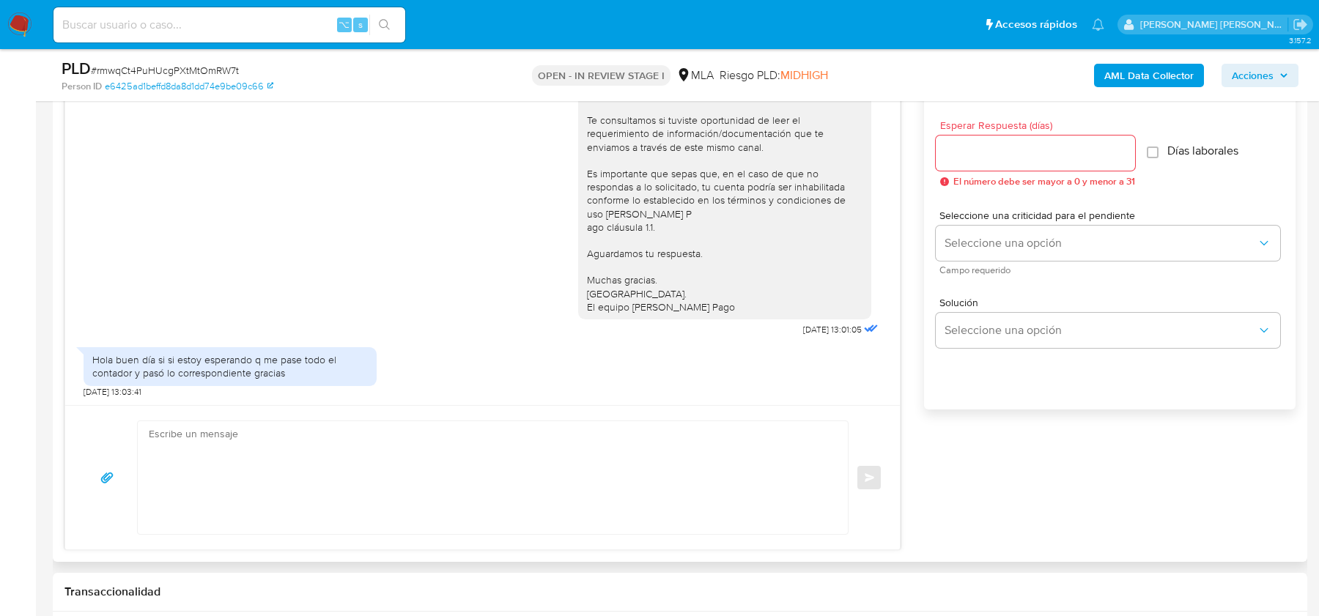
click at [136, 374] on div "Hola buen día si si estoy esperando q me pase todo el contador y pasó lo corres…" at bounding box center [230, 366] width 276 height 26
copy div "Hola buen día si si estoy esperando q me pase todo el contador y pasó lo corres…"
click at [466, 284] on div "Hola, Esperamos que te encuentres muy bien. Te consultamos si tuviste oportunid…" at bounding box center [483, 192] width 798 height 296
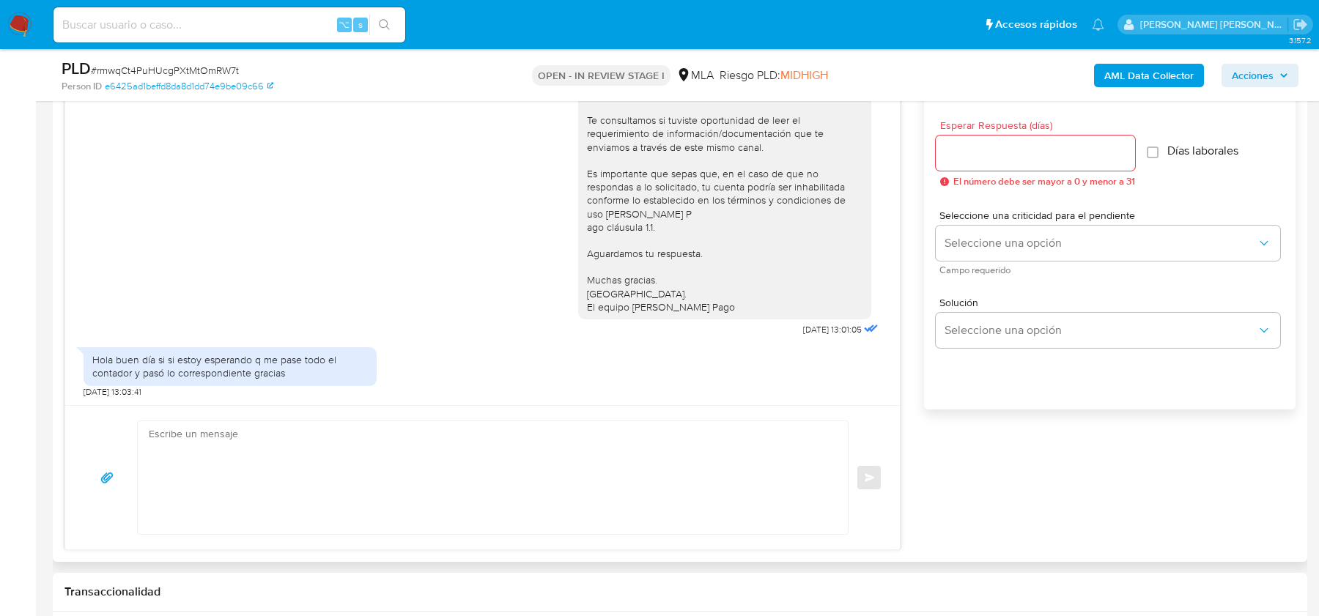
click at [323, 482] on textarea at bounding box center [489, 477] width 681 height 113
paste textarea "Hola, Esperamos que te encuentres muy bien. Te consultamos si tuviste oportunid…"
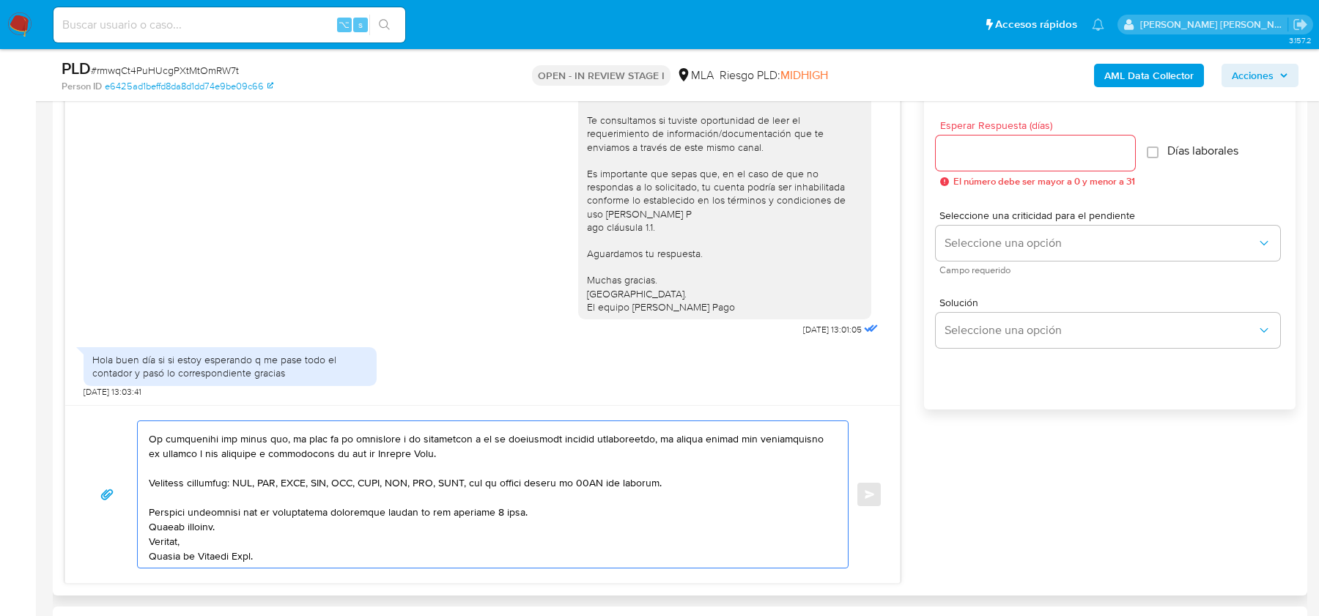
scroll to position [0, 0]
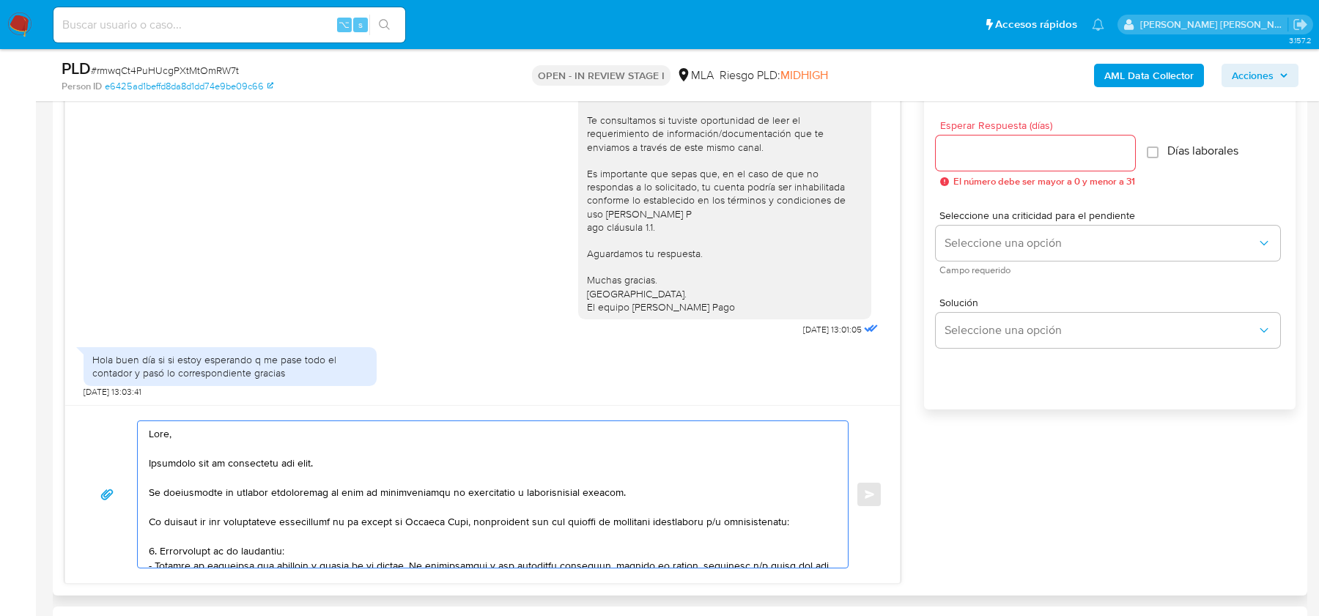
click at [150, 491] on textarea at bounding box center [489, 494] width 681 height 147
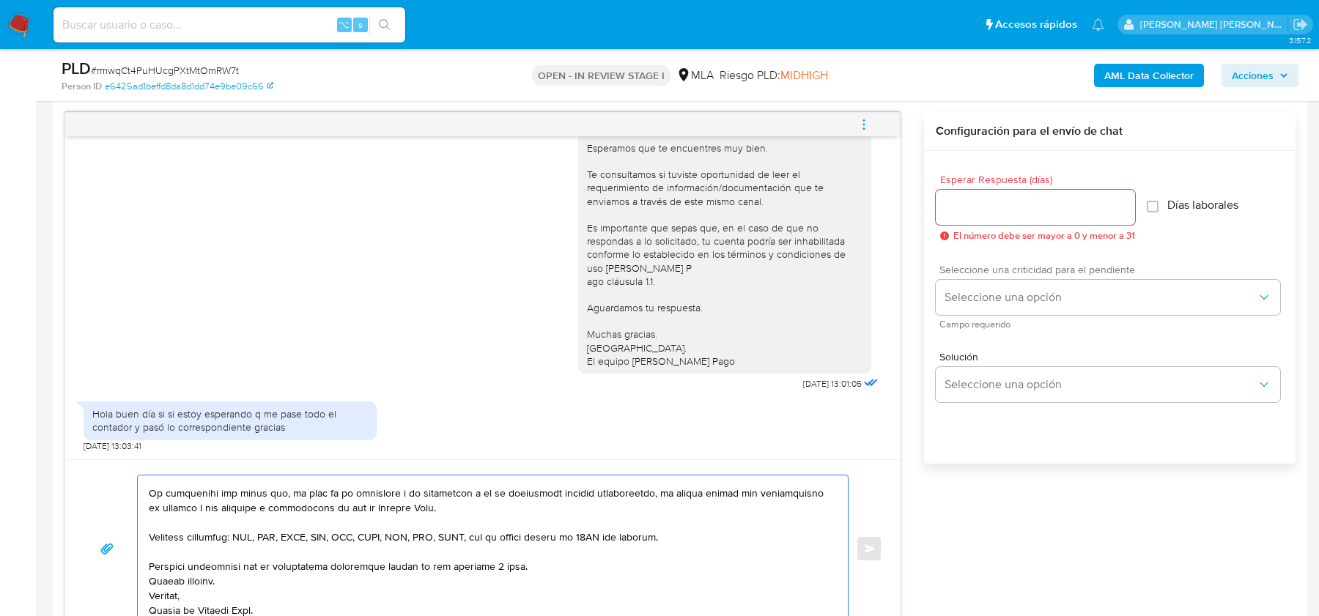
scroll to position [691, 0]
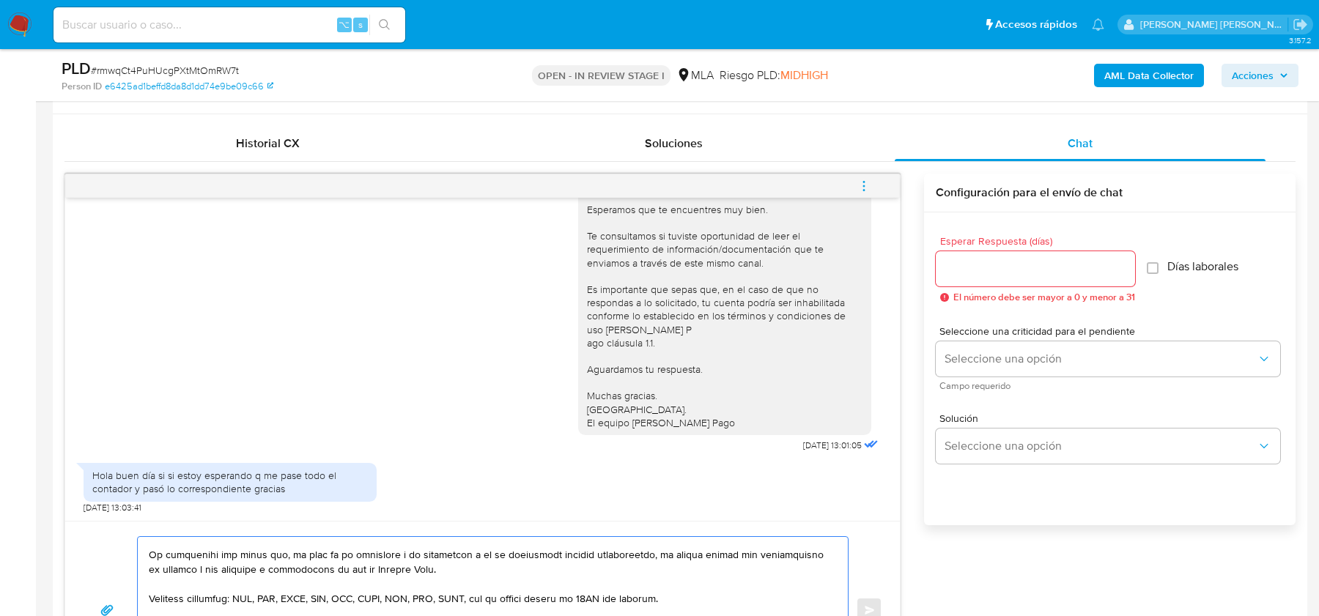
type textarea "Hola, Esperamos que te encuentres muy bien. Te consultamos si tuviste oportunid…"
click at [1007, 268] on input "Esperar Respuesta (días)" at bounding box center [1035, 268] width 199 height 19
type input "2"
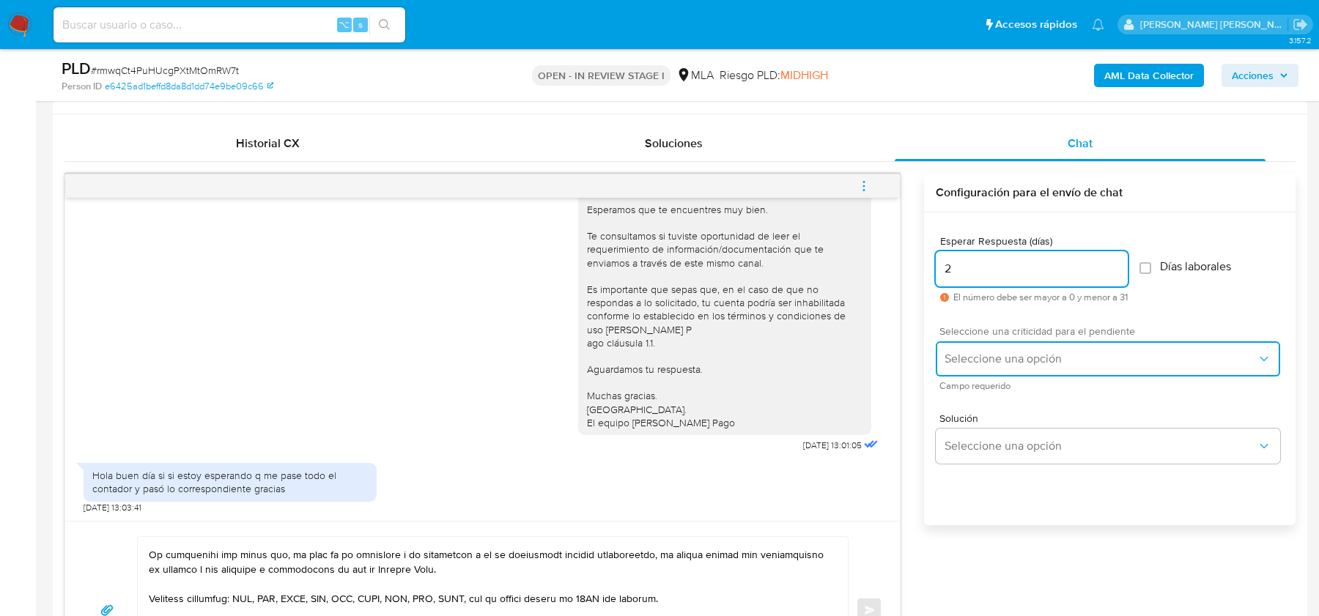
click at [1001, 343] on button "Seleccione una opción" at bounding box center [1108, 359] width 345 height 35
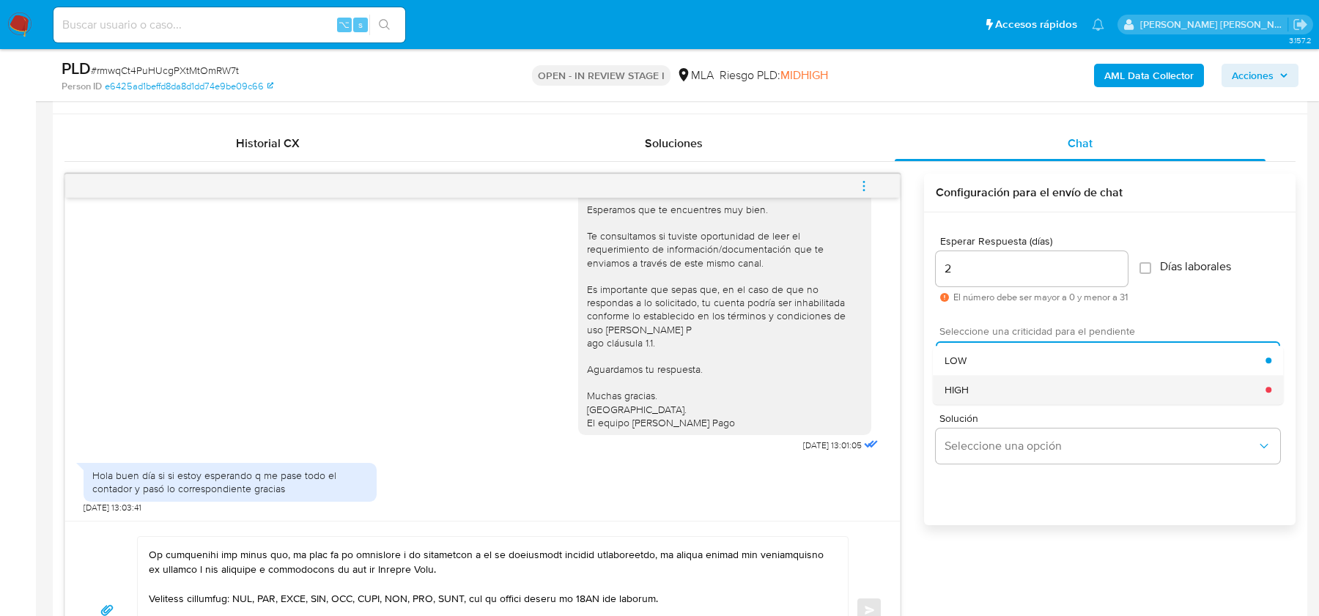
click at [986, 381] on div "HIGH" at bounding box center [1105, 389] width 321 height 29
click at [869, 597] on button "Enviar" at bounding box center [869, 610] width 26 height 26
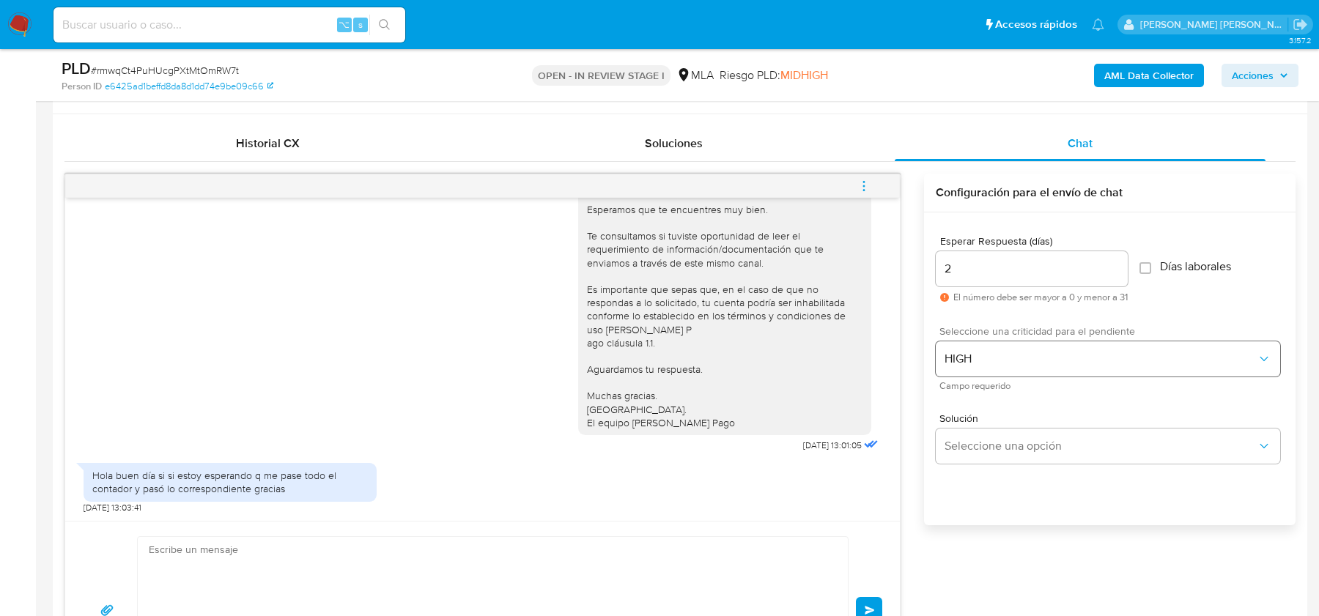
scroll to position [0, 0]
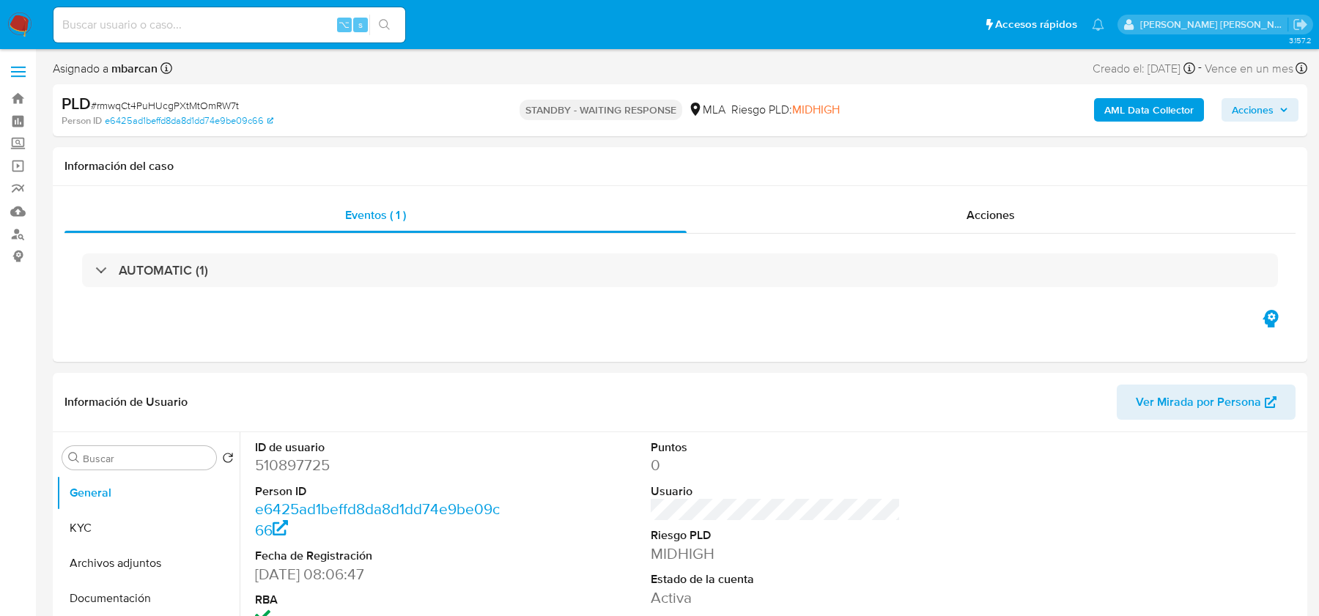
select select "10"
click at [240, 24] on input at bounding box center [230, 24] width 352 height 19
paste input "GLXMHReb6YAsTWDdVTmr7bSM"
type input "GLXMHReb6YAsTWDdVTmr7bSM"
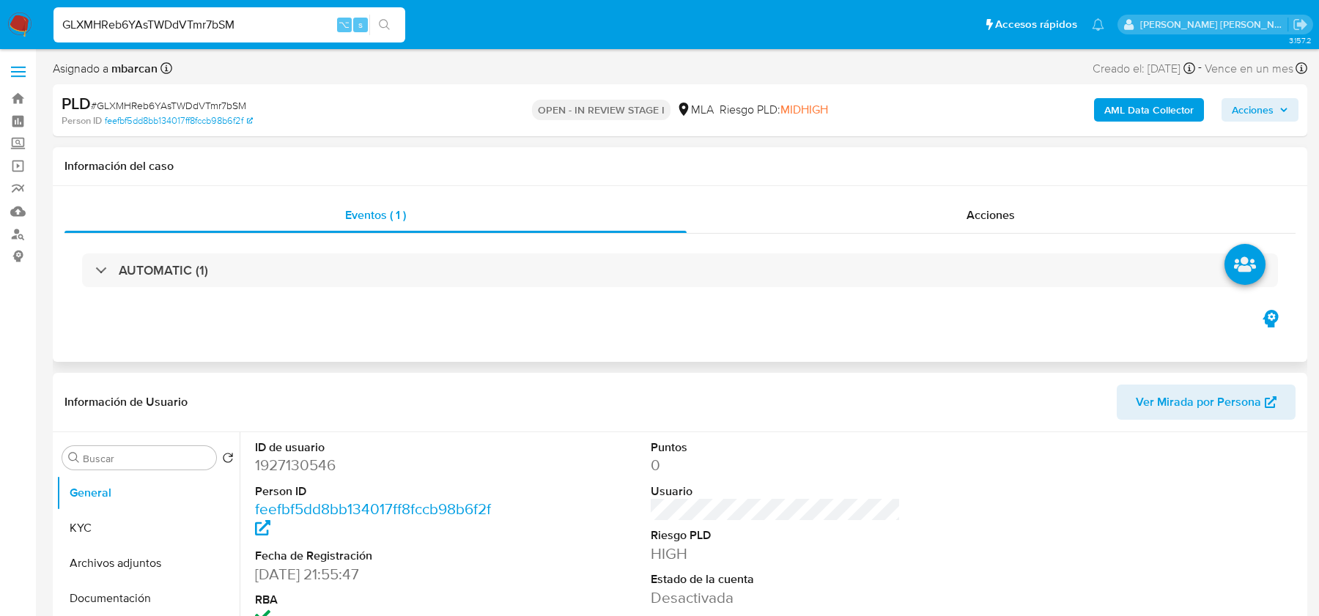
select select "10"
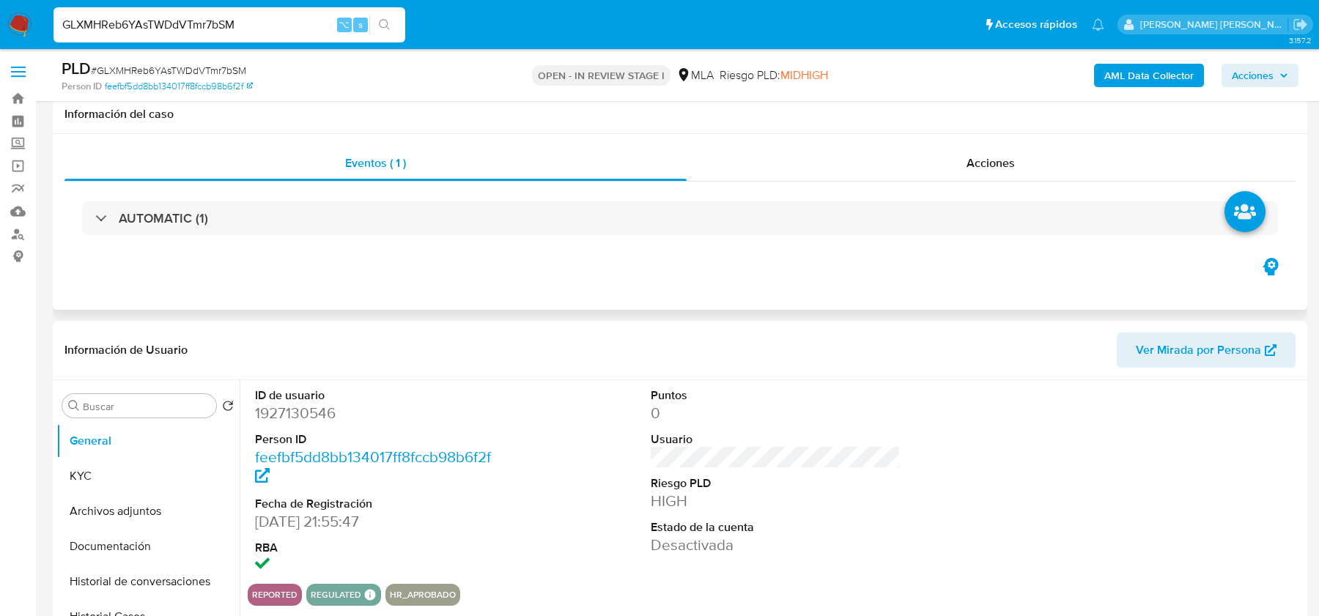
scroll to position [284, 0]
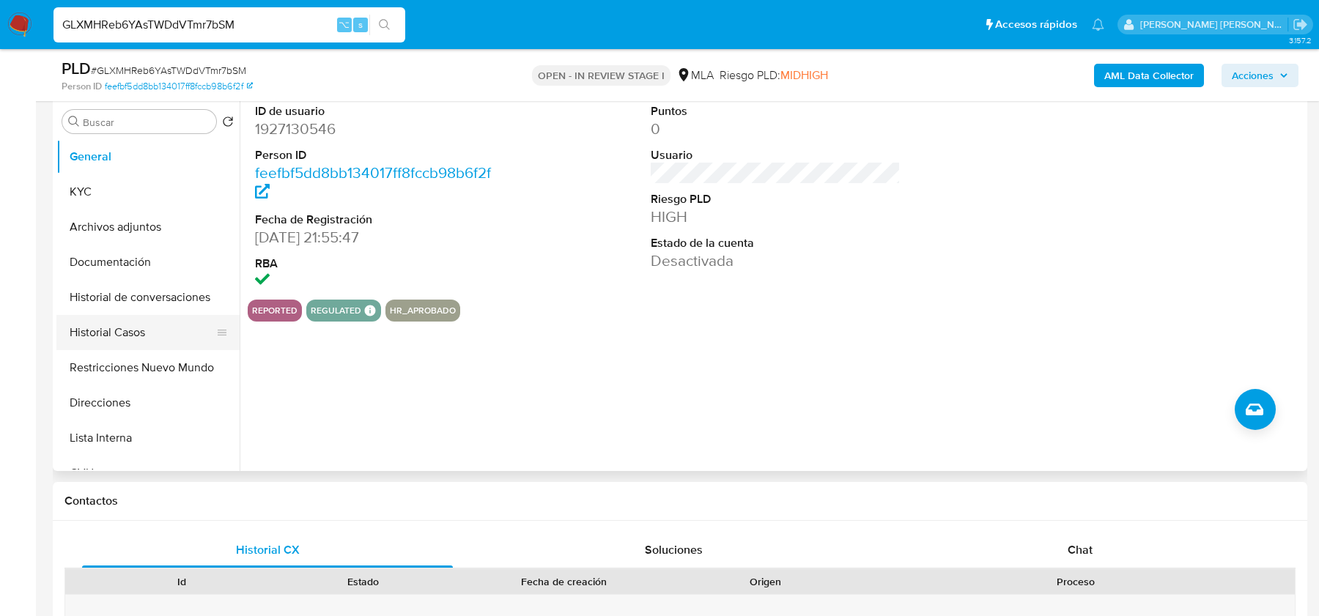
click at [136, 335] on button "Historial Casos" at bounding box center [142, 332] width 172 height 35
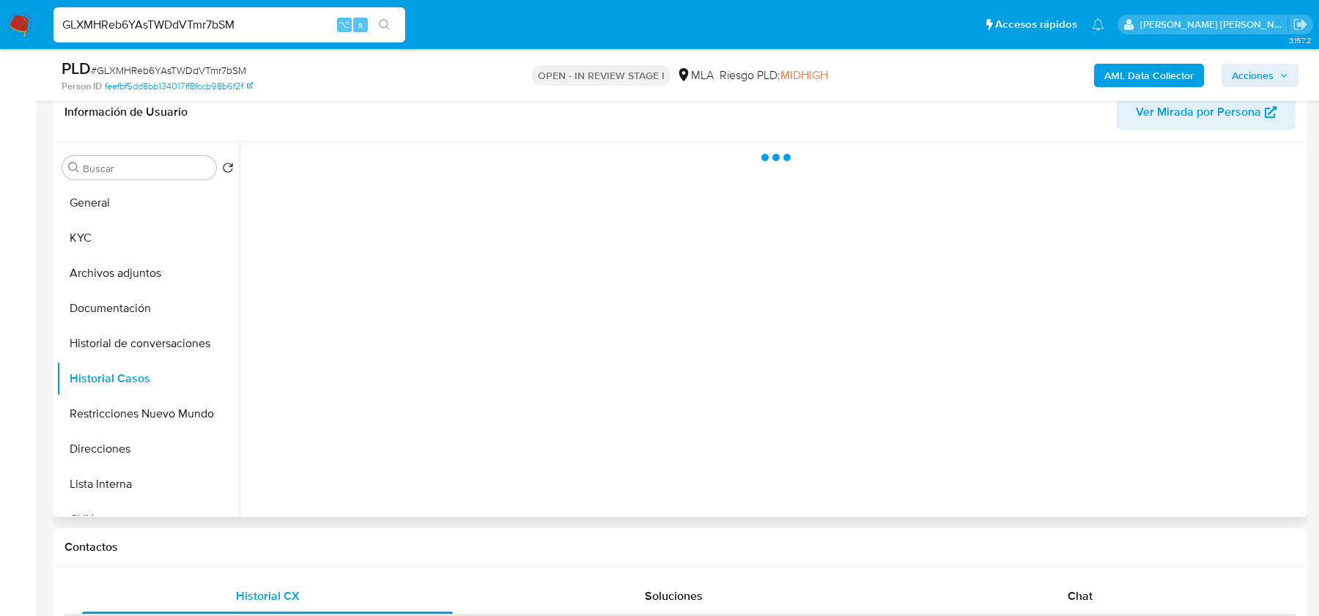
scroll to position [213, 0]
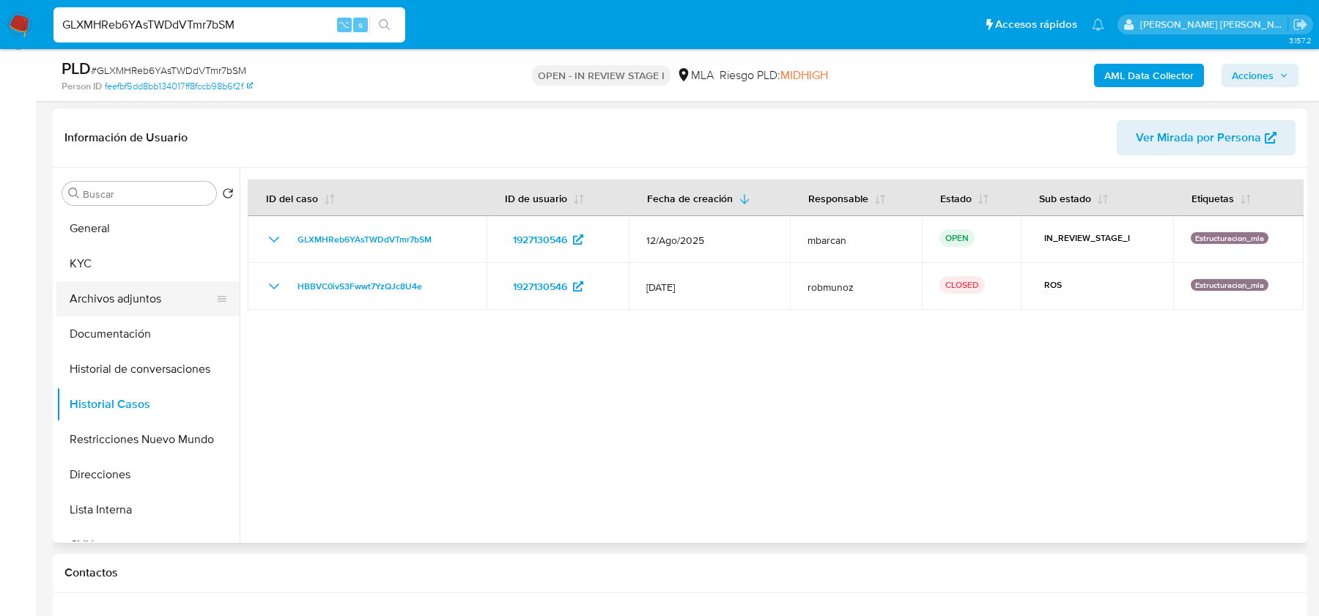
click at [125, 291] on button "Archivos adjuntos" at bounding box center [142, 298] width 172 height 35
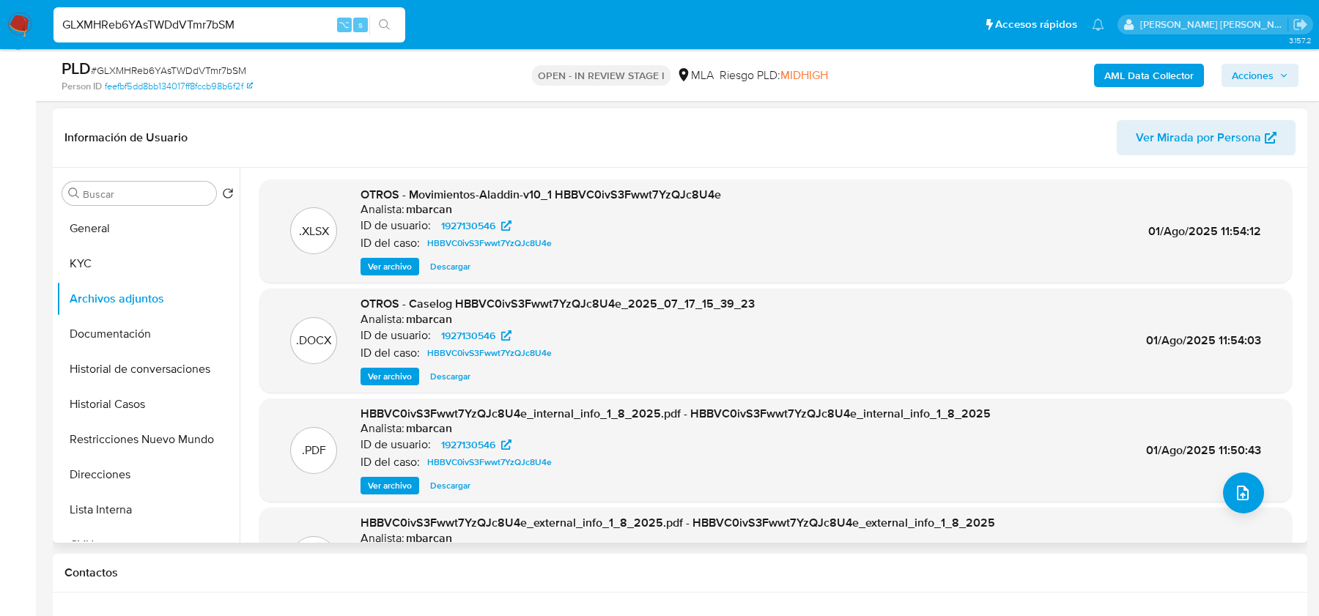
click at [379, 374] on span "Ver archivo" at bounding box center [390, 376] width 44 height 15
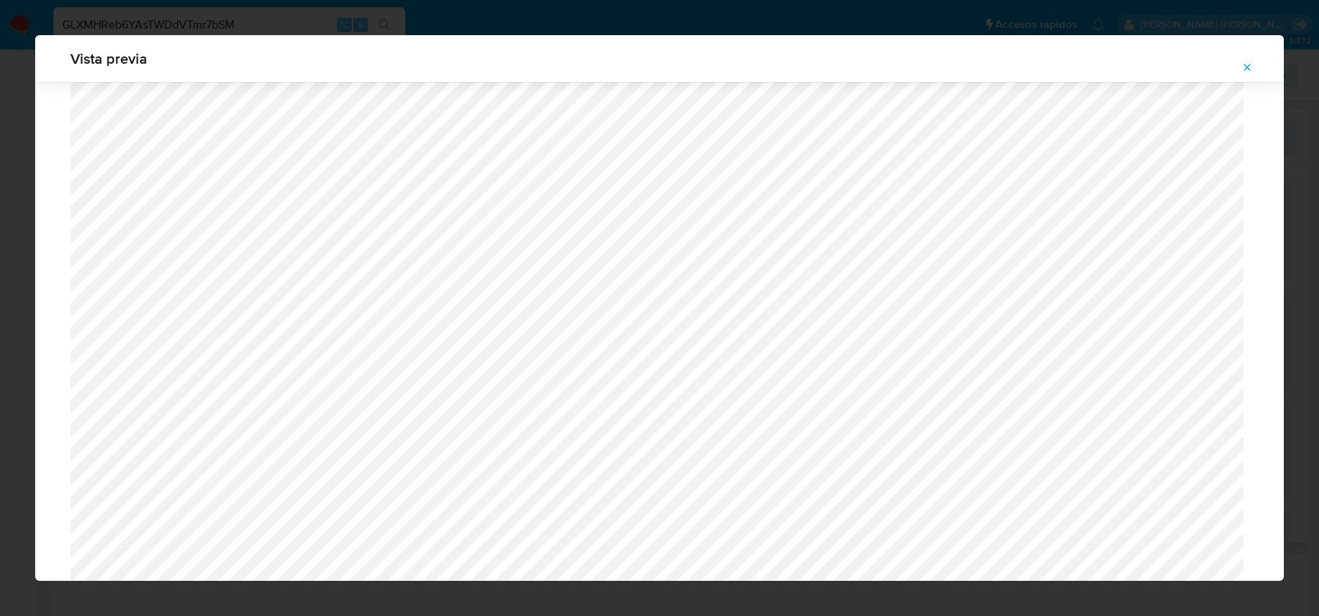
scroll to position [532, 0]
click at [1249, 67] on icon "Attachment preview" at bounding box center [1248, 68] width 12 height 12
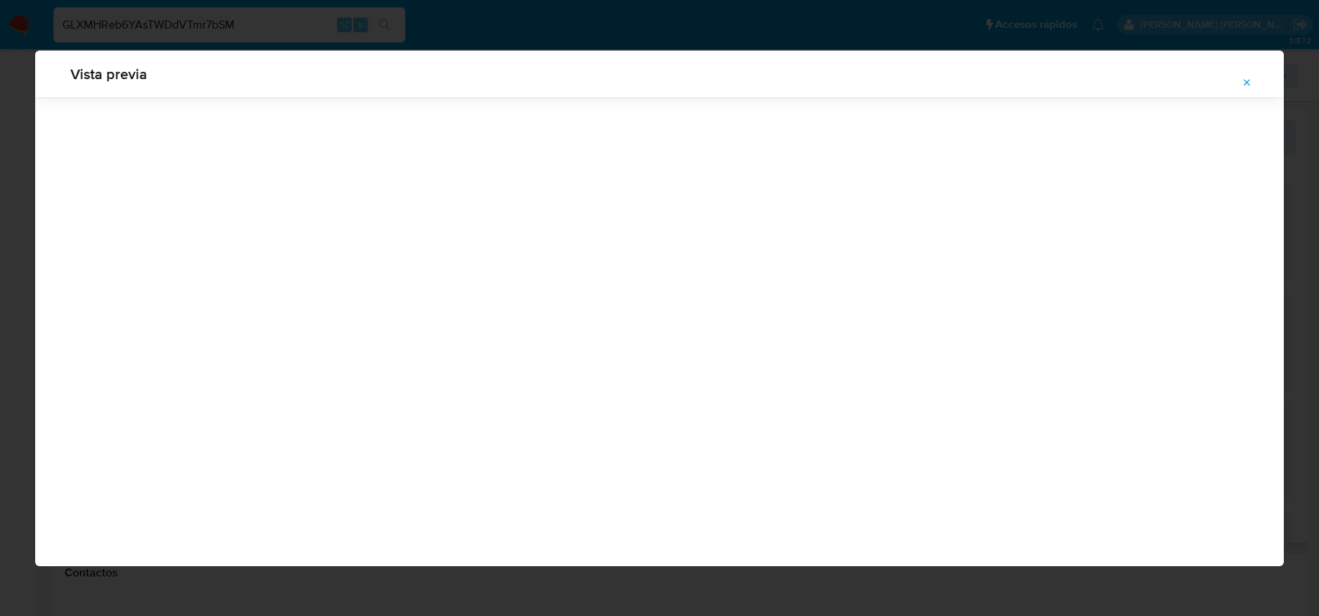
scroll to position [0, 0]
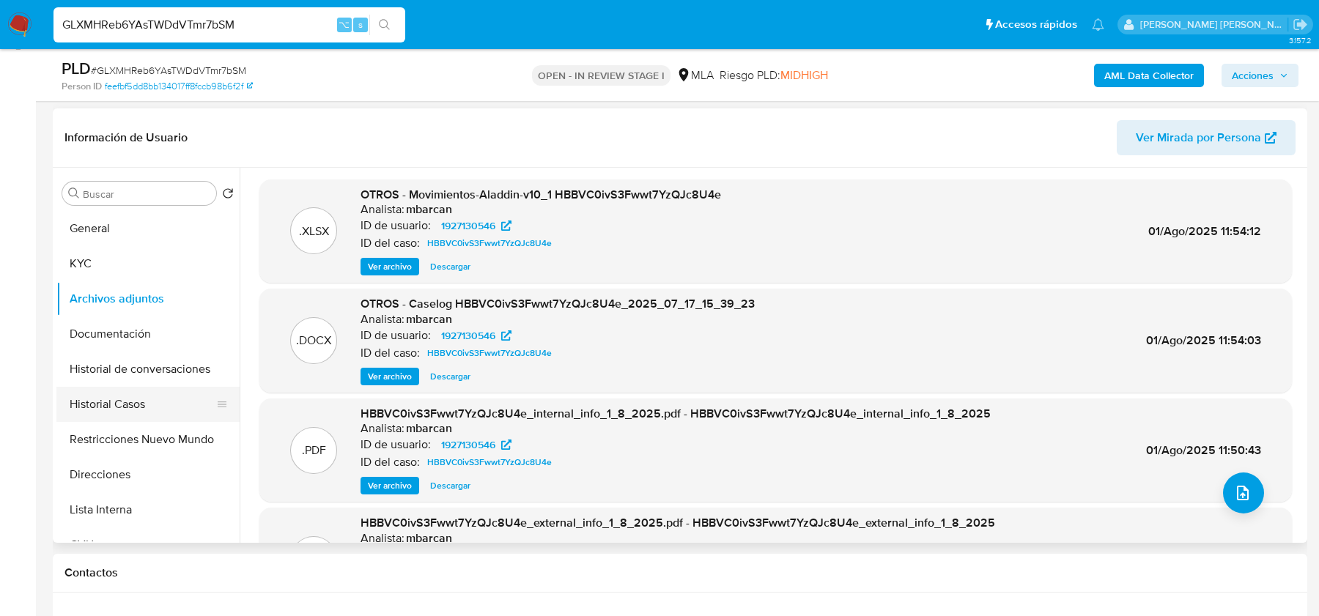
click at [106, 406] on button "Historial Casos" at bounding box center [142, 404] width 172 height 35
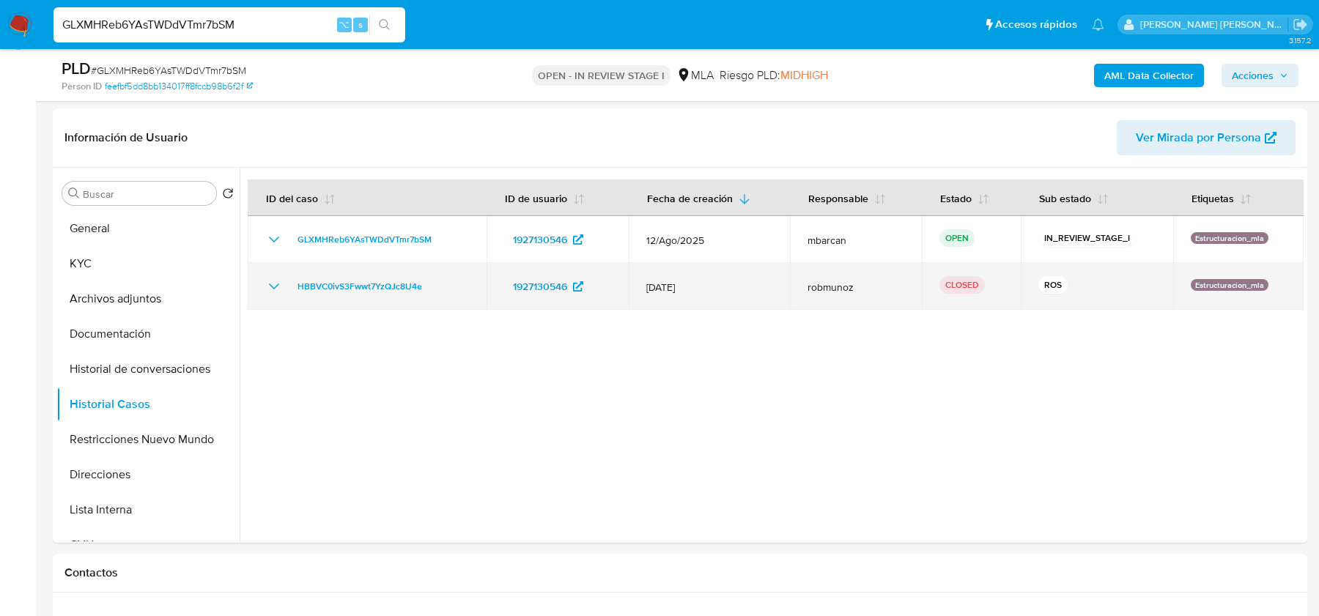
click at [384, 270] on td "HBBVC0ivS3Fwwt7YzQJc8U4e" at bounding box center [367, 286] width 239 height 47
click at [381, 282] on span "HBBVC0ivS3Fwwt7YzQJc8U4e" at bounding box center [360, 287] width 125 height 18
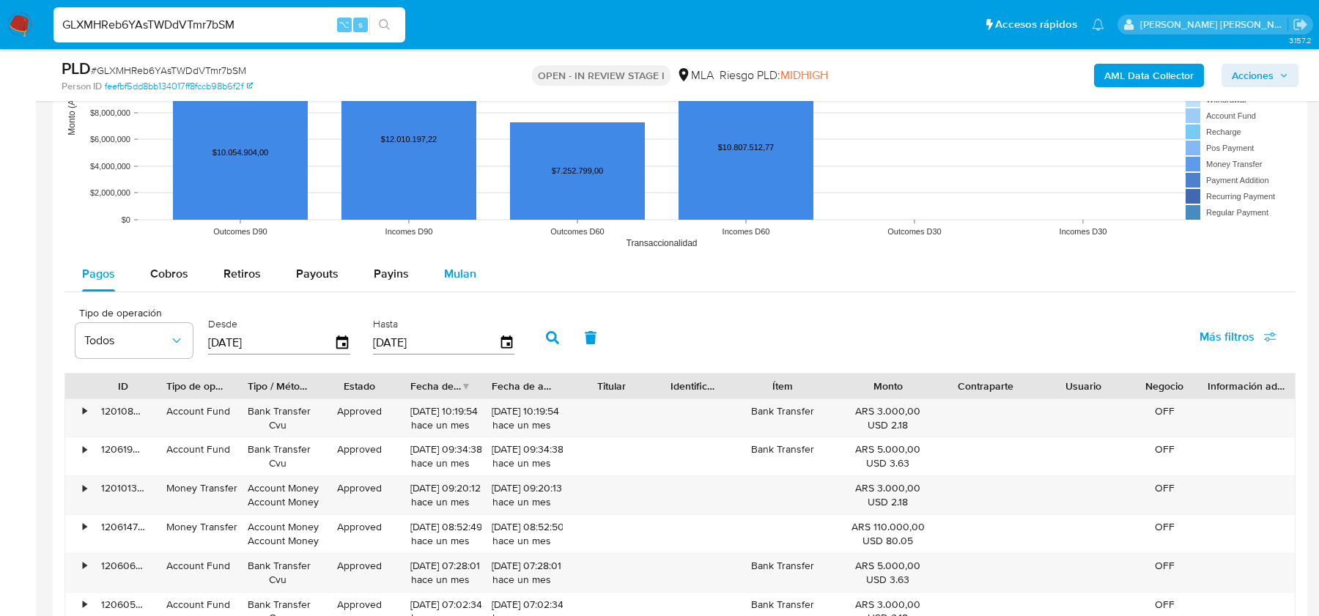
click at [453, 268] on span "Mulan" at bounding box center [460, 273] width 32 height 17
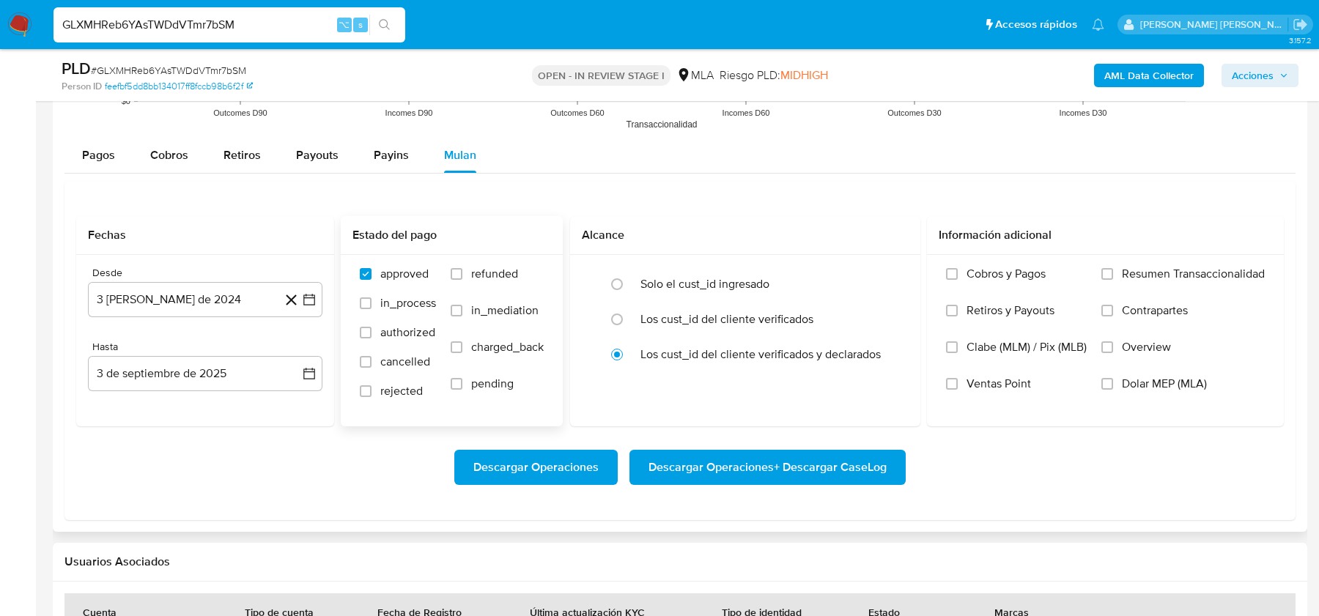
scroll to position [1622, 0]
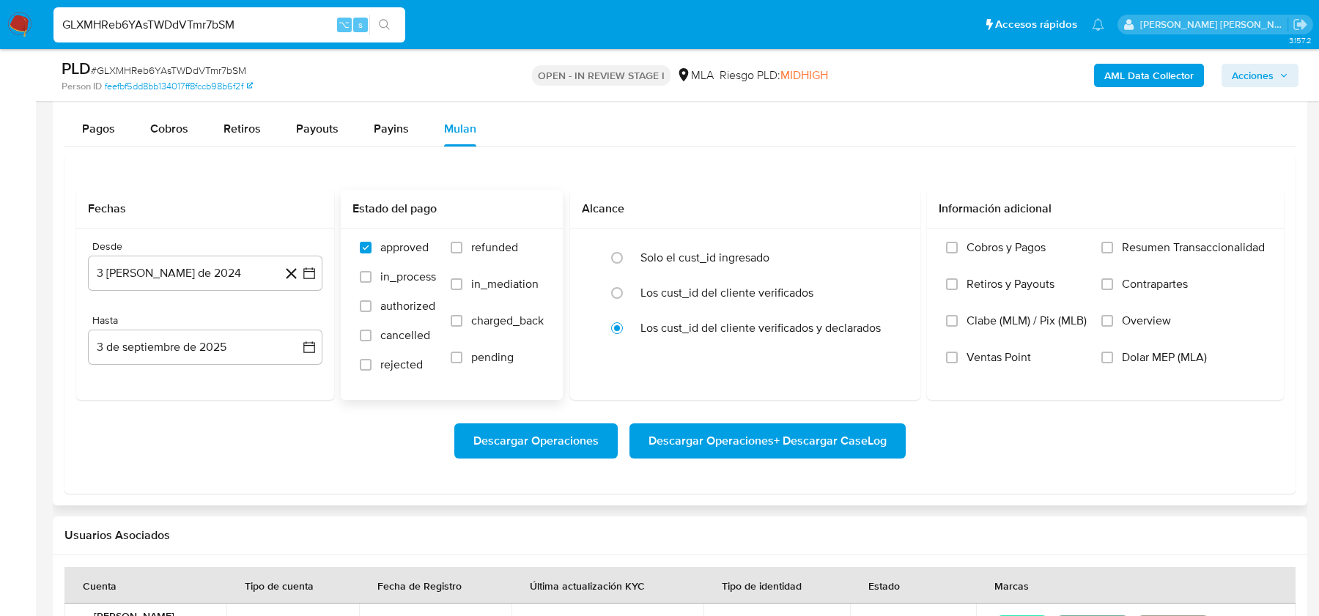
click at [502, 240] on span "refunded" at bounding box center [494, 247] width 47 height 15
click at [463, 242] on input "refunded" at bounding box center [457, 248] width 12 height 12
checkbox input "true"
click at [1167, 354] on span "Dolar MEP (MLA)" at bounding box center [1164, 357] width 85 height 15
click at [1113, 354] on input "Dolar MEP (MLA)" at bounding box center [1108, 358] width 12 height 12
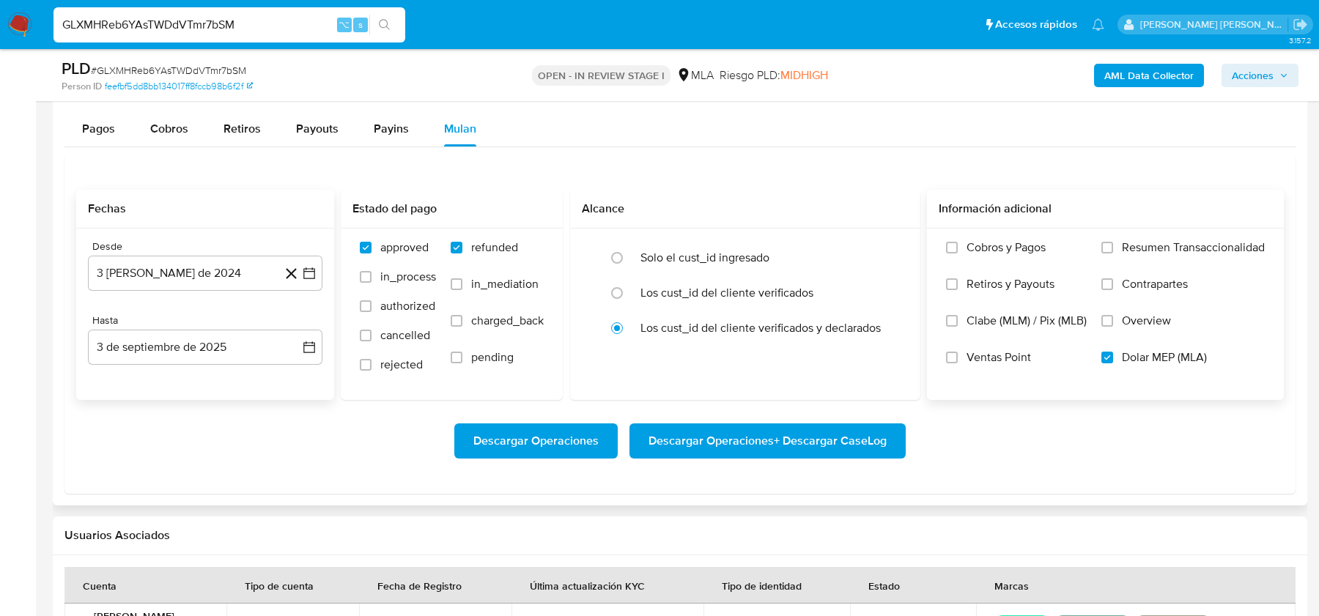
click at [211, 249] on div "Desde 3 [PERSON_NAME] de 2024 [DATE]" at bounding box center [205, 265] width 235 height 51
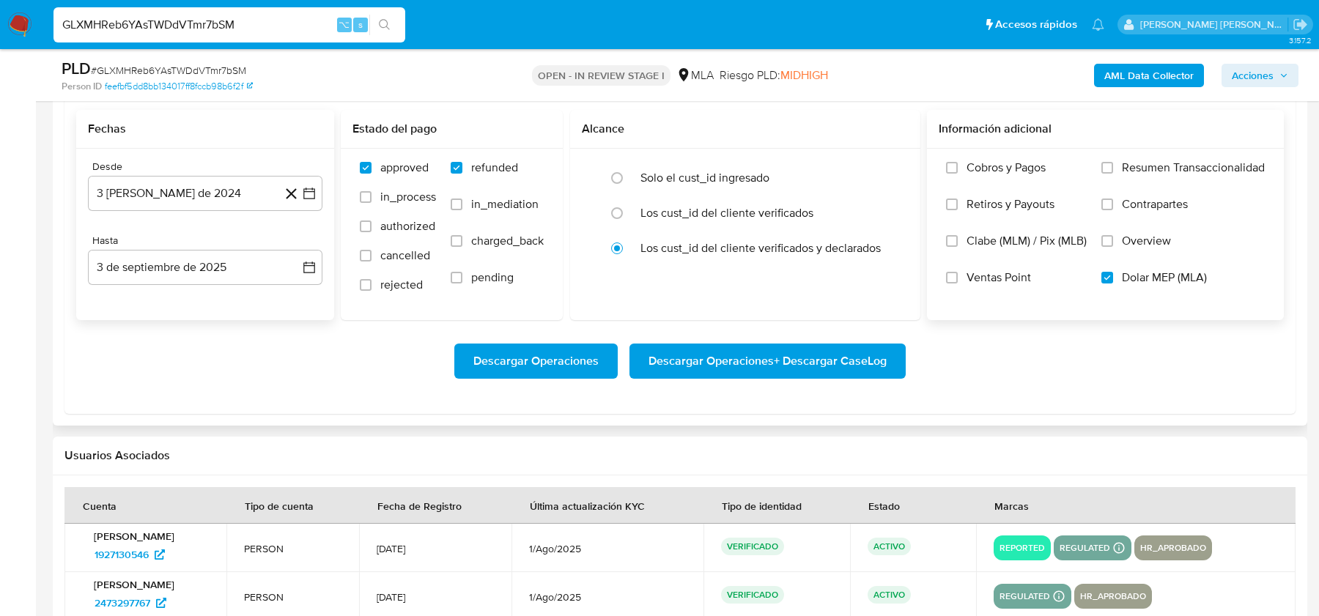
scroll to position [1713, 0]
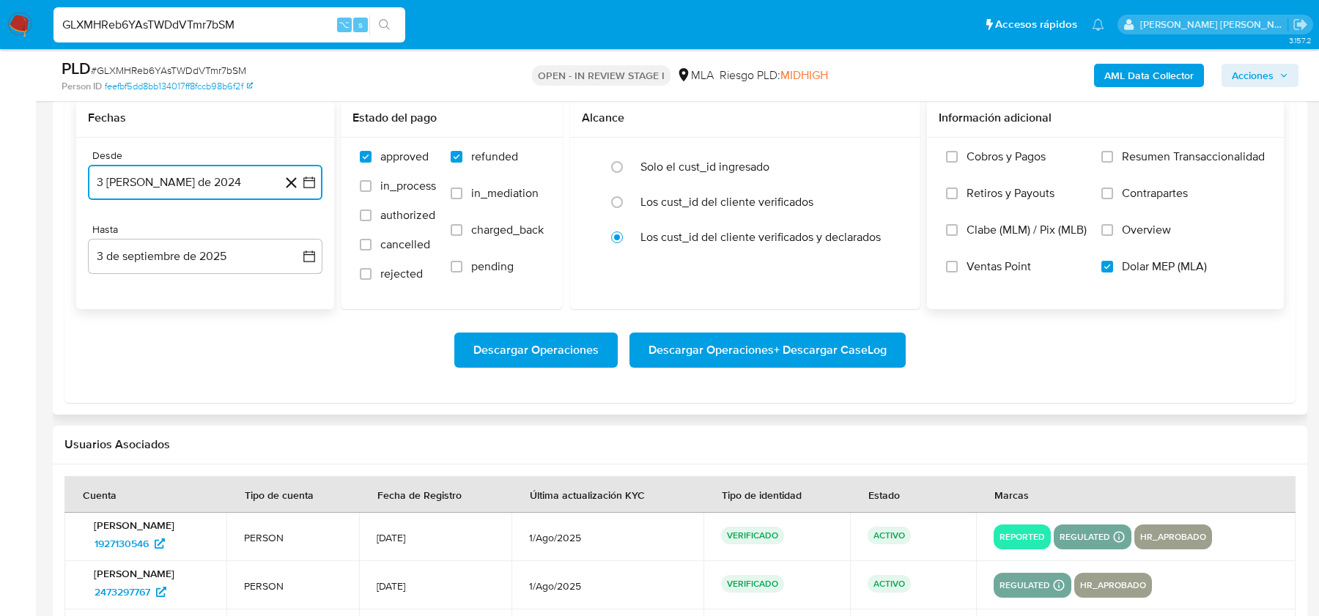
click at [204, 173] on button "3 [PERSON_NAME] de 2024" at bounding box center [205, 182] width 235 height 35
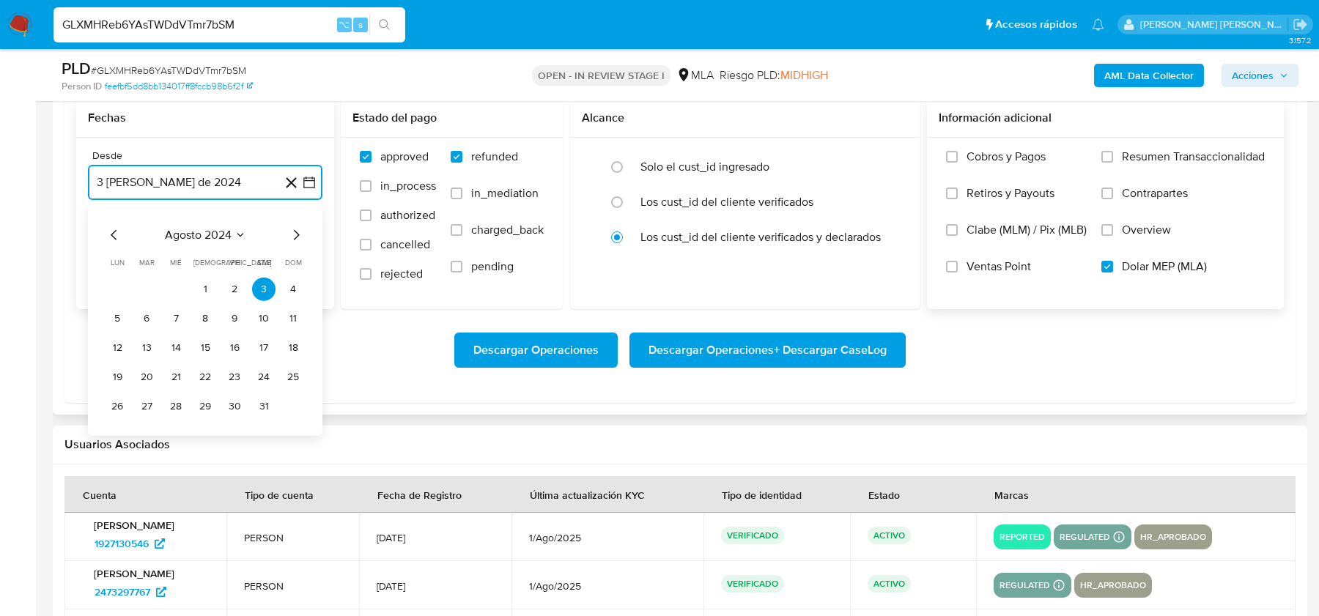
click at [298, 229] on icon "Mes siguiente" at bounding box center [297, 234] width 6 height 10
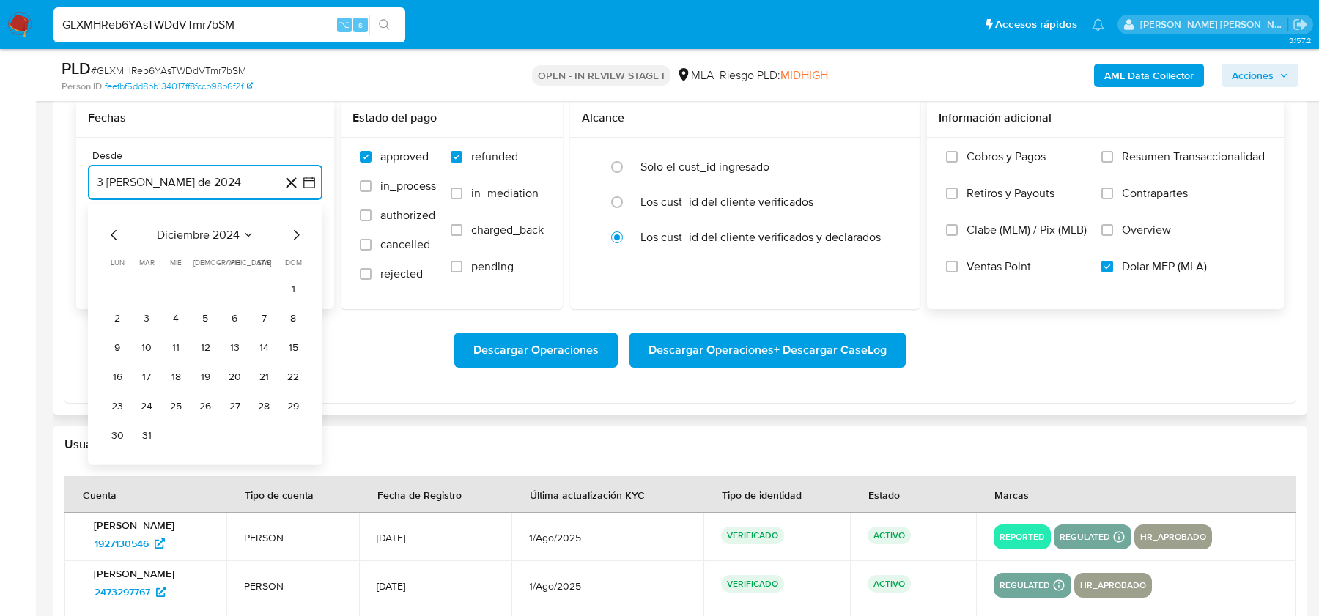
click at [298, 229] on icon "Mes siguiente" at bounding box center [297, 234] width 6 height 10
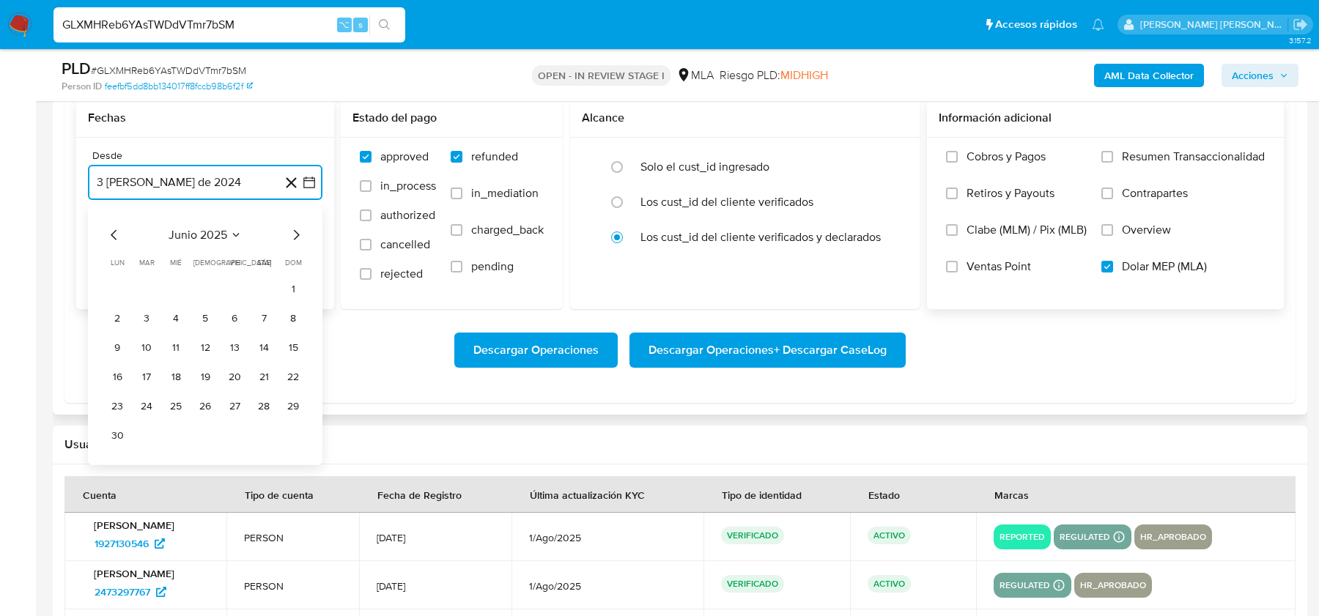
click at [298, 229] on icon "Mes siguiente" at bounding box center [297, 234] width 6 height 10
click at [153, 281] on button "1" at bounding box center [146, 288] width 23 height 23
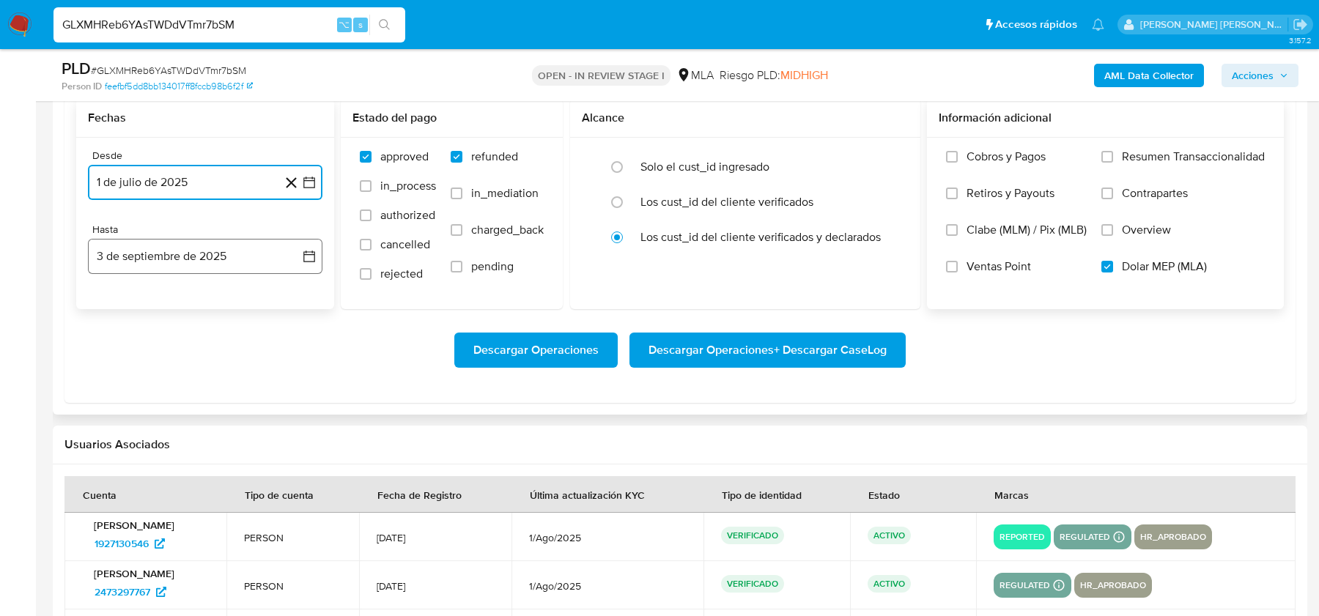
click at [166, 240] on button "3 de septiembre de 2025" at bounding box center [205, 256] width 235 height 35
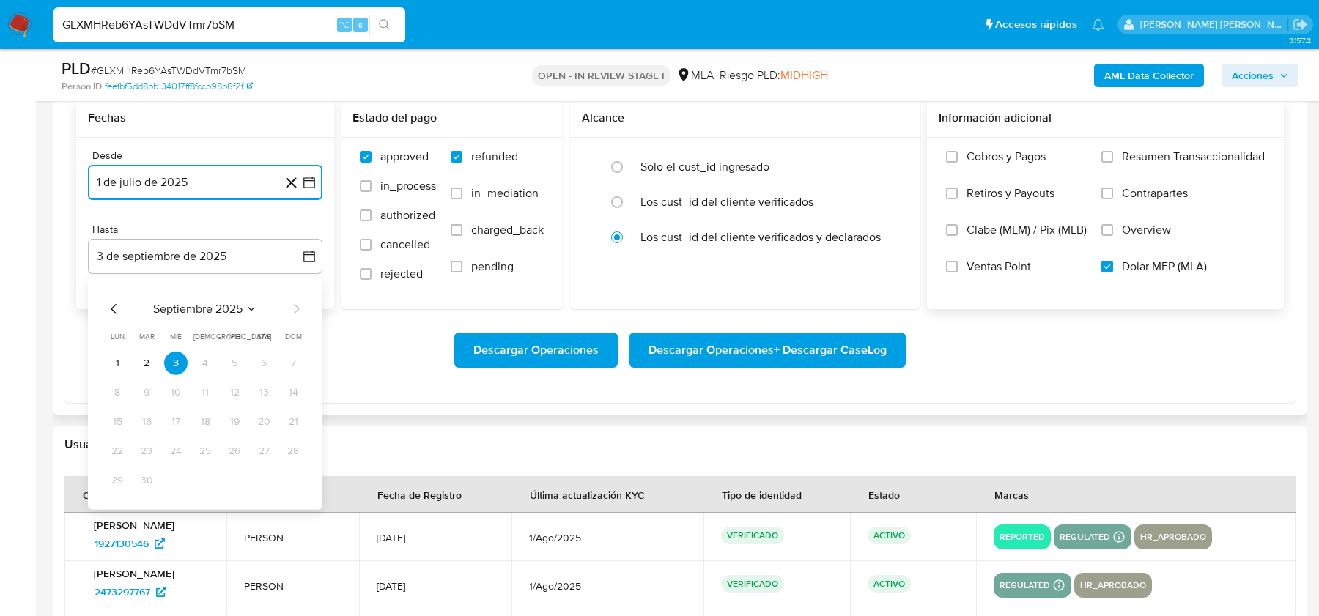
click at [114, 300] on icon "Mes anterior" at bounding box center [115, 309] width 18 height 18
click at [114, 305] on icon "Mes anterior" at bounding box center [115, 309] width 18 height 18
click at [204, 473] on button "31" at bounding box center [205, 479] width 23 height 23
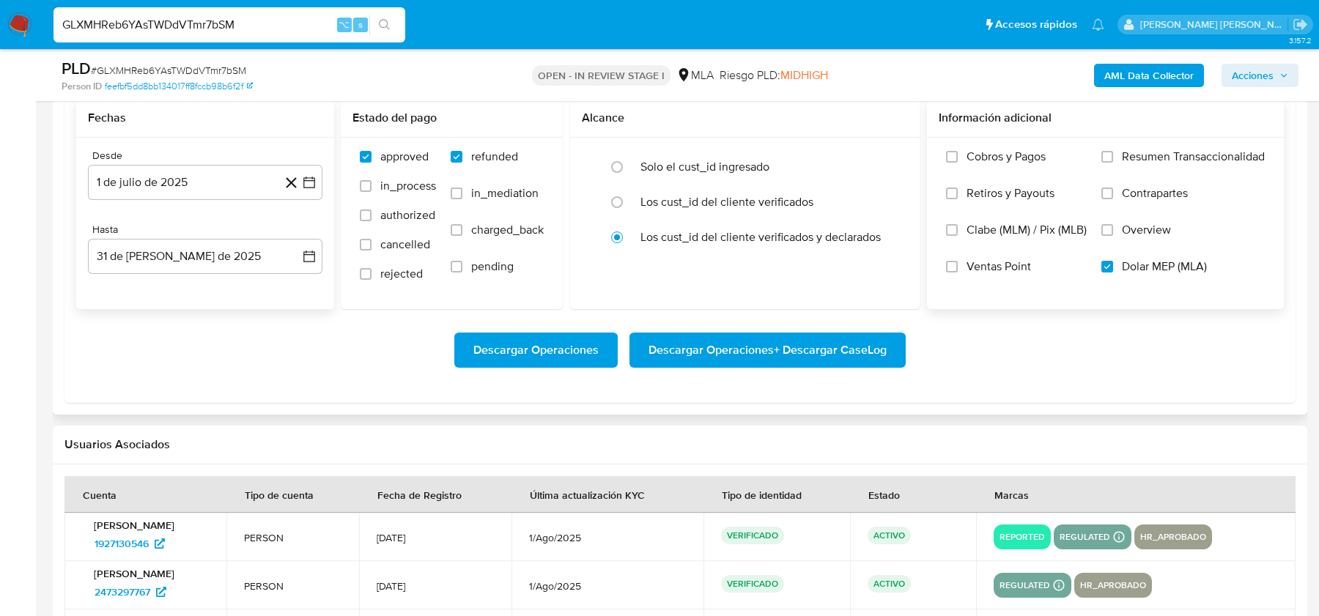
click at [206, 311] on div "Descargar Operaciones Descargar Operaciones + Descargar CaseLog" at bounding box center [680, 350] width 1208 height 82
click at [734, 353] on span "Descargar Operaciones + Descargar CaseLog" at bounding box center [768, 350] width 238 height 32
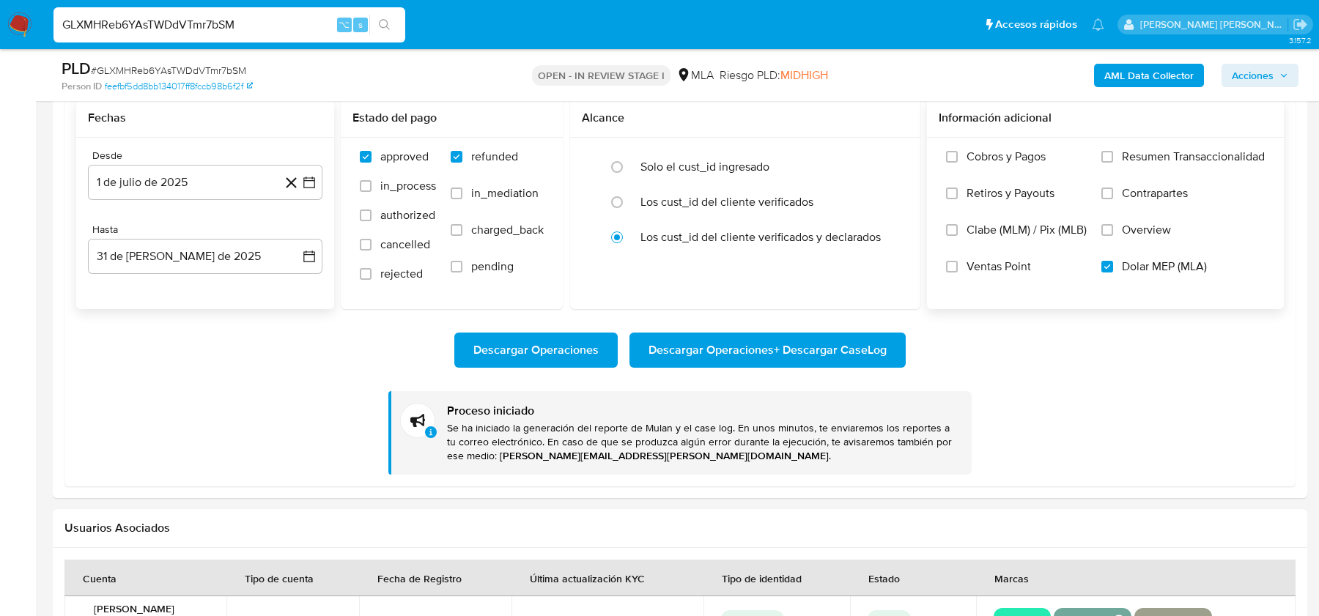
click at [180, 23] on input "GLXMHReb6YAsTWDdVTmr7bSM" at bounding box center [230, 24] width 352 height 19
paste input "FevsRYnAbsGLETEcRjEs3YY0"
type input "FevsRYnAbsGLETEcRjEs3YY0"
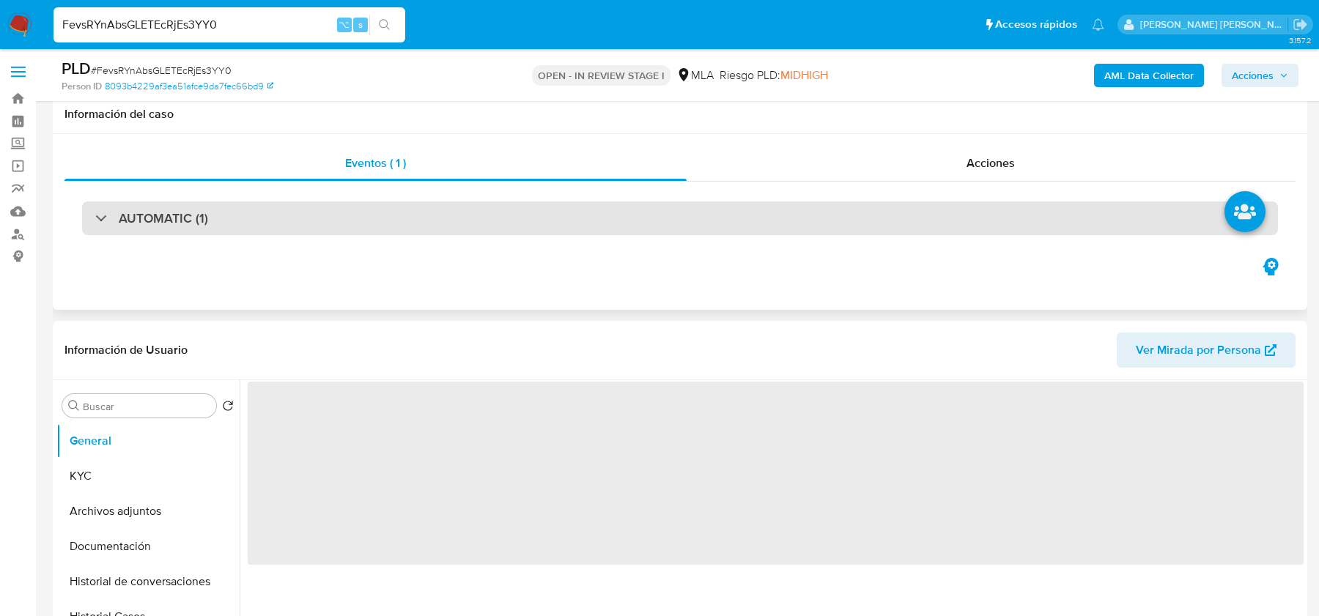
scroll to position [213, 0]
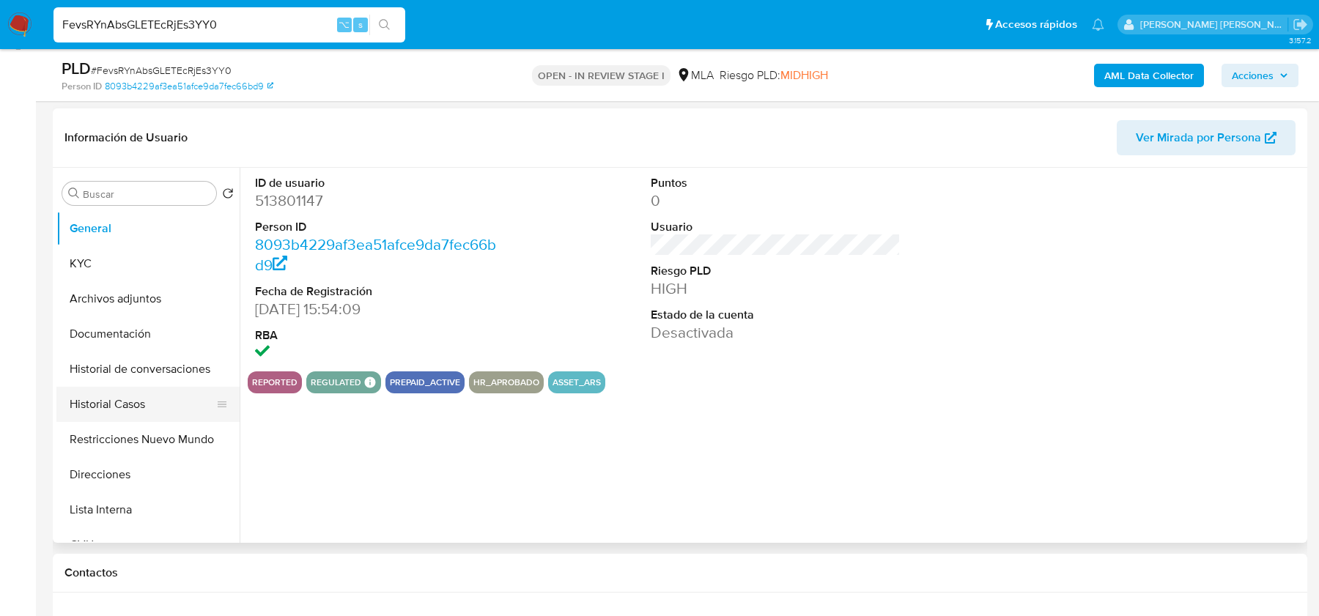
click at [146, 399] on button "Historial Casos" at bounding box center [142, 404] width 172 height 35
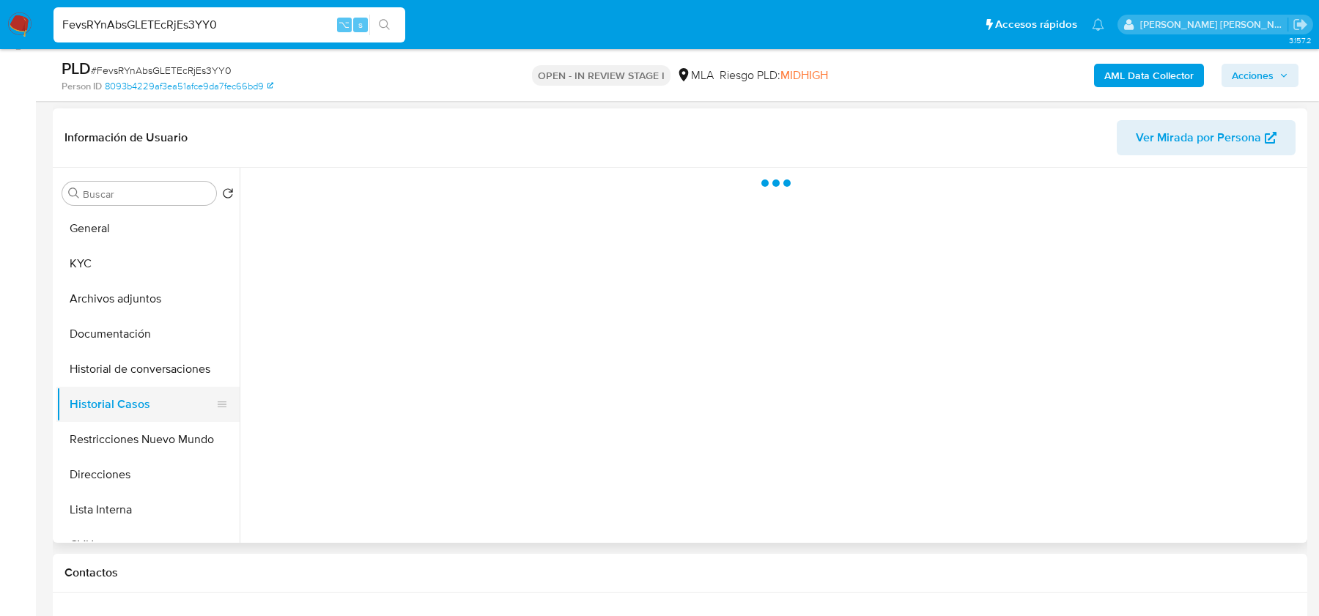
select select "10"
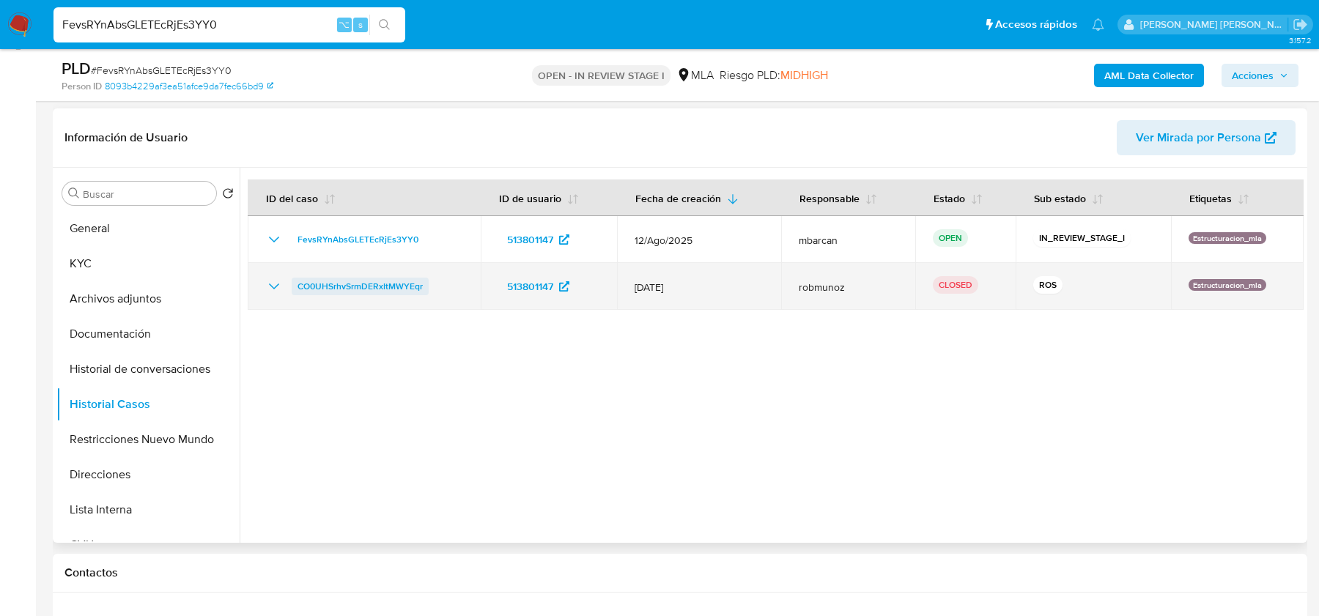
click at [361, 284] on span "CO0UHSrhvSrmDERxItMWYEqr" at bounding box center [360, 287] width 125 height 18
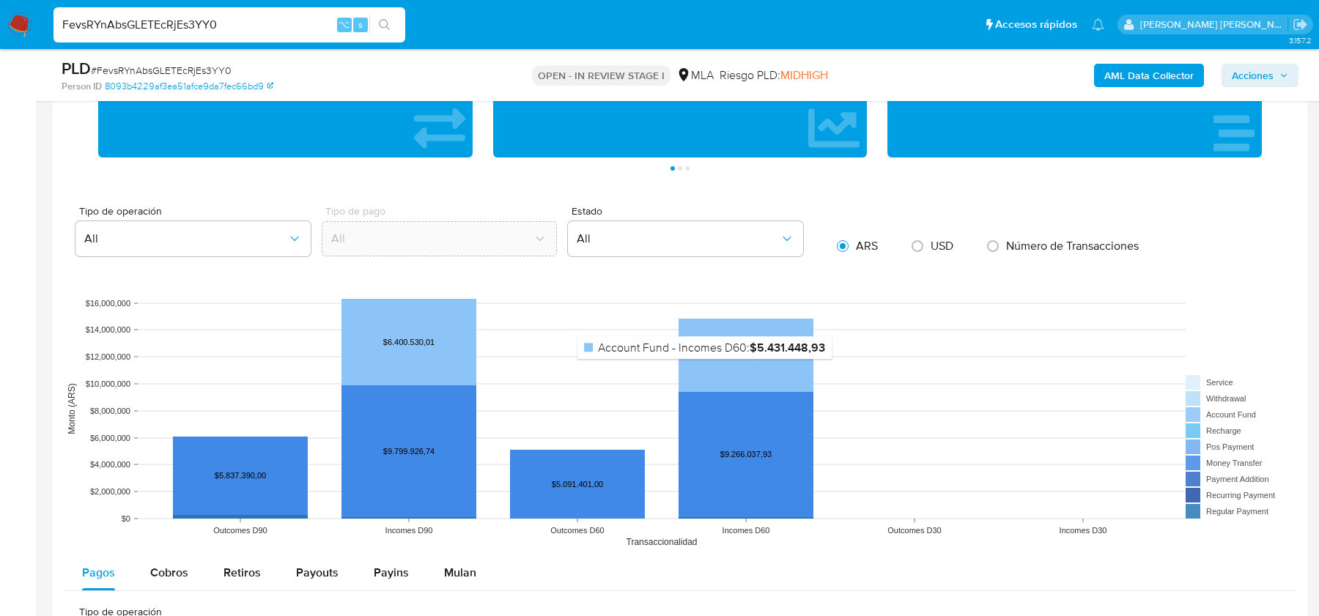
scroll to position [1379, 0]
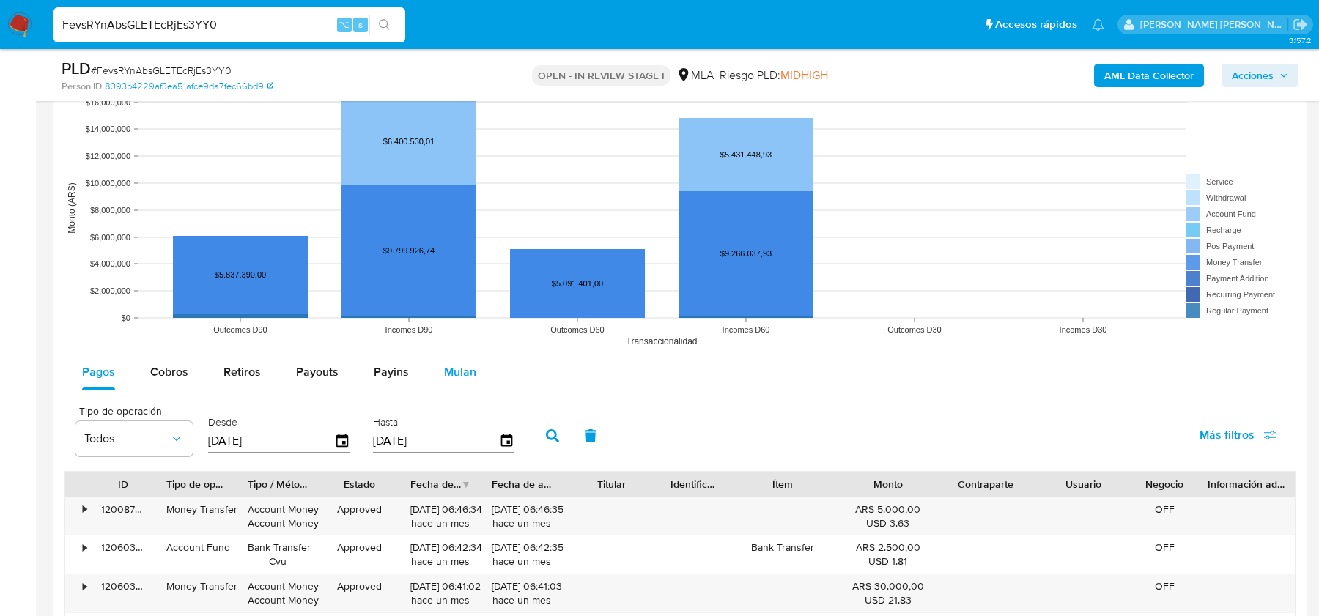
click at [466, 377] on div "Mulan" at bounding box center [460, 372] width 32 height 35
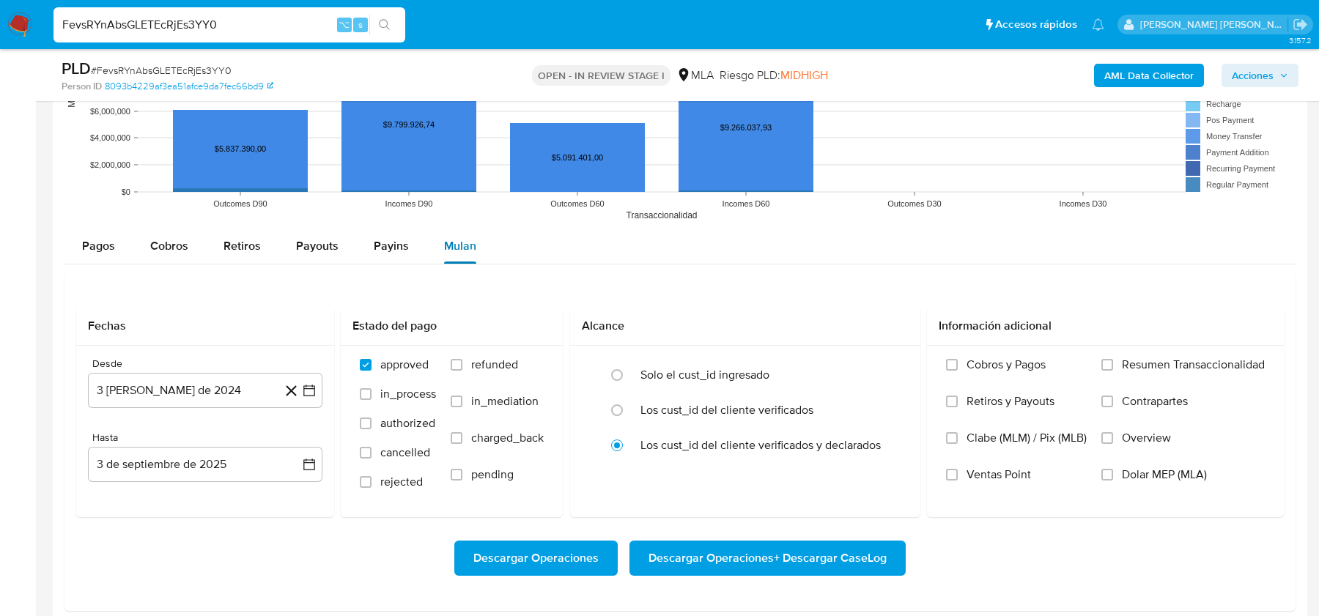
scroll to position [1507, 0]
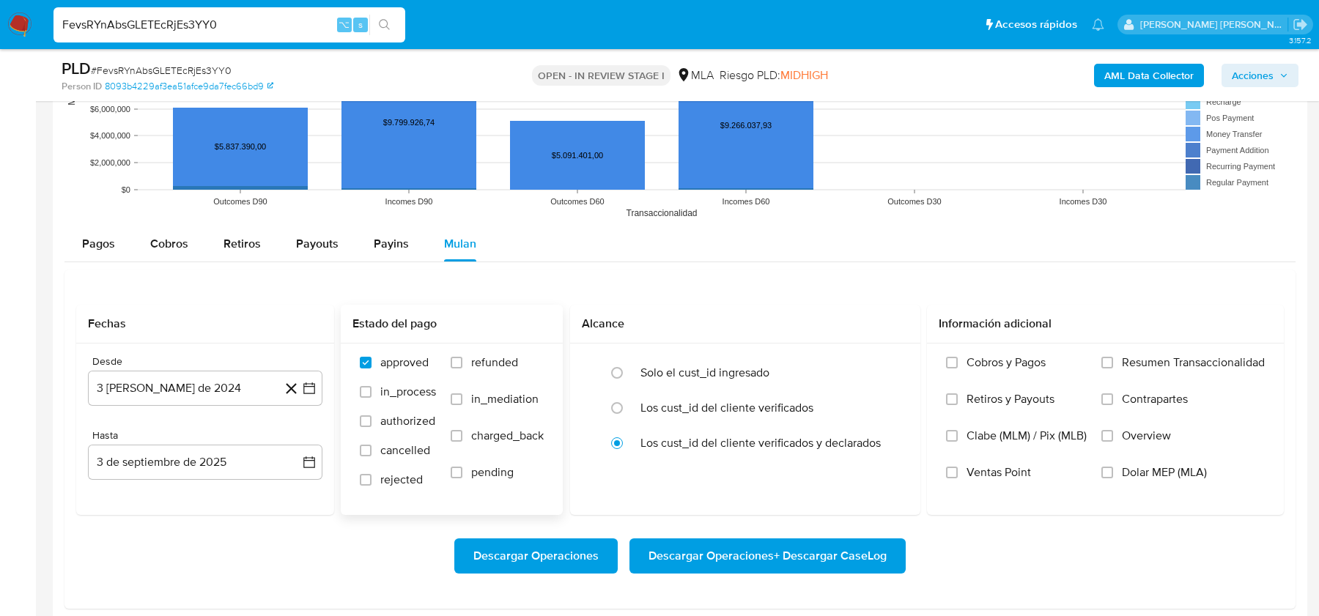
click at [487, 356] on span "refunded" at bounding box center [494, 363] width 47 height 15
click at [463, 357] on input "refunded" at bounding box center [457, 363] width 12 height 12
checkbox input "true"
click at [1183, 466] on span "Dolar MEP (MLA)" at bounding box center [1164, 472] width 85 height 15
click at [1113, 467] on input "Dolar MEP (MLA)" at bounding box center [1108, 473] width 12 height 12
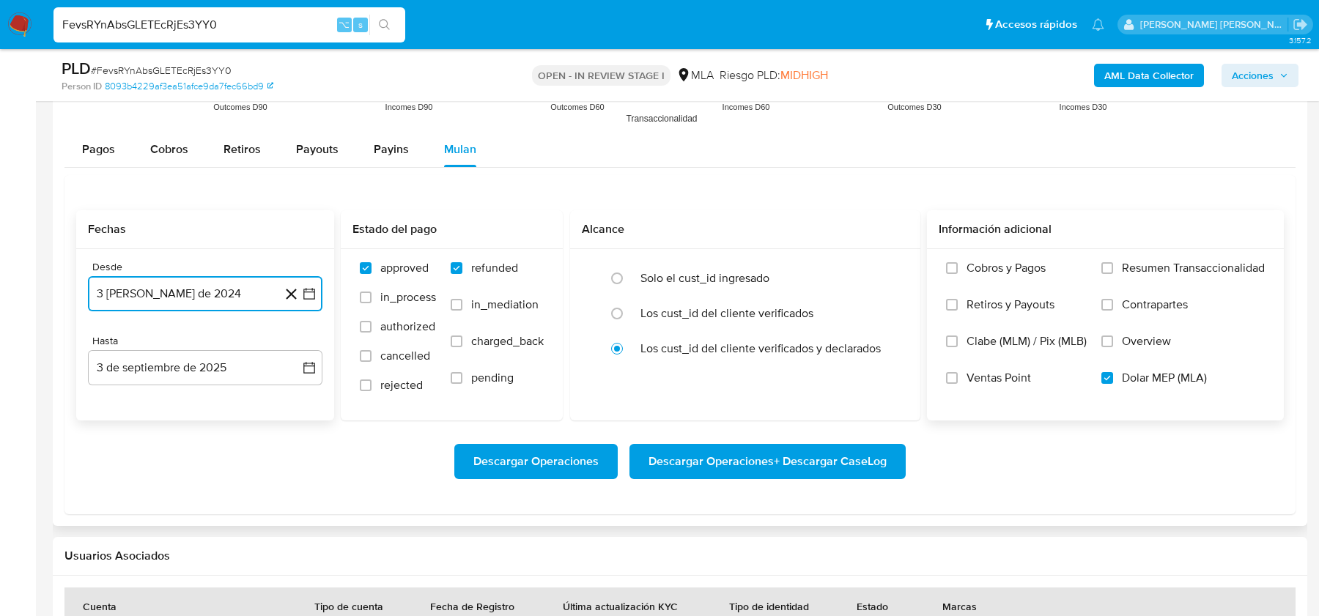
click at [144, 303] on button "3 de agosto de 2024" at bounding box center [205, 293] width 235 height 35
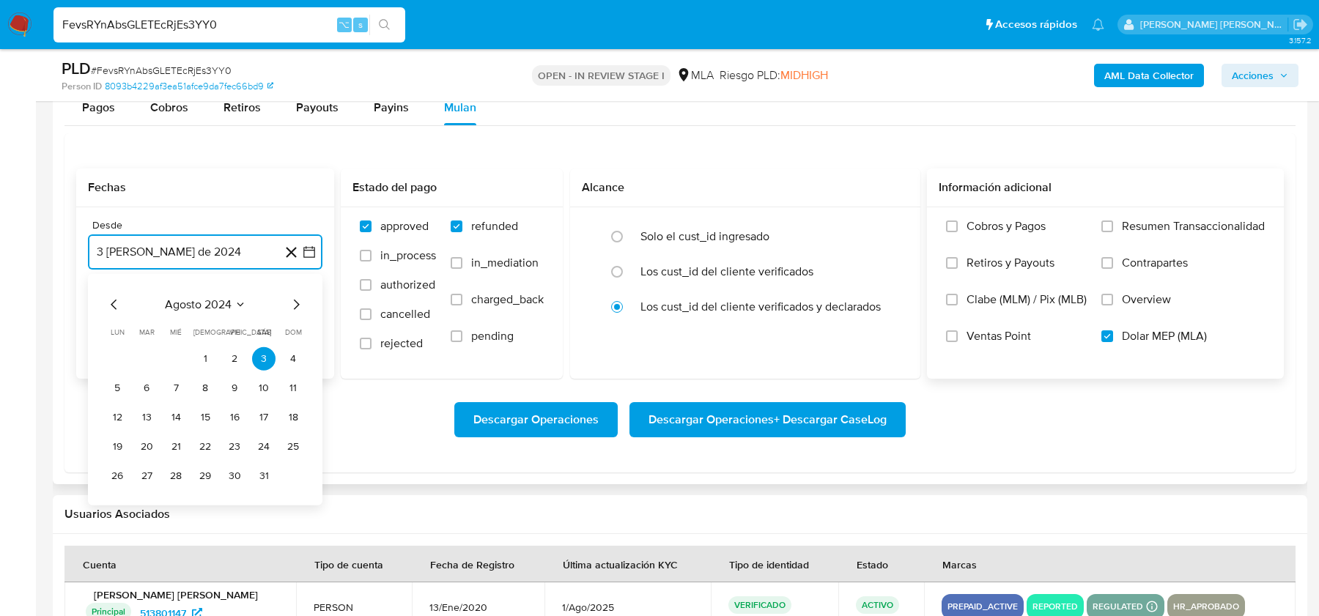
scroll to position [1657, 0]
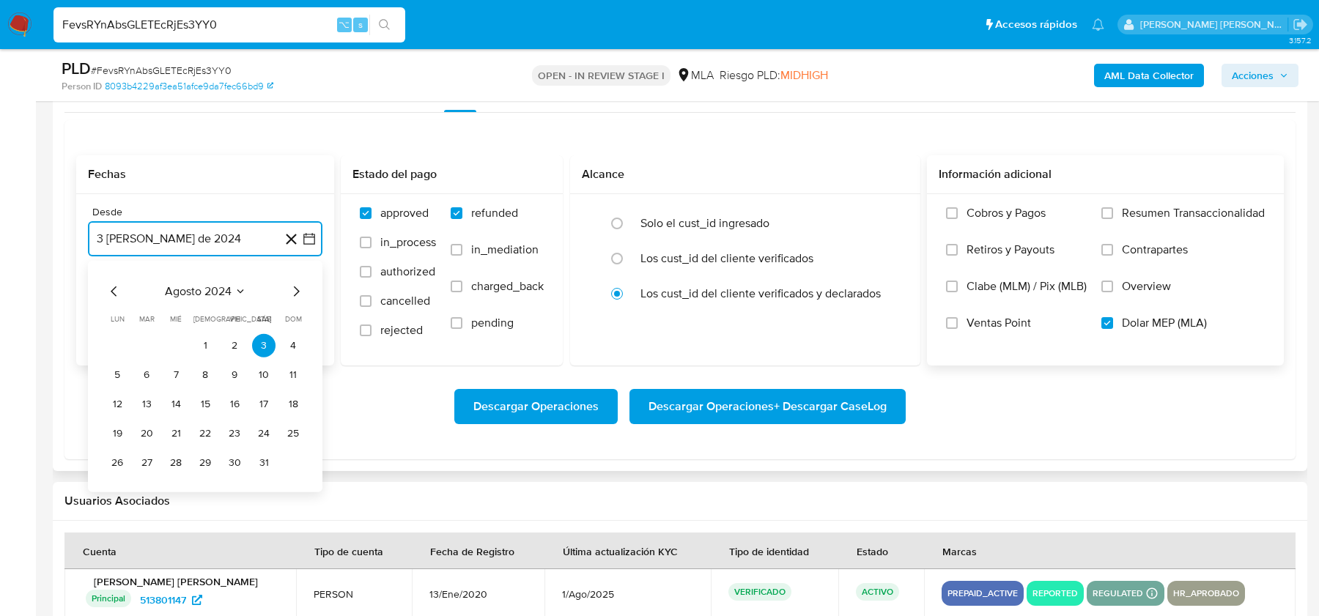
click at [289, 287] on icon "Mes siguiente" at bounding box center [296, 291] width 18 height 18
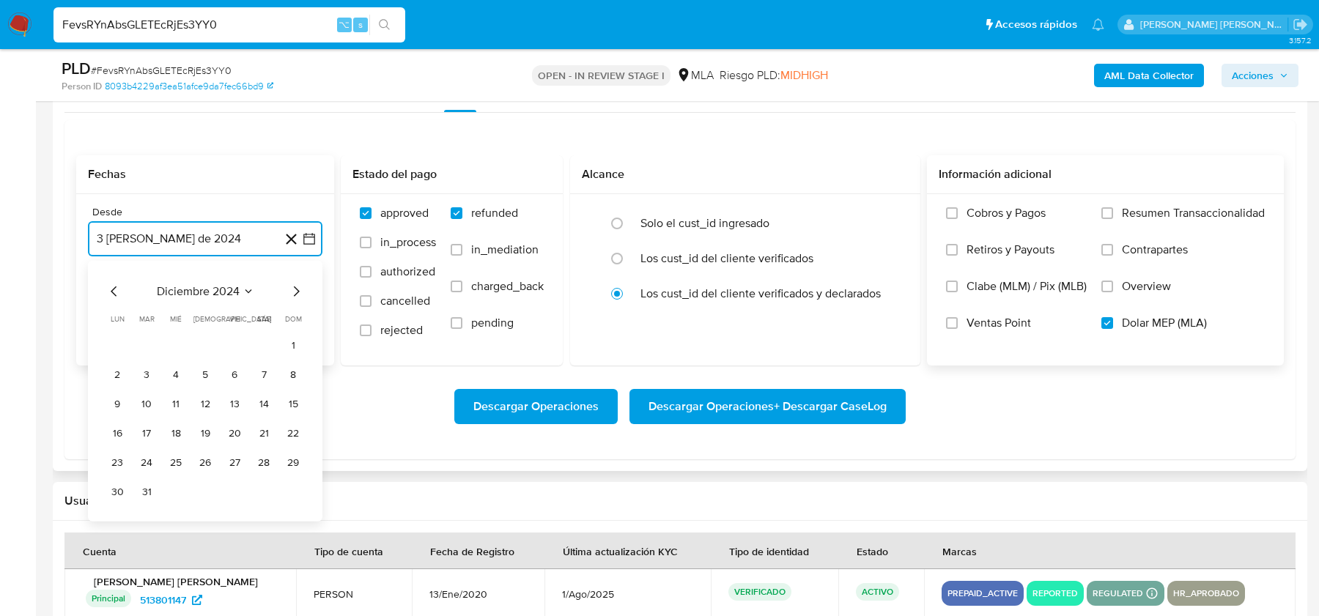
click at [289, 287] on icon "Mes siguiente" at bounding box center [296, 291] width 18 height 18
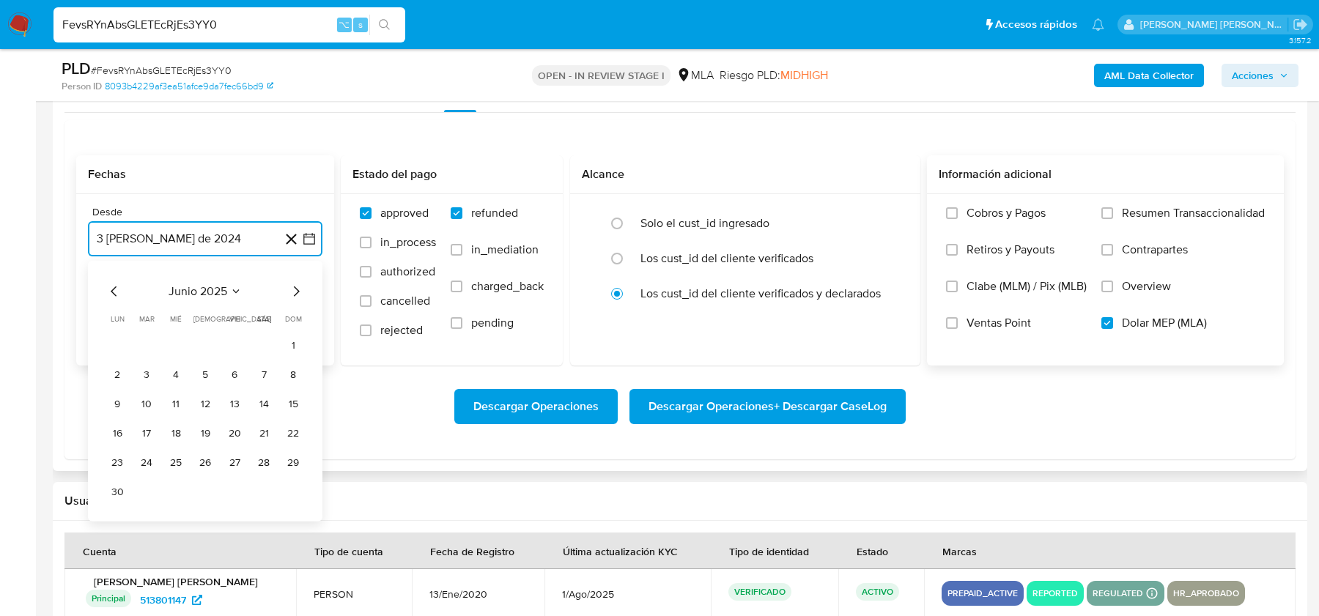
click at [289, 287] on icon "Mes siguiente" at bounding box center [296, 291] width 18 height 18
click at [145, 338] on button "1" at bounding box center [146, 345] width 23 height 23
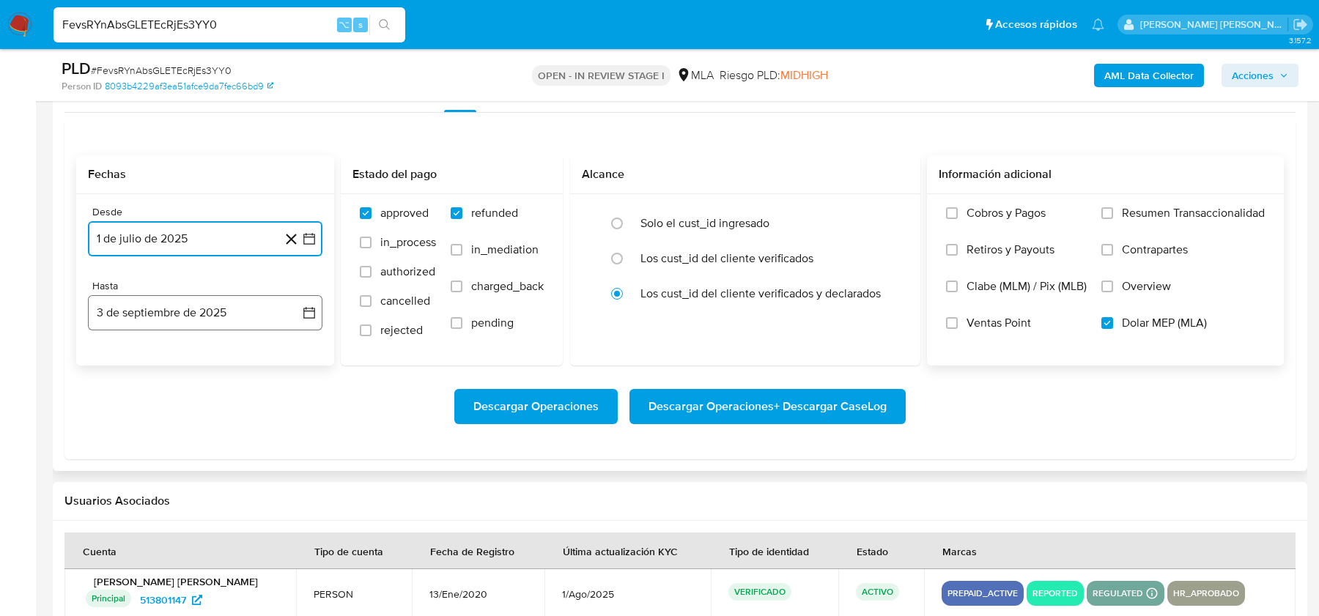
click at [163, 317] on button "3 de septiembre de 2025" at bounding box center [205, 312] width 235 height 35
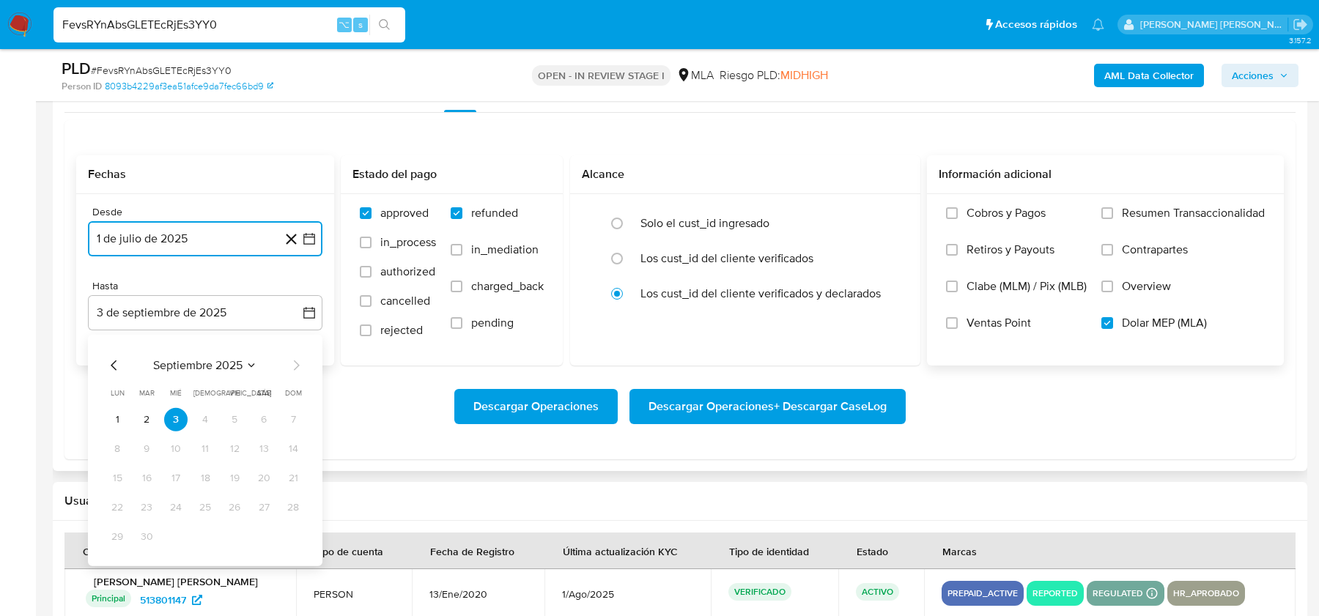
click at [116, 356] on icon "Mes anterior" at bounding box center [115, 365] width 18 height 18
click at [205, 527] on button "31" at bounding box center [205, 536] width 23 height 23
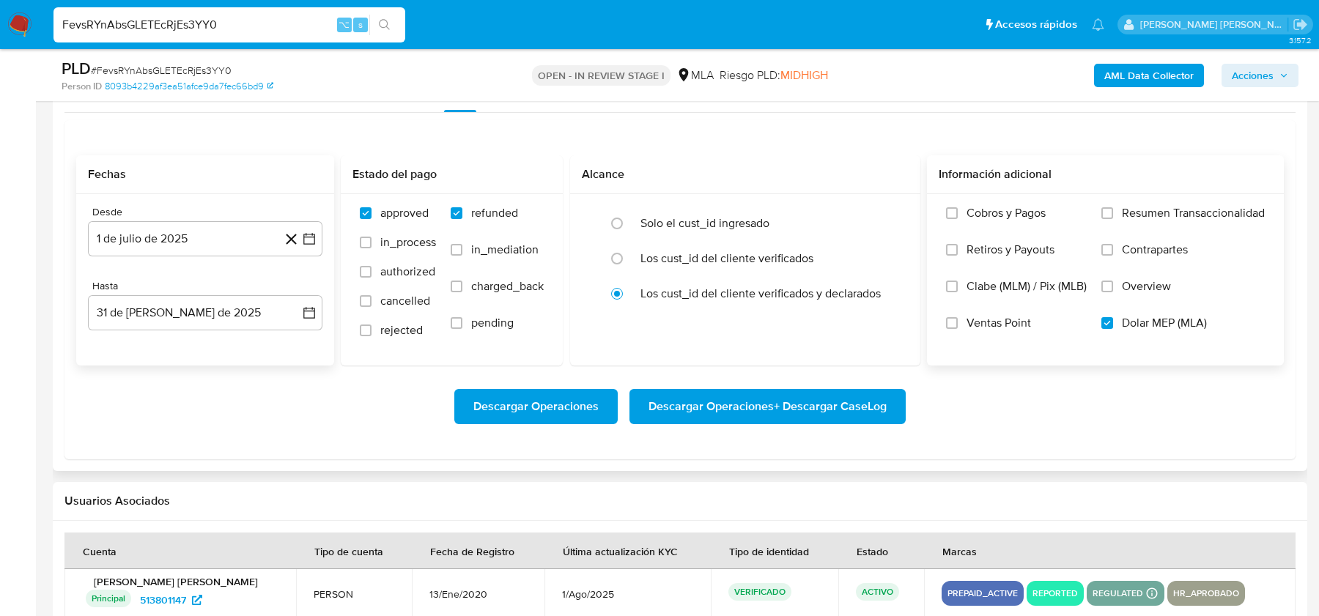
click at [367, 408] on div "Descargar Operaciones Descargar Operaciones + Descargar CaseLog" at bounding box center [680, 406] width 1208 height 35
click at [712, 394] on span "Descargar Operaciones + Descargar CaseLog" at bounding box center [768, 407] width 238 height 32
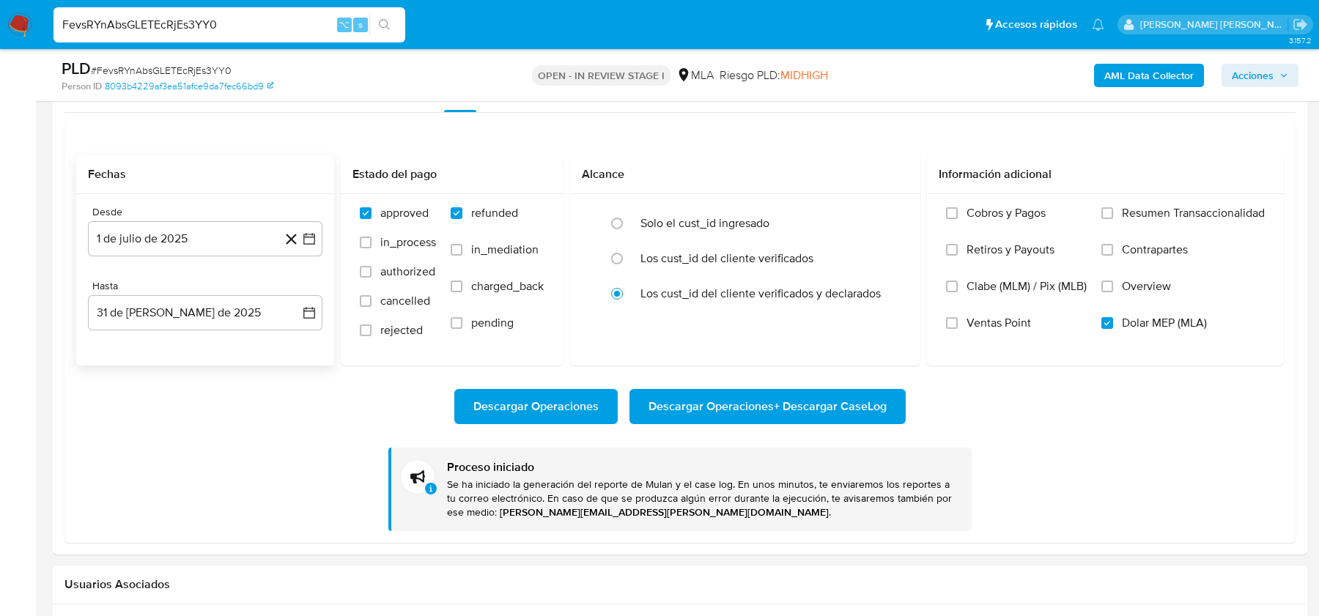
click at [20, 20] on img at bounding box center [19, 24] width 25 height 25
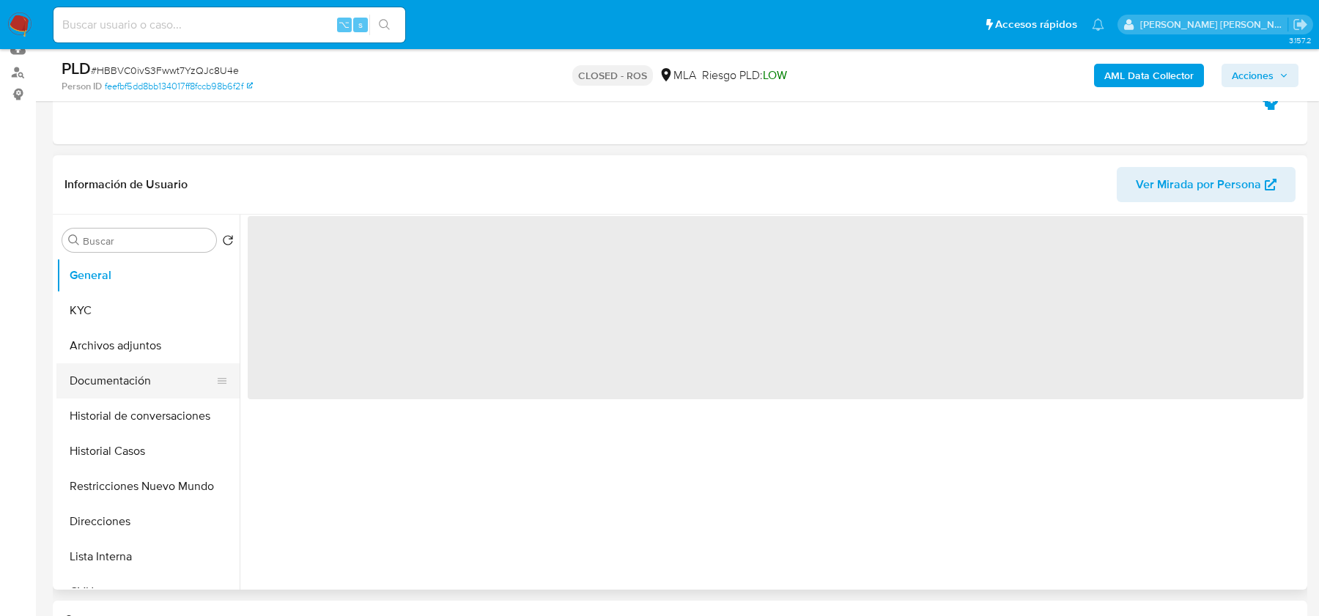
scroll to position [187, 0]
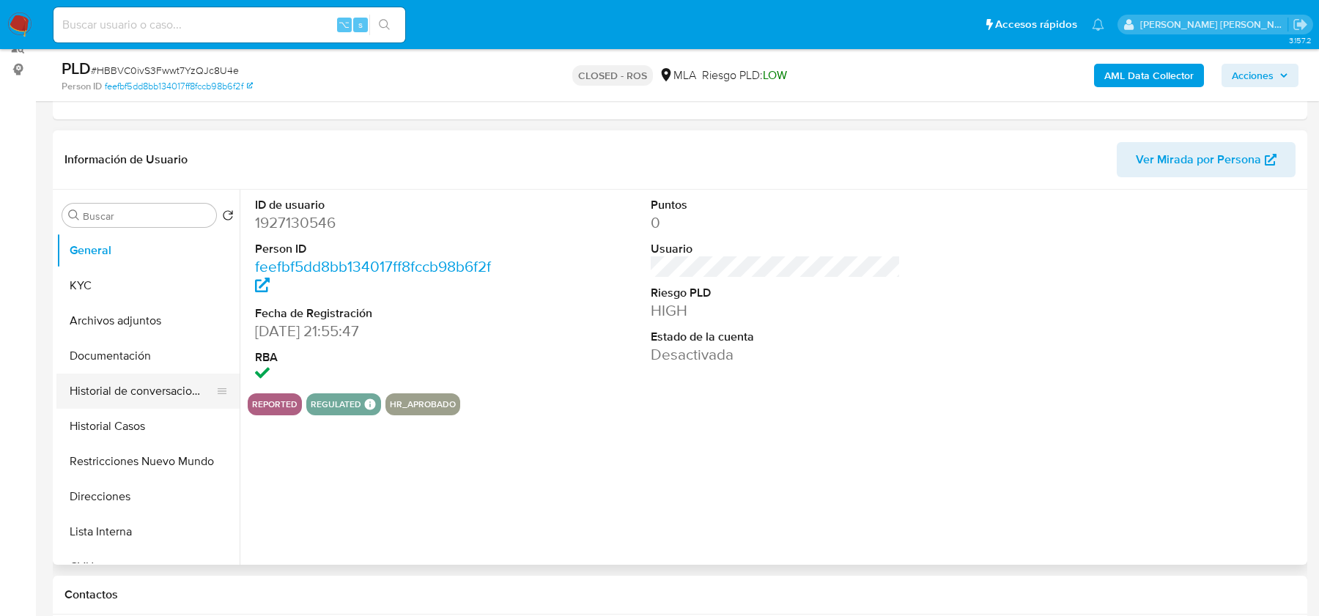
select select "10"
click at [139, 312] on button "Archivos adjuntos" at bounding box center [142, 320] width 172 height 35
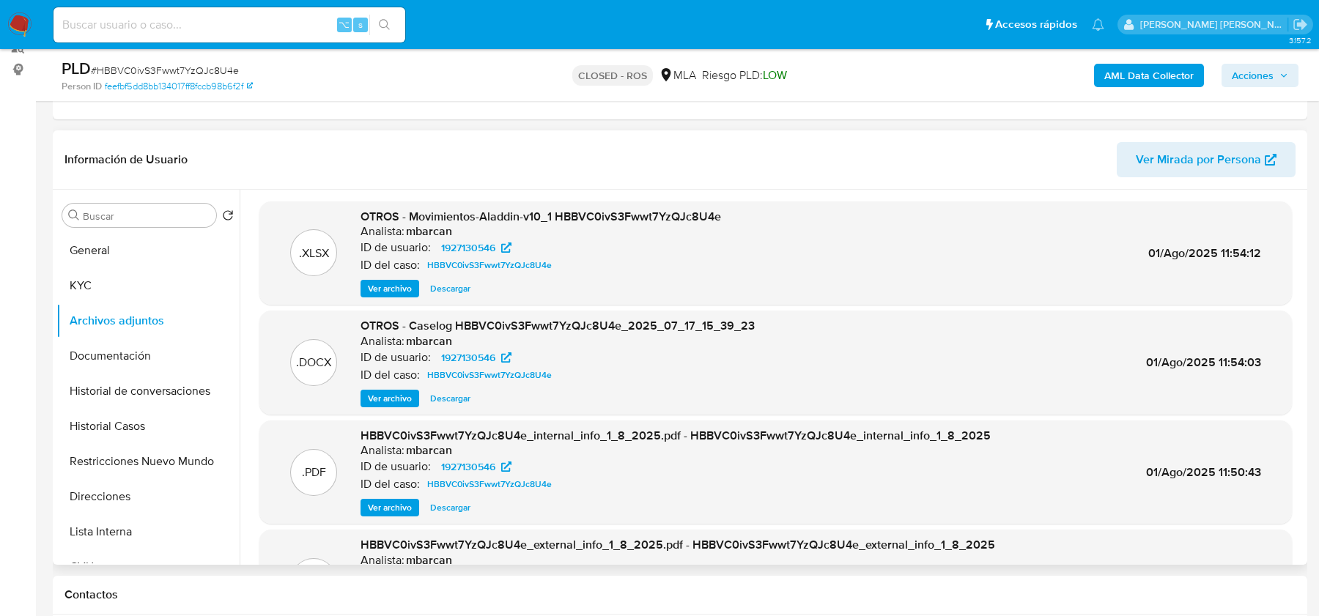
click at [392, 405] on span "Ver archivo" at bounding box center [390, 398] width 44 height 15
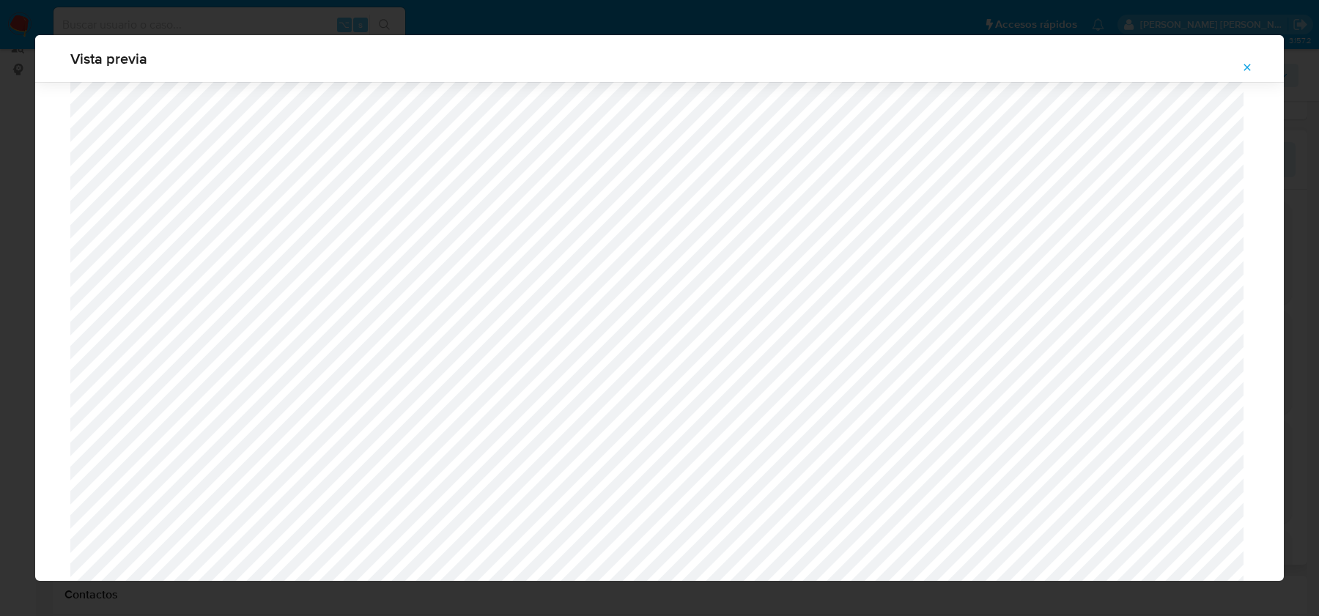
scroll to position [375, 0]
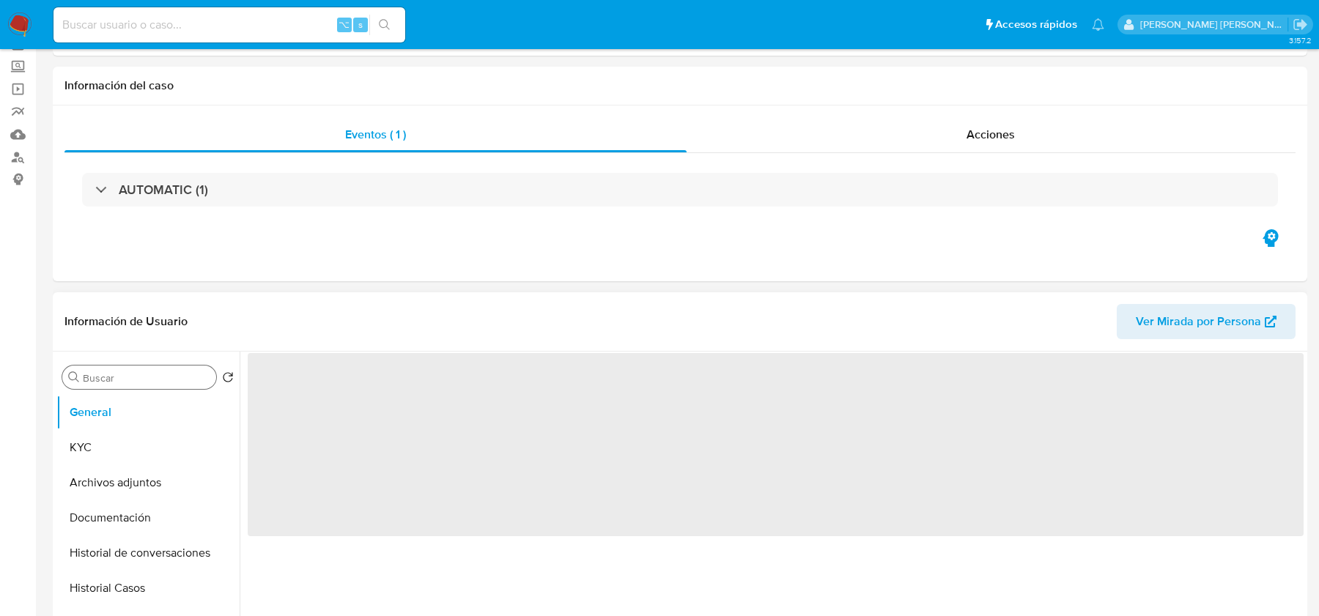
scroll to position [171, 0]
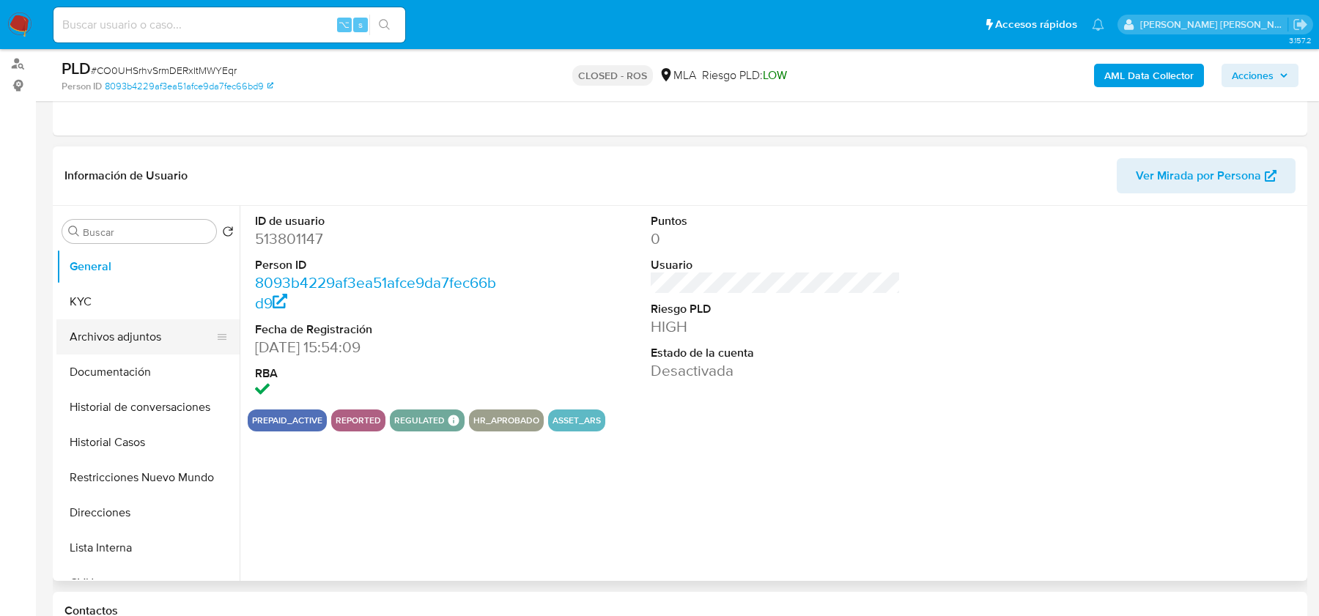
click at [114, 339] on button "Archivos adjuntos" at bounding box center [142, 337] width 172 height 35
select select "10"
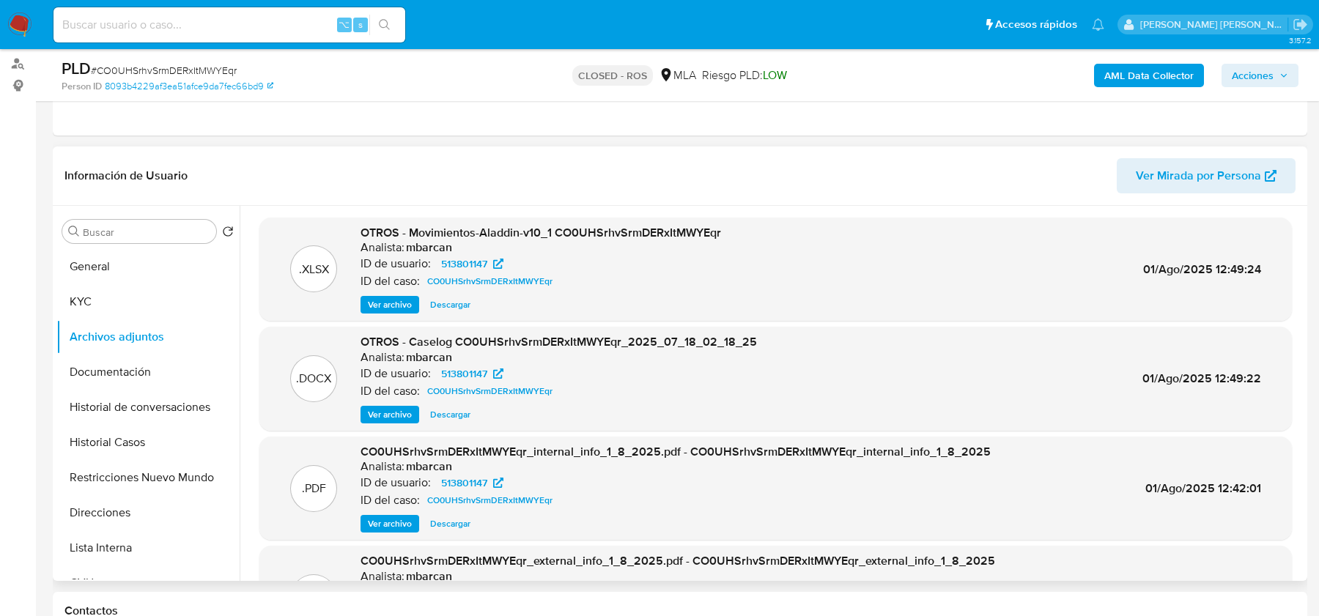
click at [386, 413] on span "Ver archivo" at bounding box center [390, 415] width 44 height 15
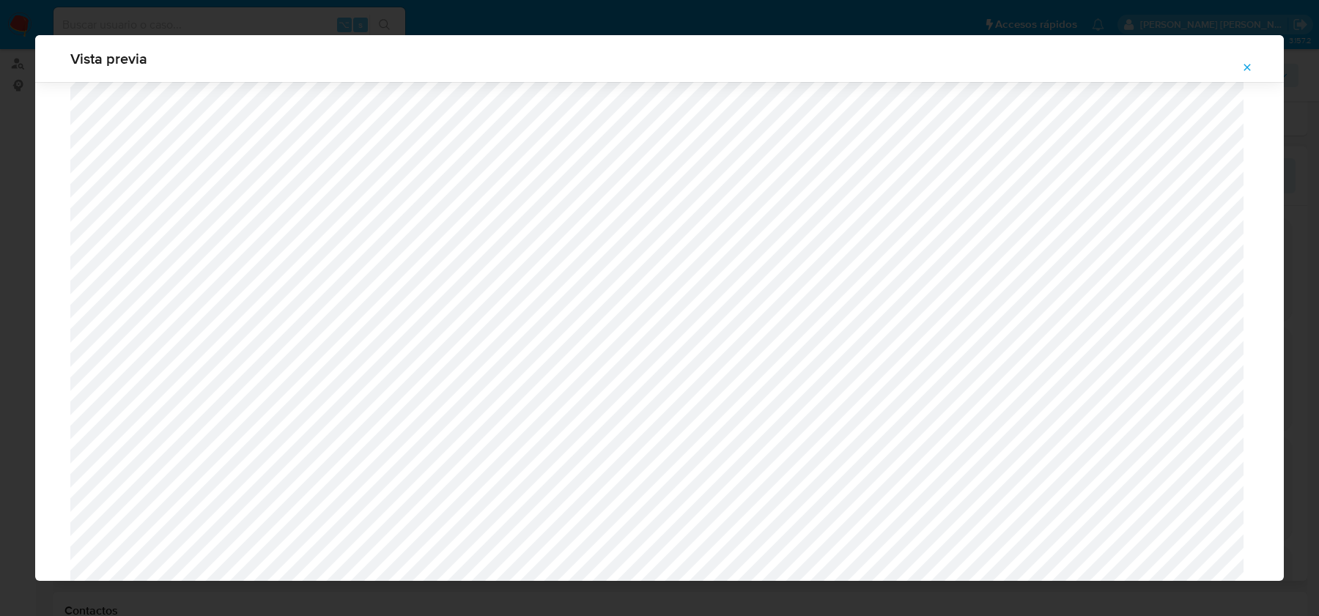
scroll to position [456, 0]
click at [1242, 67] on icon "Attachment preview" at bounding box center [1248, 68] width 12 height 12
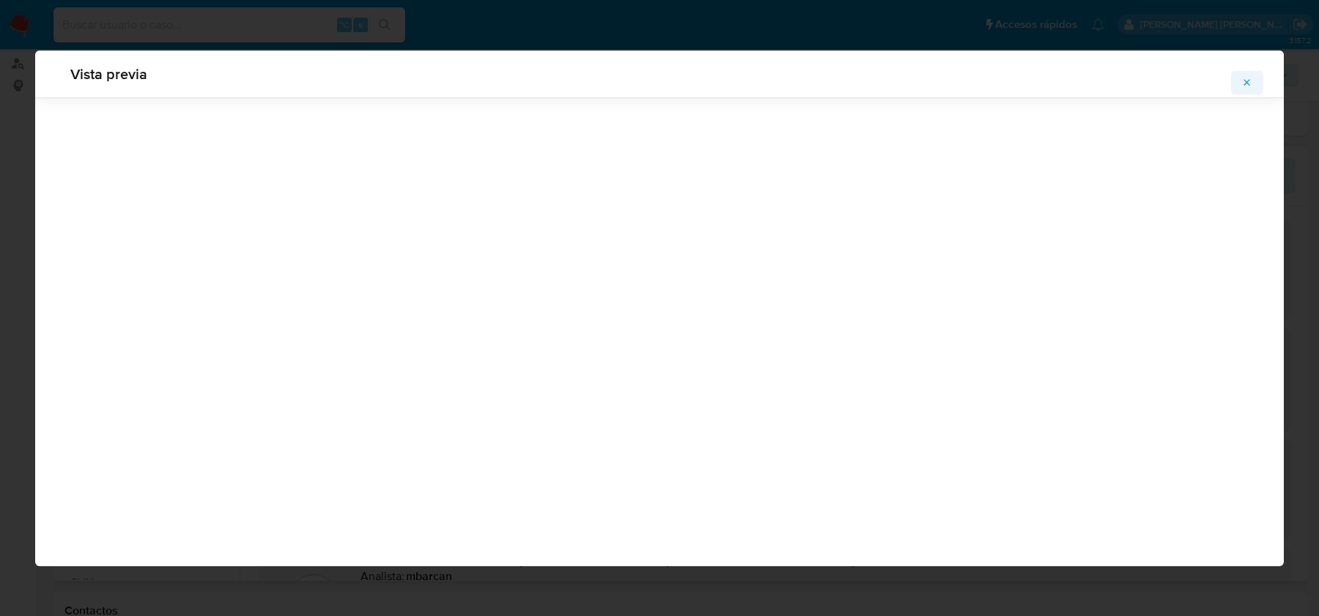
scroll to position [0, 0]
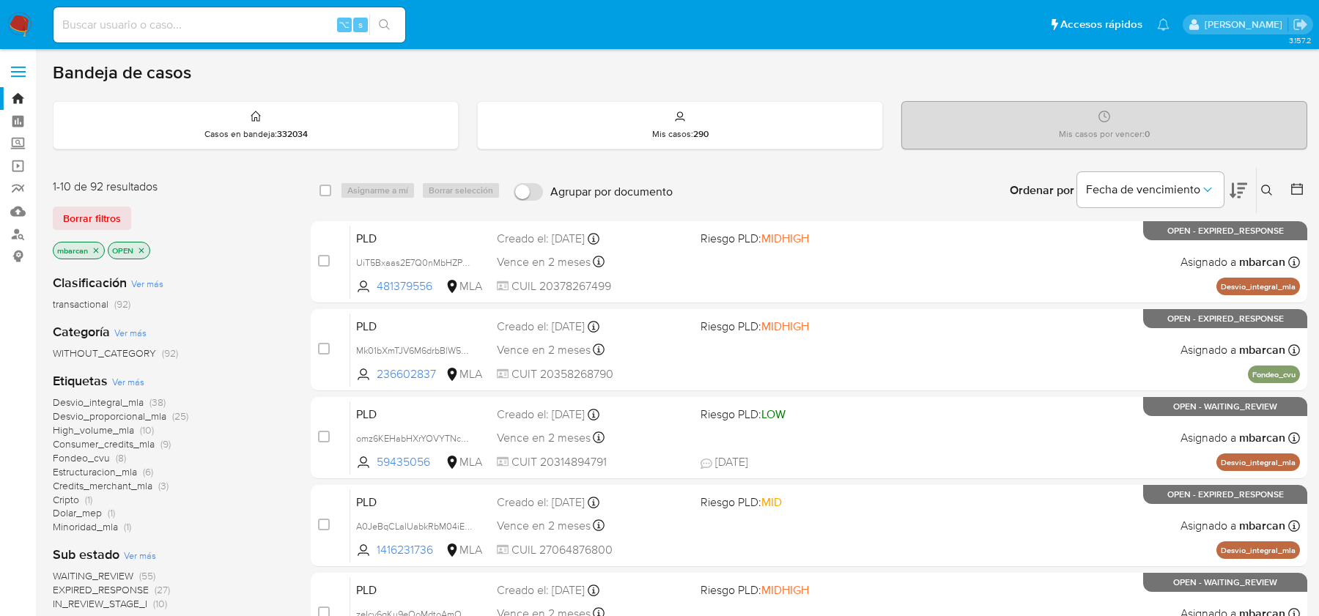
click at [1267, 193] on icon at bounding box center [1267, 191] width 12 height 12
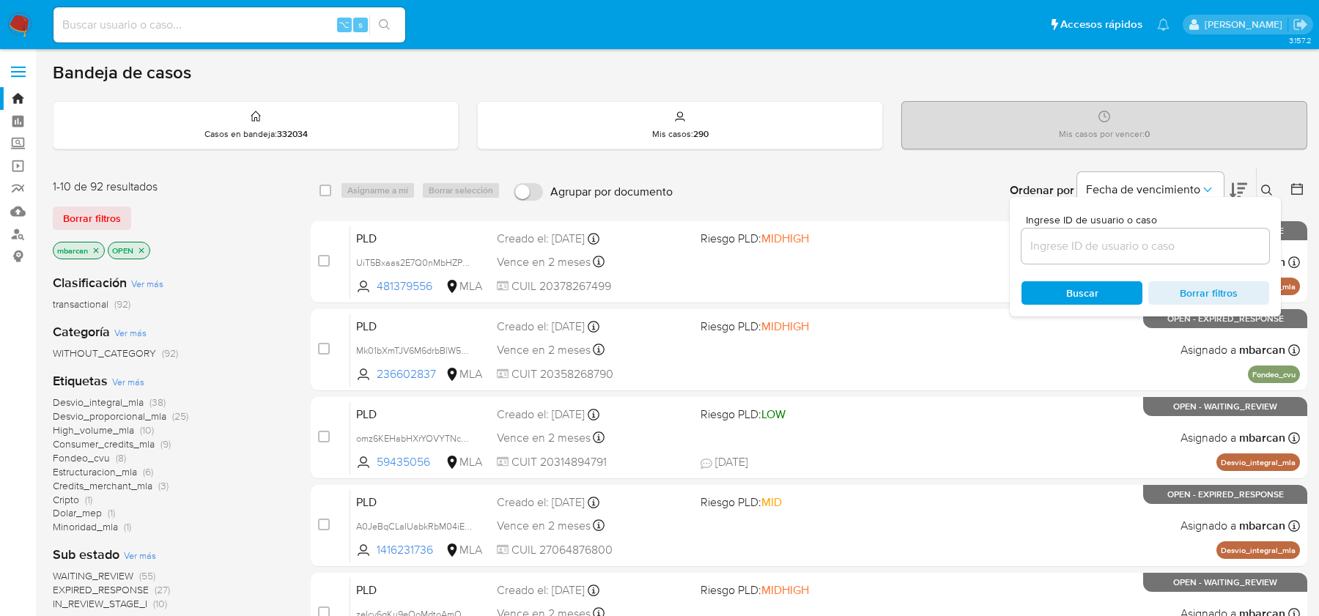
click at [1165, 250] on input at bounding box center [1146, 246] width 248 height 19
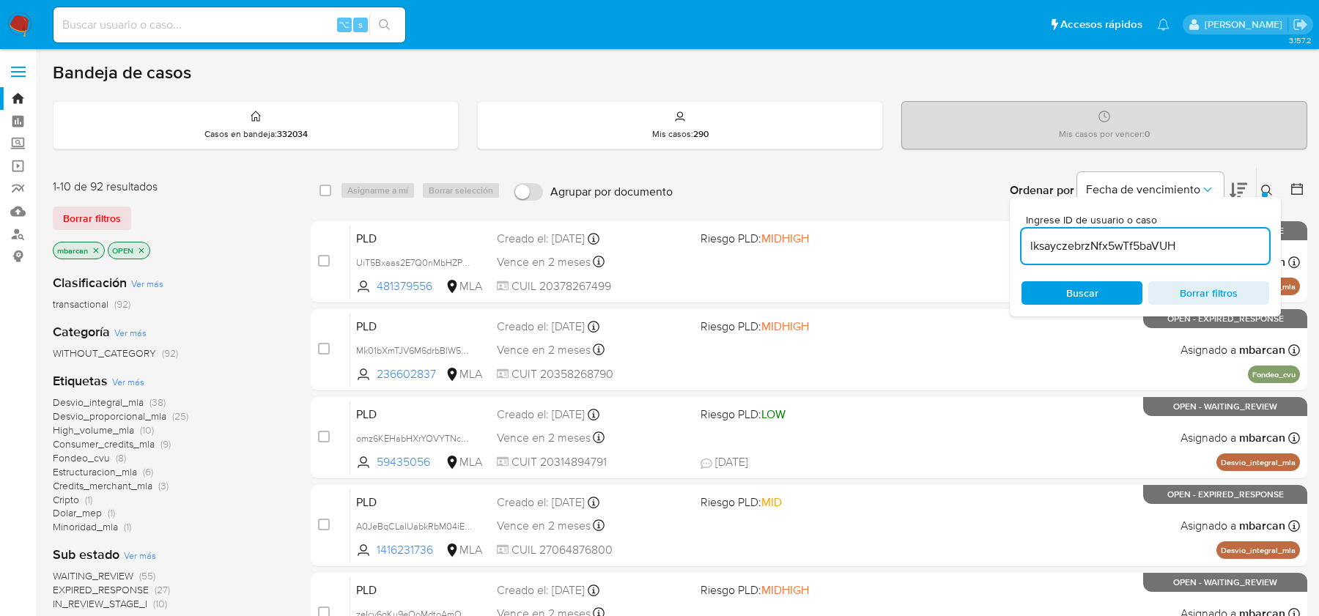
type input "lksayczebrzNfx5wTf5baVUH"
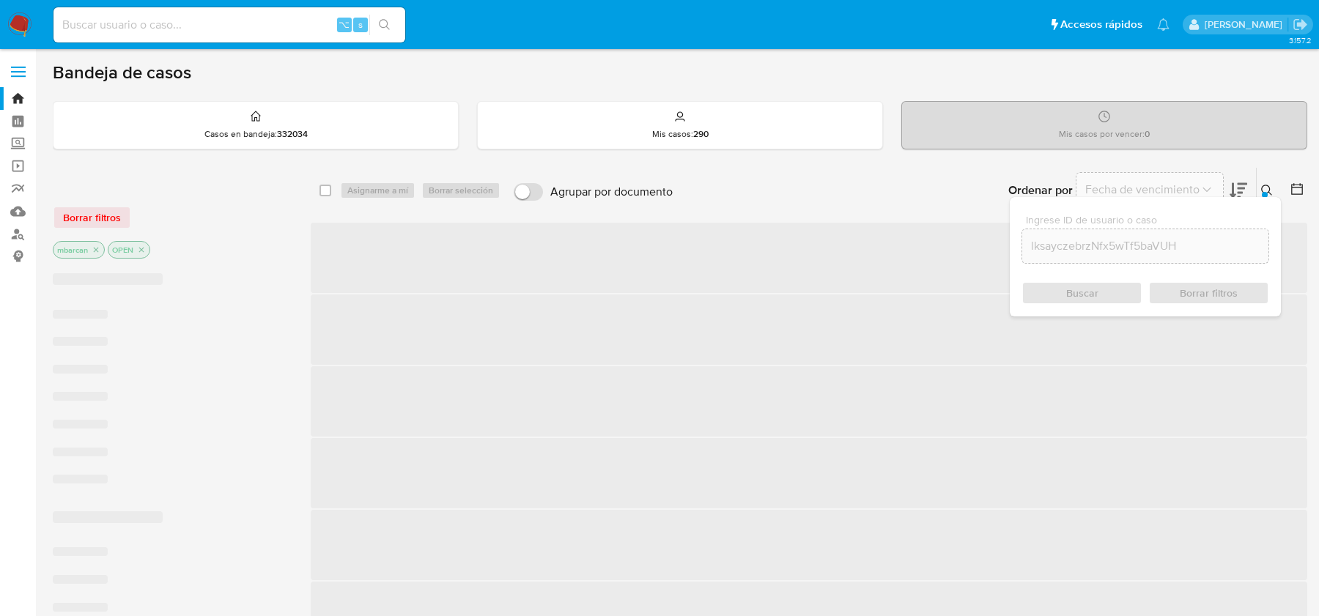
click at [1269, 191] on icon at bounding box center [1266, 190] width 11 height 11
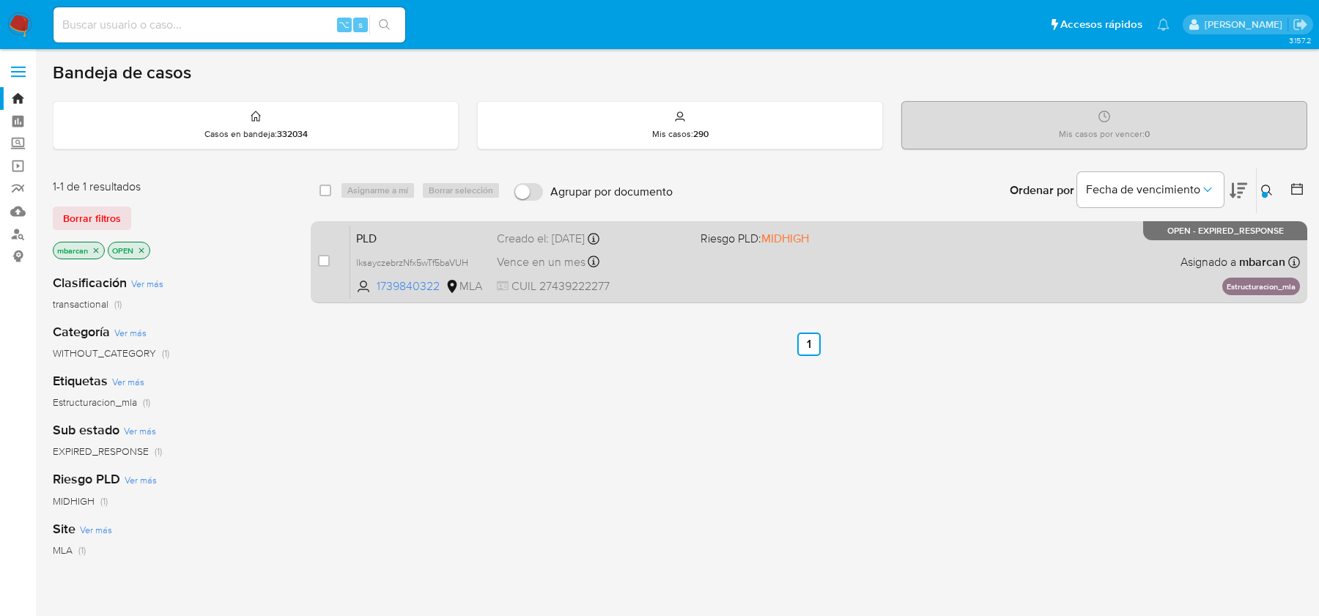
click at [325, 270] on div "case-item-checkbox No es posible asignar el caso" at bounding box center [334, 262] width 32 height 74
click at [324, 264] on input "checkbox" at bounding box center [324, 261] width 12 height 12
checkbox input "true"
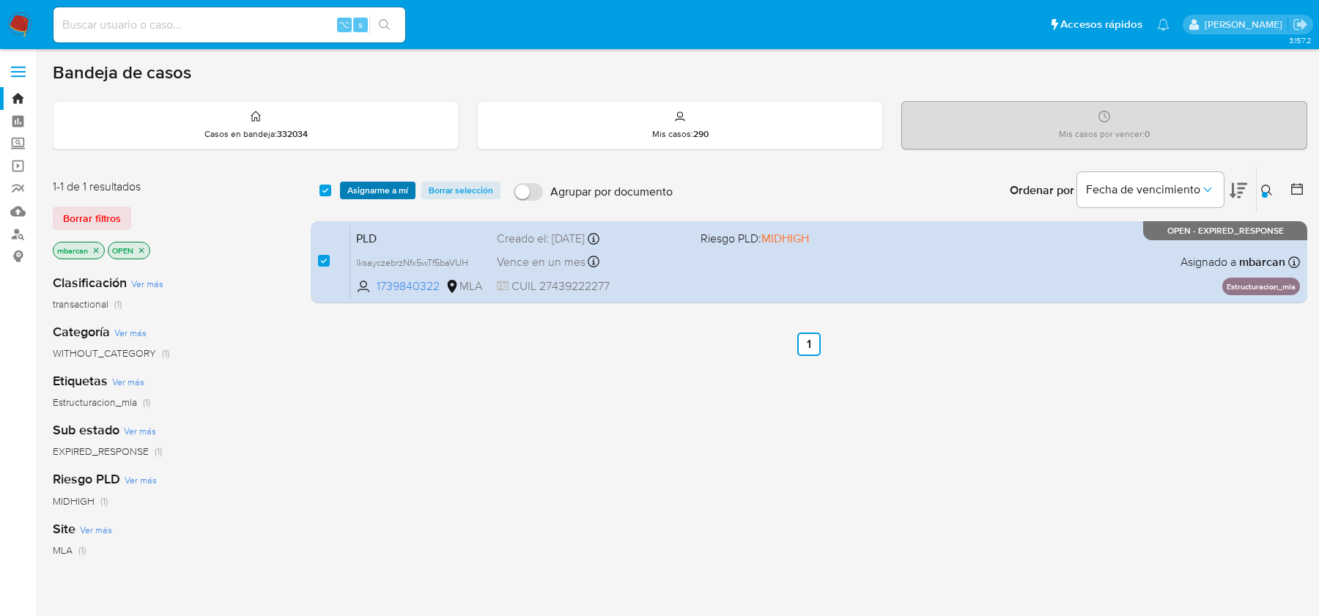
click at [374, 184] on span "Asignarme a mí" at bounding box center [377, 190] width 61 height 15
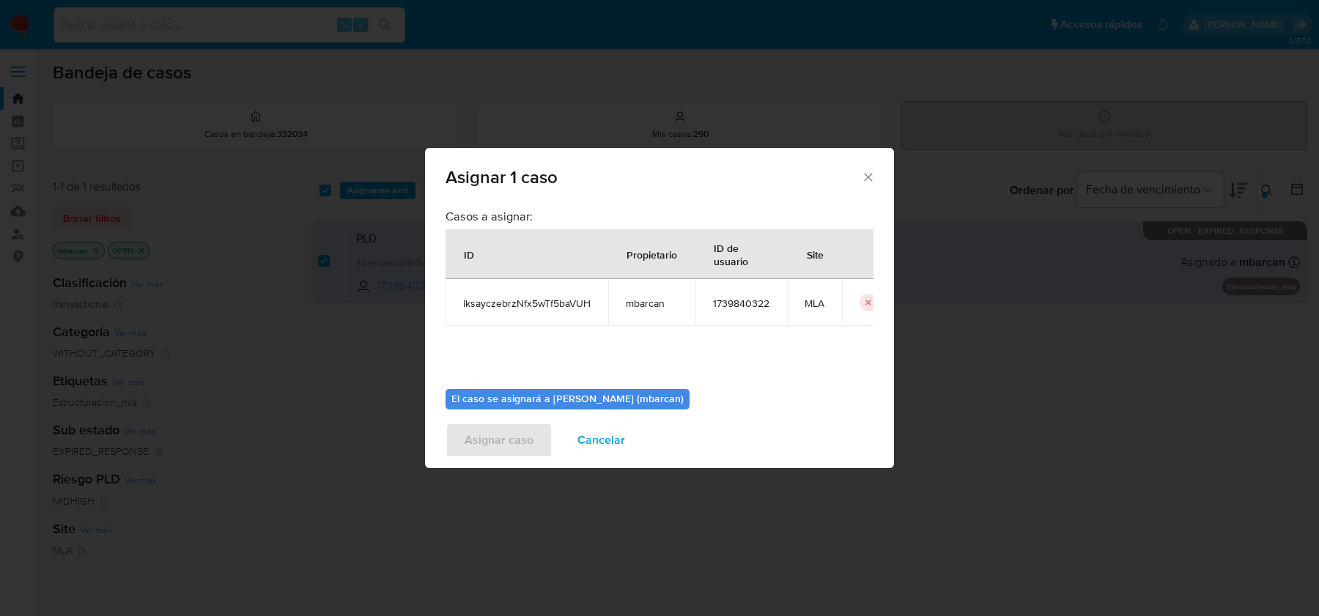
scroll to position [75, 0]
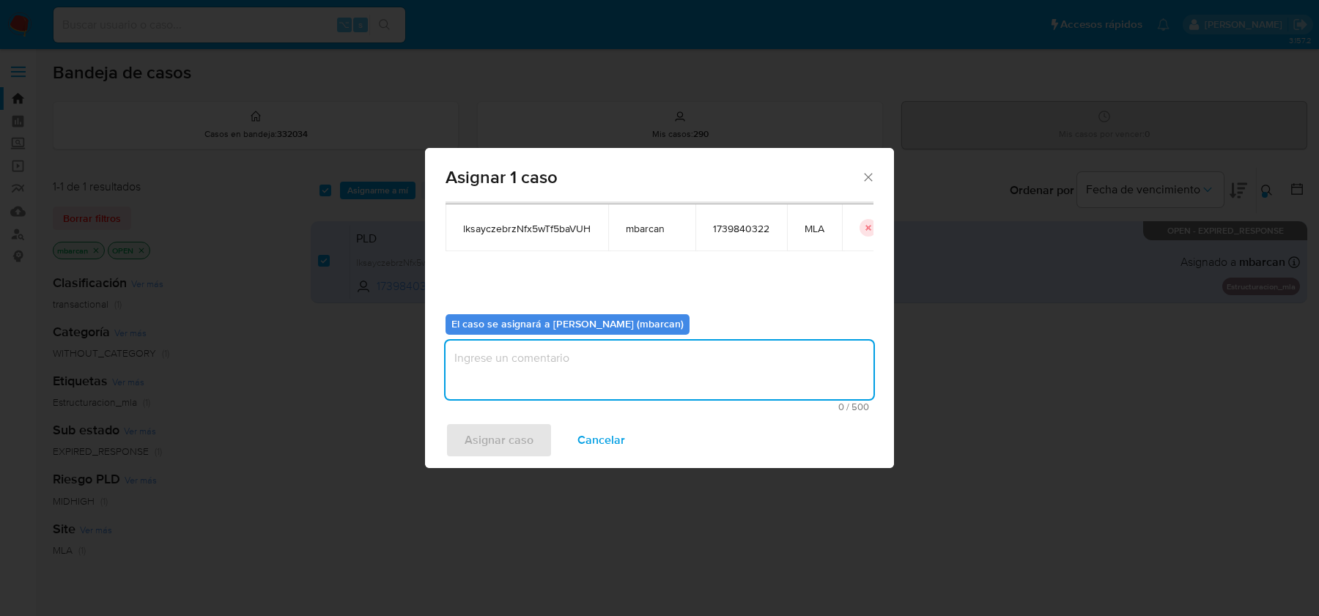
click at [517, 361] on textarea "assign-modal" at bounding box center [660, 370] width 428 height 59
type textarea "análisis"
click at [480, 457] on span "Asignar caso" at bounding box center [499, 440] width 69 height 32
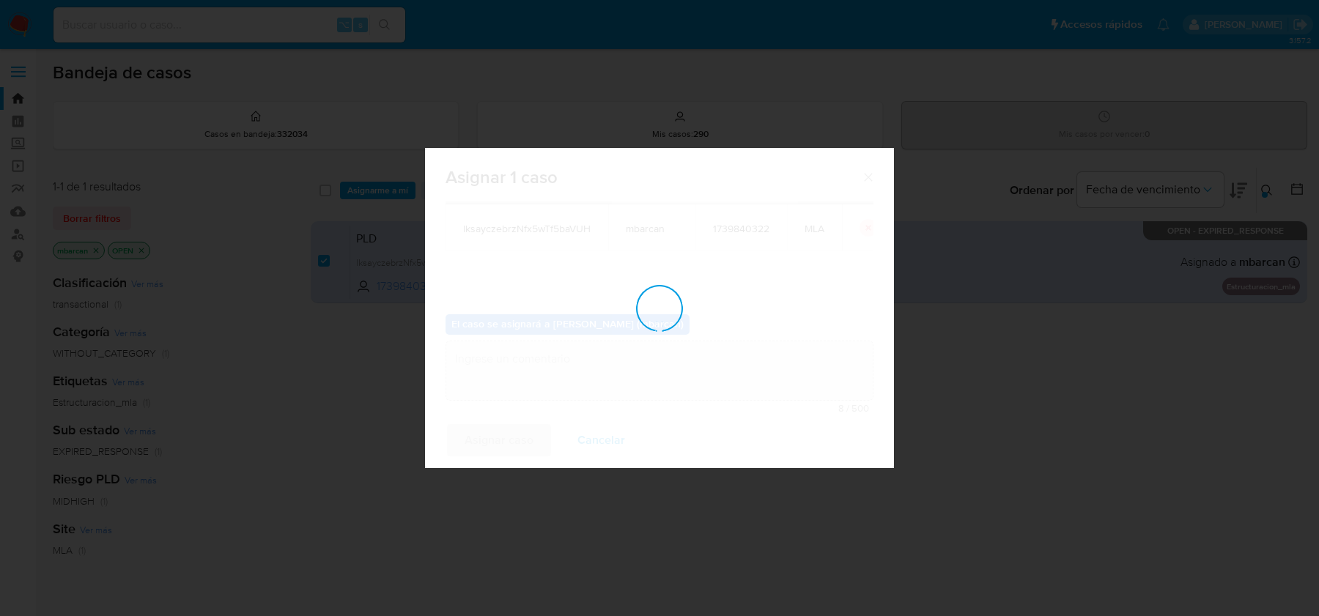
checkbox input "false"
